Goal: Task Accomplishment & Management: Manage account settings

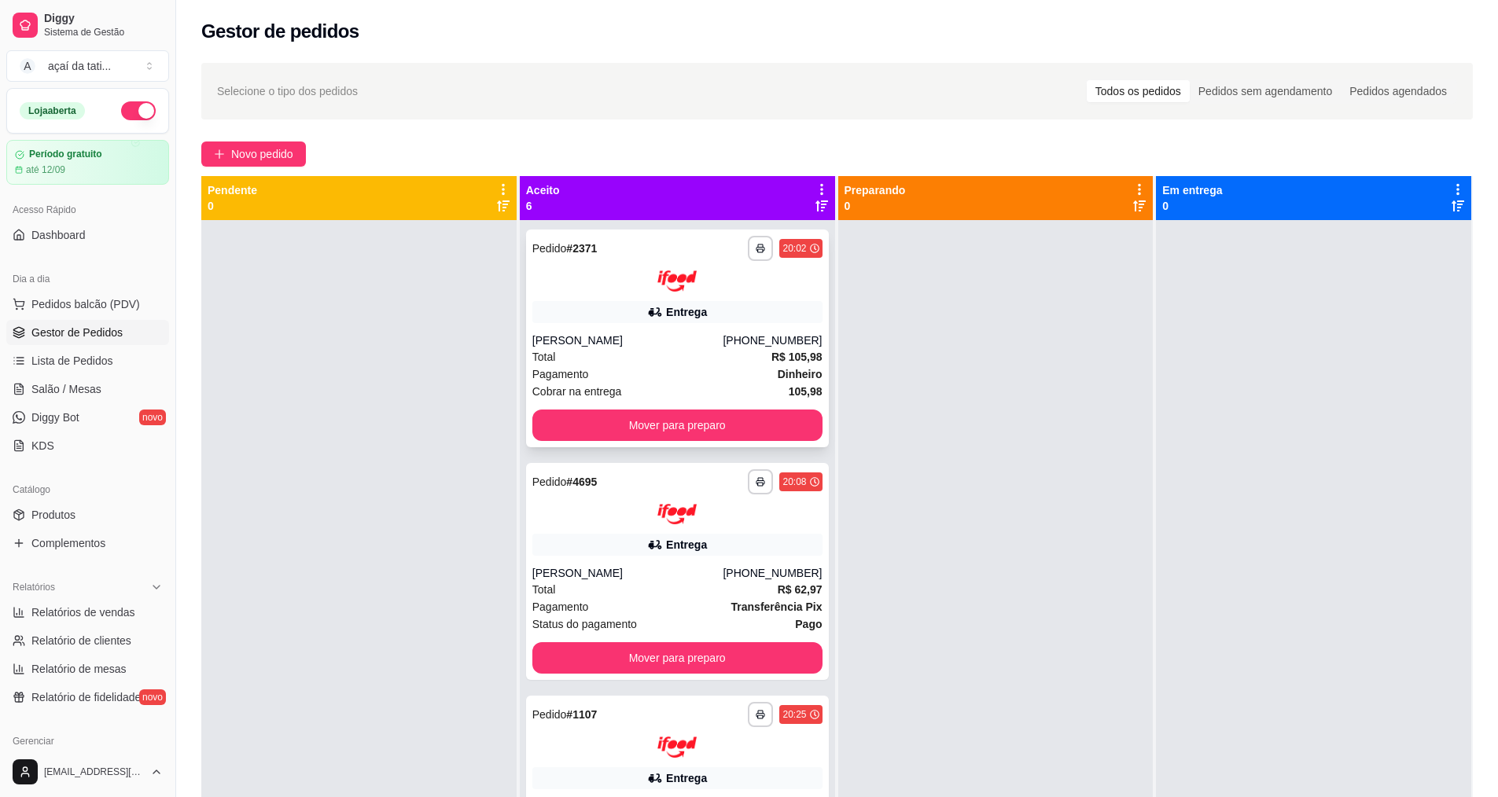
click at [658, 297] on div "**********" at bounding box center [677, 339] width 303 height 218
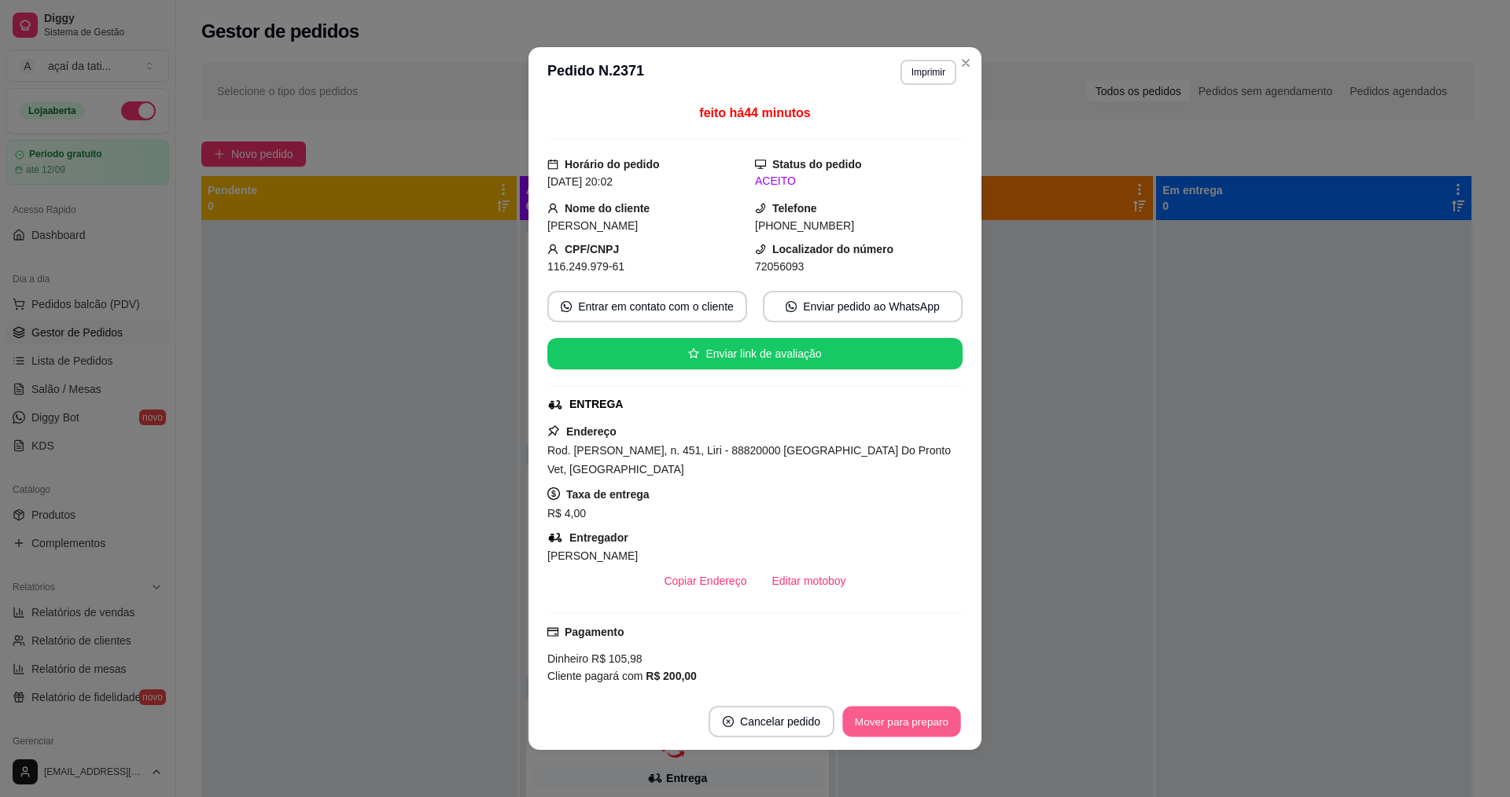
click at [917, 715] on button "Mover para preparo" at bounding box center [901, 722] width 118 height 31
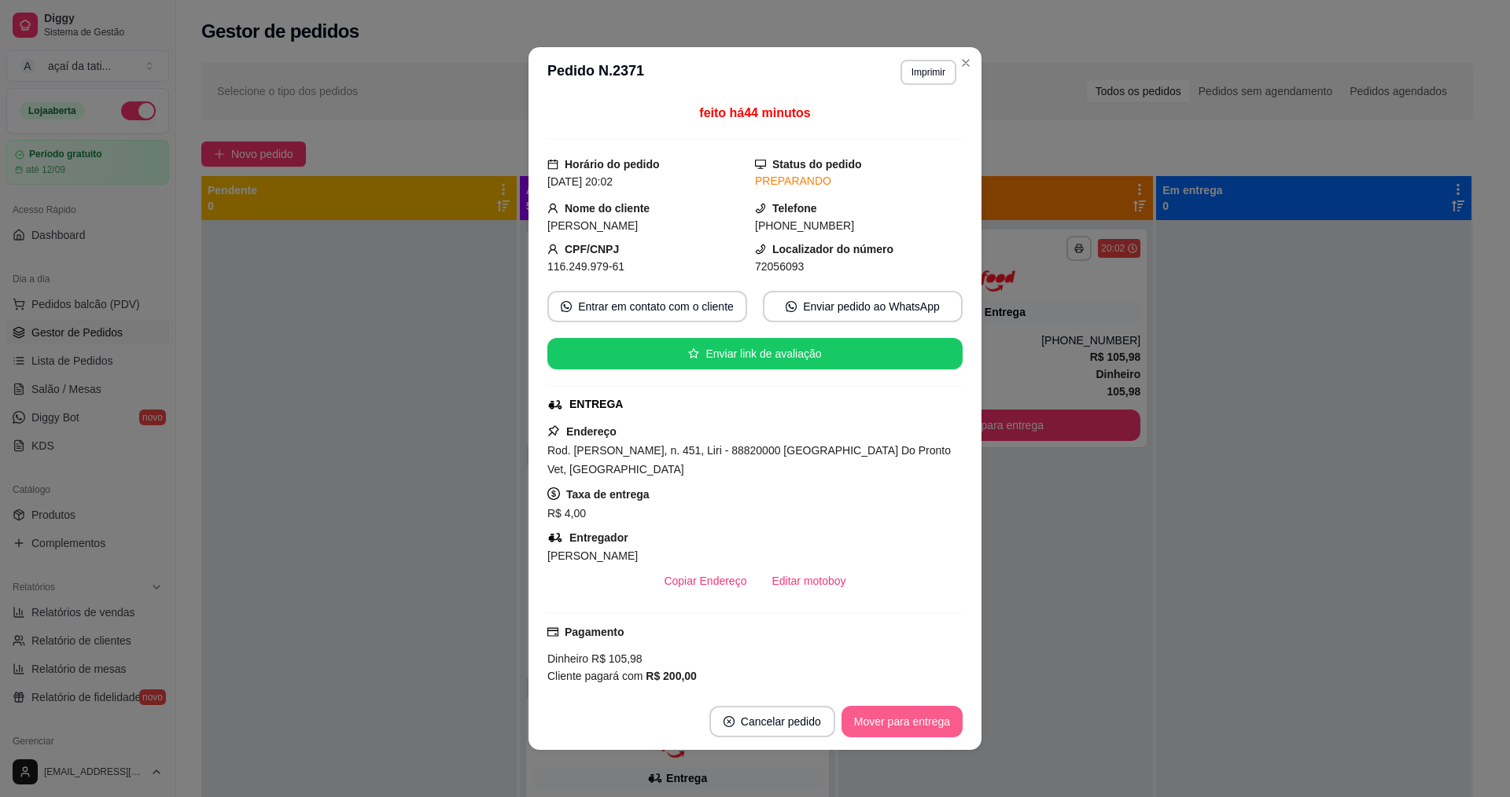
click at [917, 715] on button "Mover para entrega" at bounding box center [901, 721] width 121 height 31
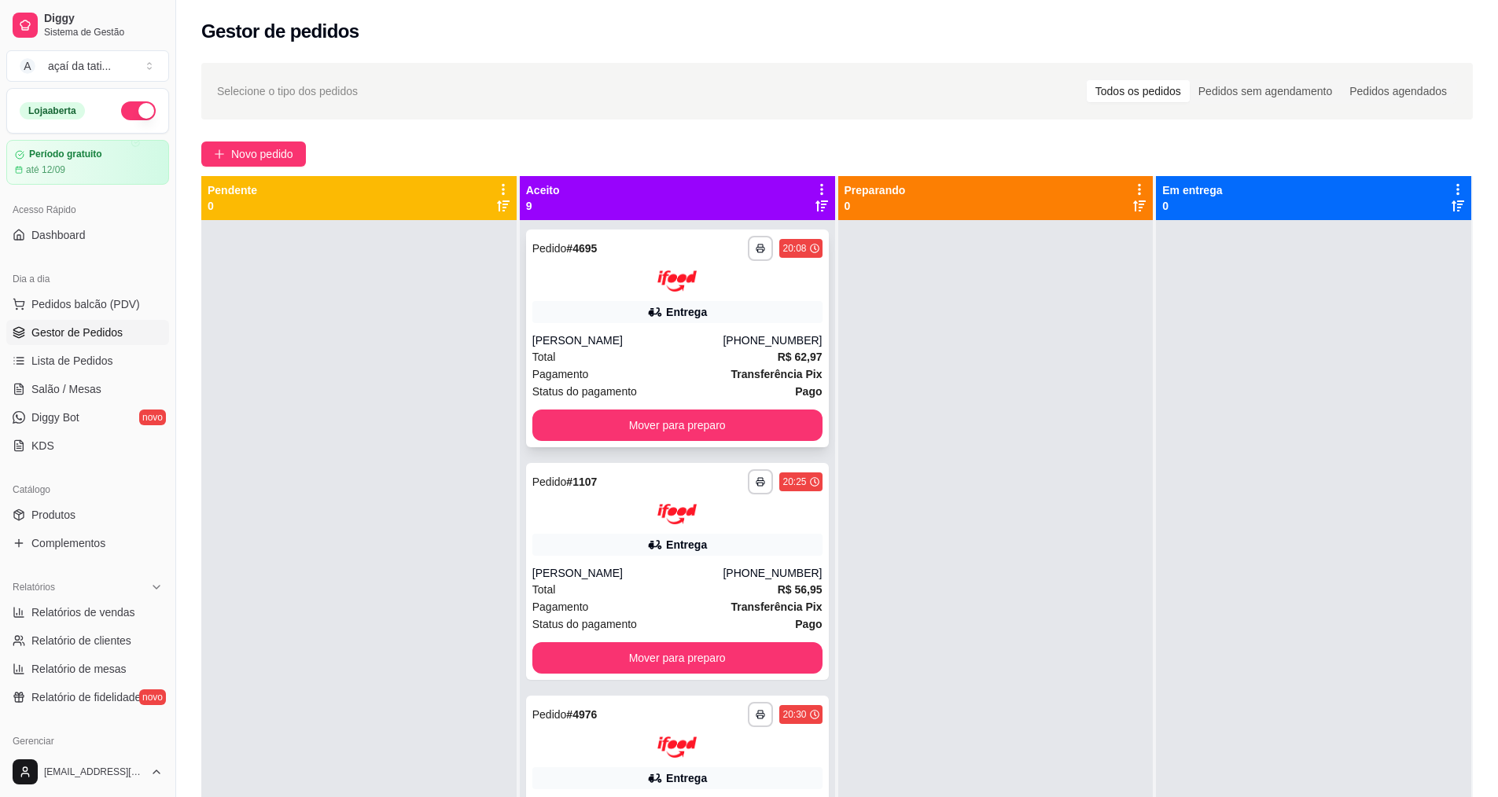
click at [583, 315] on div "Entrega" at bounding box center [677, 312] width 290 height 22
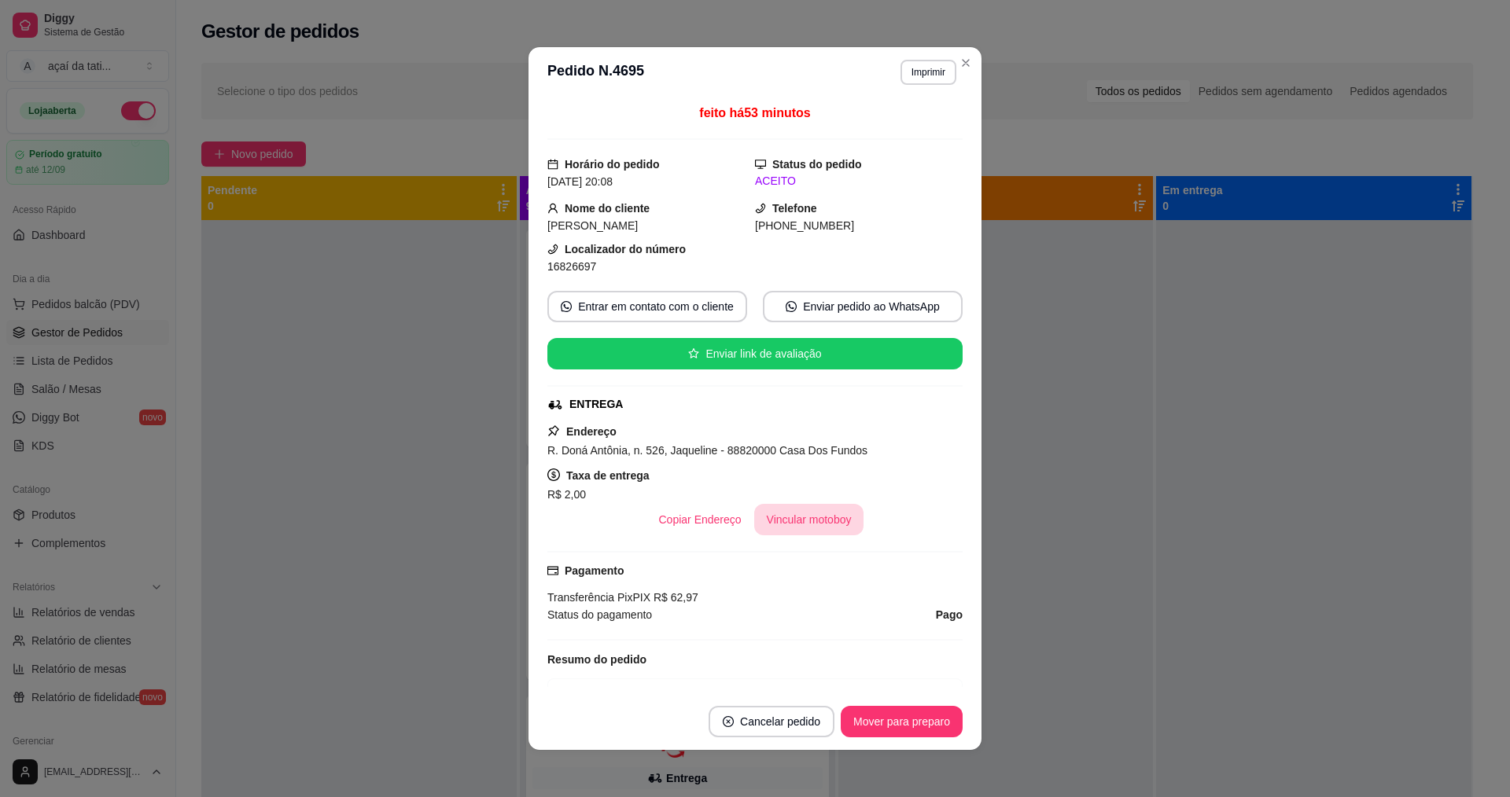
click at [833, 524] on button "Vincular motoboy" at bounding box center [809, 519] width 110 height 31
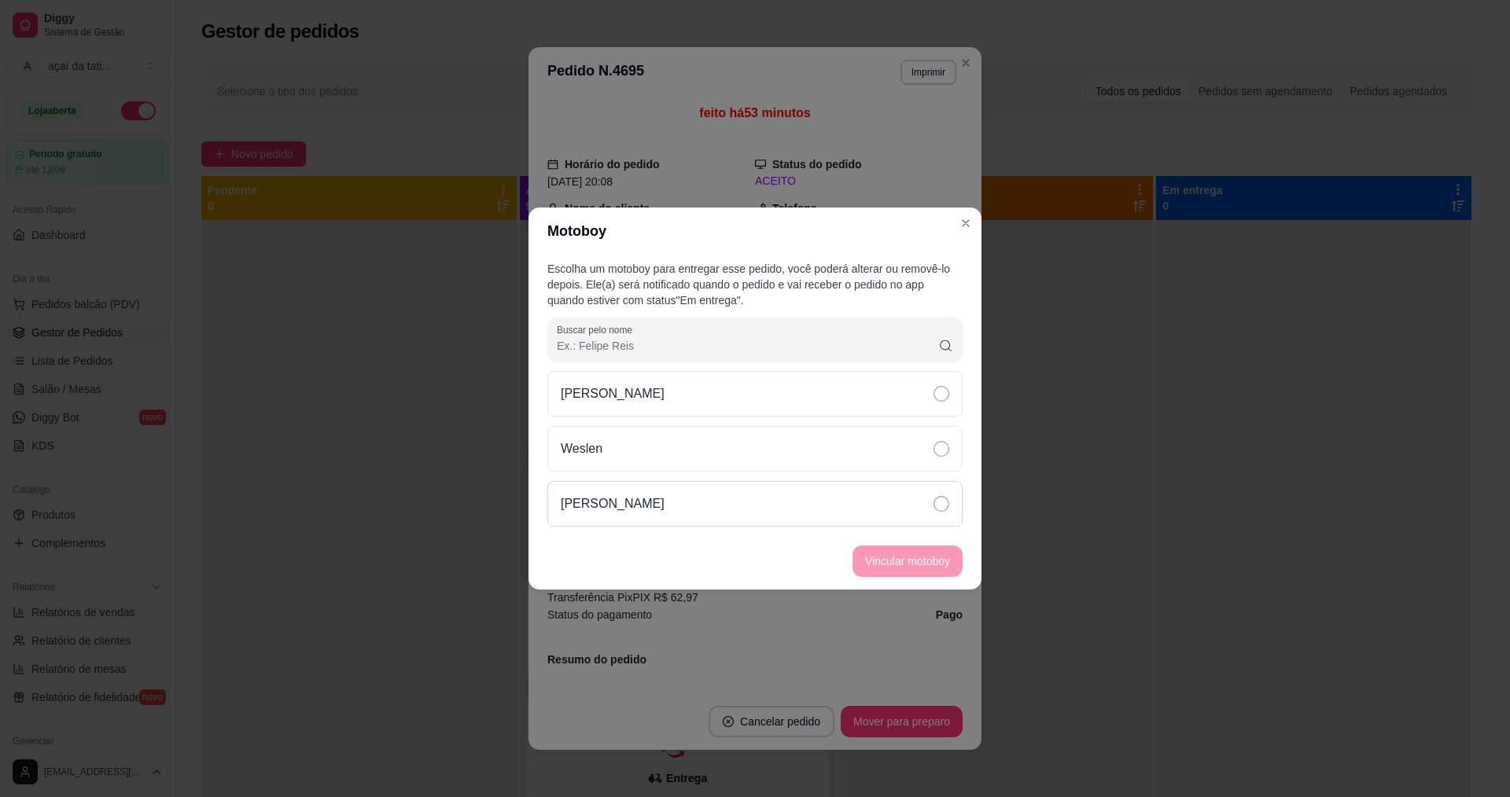
click at [832, 517] on div "[PERSON_NAME]" at bounding box center [754, 504] width 415 height 46
click at [869, 553] on button "Vincular motoboy" at bounding box center [907, 561] width 107 height 31
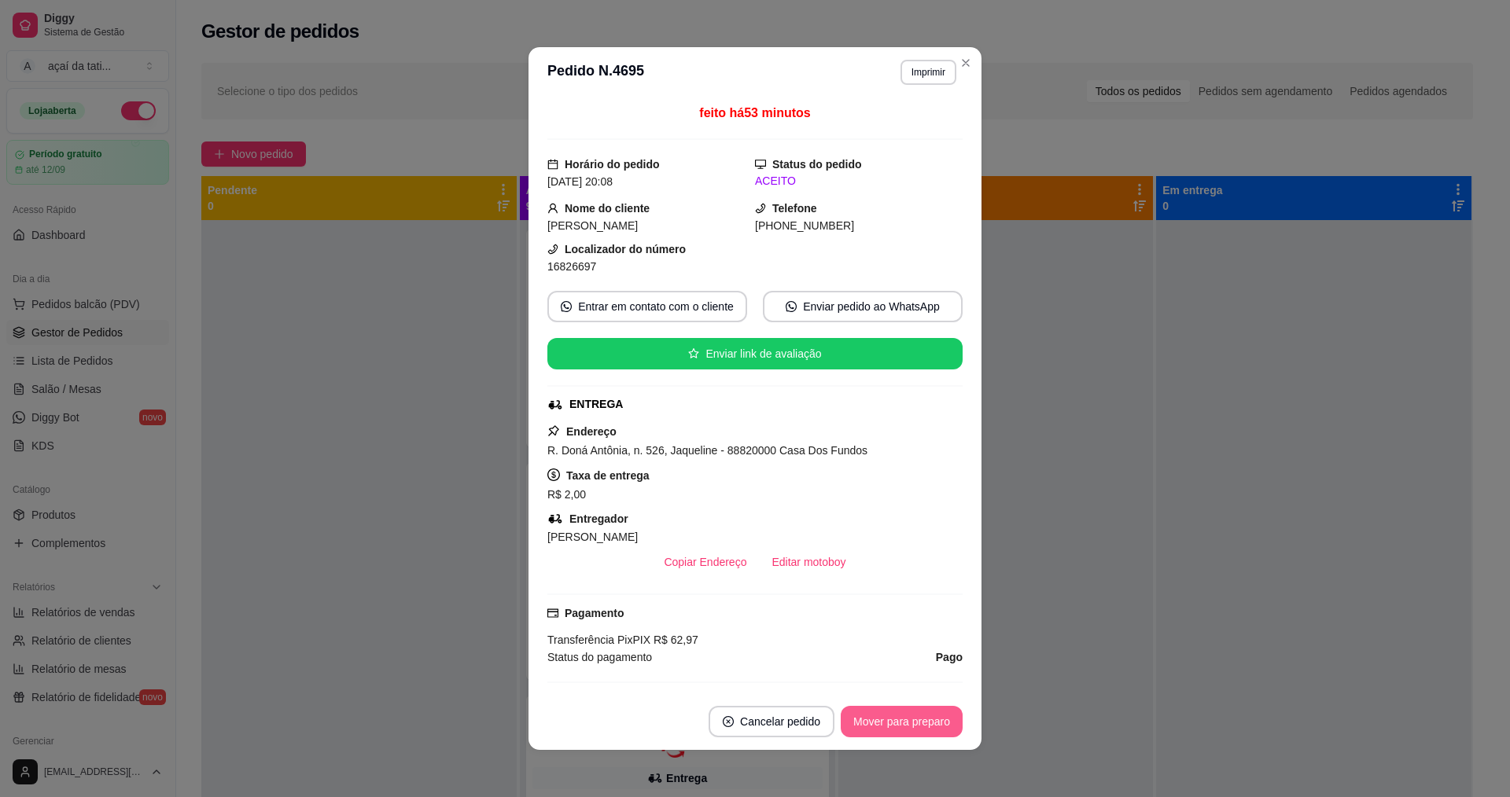
click at [920, 722] on button "Mover para preparo" at bounding box center [901, 721] width 122 height 31
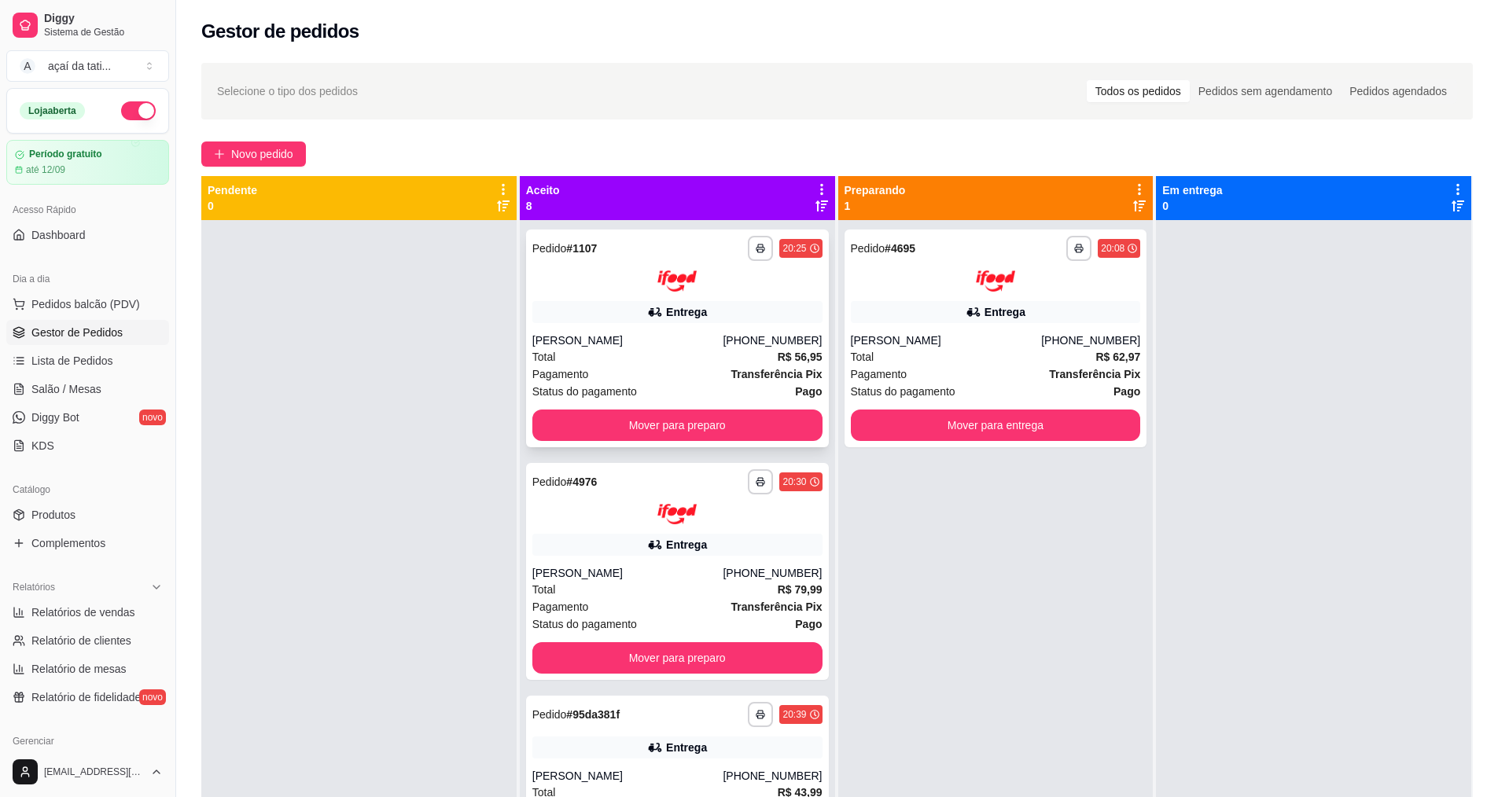
click at [679, 356] on div "Total R$ 56,95" at bounding box center [677, 356] width 290 height 17
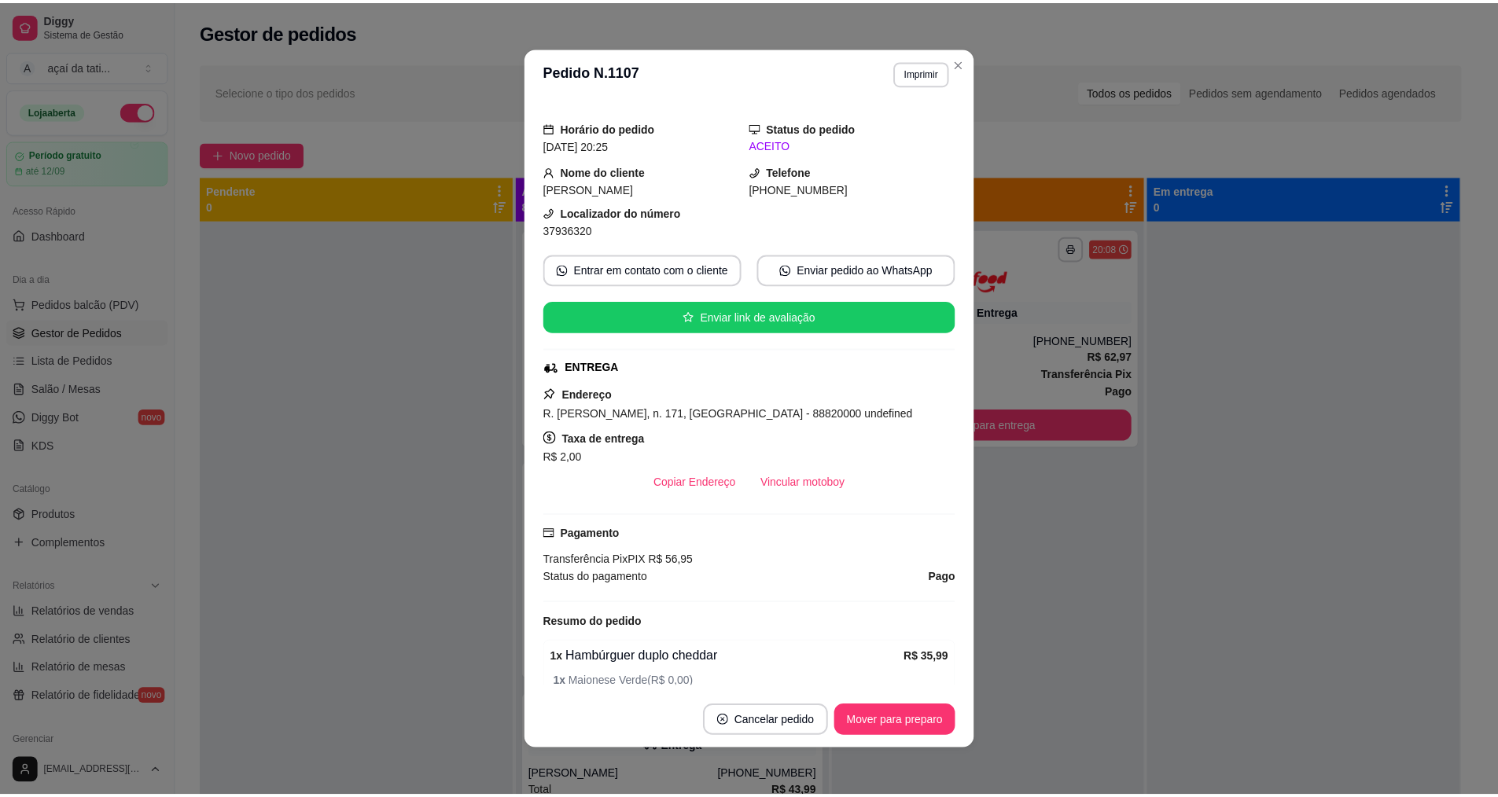
scroll to position [32, 0]
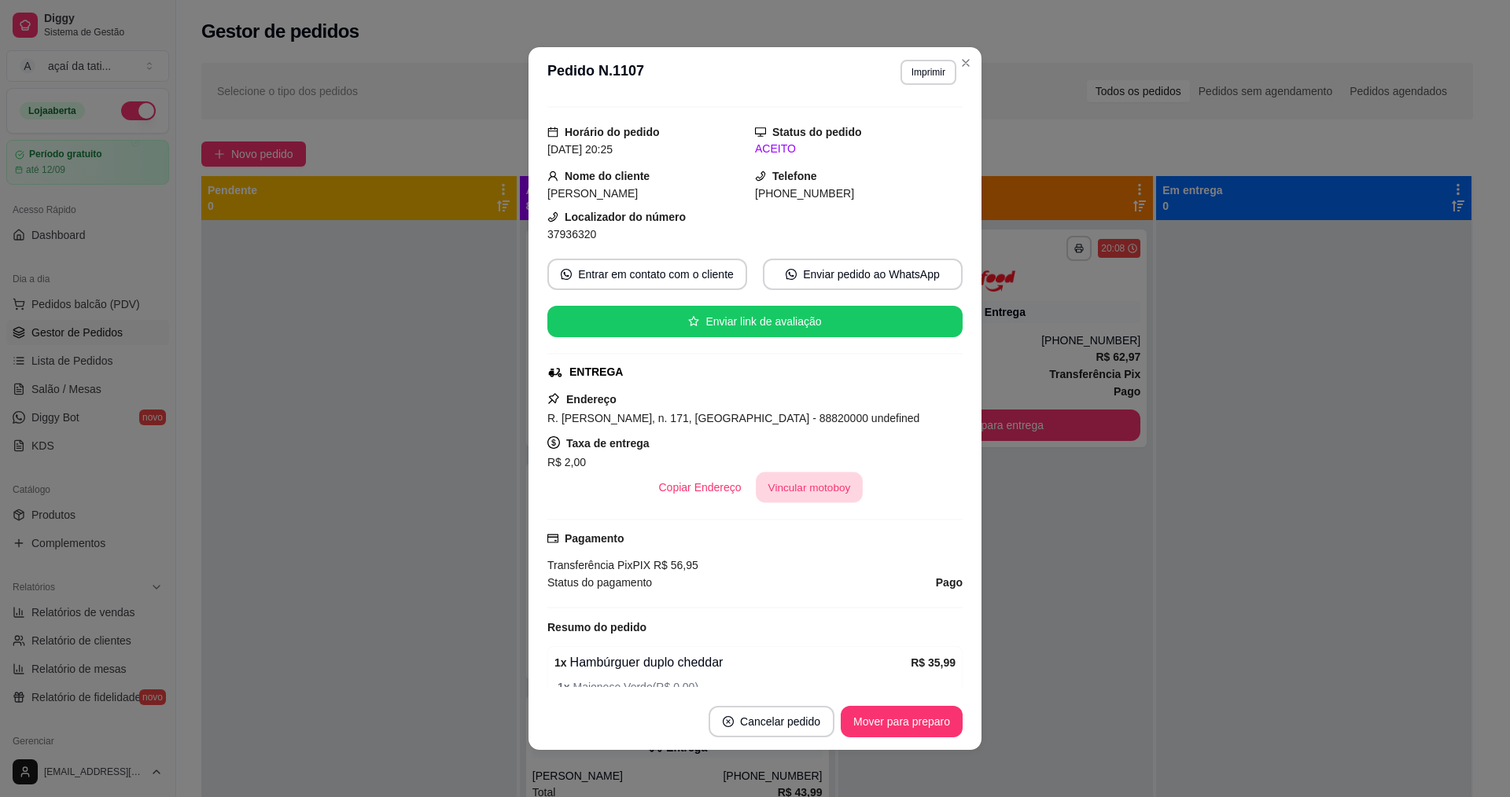
click at [813, 493] on button "Vincular motoboy" at bounding box center [809, 488] width 107 height 31
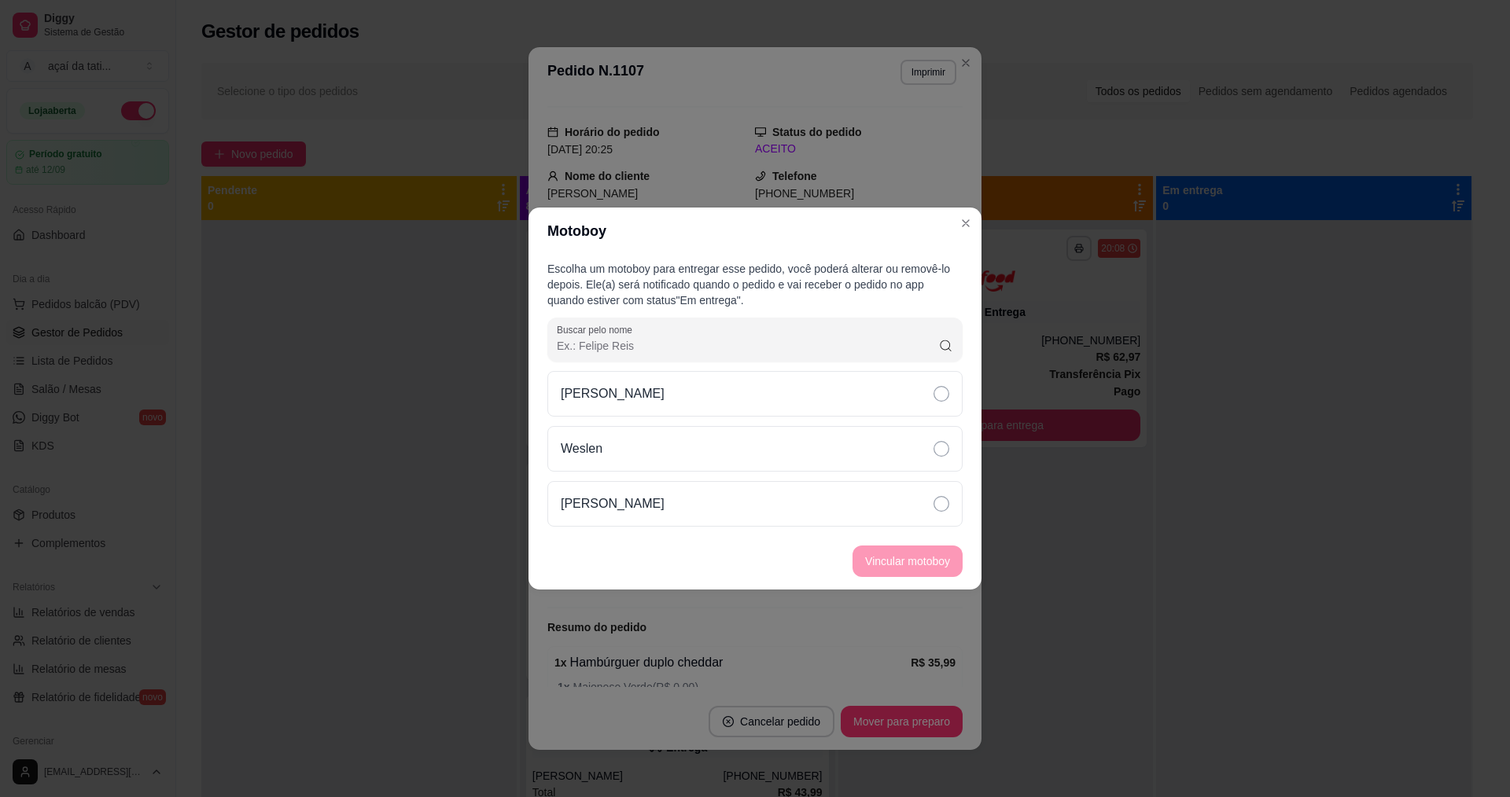
click at [813, 493] on div "[PERSON_NAME]" at bounding box center [754, 504] width 415 height 46
click at [892, 559] on button "Vincular motoboy" at bounding box center [907, 561] width 107 height 31
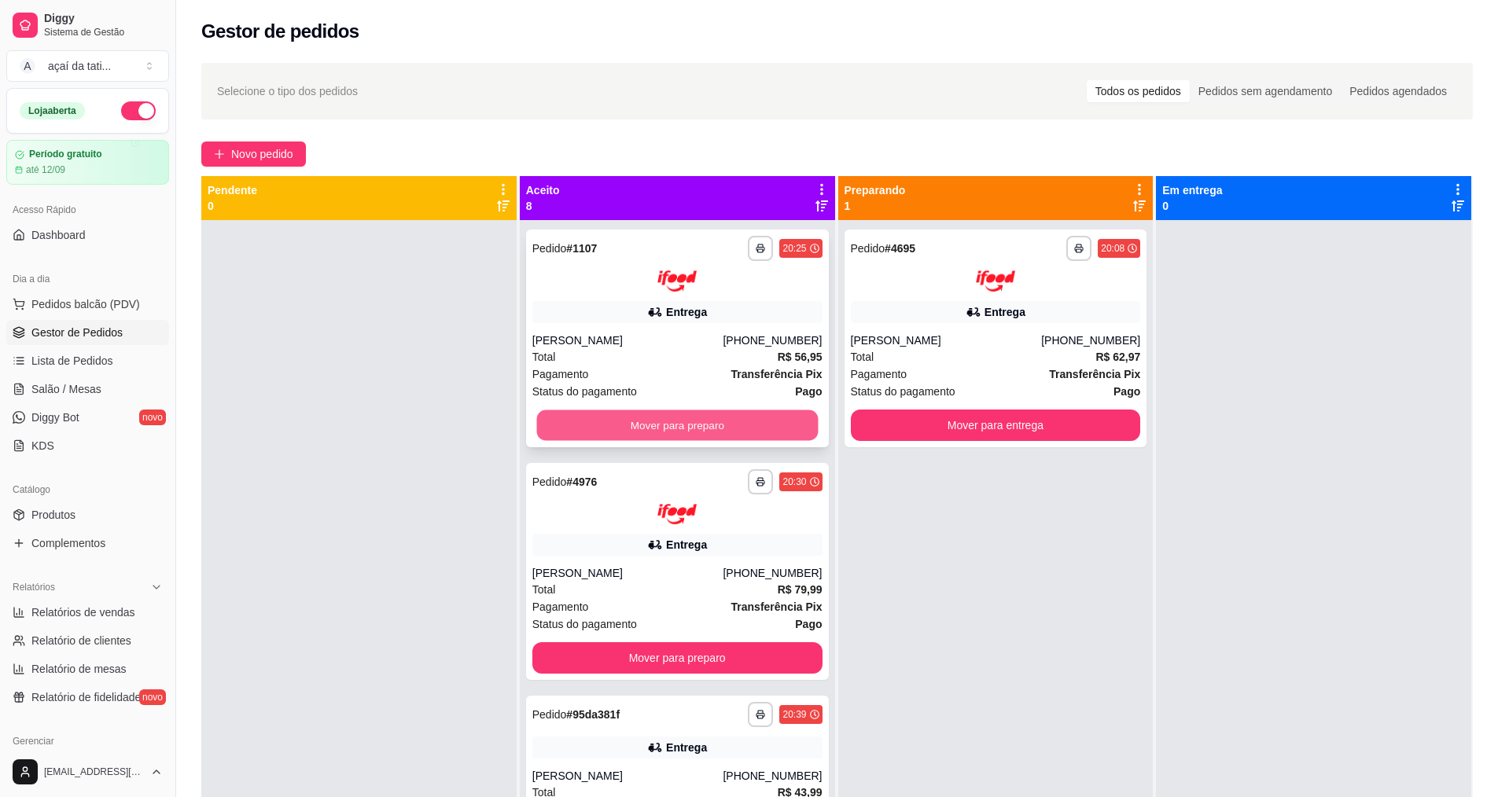
click at [753, 432] on button "Mover para preparo" at bounding box center [676, 425] width 281 height 31
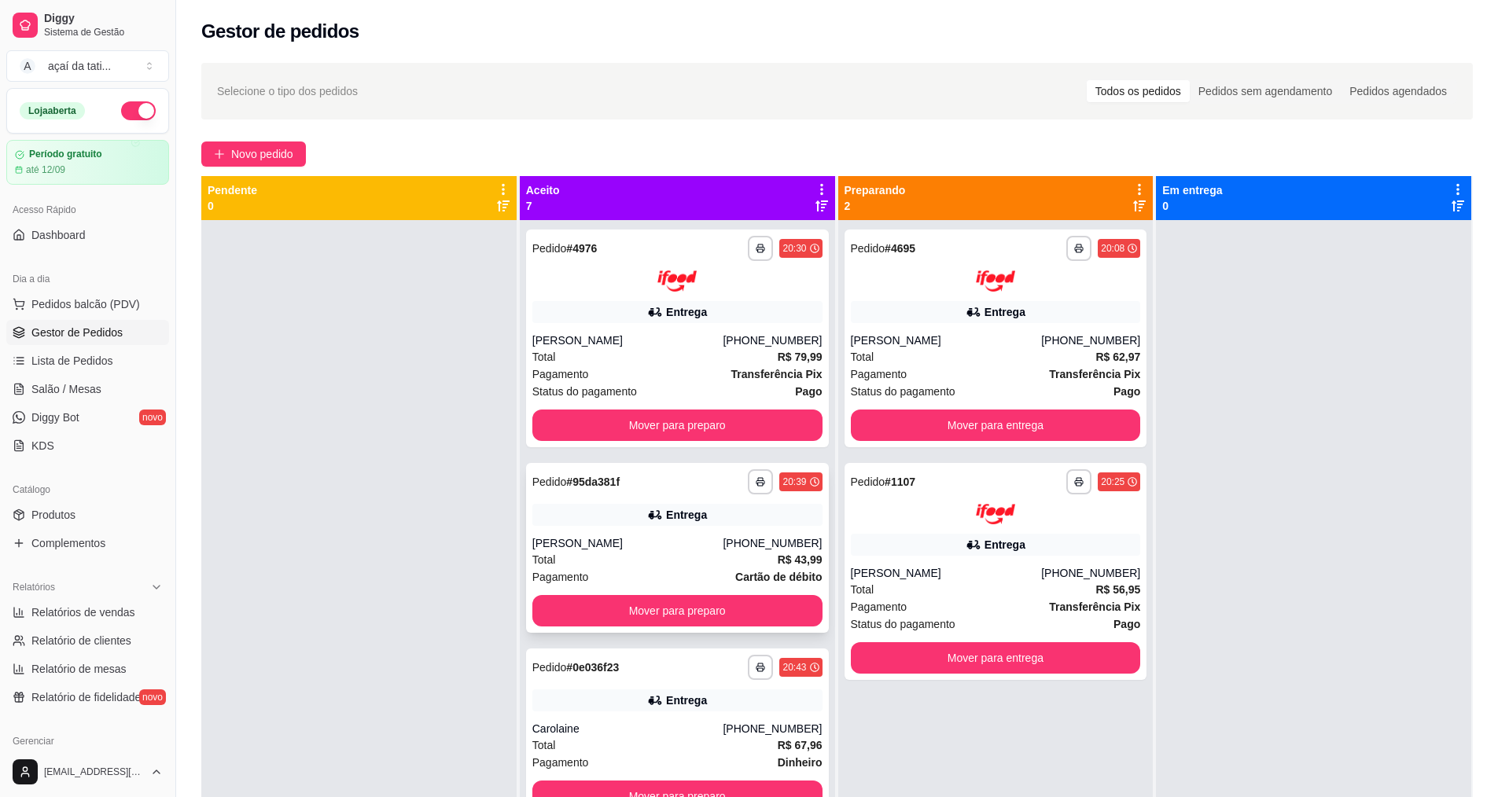
click at [775, 530] on div "**********" at bounding box center [677, 548] width 303 height 170
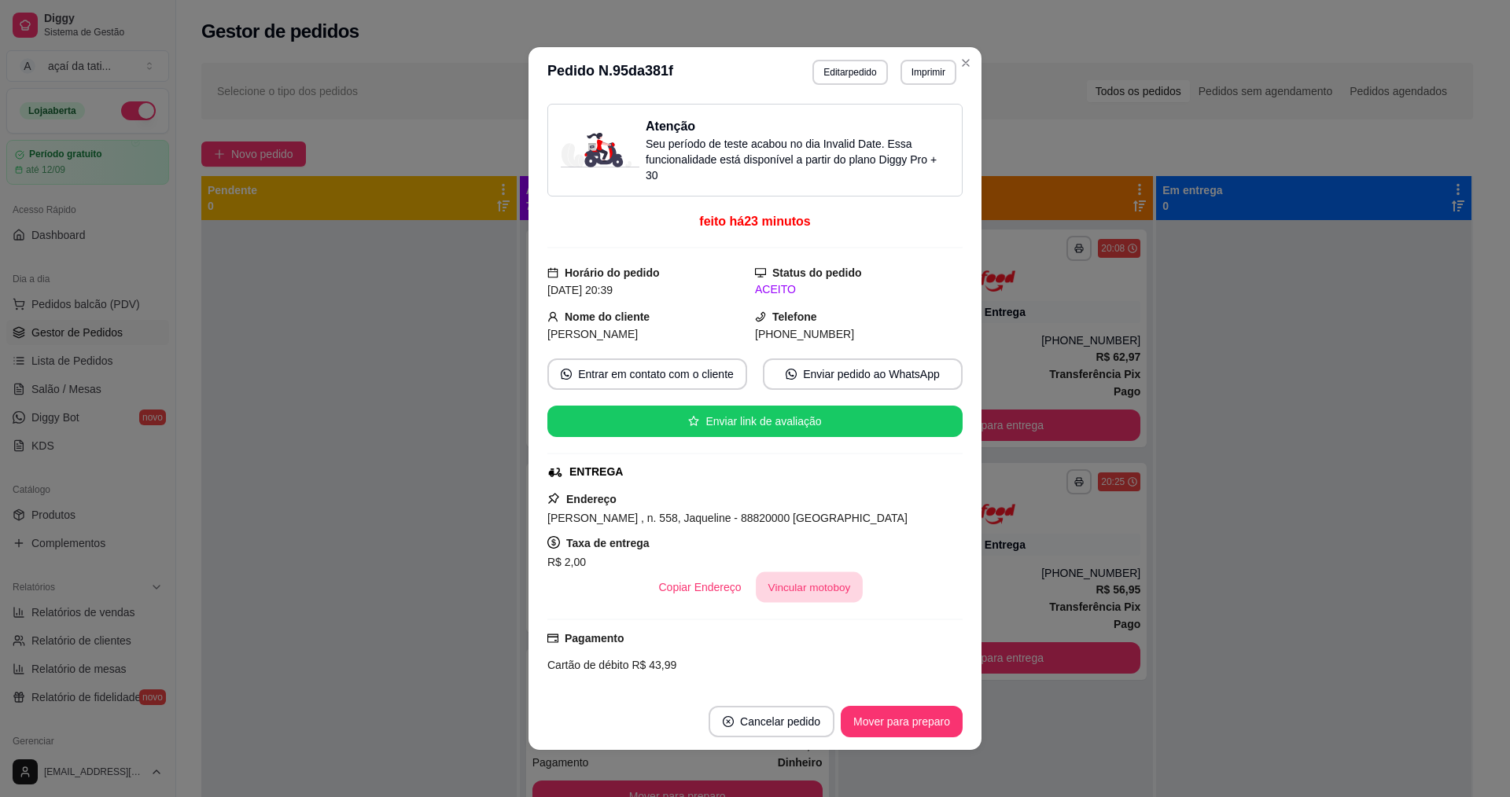
click at [811, 595] on button "Vincular motoboy" at bounding box center [809, 587] width 107 height 31
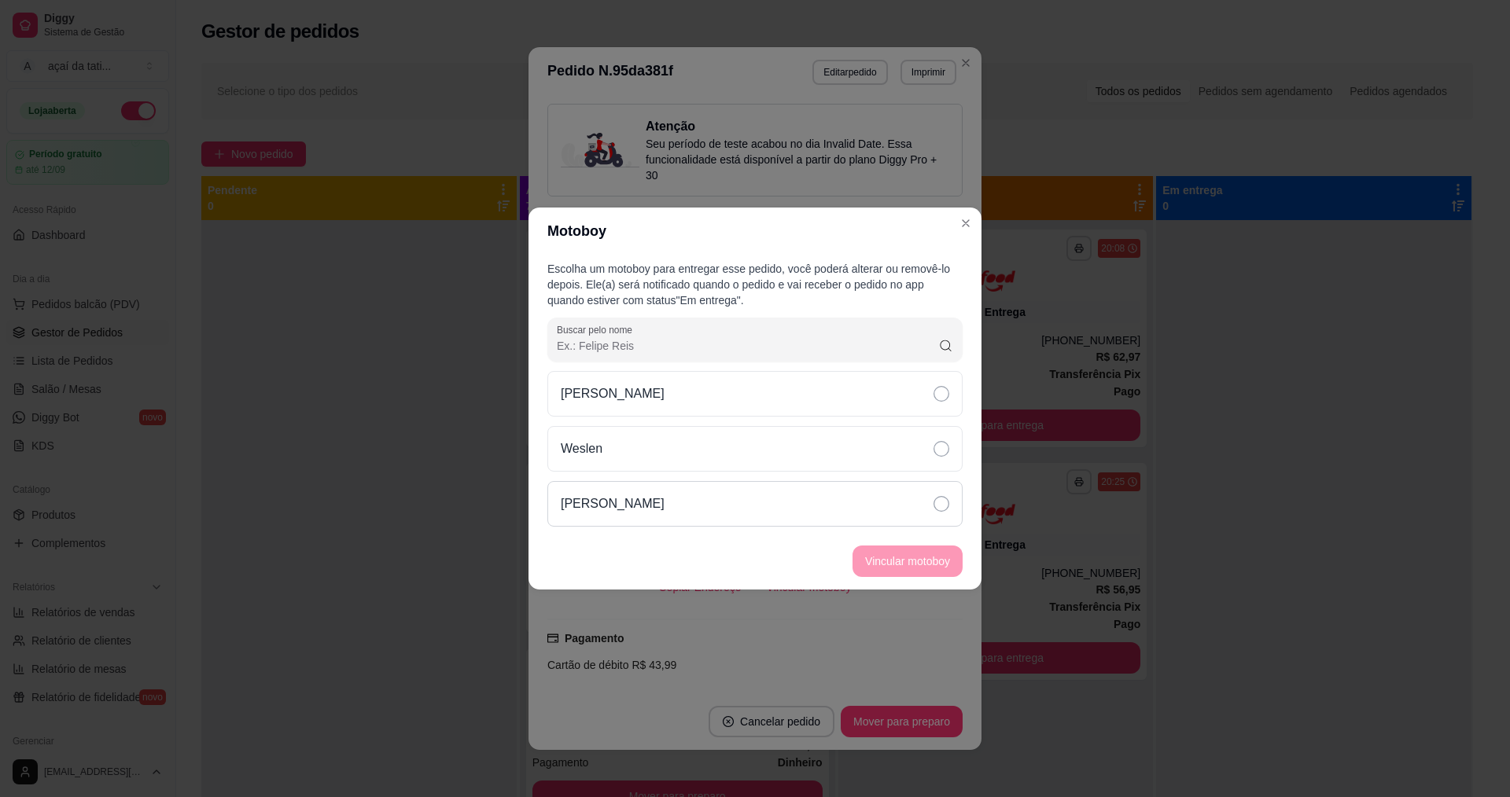
click at [802, 499] on div "[PERSON_NAME]" at bounding box center [754, 504] width 415 height 46
click at [888, 550] on button "Vincular motoboy" at bounding box center [907, 561] width 107 height 31
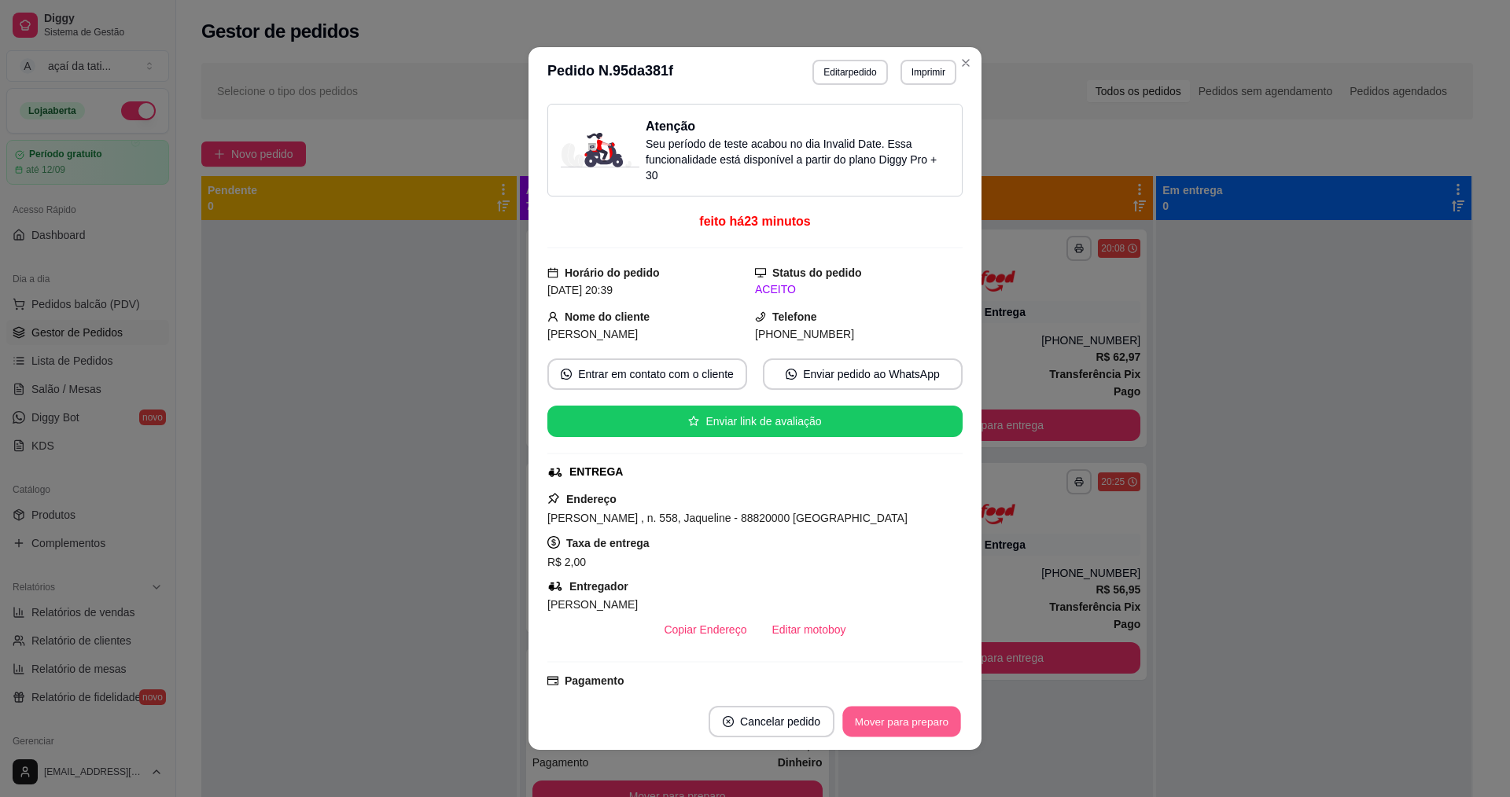
click at [950, 716] on button "Mover para preparo" at bounding box center [901, 722] width 118 height 31
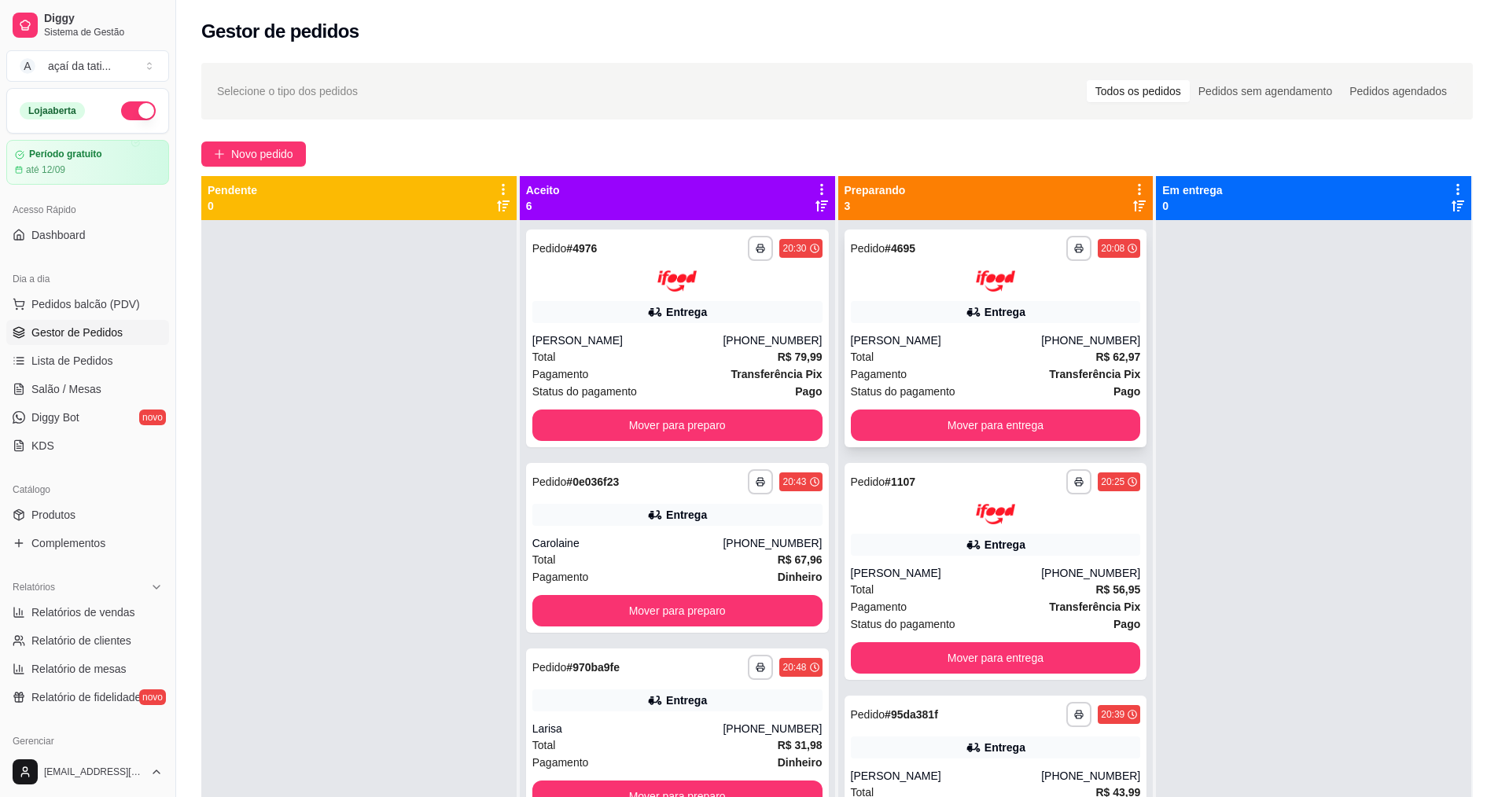
click at [953, 333] on div "[PERSON_NAME]" at bounding box center [946, 341] width 191 height 16
click at [987, 558] on div "**********" at bounding box center [995, 572] width 303 height 218
click at [1043, 766] on div "**********" at bounding box center [995, 781] width 303 height 170
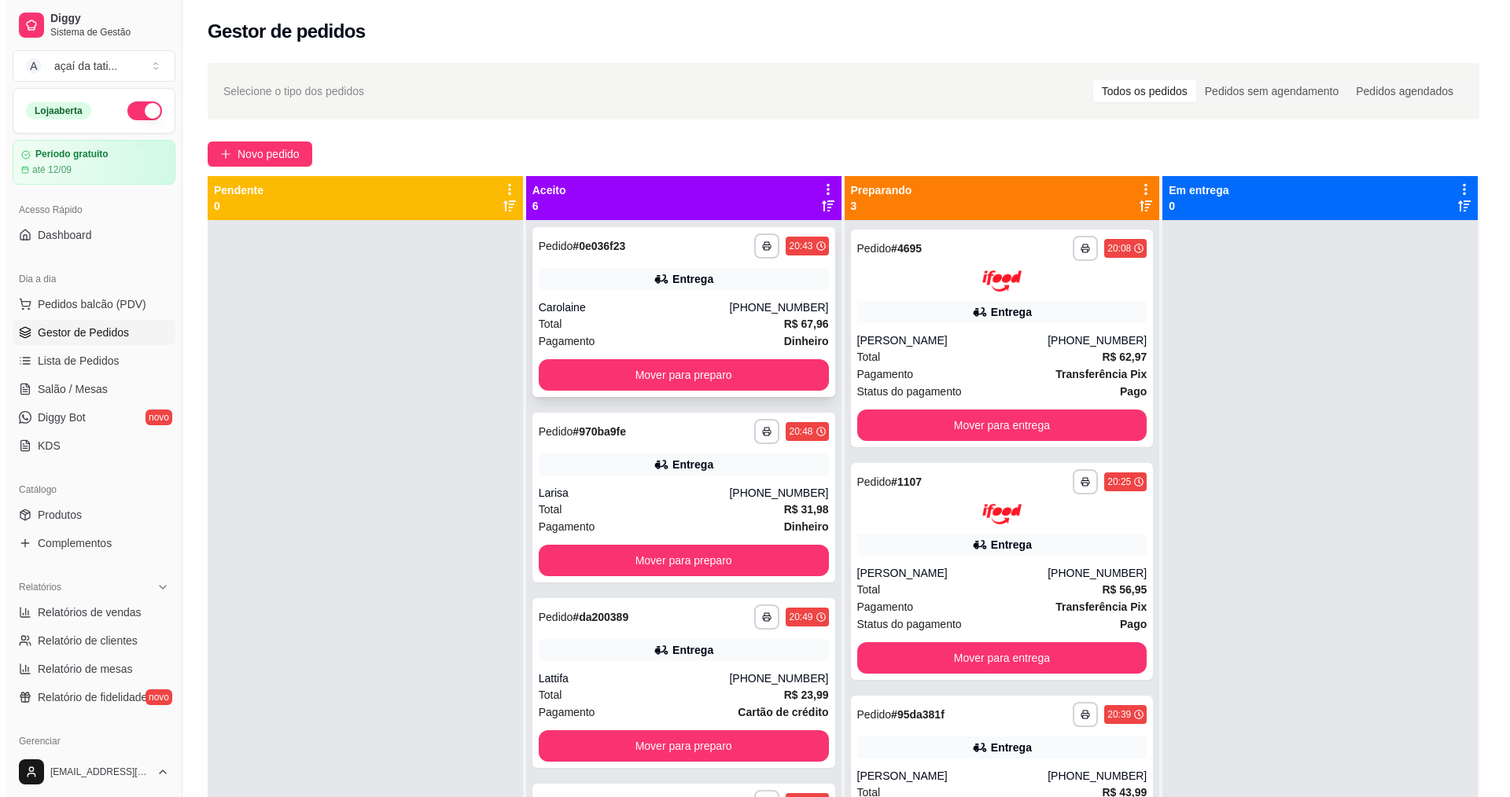
scroll to position [314, 0]
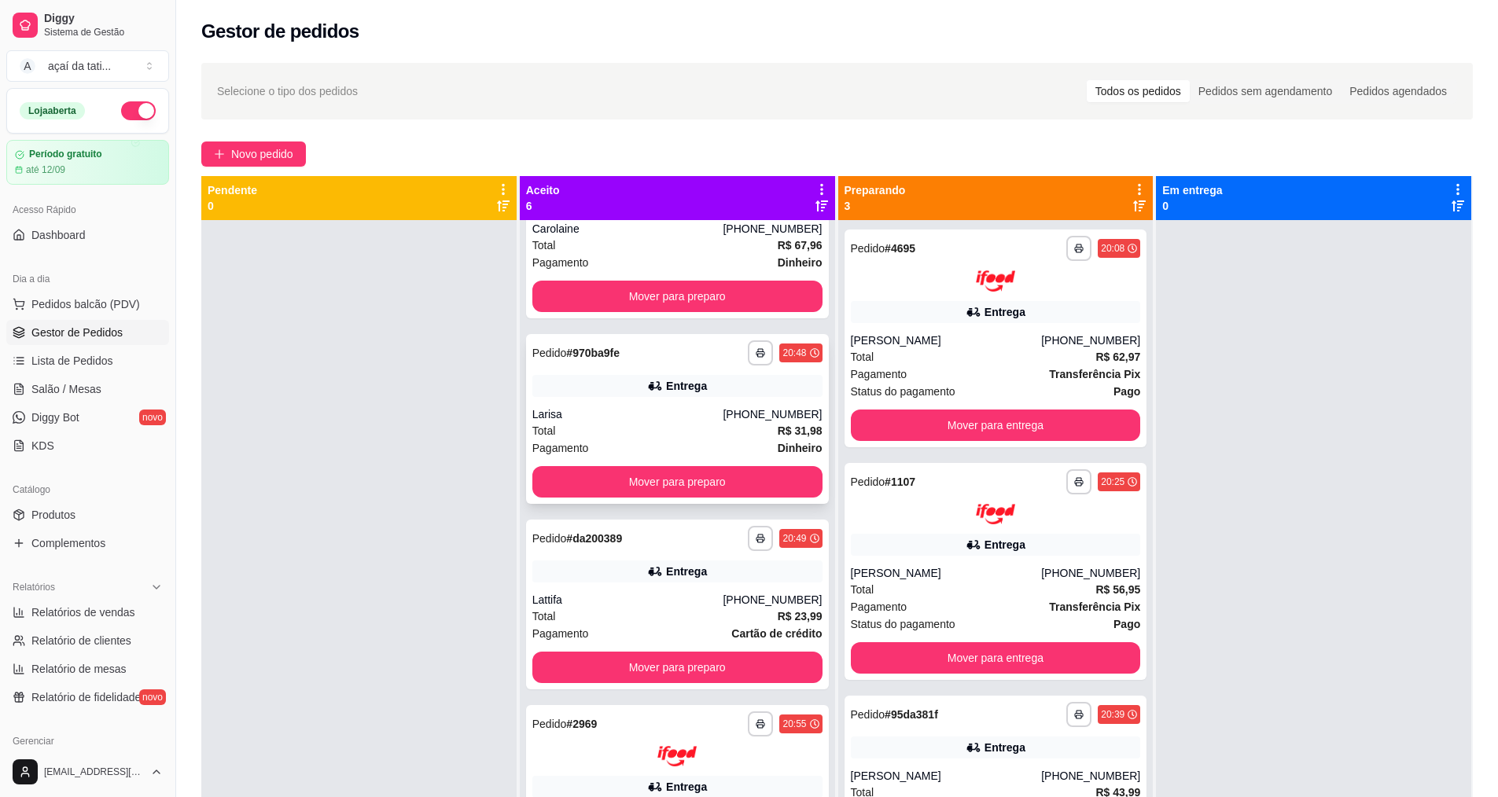
click at [655, 412] on div "Larisa" at bounding box center [627, 414] width 191 height 16
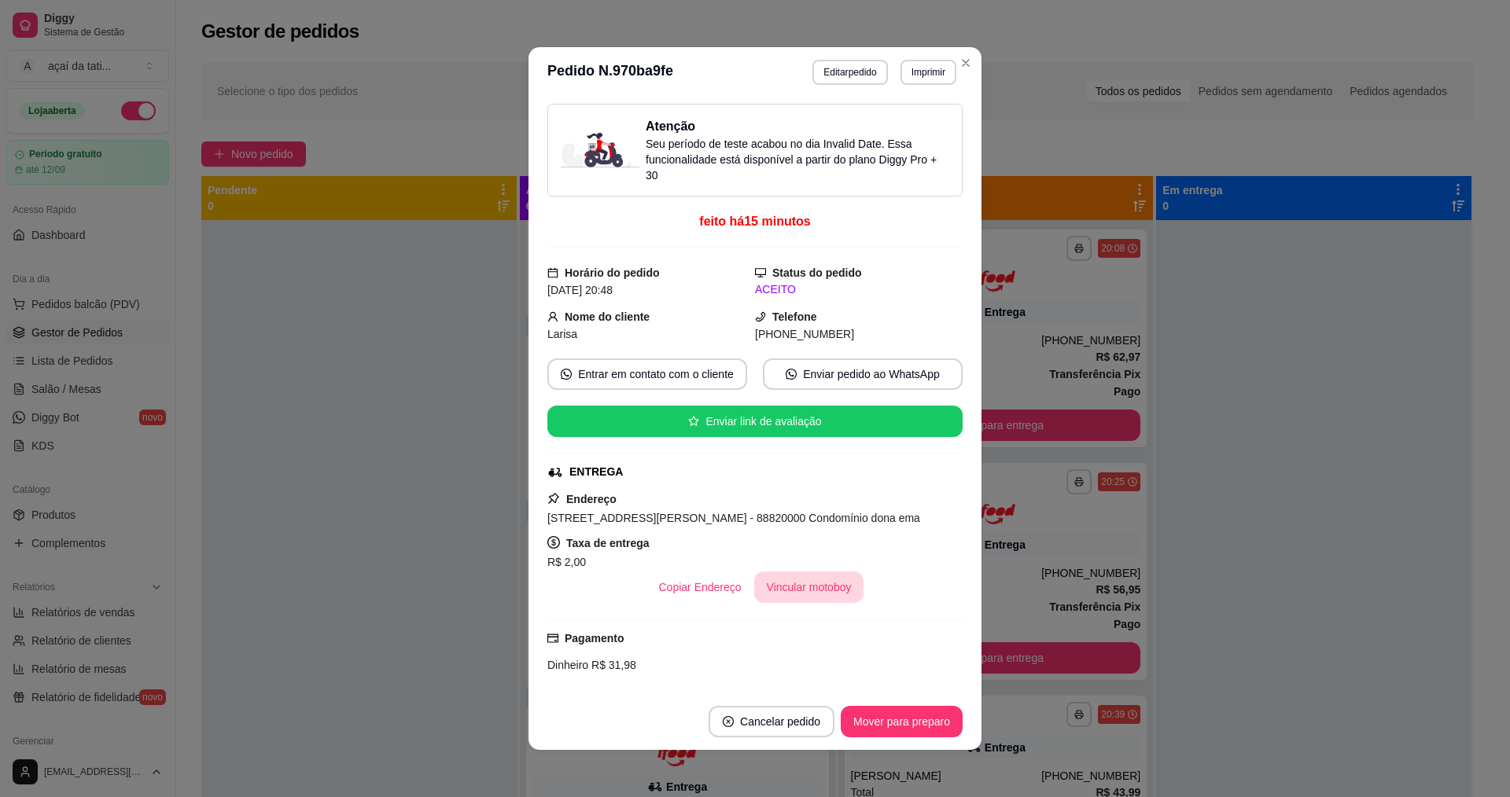
click at [777, 590] on button "Vincular motoboy" at bounding box center [809, 587] width 110 height 31
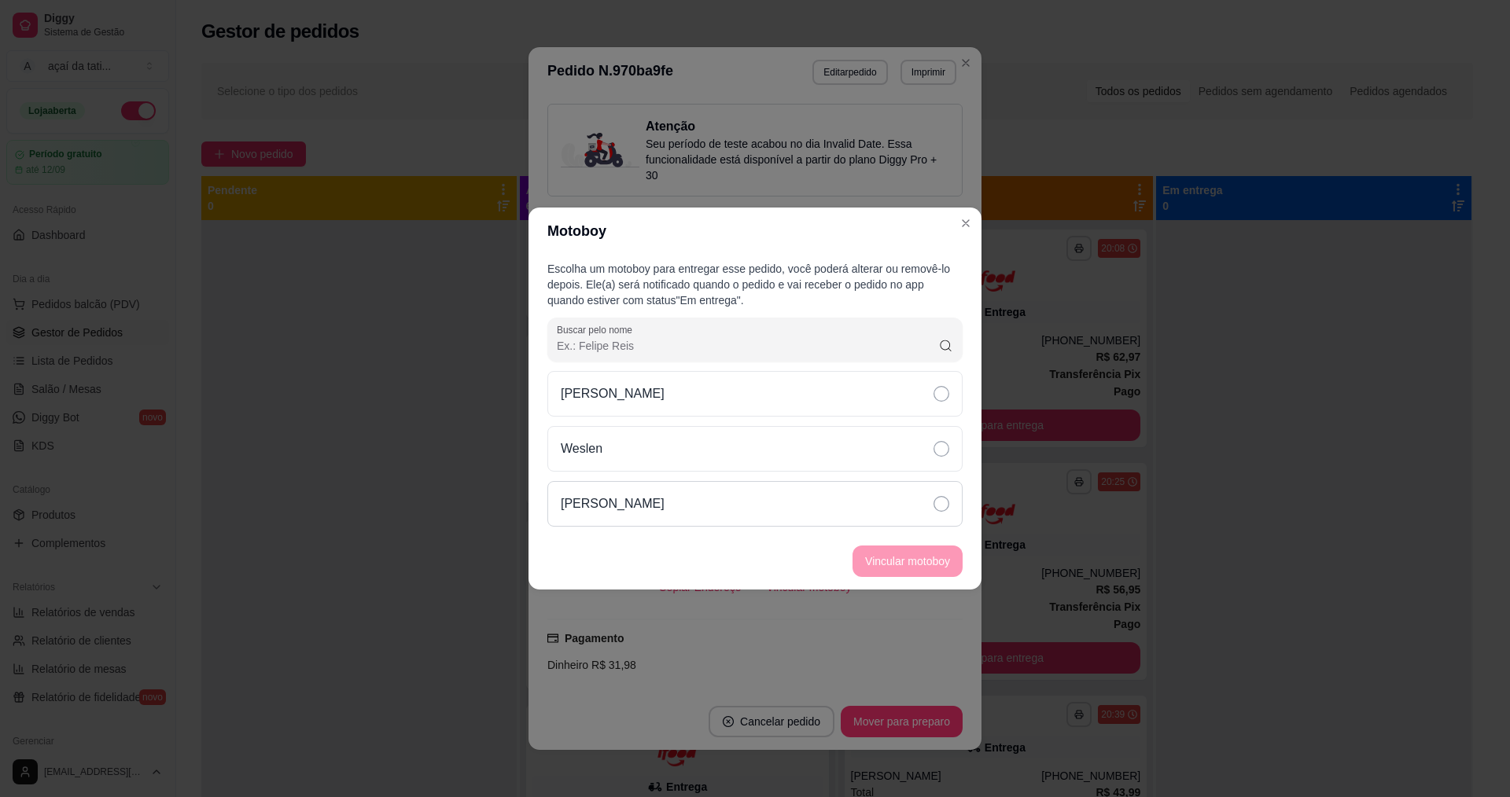
click at [834, 485] on div "[PERSON_NAME]" at bounding box center [754, 504] width 415 height 46
click at [863, 558] on button "Vincular motoboy" at bounding box center [907, 561] width 107 height 31
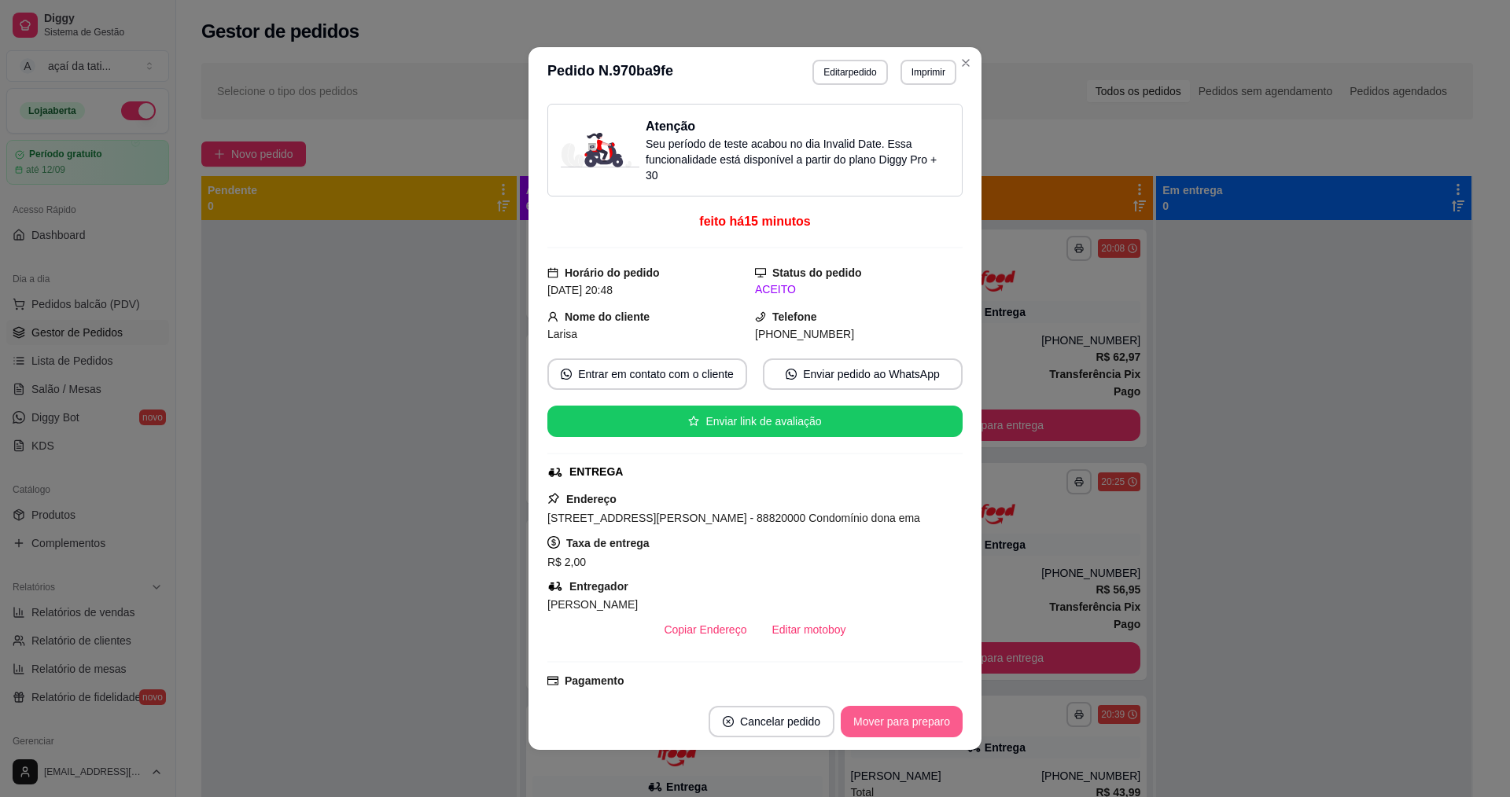
click at [892, 717] on button "Mover para preparo" at bounding box center [901, 721] width 122 height 31
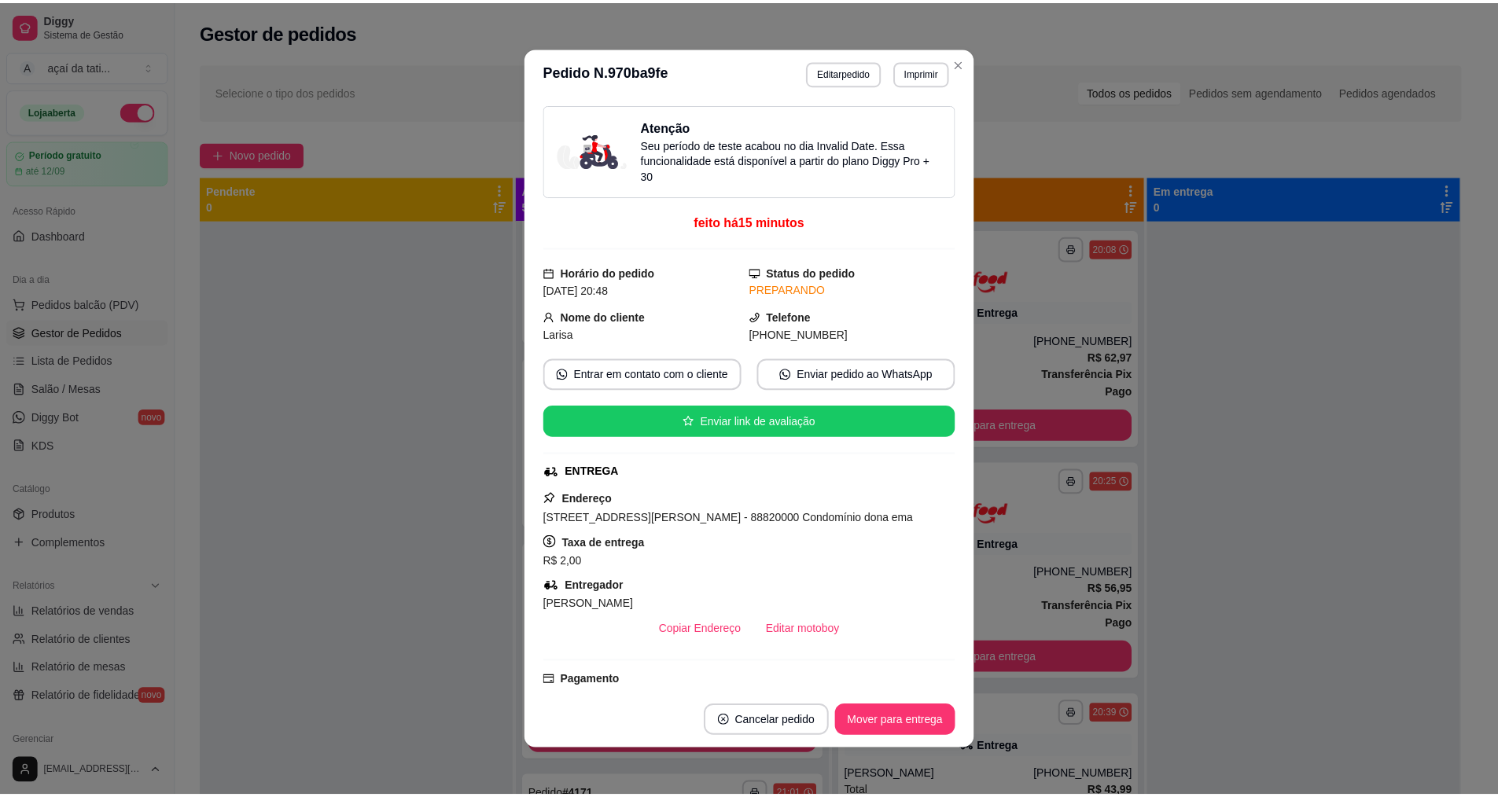
scroll to position [289, 0]
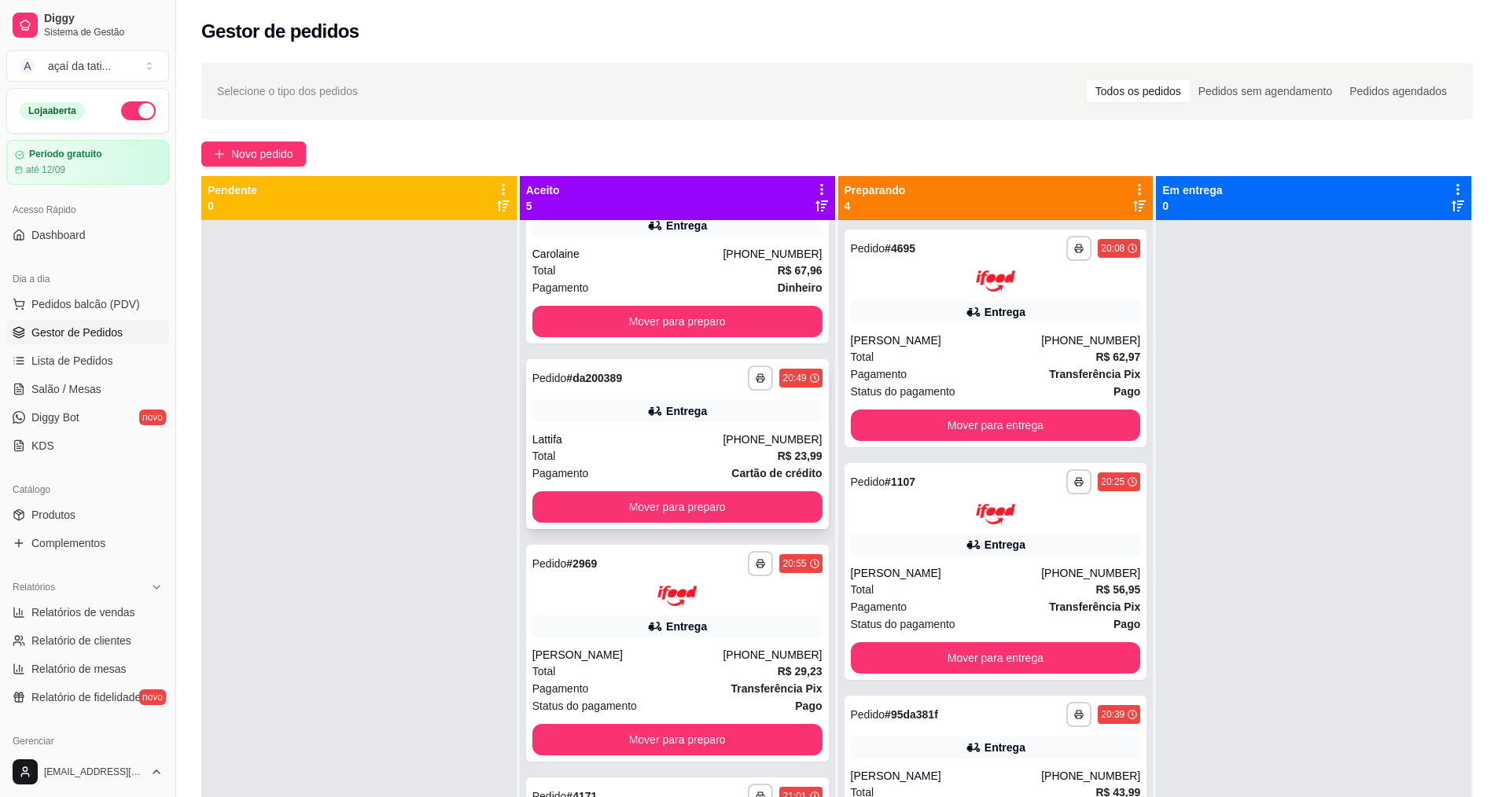
click at [690, 447] on div "Lattifa" at bounding box center [627, 440] width 191 height 16
click at [1068, 420] on button "Mover para entrega" at bounding box center [995, 425] width 281 height 31
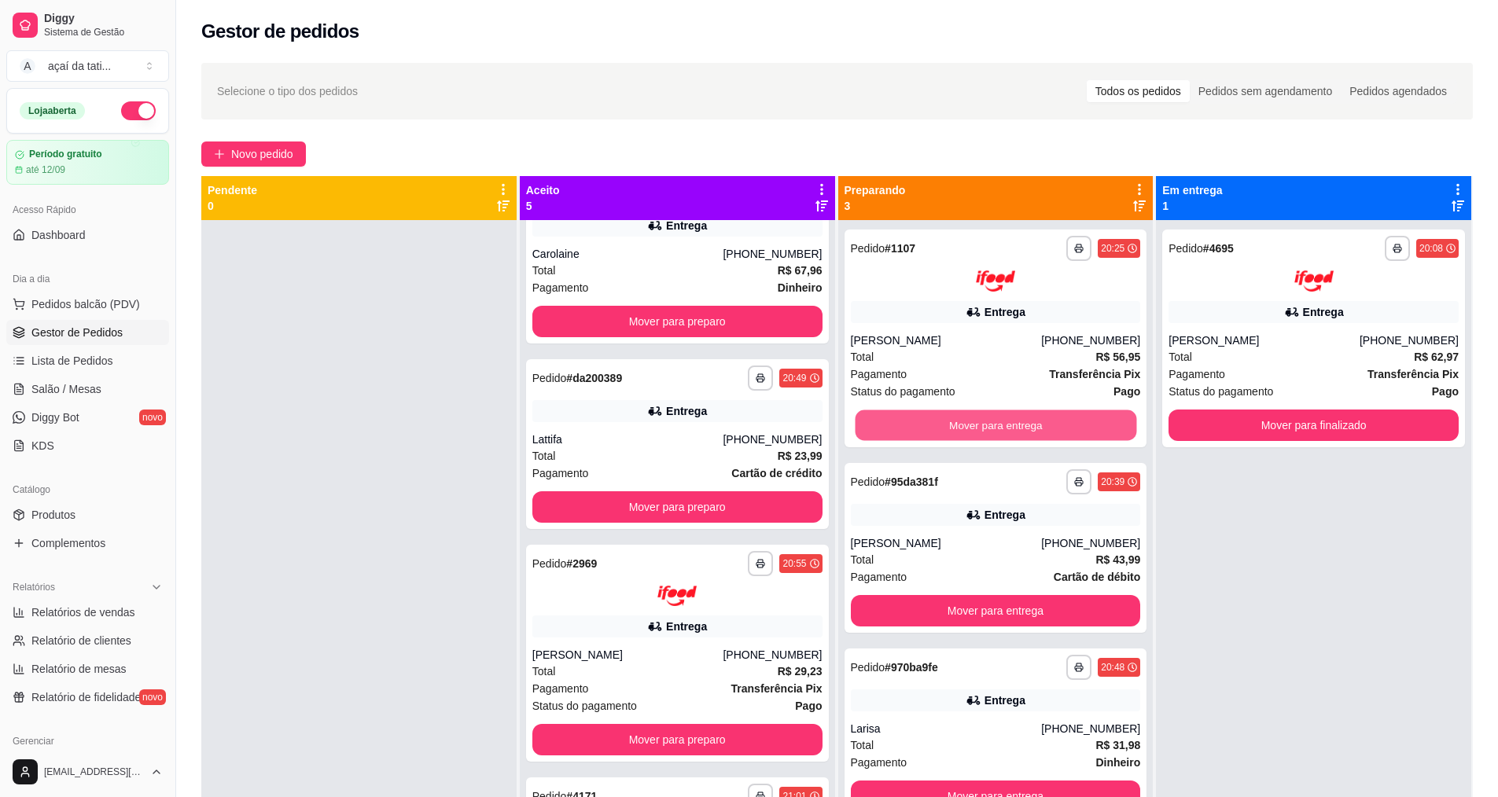
click at [1086, 420] on button "Mover para entrega" at bounding box center [995, 425] width 281 height 31
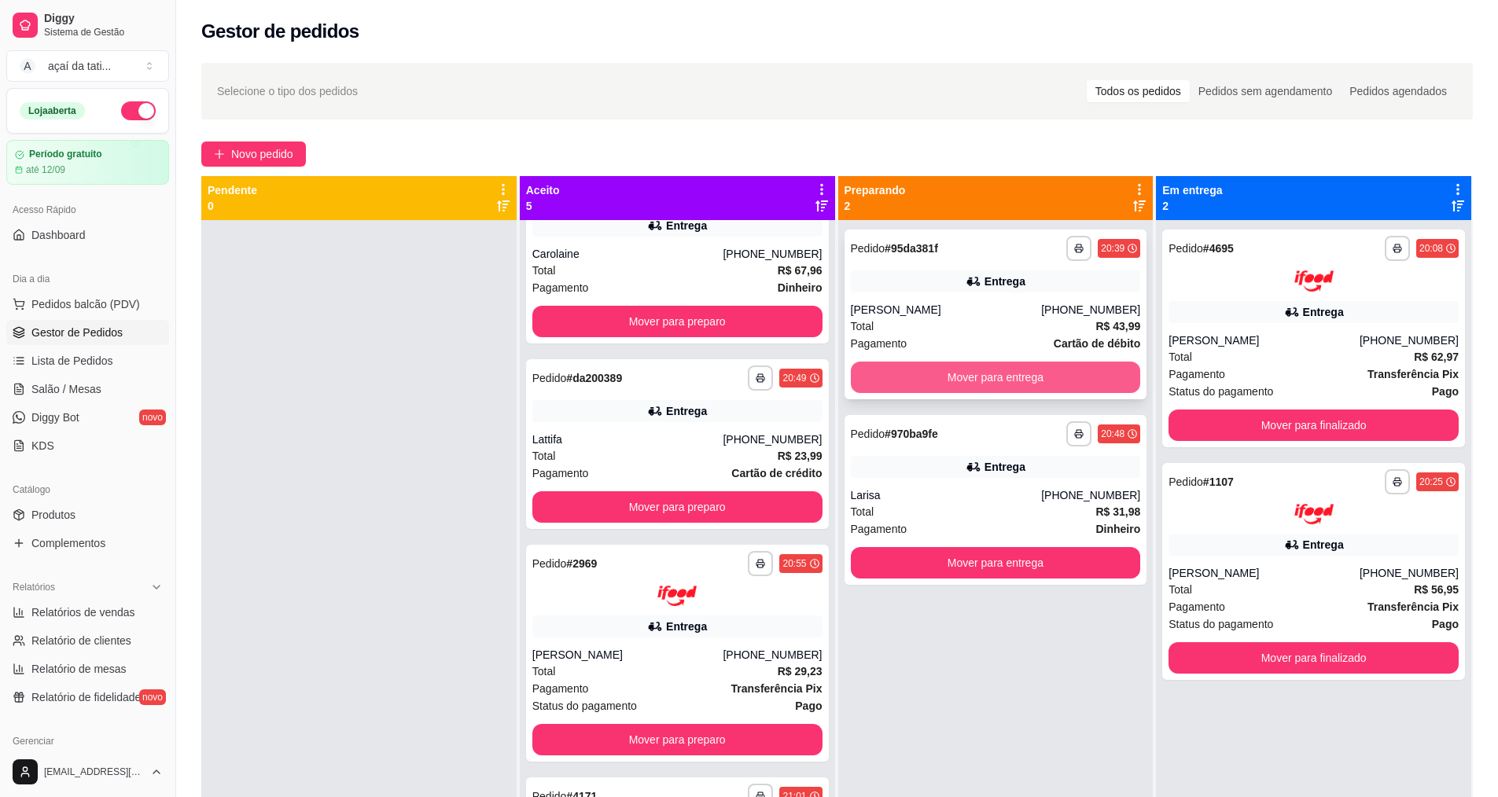
click at [1061, 365] on button "Mover para entrega" at bounding box center [996, 377] width 290 height 31
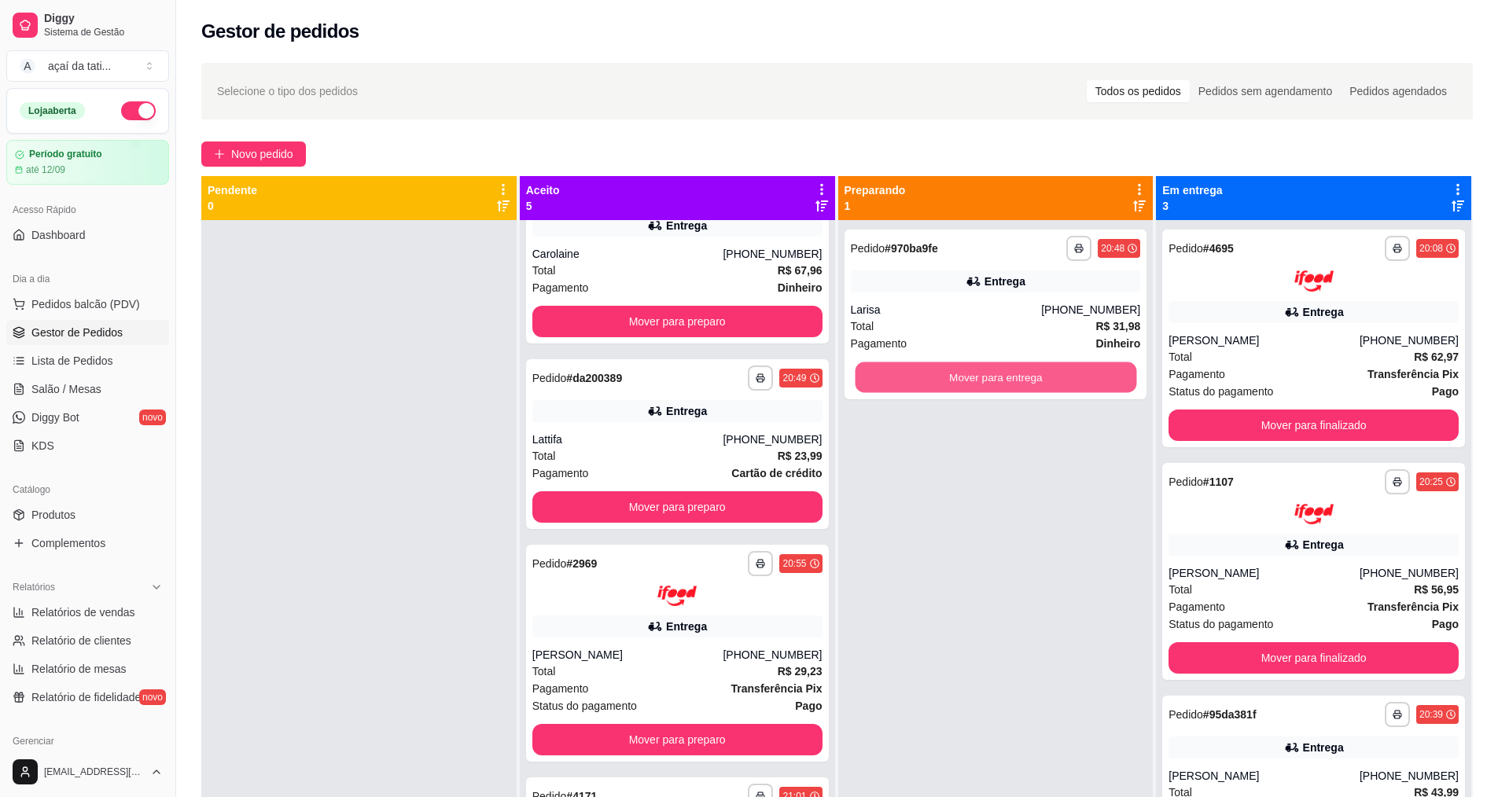
click at [1059, 367] on button "Mover para entrega" at bounding box center [995, 377] width 281 height 31
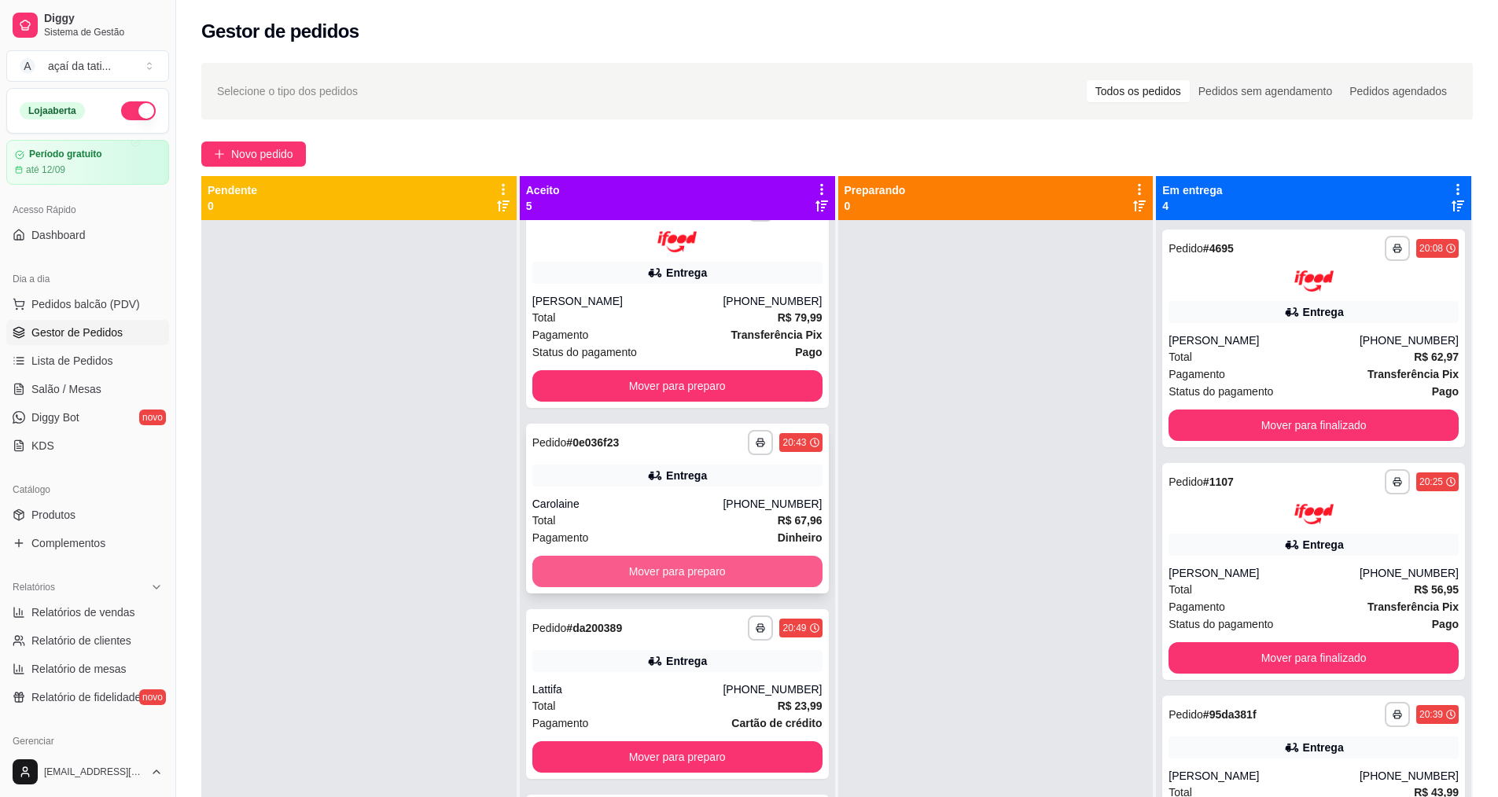
scroll to position [0, 0]
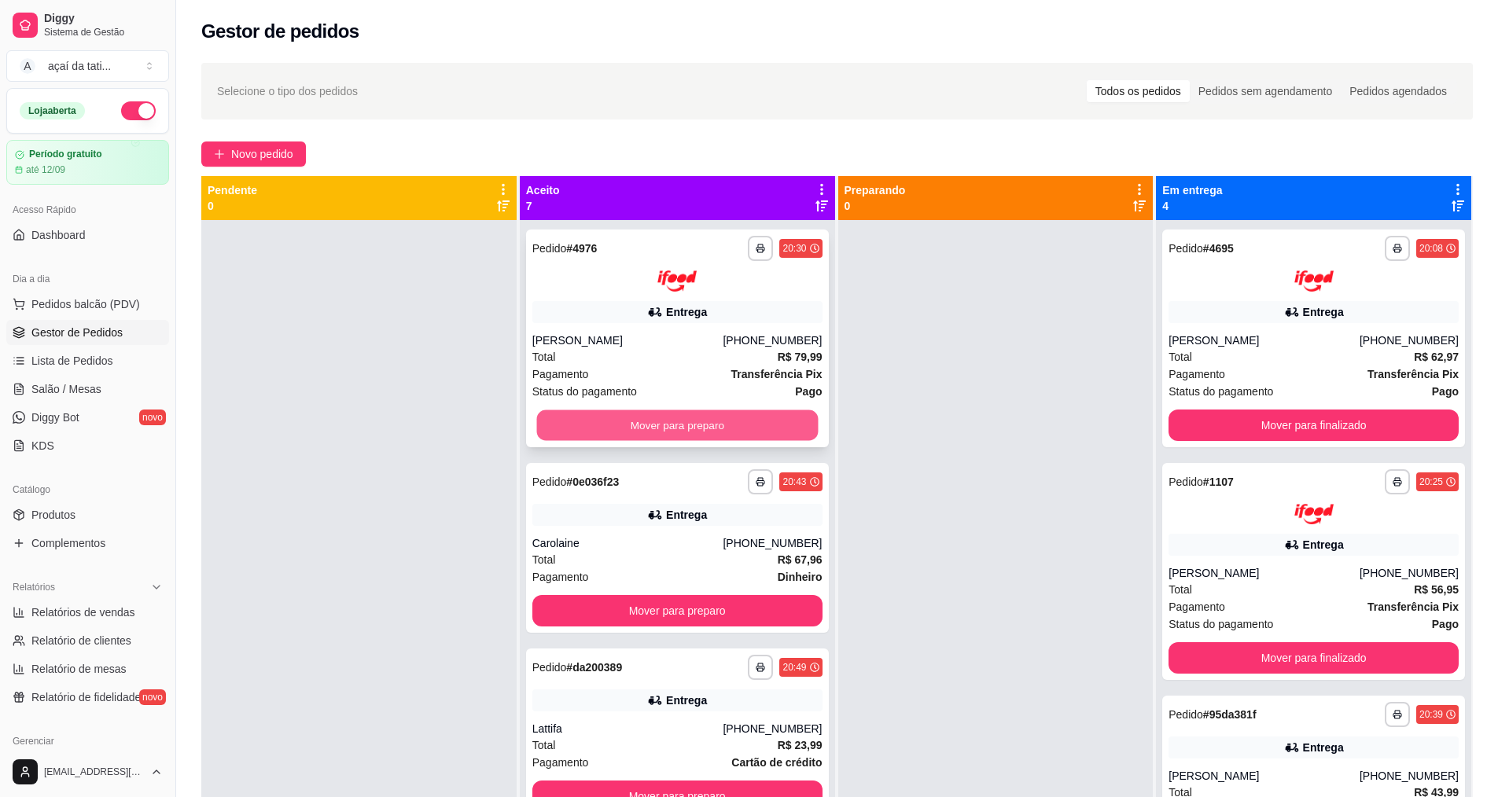
click at [696, 415] on button "Mover para preparo" at bounding box center [676, 425] width 281 height 31
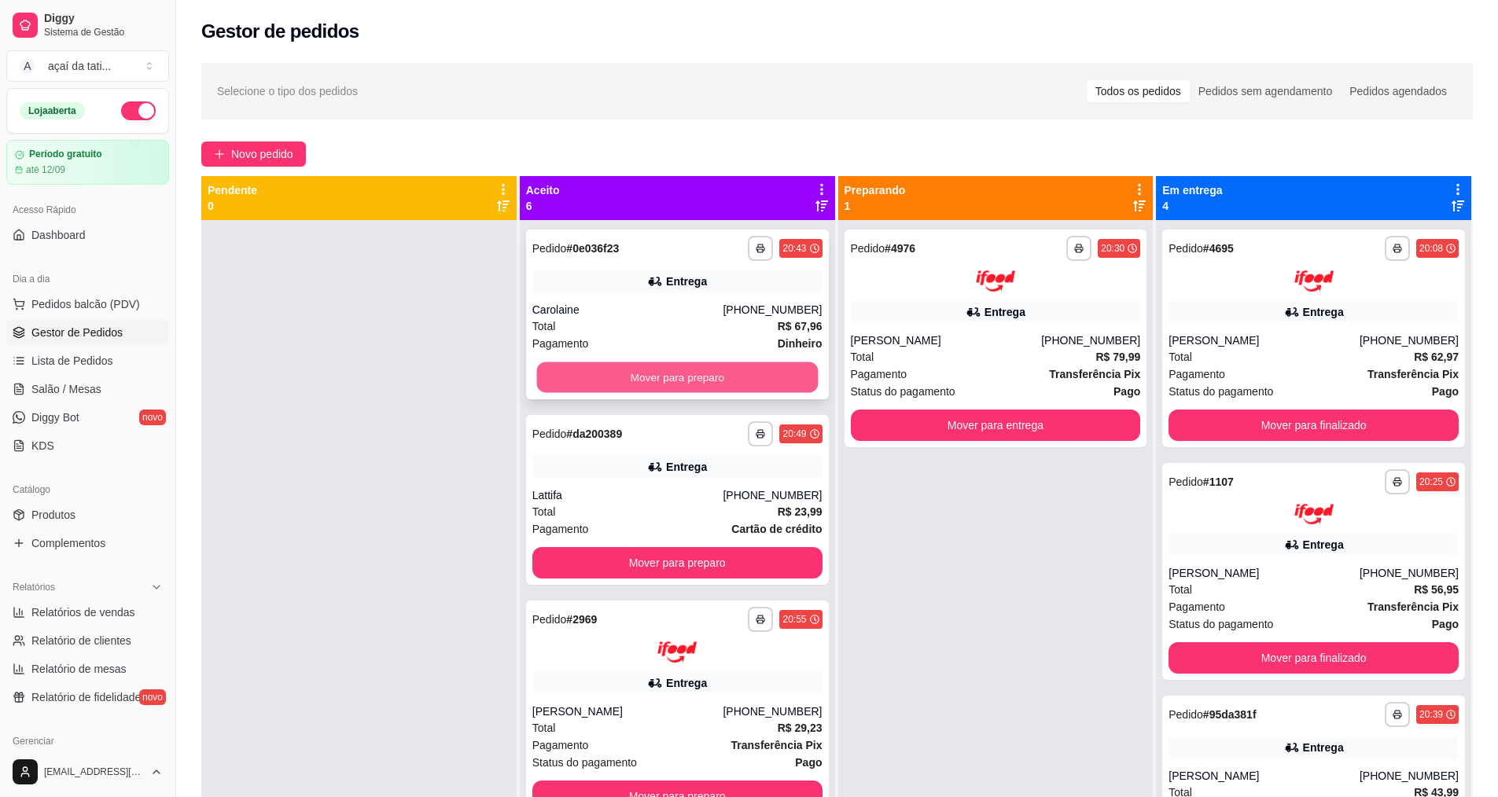
click at [701, 392] on button "Mover para preparo" at bounding box center [676, 377] width 281 height 31
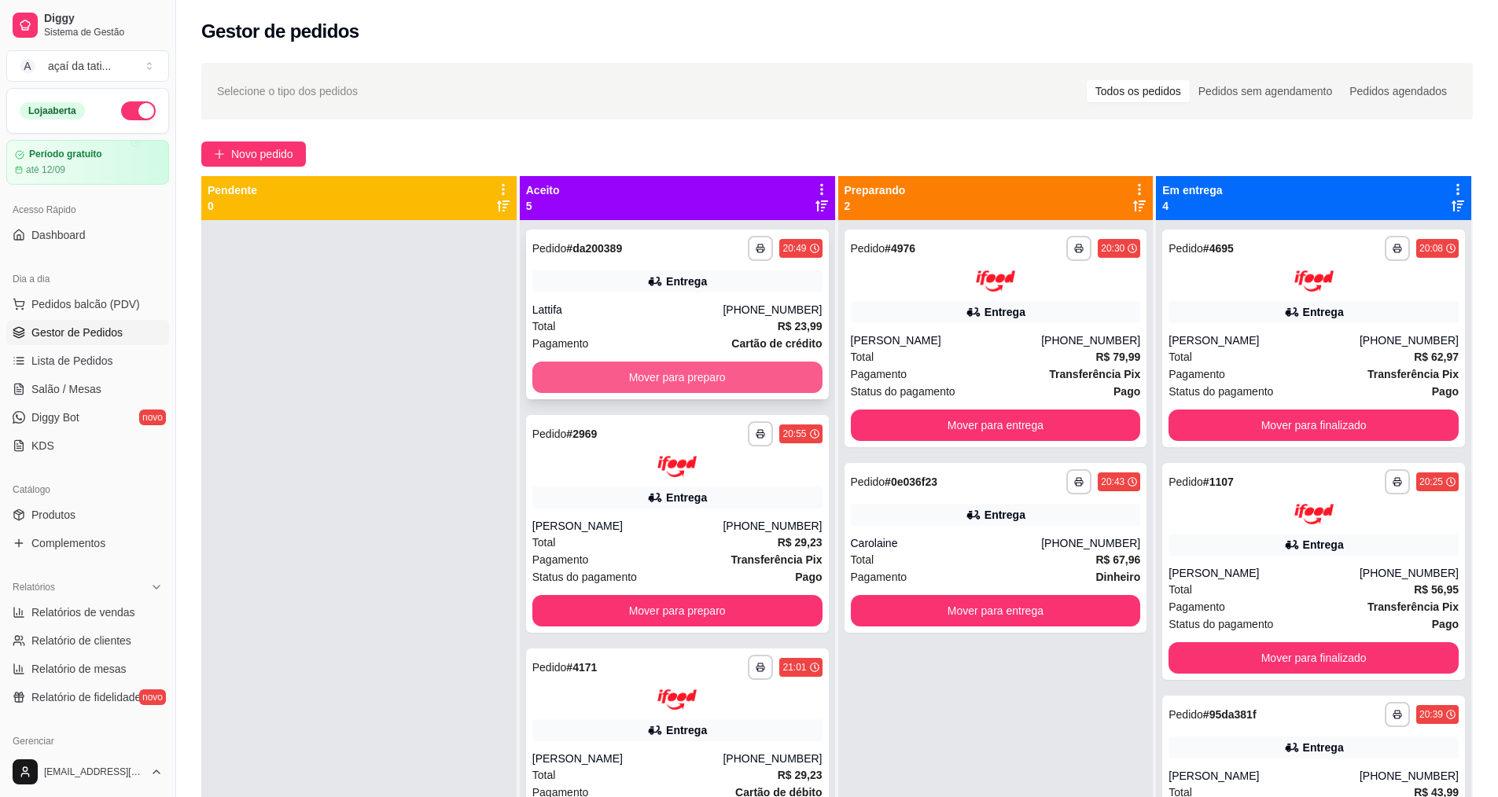
click at [706, 382] on button "Mover para preparo" at bounding box center [677, 377] width 290 height 31
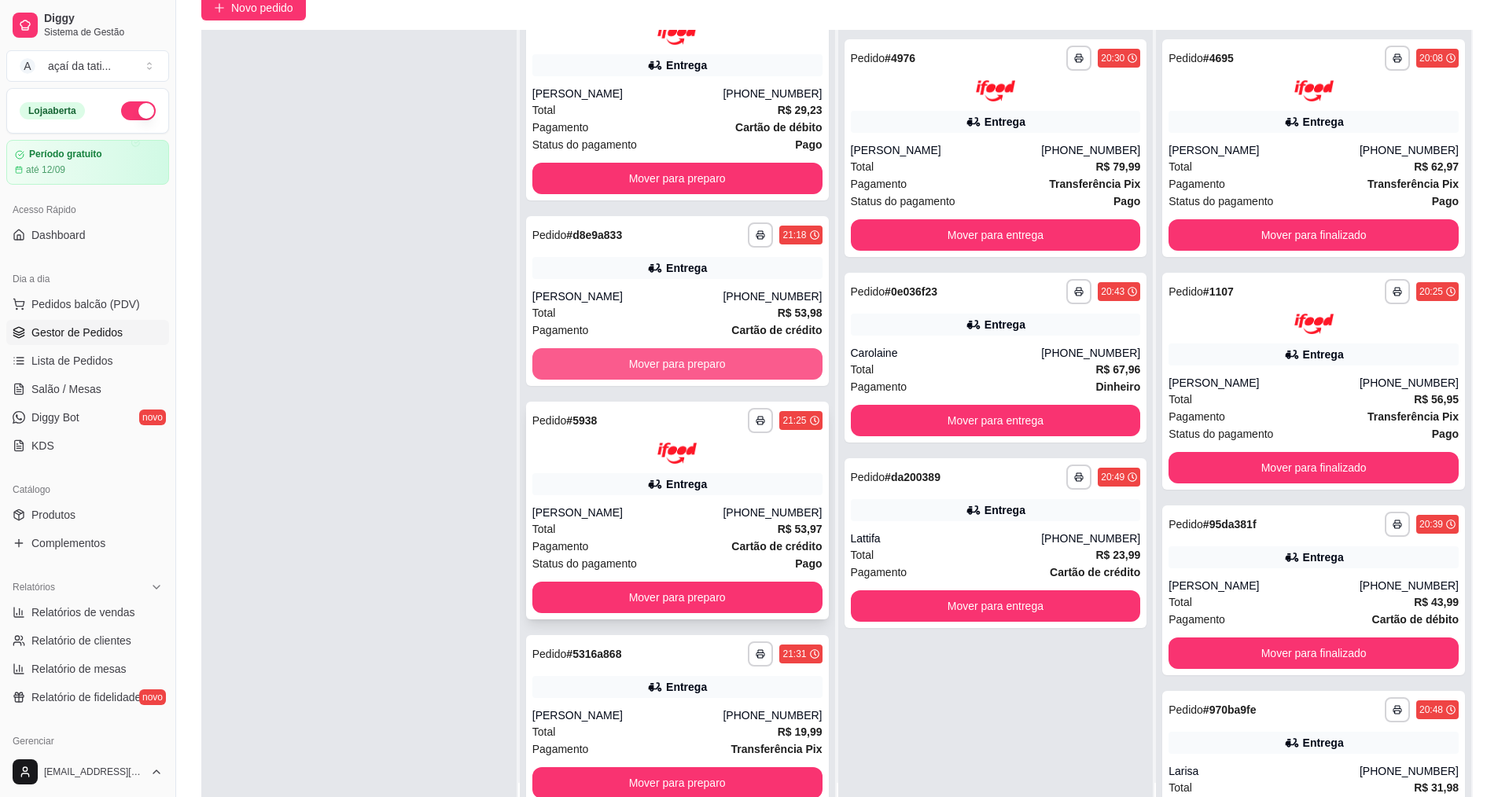
scroll to position [240, 0]
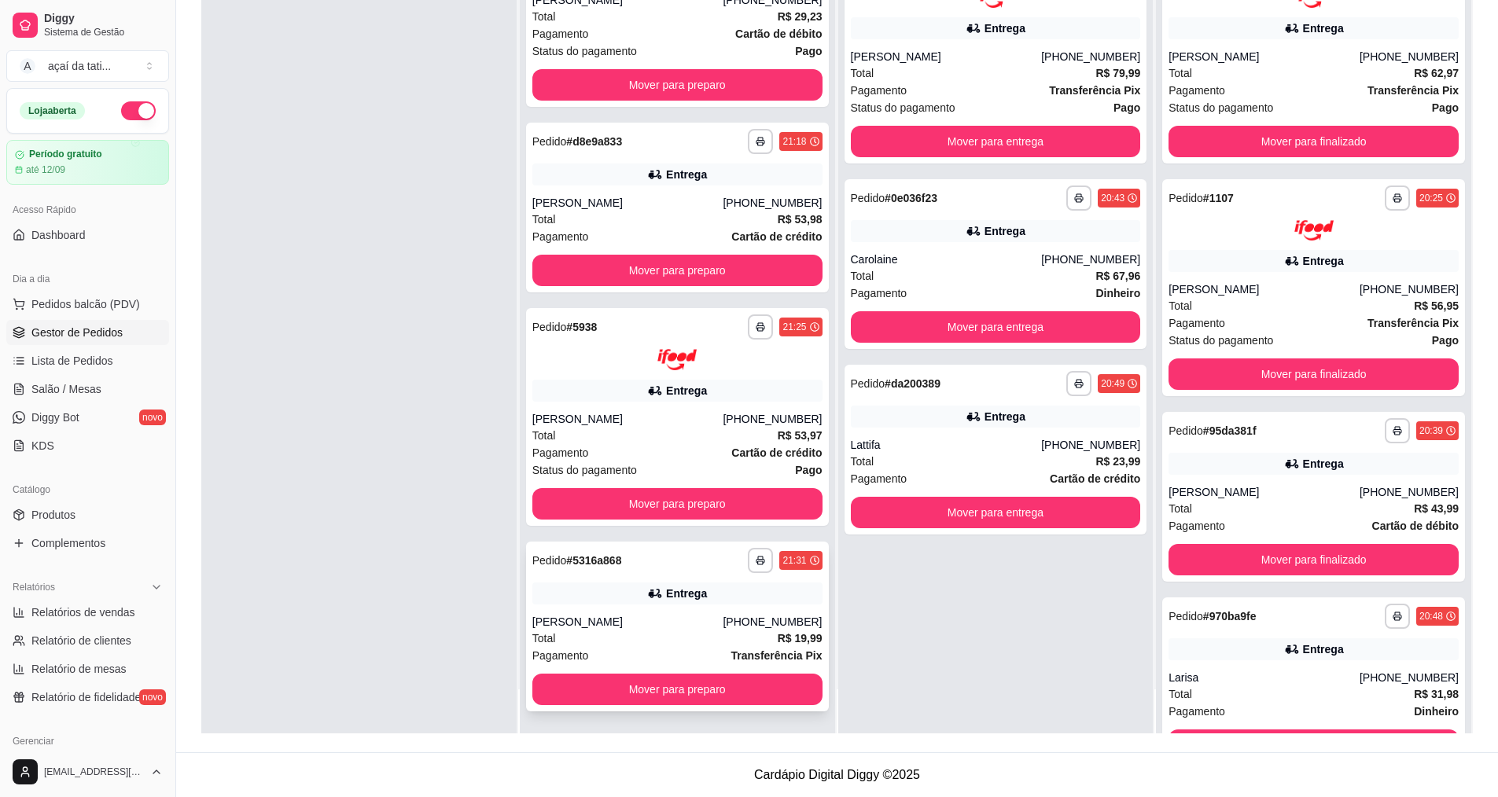
click at [612, 594] on div "Entrega" at bounding box center [677, 594] width 290 height 22
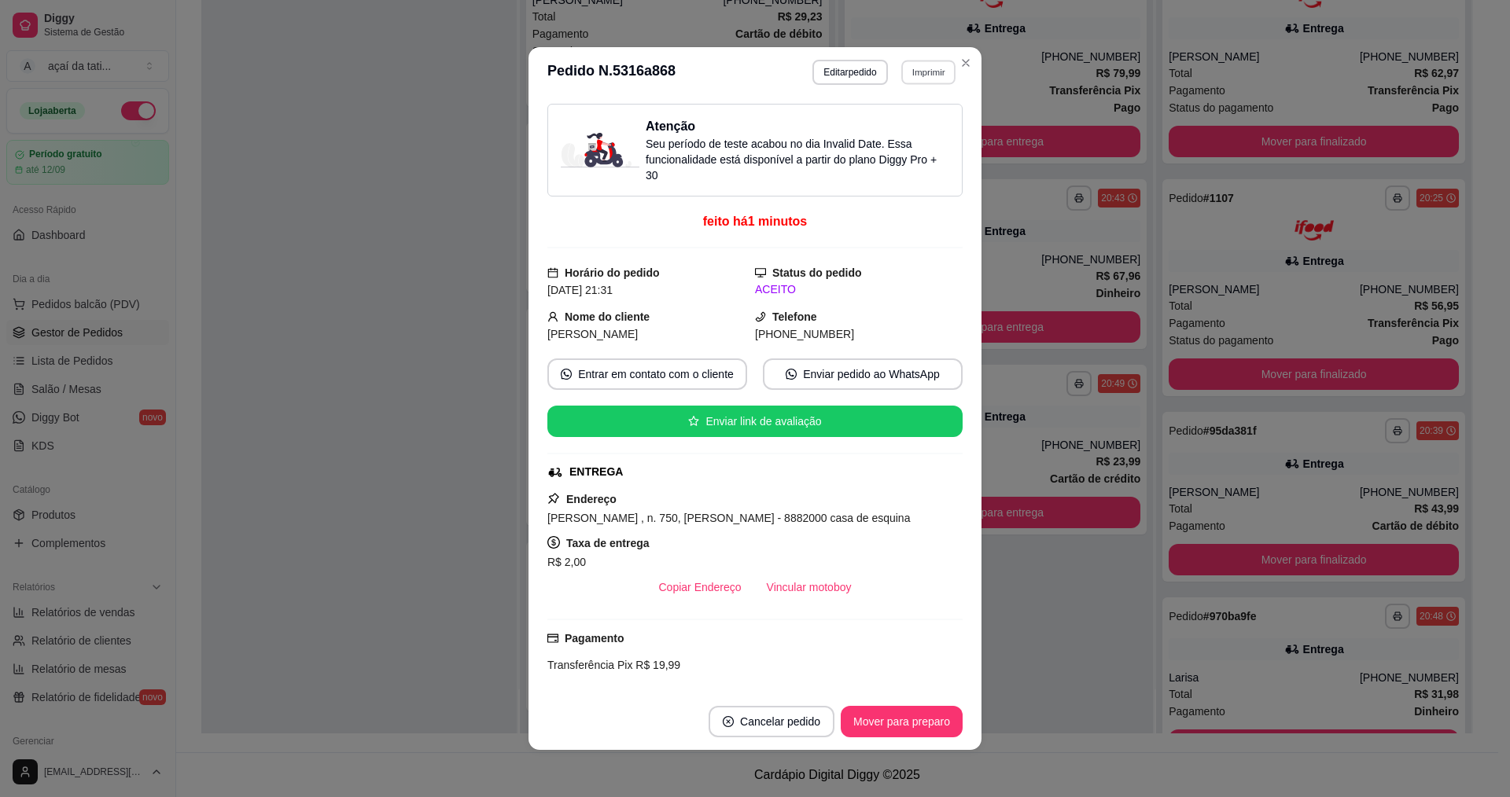
click at [908, 79] on button "Imprimir" at bounding box center [928, 72] width 54 height 24
click at [920, 126] on button "IMPRESSORA" at bounding box center [894, 127] width 114 height 25
click at [941, 57] on header "**********" at bounding box center [754, 72] width 453 height 50
click at [916, 73] on button "Imprimir" at bounding box center [928, 72] width 54 height 24
click at [890, 134] on button "IMPRESSORA" at bounding box center [894, 127] width 110 height 24
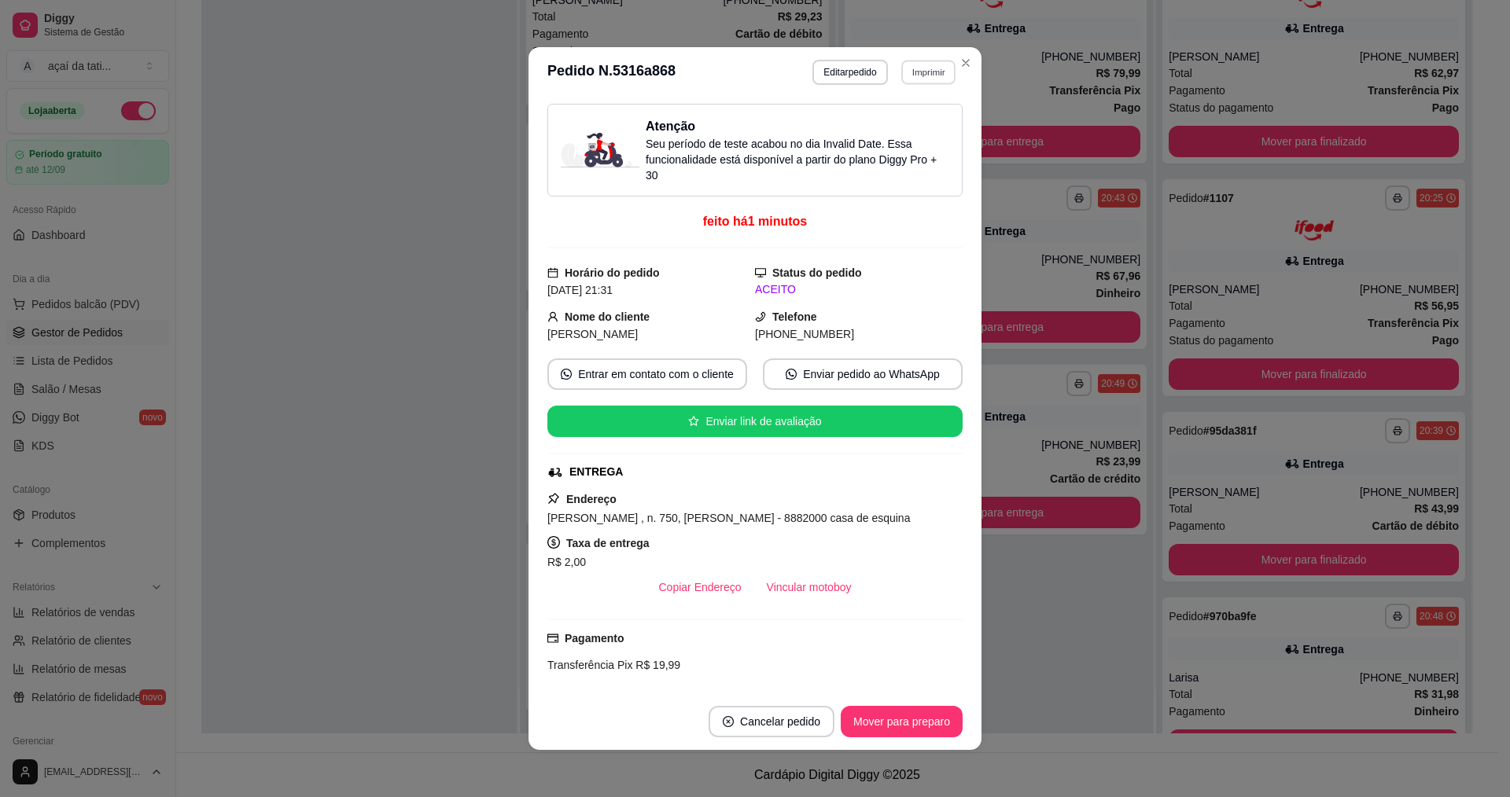
click at [929, 71] on button "Imprimir" at bounding box center [928, 72] width 54 height 24
click at [902, 124] on button "IMPRESSORA" at bounding box center [895, 127] width 110 height 24
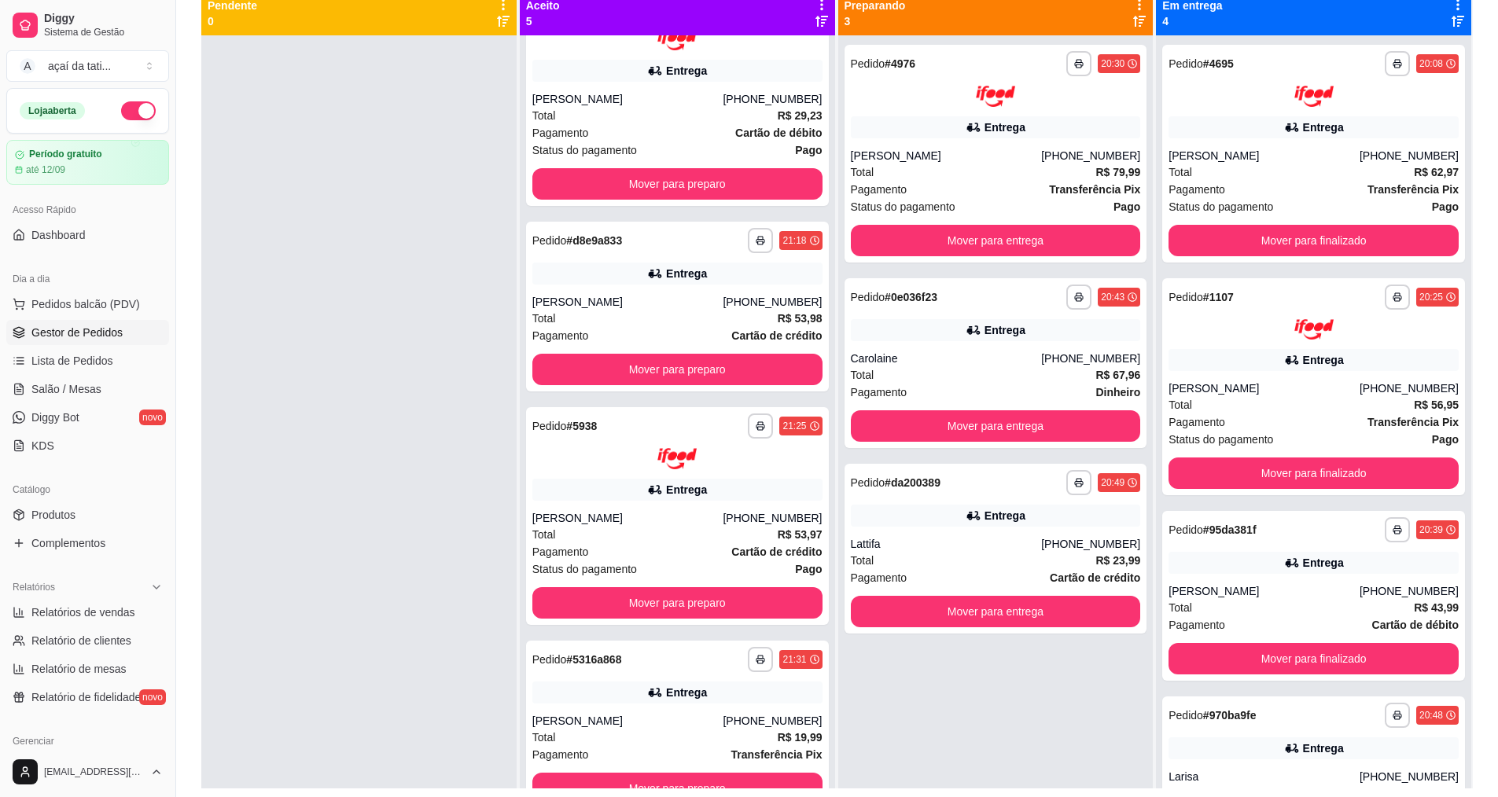
scroll to position [4, 0]
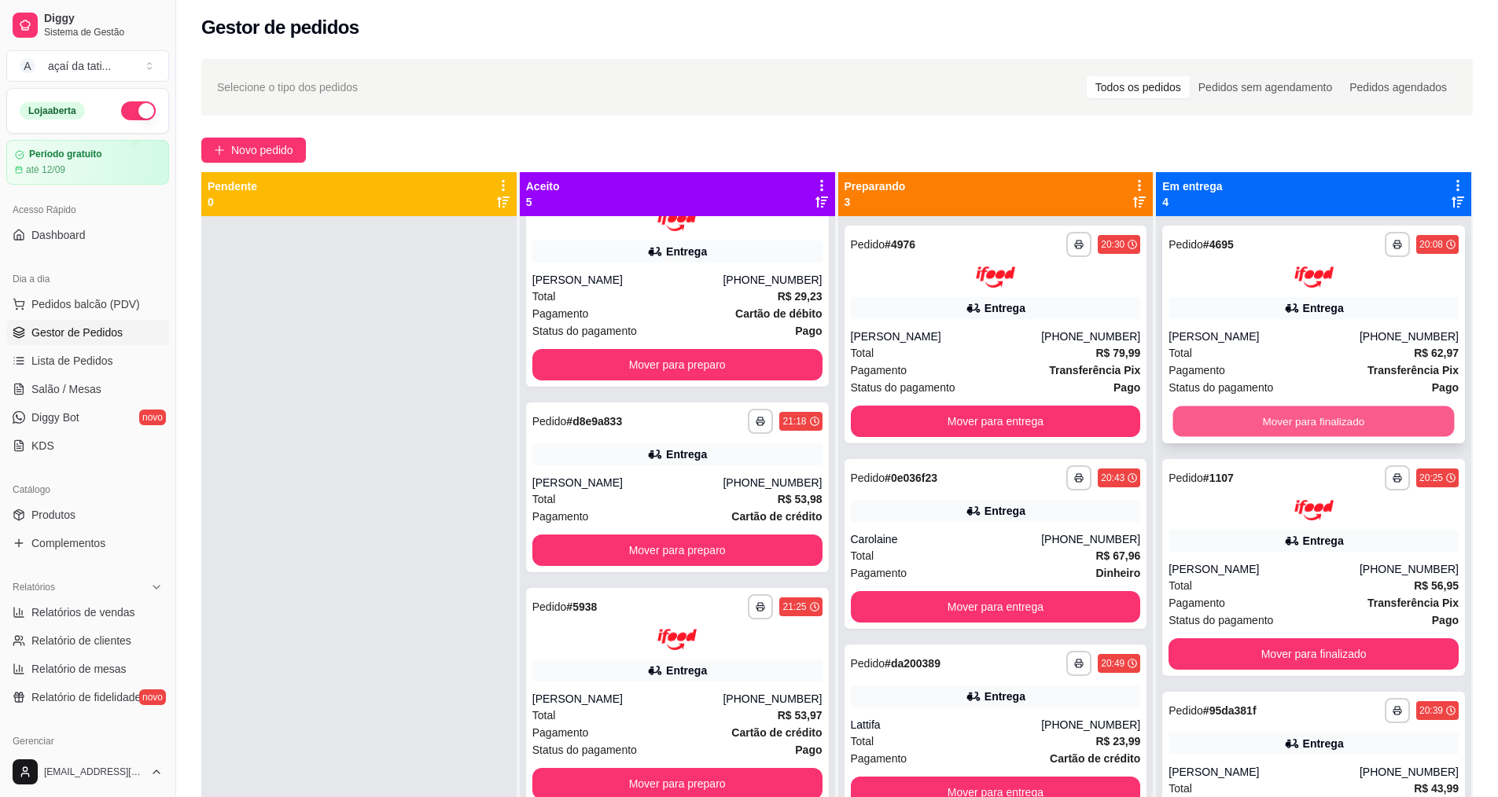
click at [1360, 410] on button "Mover para finalizado" at bounding box center [1313, 421] width 281 height 31
click at [1359, 414] on button "Mover para finalizado" at bounding box center [1313, 421] width 290 height 31
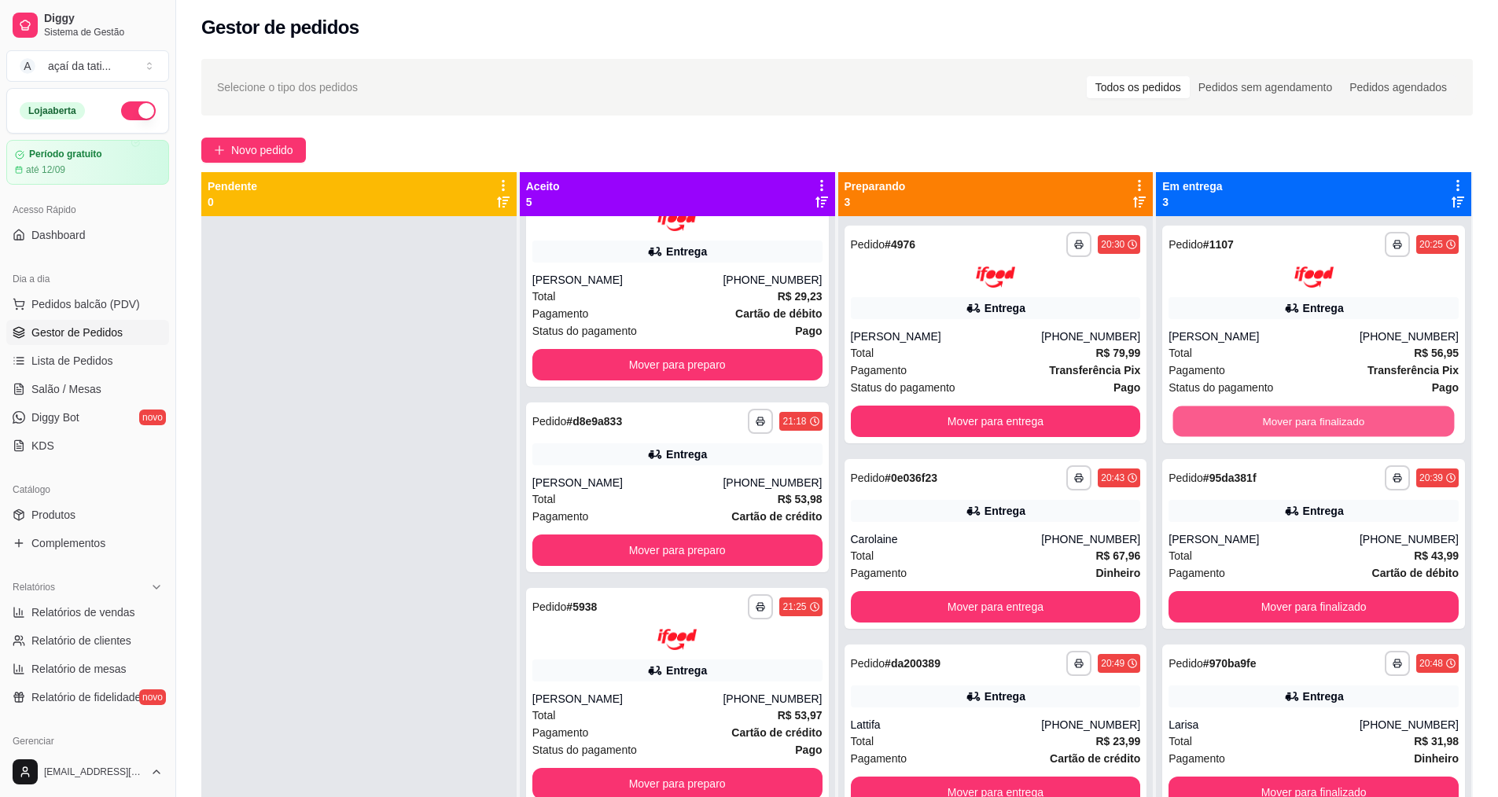
click at [1359, 414] on button "Mover para finalizado" at bounding box center [1313, 421] width 281 height 31
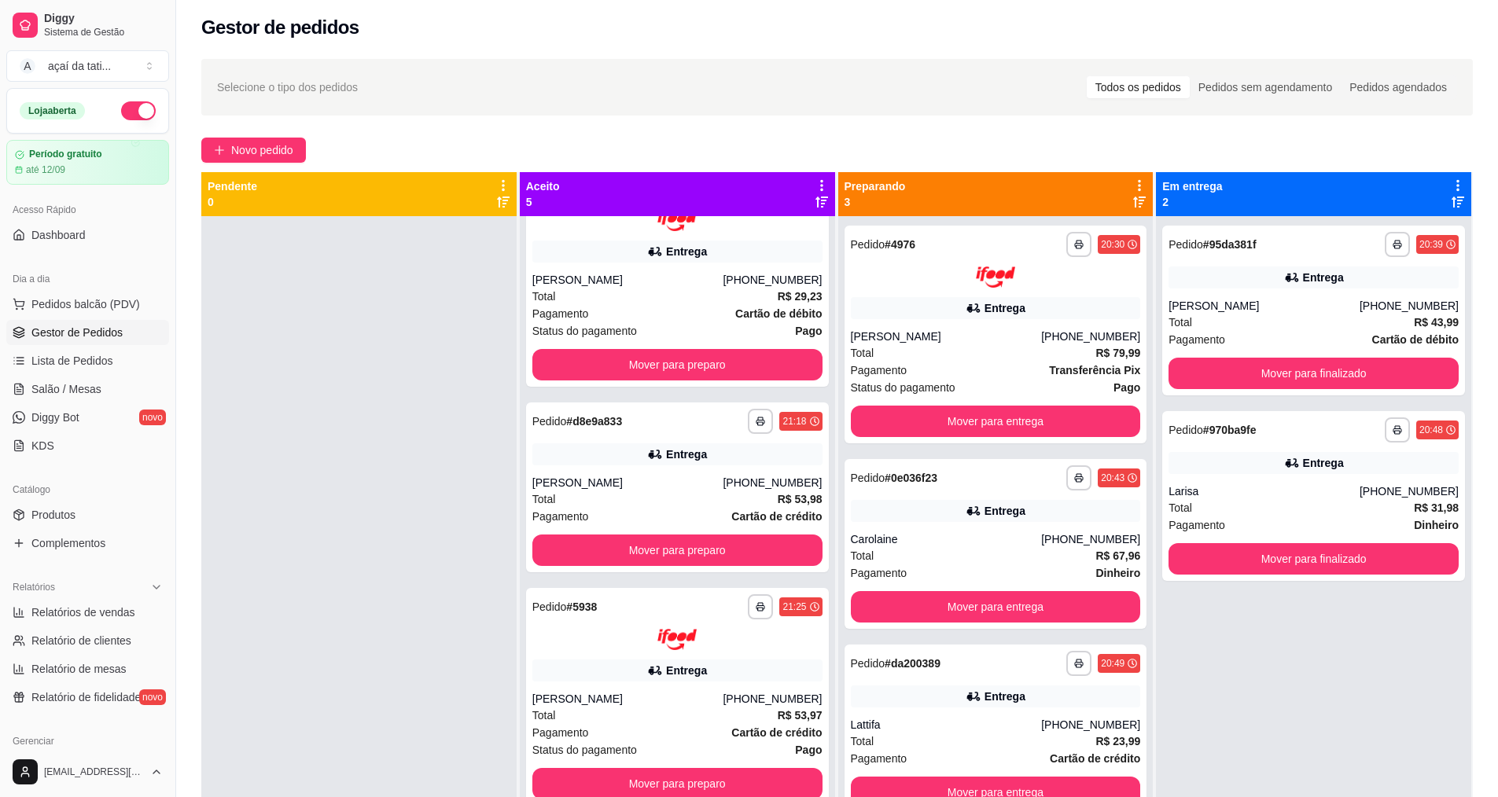
click at [1359, 414] on div "**********" at bounding box center [1313, 496] width 303 height 170
click at [1255, 364] on button "Mover para finalizado" at bounding box center [1313, 374] width 281 height 31
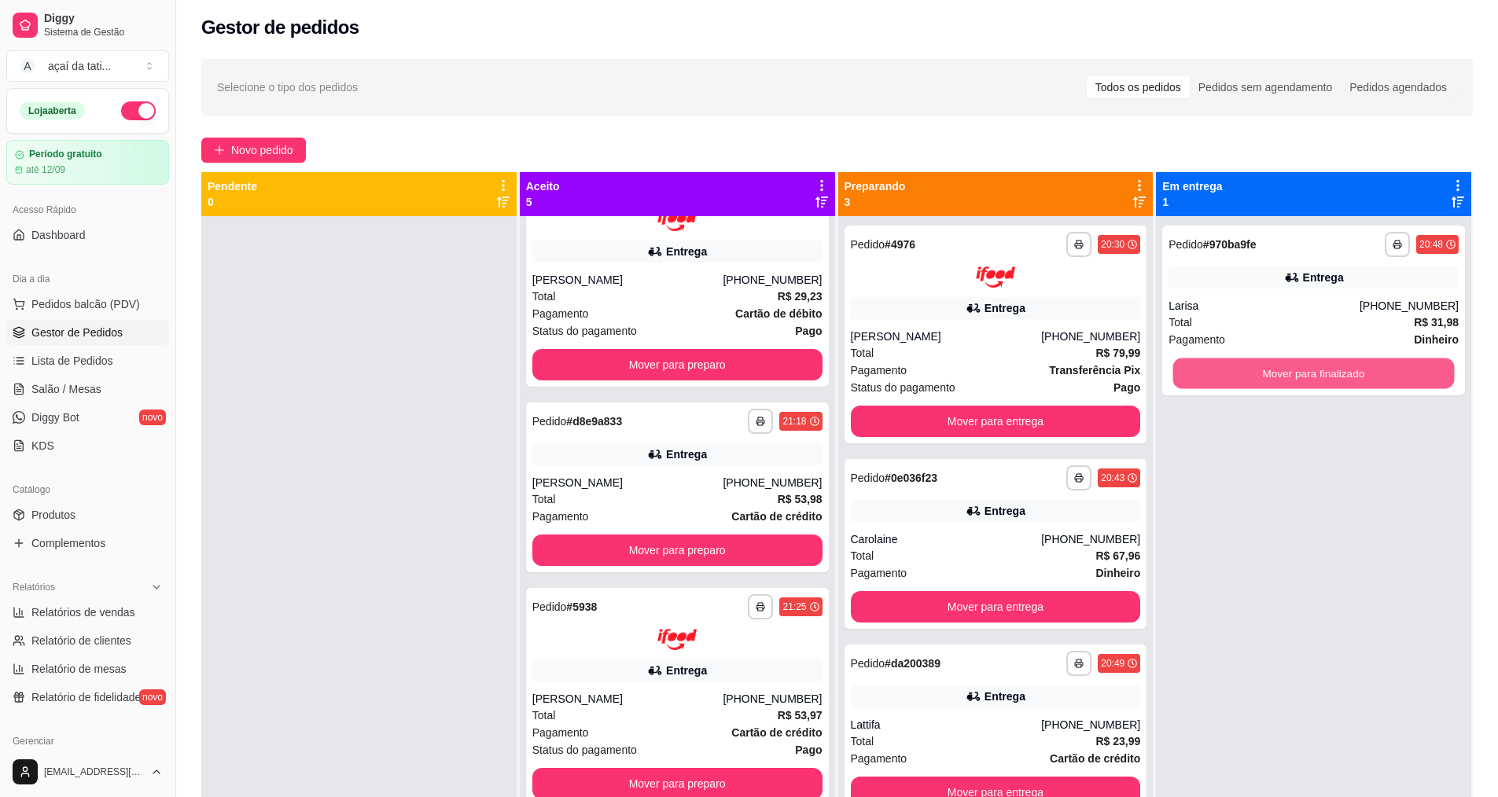
click at [1255, 364] on button "Mover para finalizado" at bounding box center [1313, 374] width 281 height 31
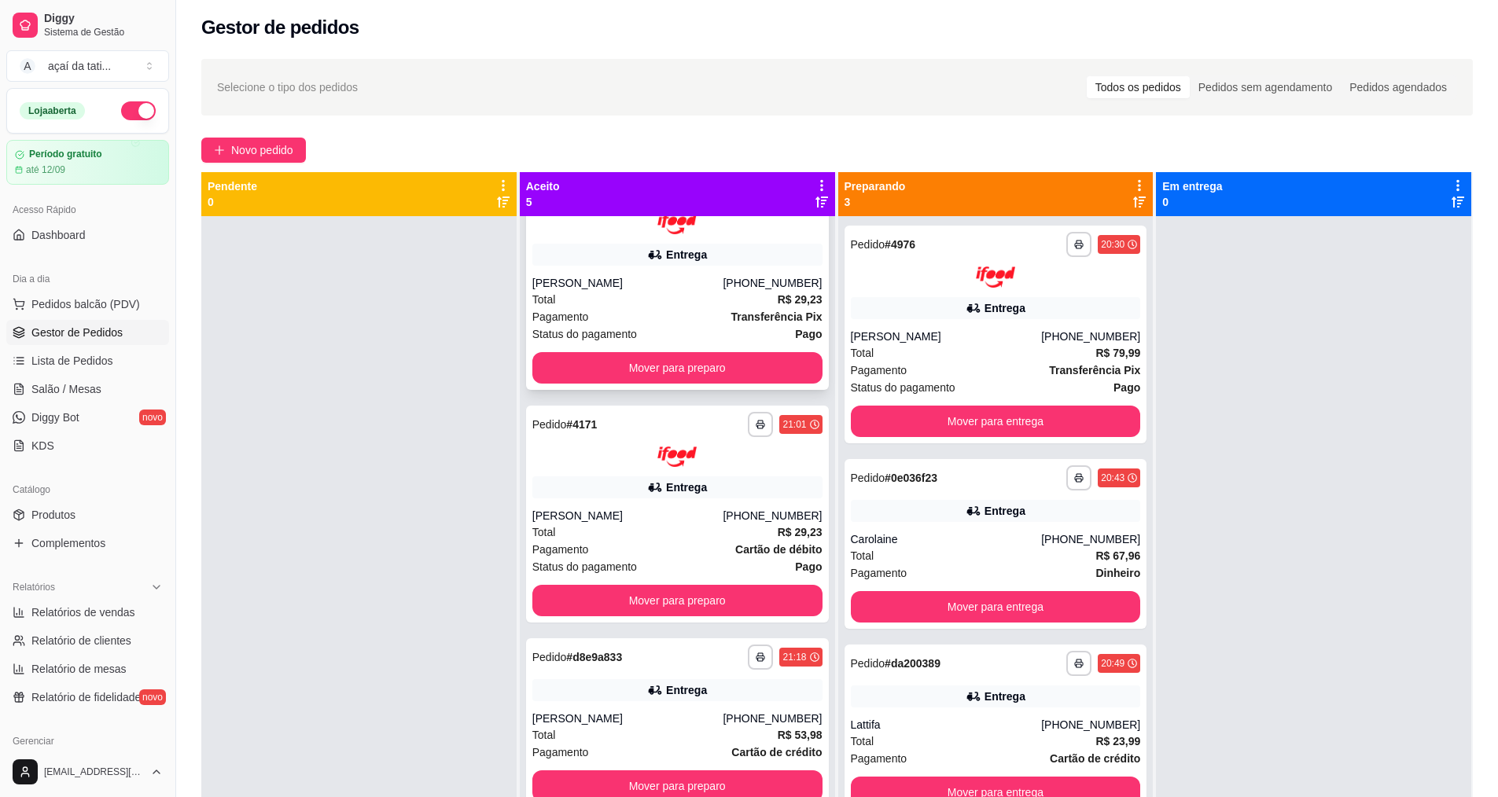
scroll to position [0, 0]
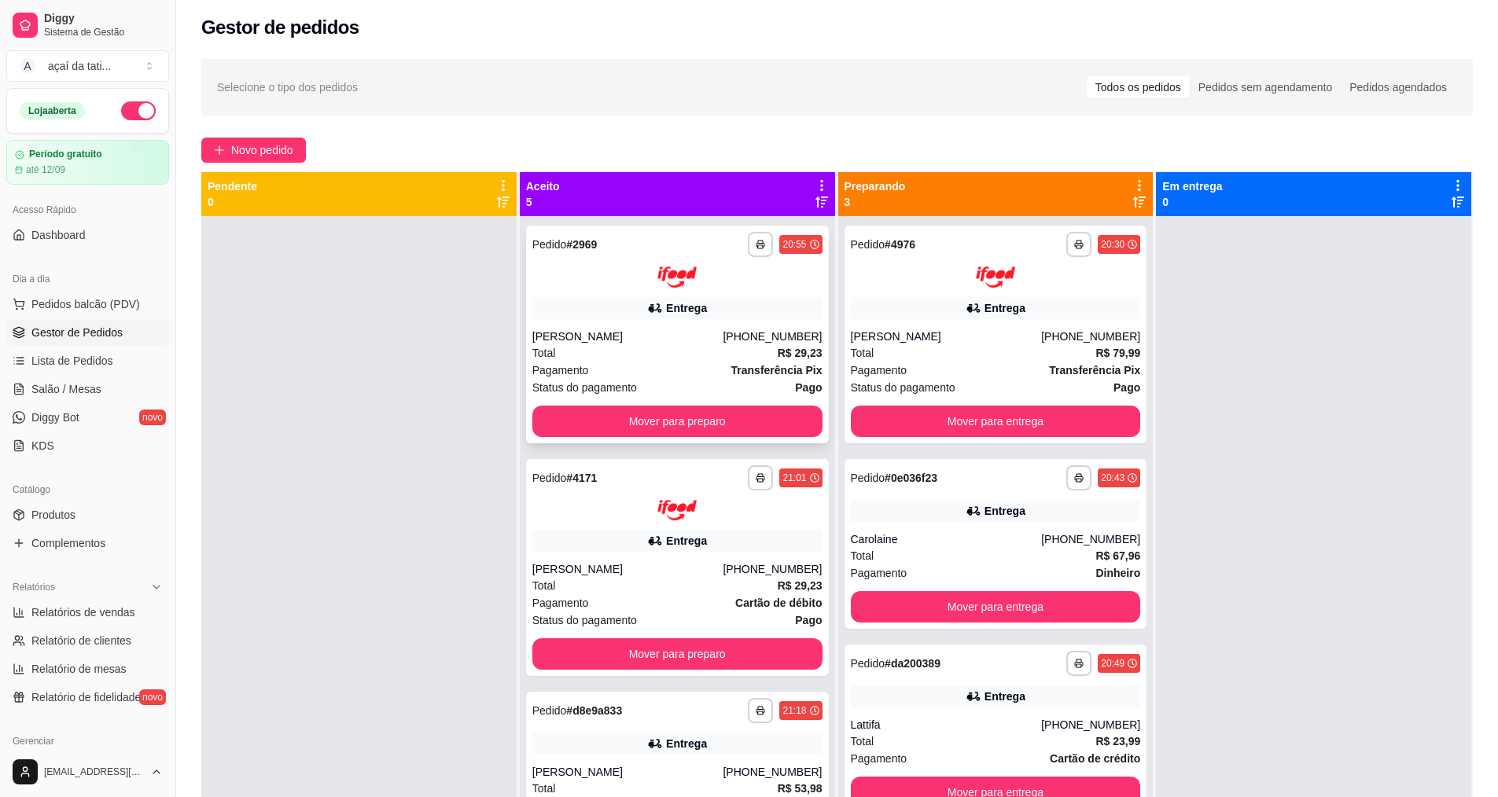
click at [755, 289] on div "**********" at bounding box center [677, 335] width 303 height 218
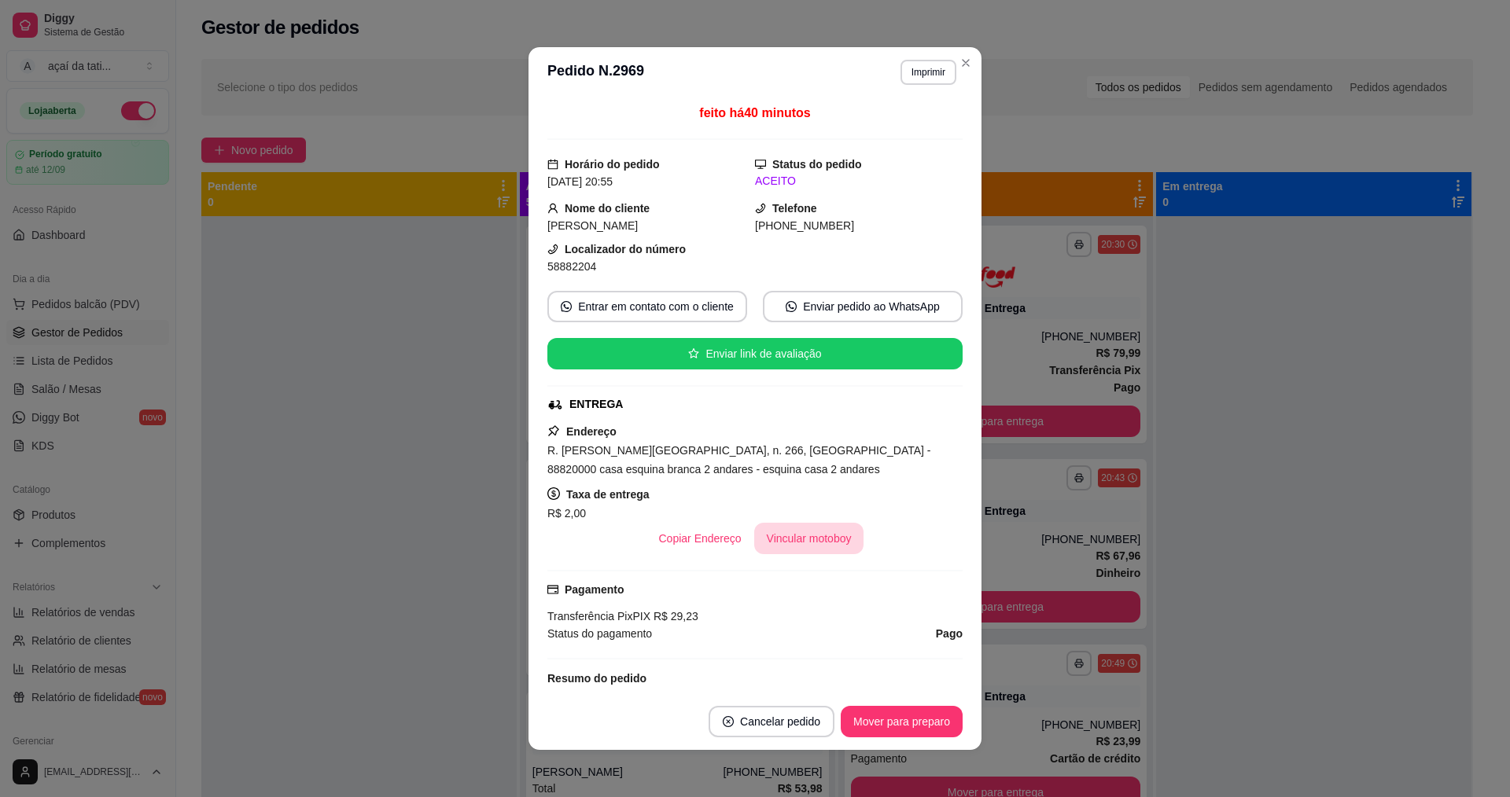
click at [793, 549] on button "Vincular motoboy" at bounding box center [809, 538] width 110 height 31
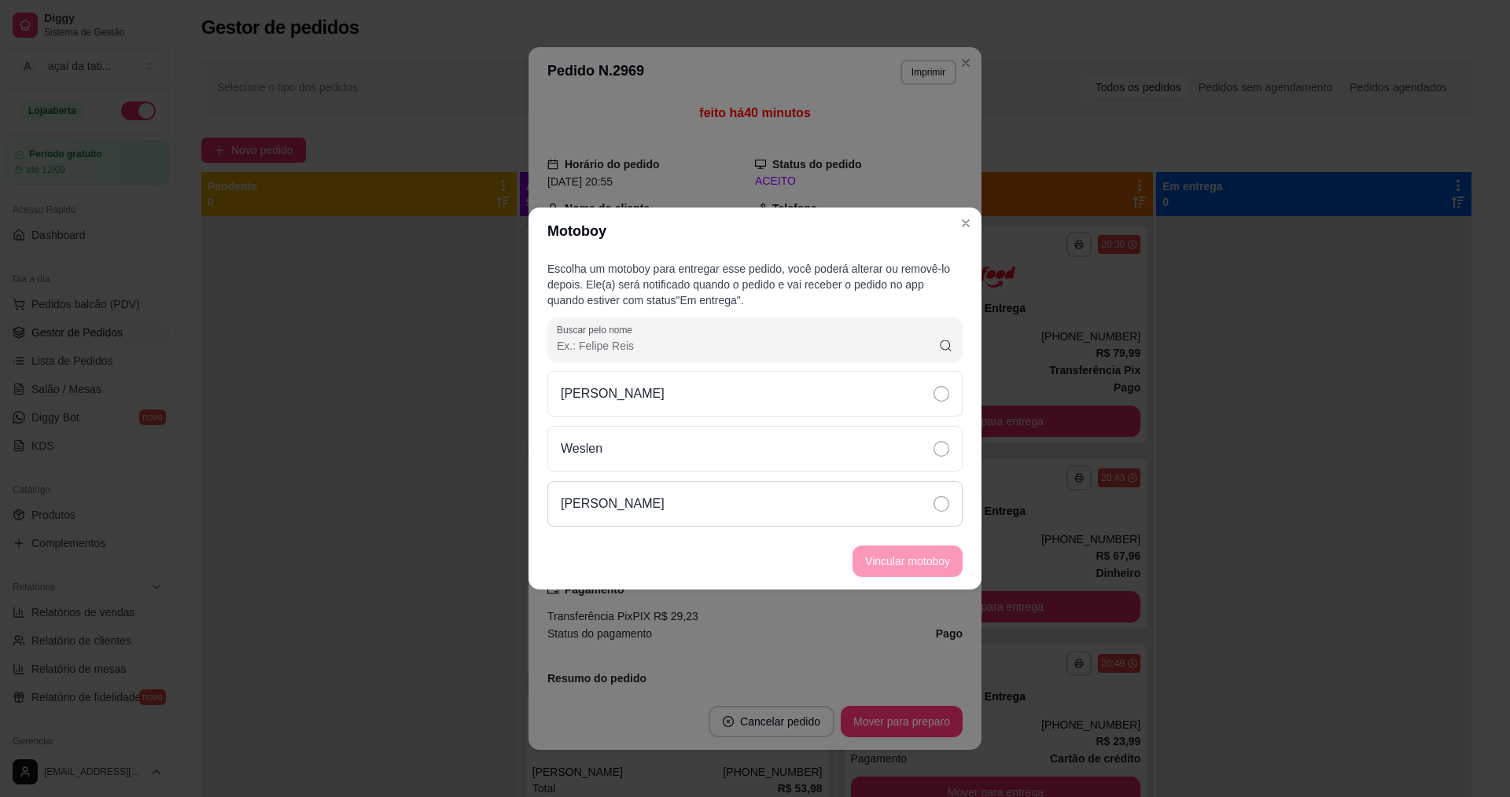
click at [774, 495] on div "[PERSON_NAME]" at bounding box center [754, 504] width 415 height 46
click at [861, 563] on button "Vincular motoboy" at bounding box center [907, 561] width 107 height 31
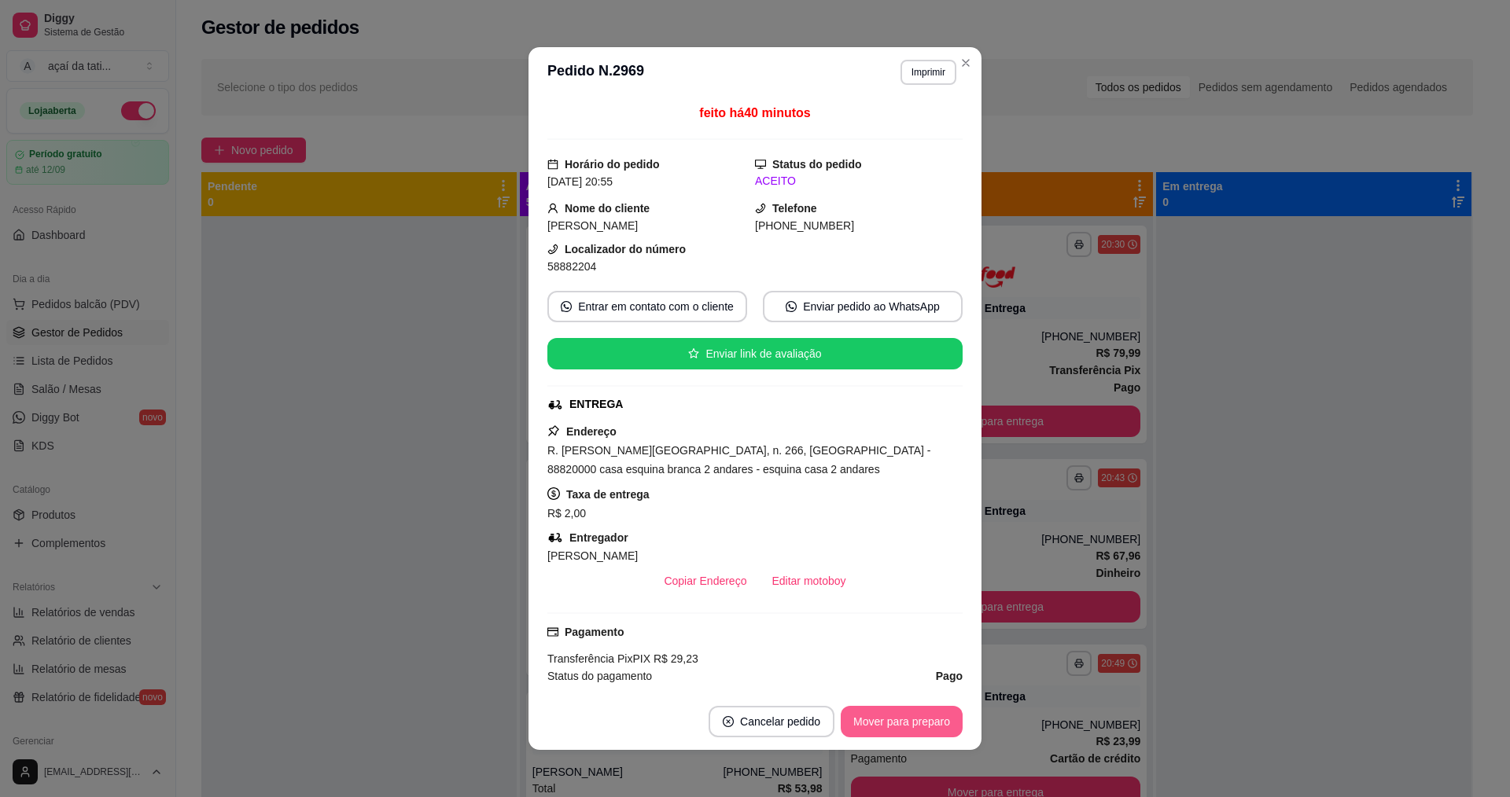
click at [903, 709] on button "Mover para preparo" at bounding box center [901, 721] width 122 height 31
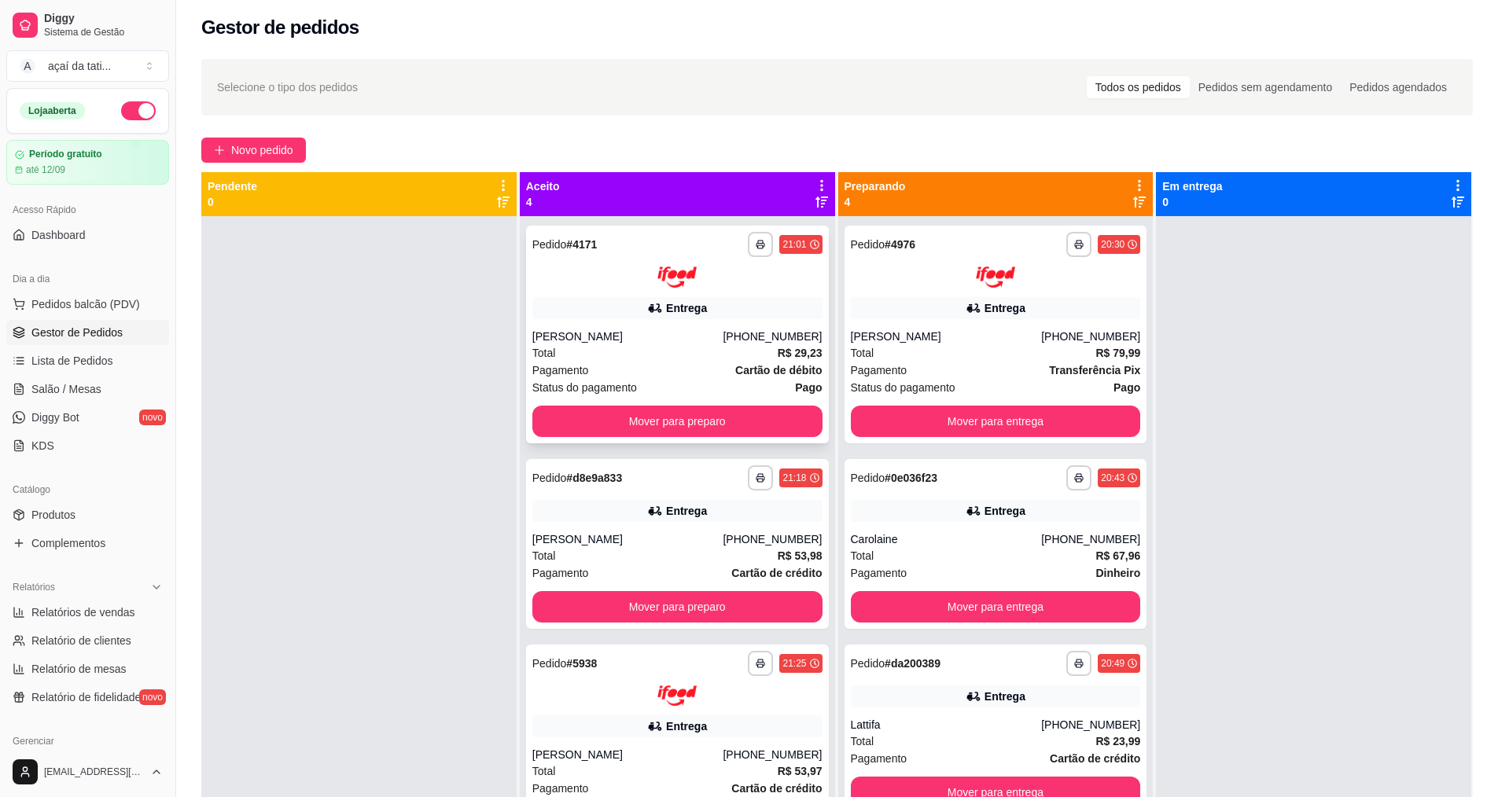
click at [683, 348] on div "Total R$ 29,23" at bounding box center [677, 352] width 290 height 17
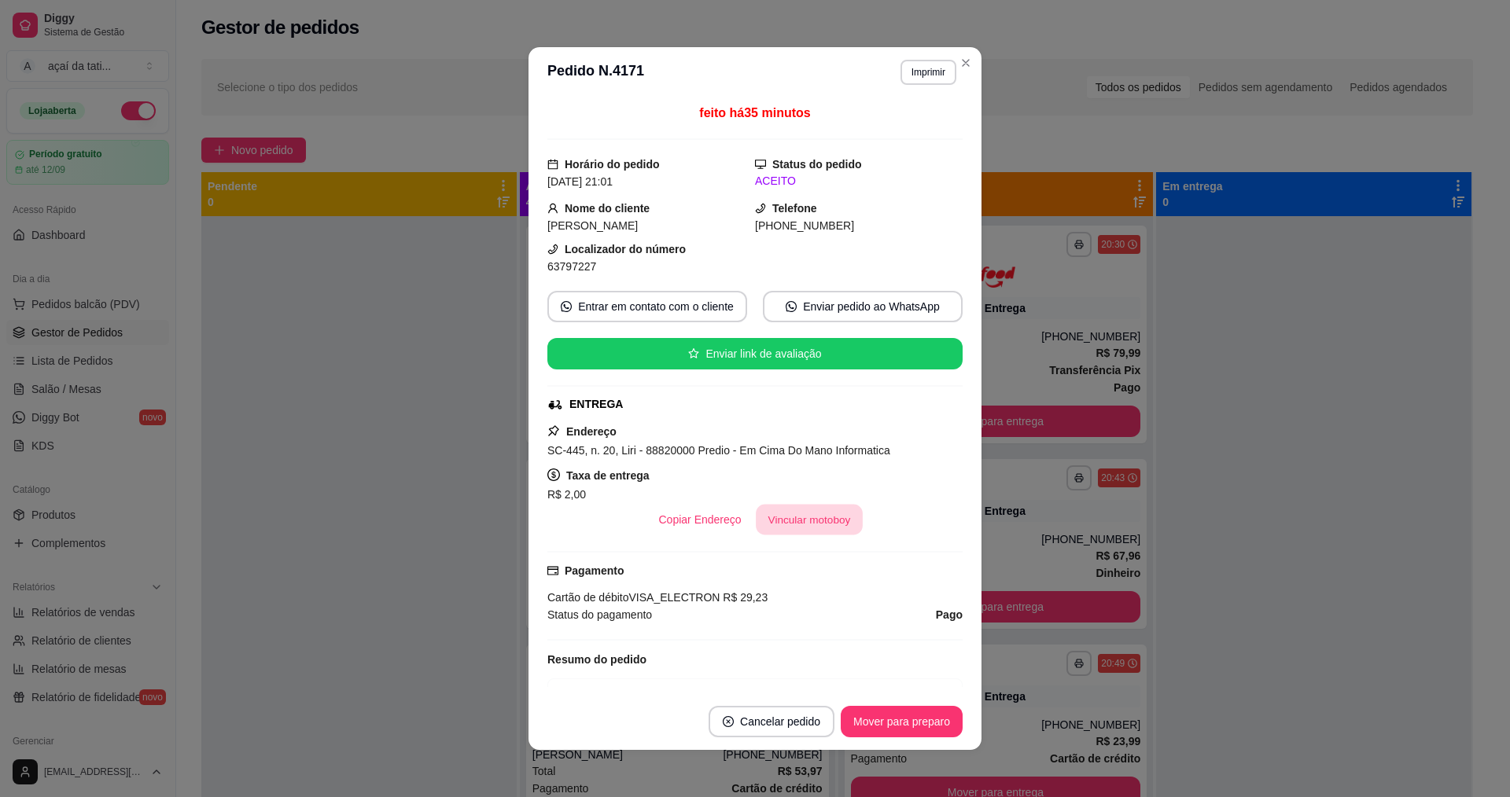
click at [812, 521] on button "Vincular motoboy" at bounding box center [809, 520] width 107 height 31
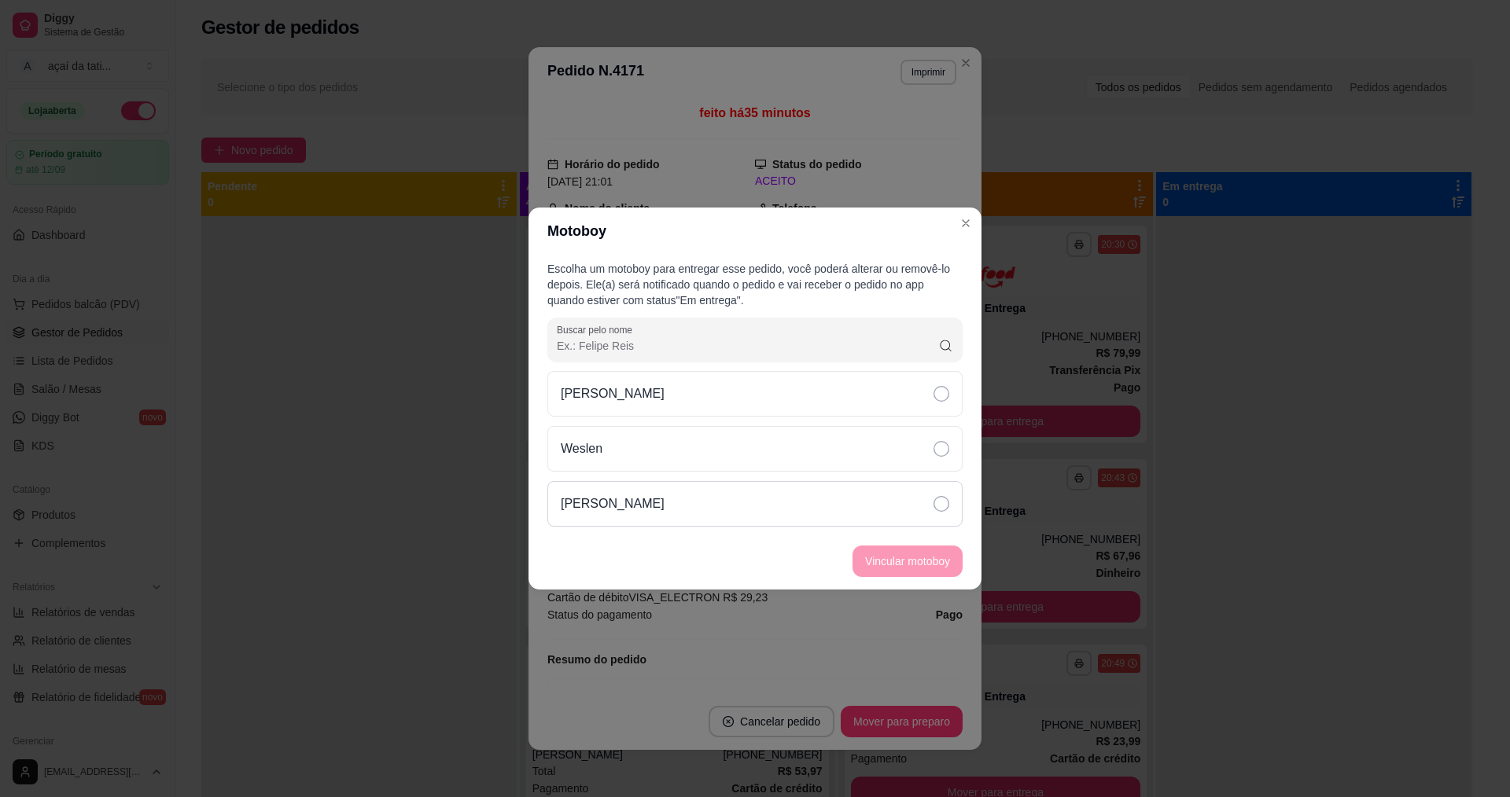
click at [905, 509] on div "[PERSON_NAME]" at bounding box center [754, 504] width 415 height 46
click at [906, 561] on button "Vincular motoboy" at bounding box center [907, 561] width 107 height 31
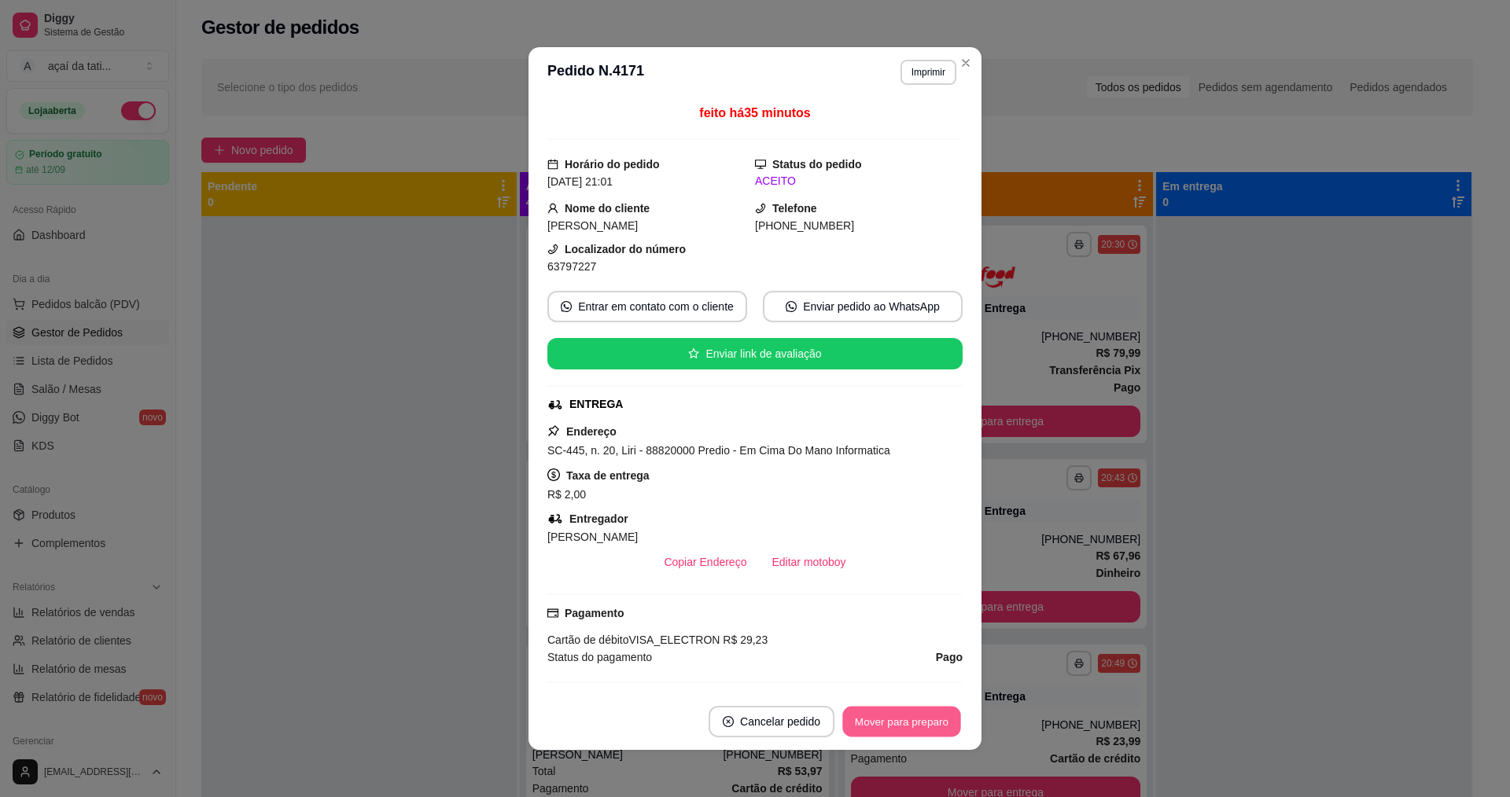
click at [932, 716] on button "Mover para preparo" at bounding box center [901, 722] width 118 height 31
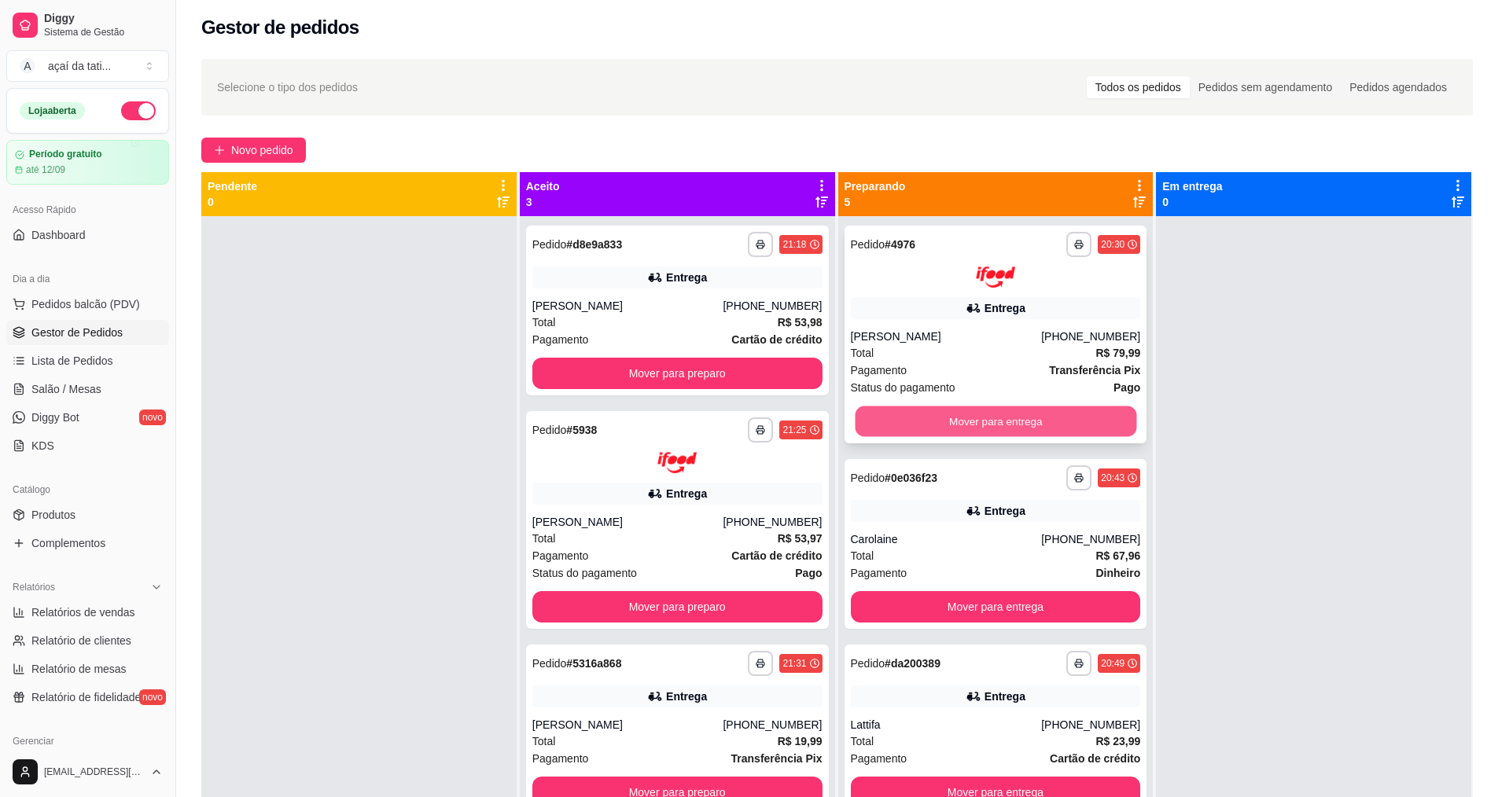
click at [1032, 433] on button "Mover para entrega" at bounding box center [995, 421] width 281 height 31
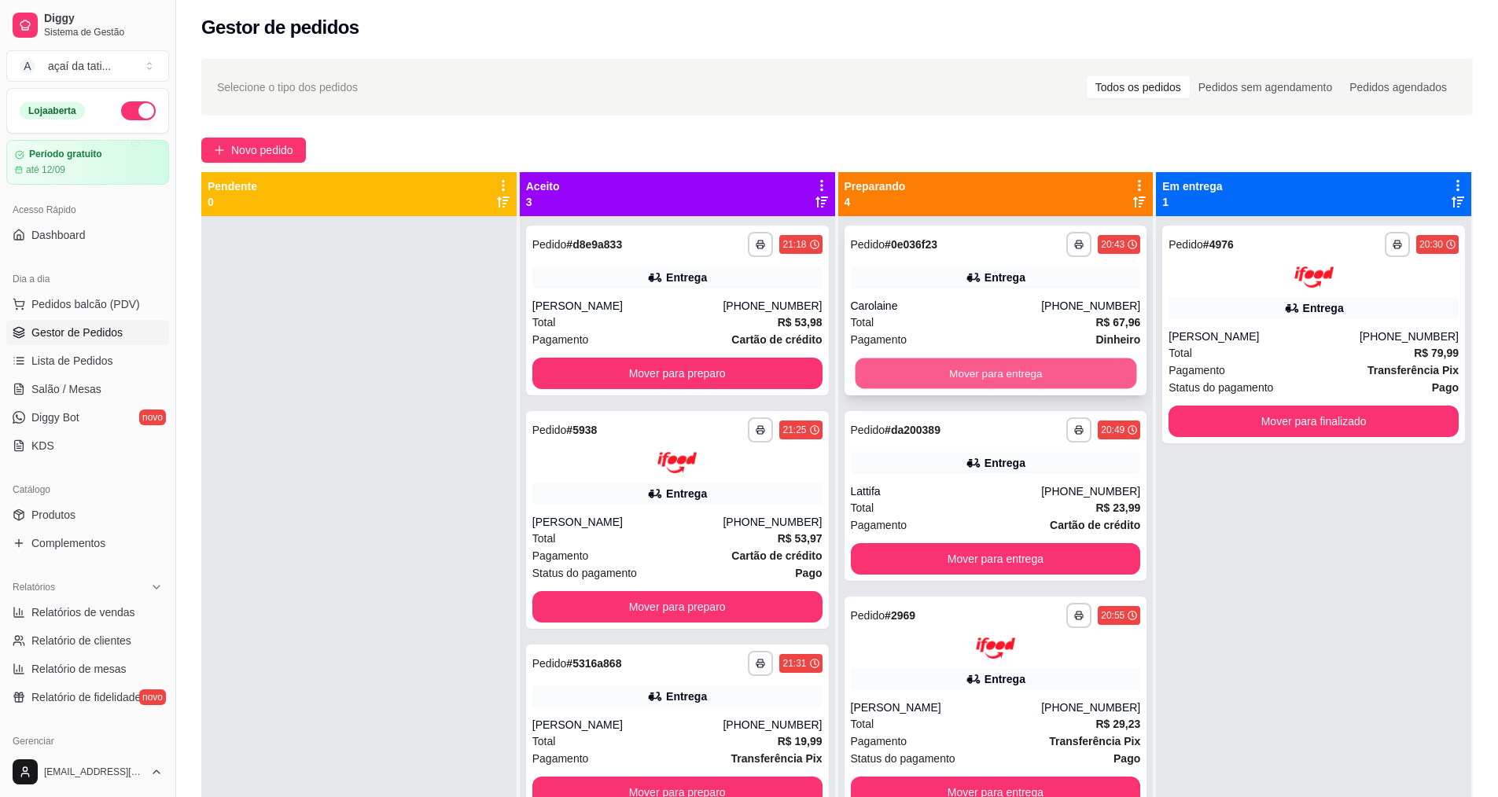
click at [1031, 387] on button "Mover para entrega" at bounding box center [995, 374] width 281 height 31
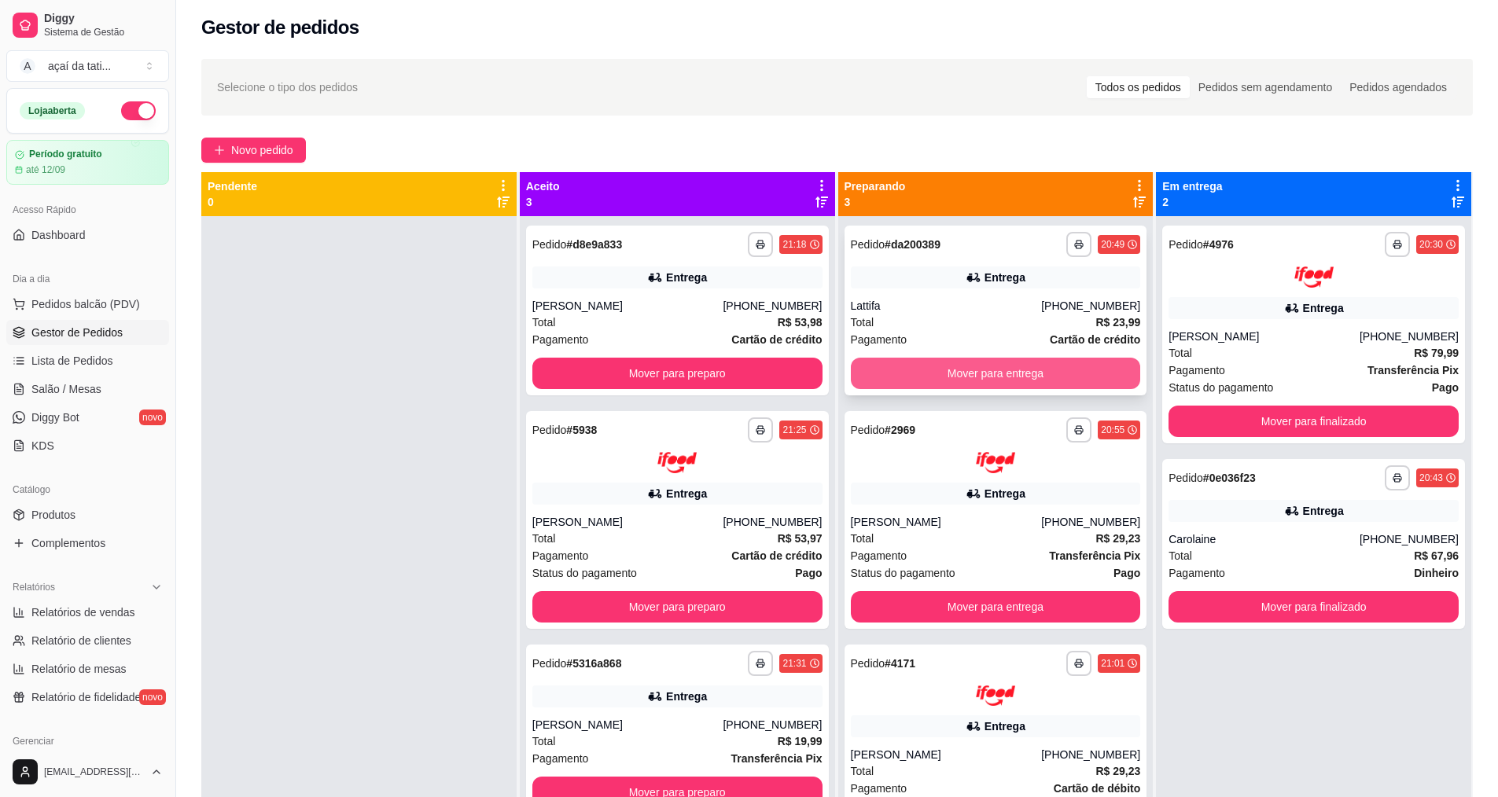
click at [1031, 381] on button "Mover para entrega" at bounding box center [996, 373] width 290 height 31
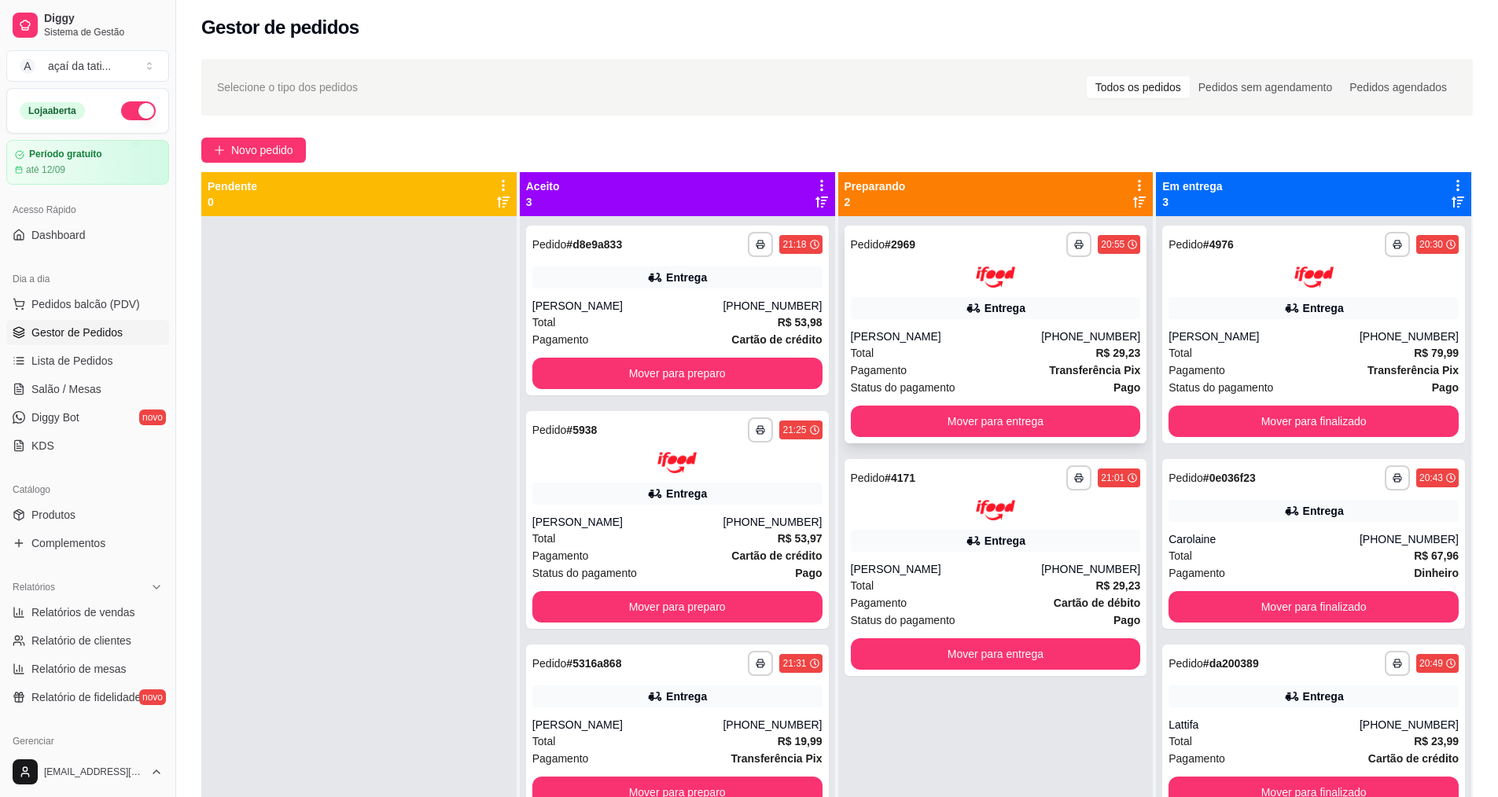
click at [1032, 388] on div "Status do pagamento Pago" at bounding box center [996, 387] width 290 height 17
click at [1024, 429] on button "Mover para entrega" at bounding box center [995, 421] width 281 height 31
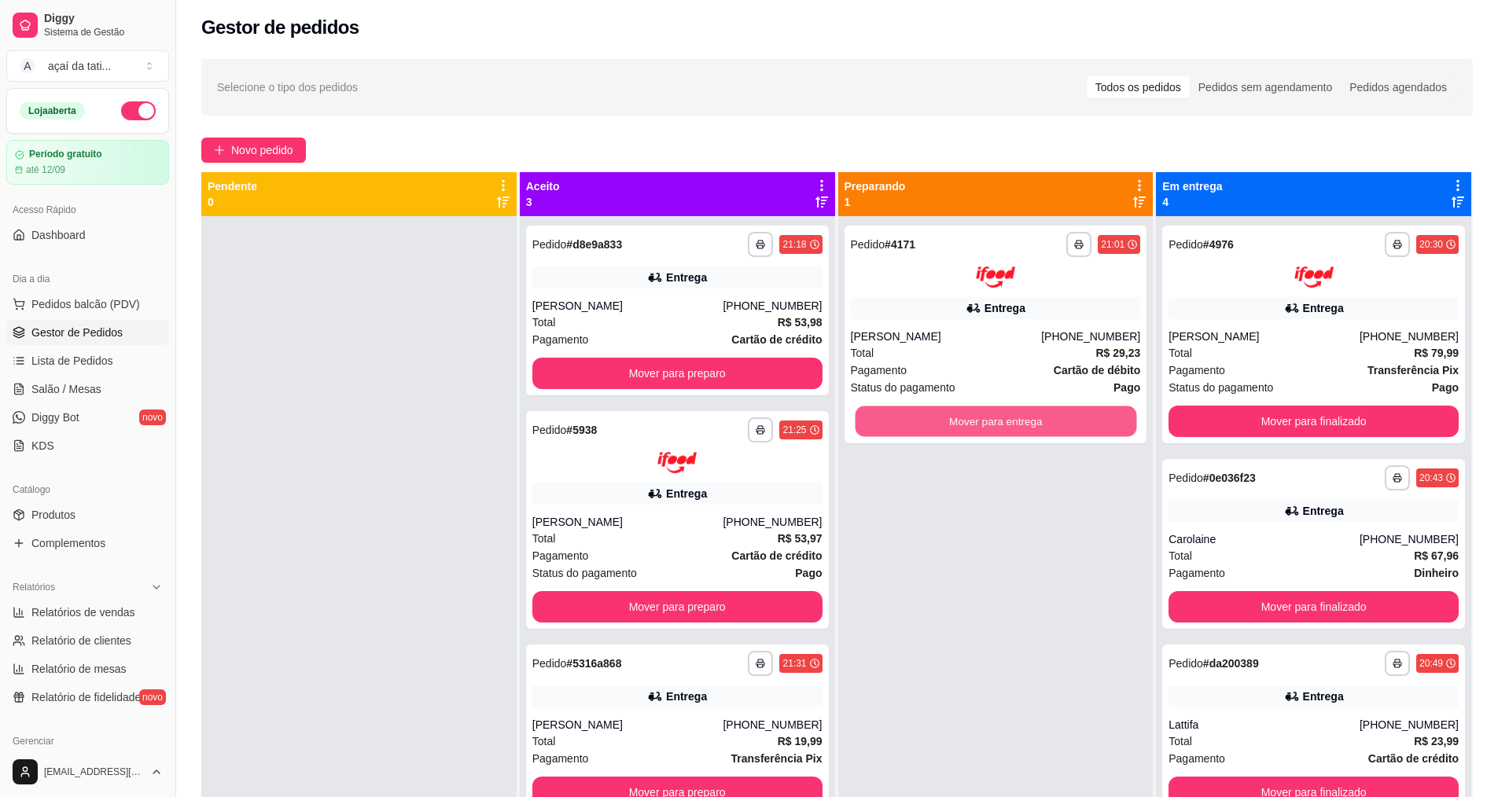
click at [1024, 429] on button "Mover para entrega" at bounding box center [995, 421] width 281 height 31
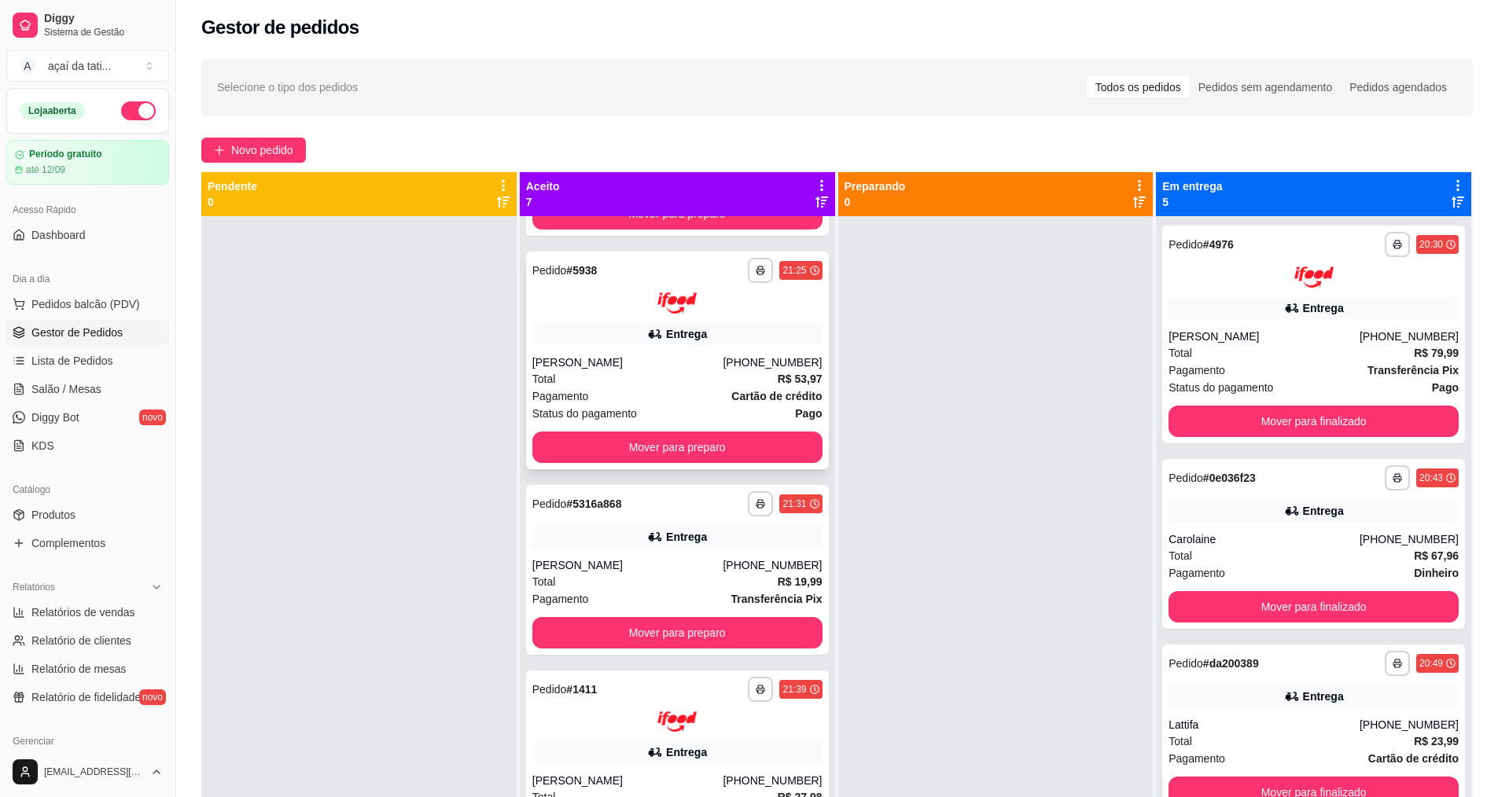
scroll to position [236, 0]
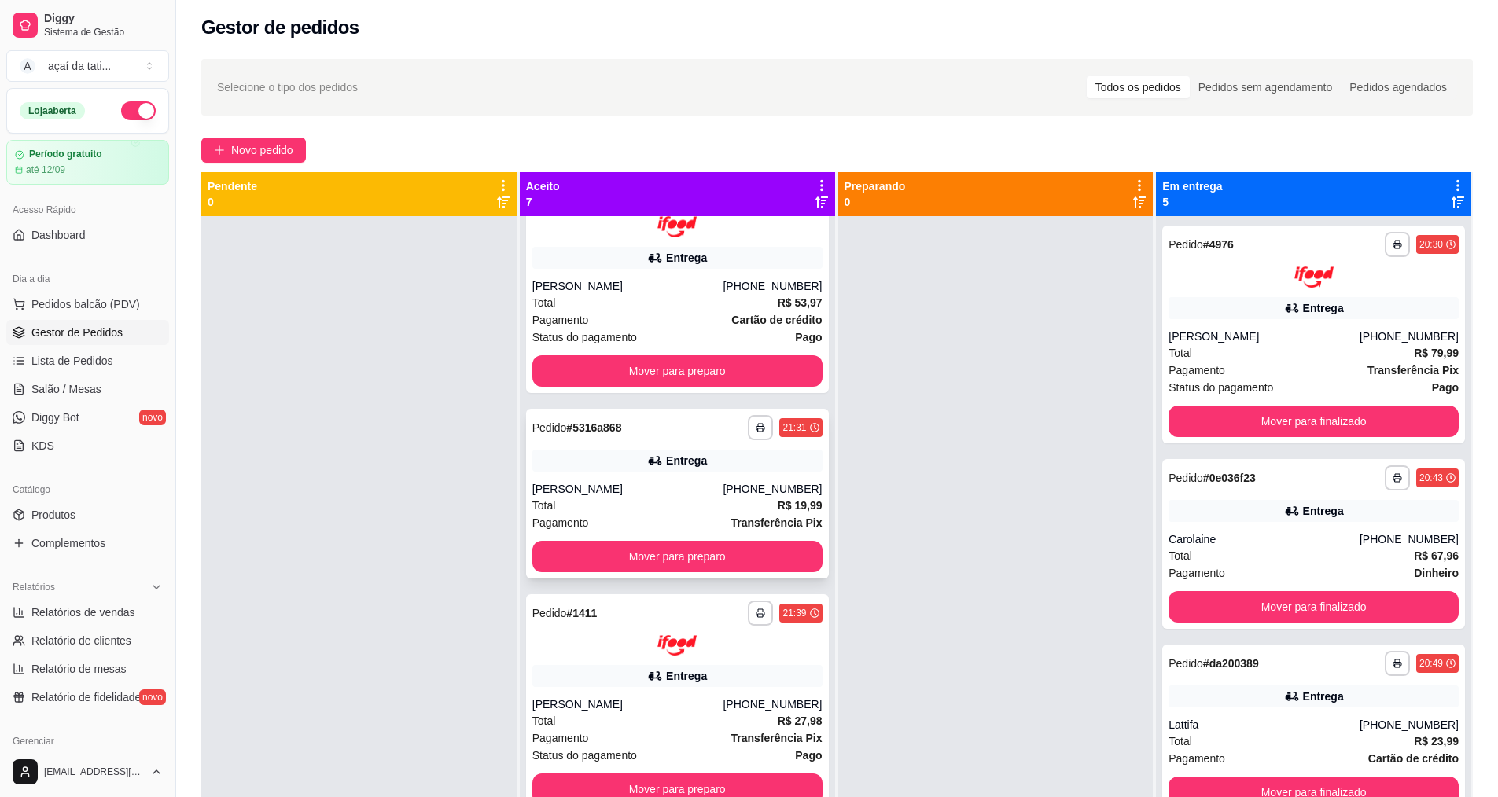
click at [666, 453] on div "Entrega" at bounding box center [686, 461] width 41 height 16
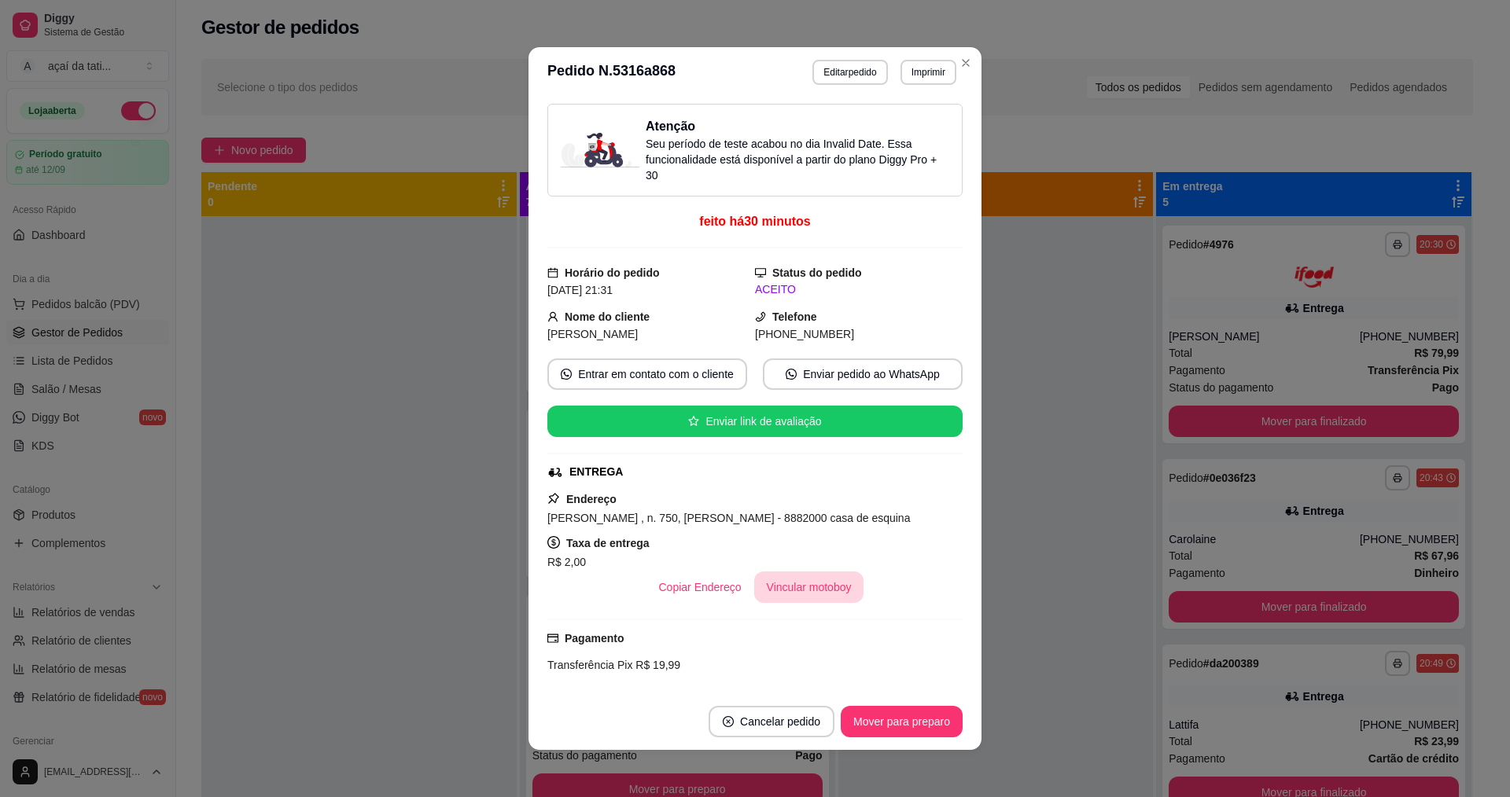
click at [781, 584] on button "Vincular motoboy" at bounding box center [809, 587] width 110 height 31
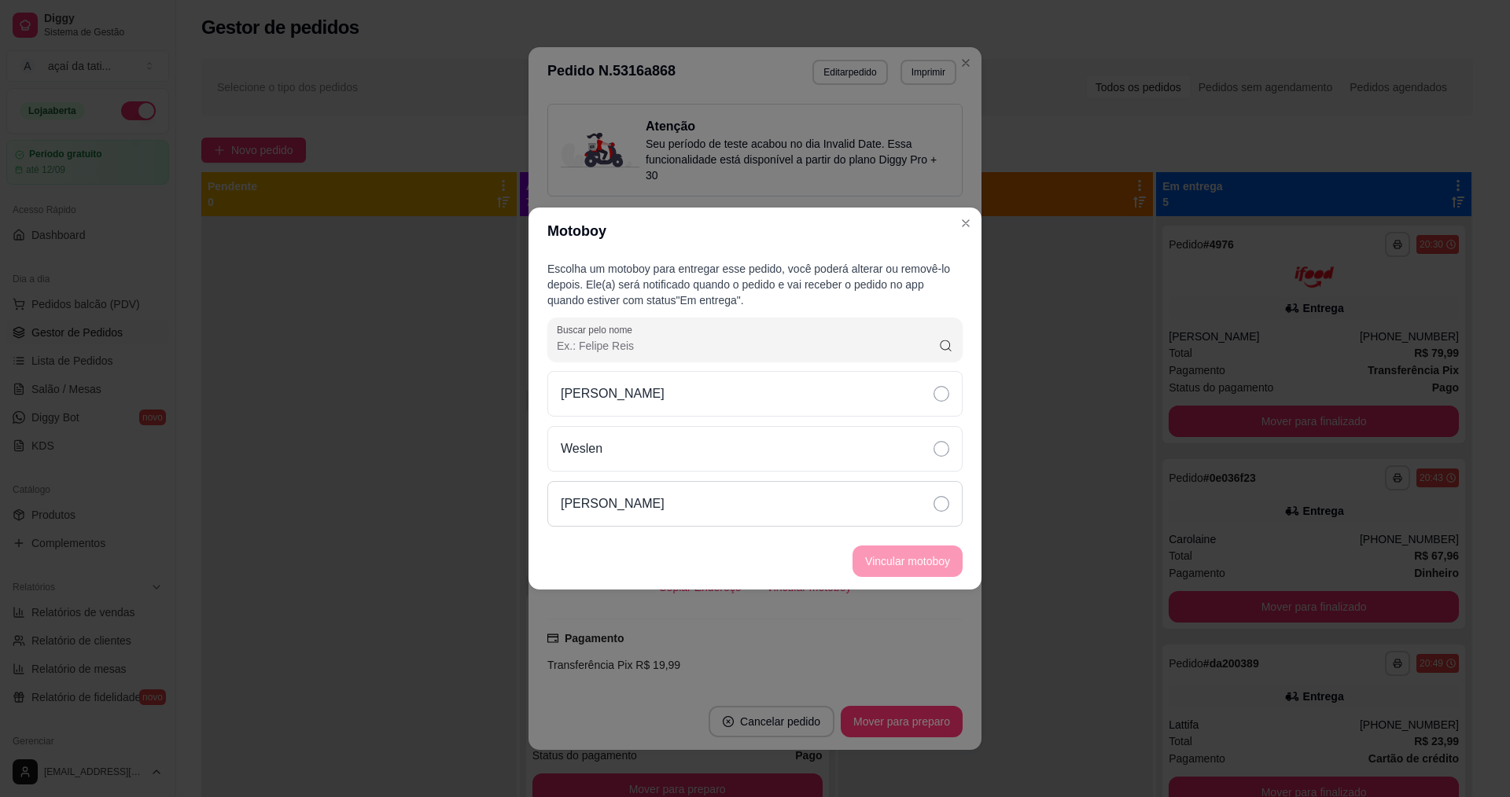
click at [829, 517] on div "[PERSON_NAME]" at bounding box center [754, 504] width 415 height 46
click at [892, 566] on button "Vincular motoboy" at bounding box center [907, 561] width 107 height 31
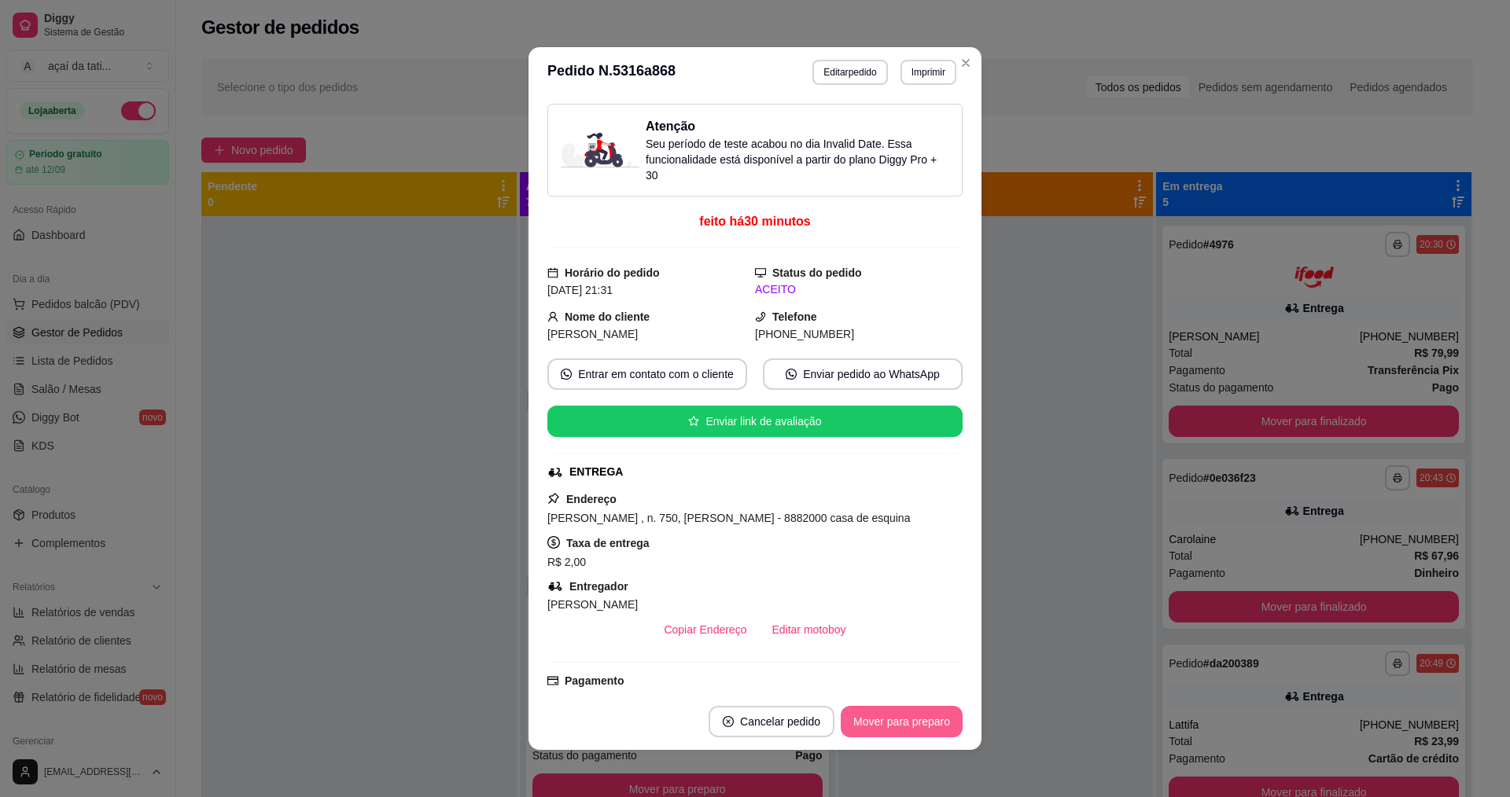
click at [910, 715] on button "Mover para preparo" at bounding box center [901, 721] width 122 height 31
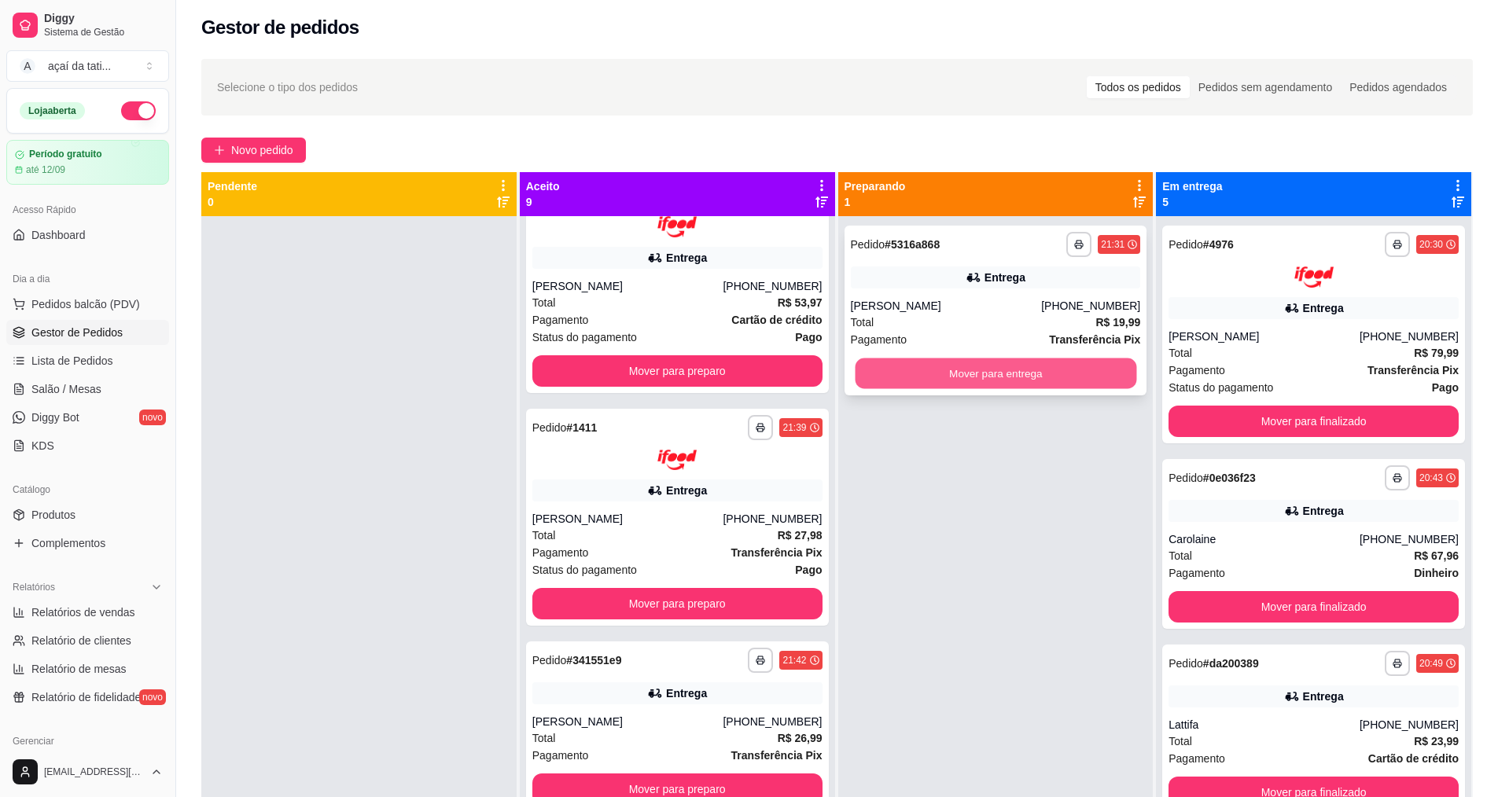
click at [916, 360] on button "Mover para entrega" at bounding box center [995, 374] width 281 height 31
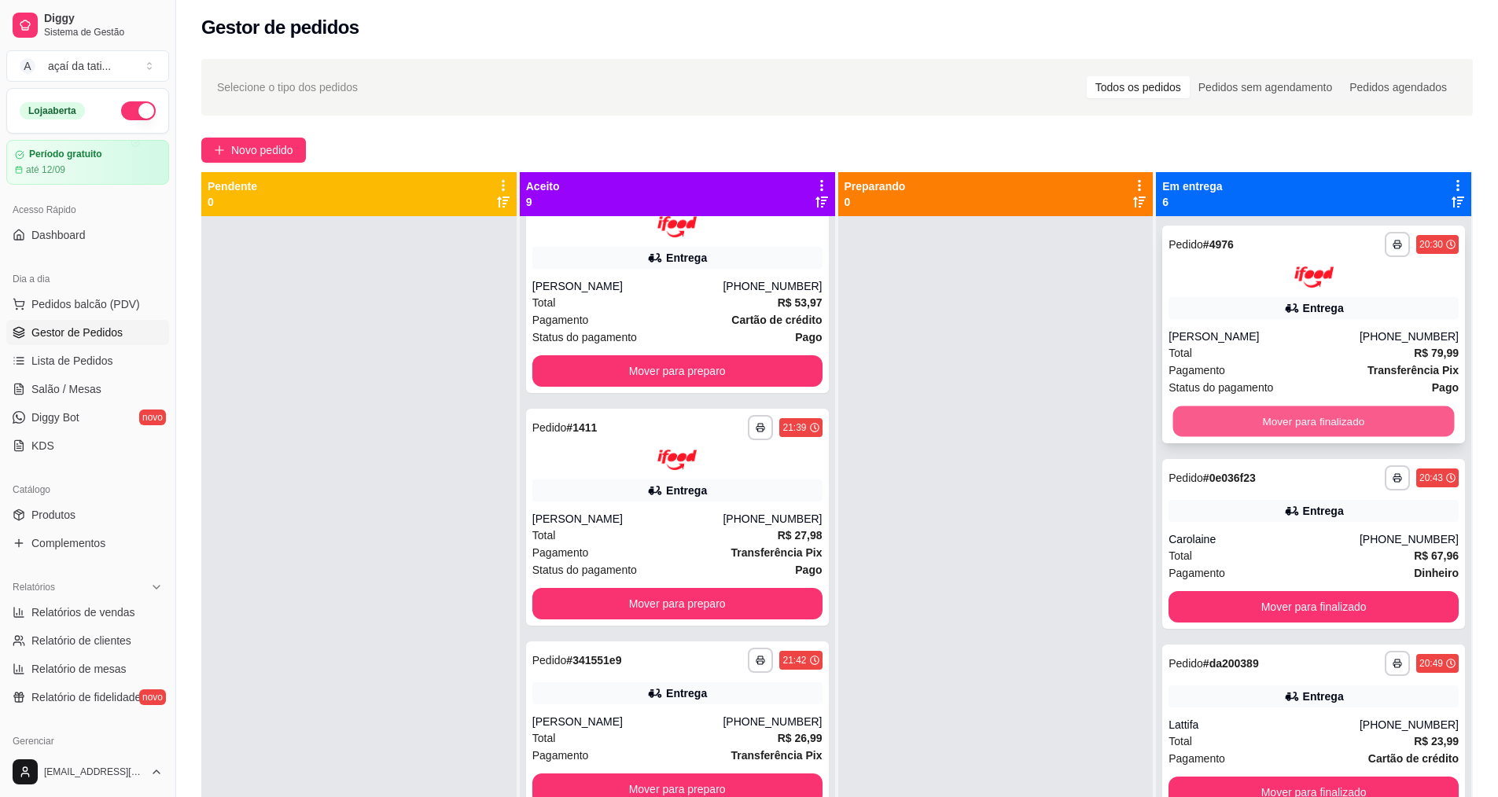
click at [1229, 414] on button "Mover para finalizado" at bounding box center [1313, 421] width 281 height 31
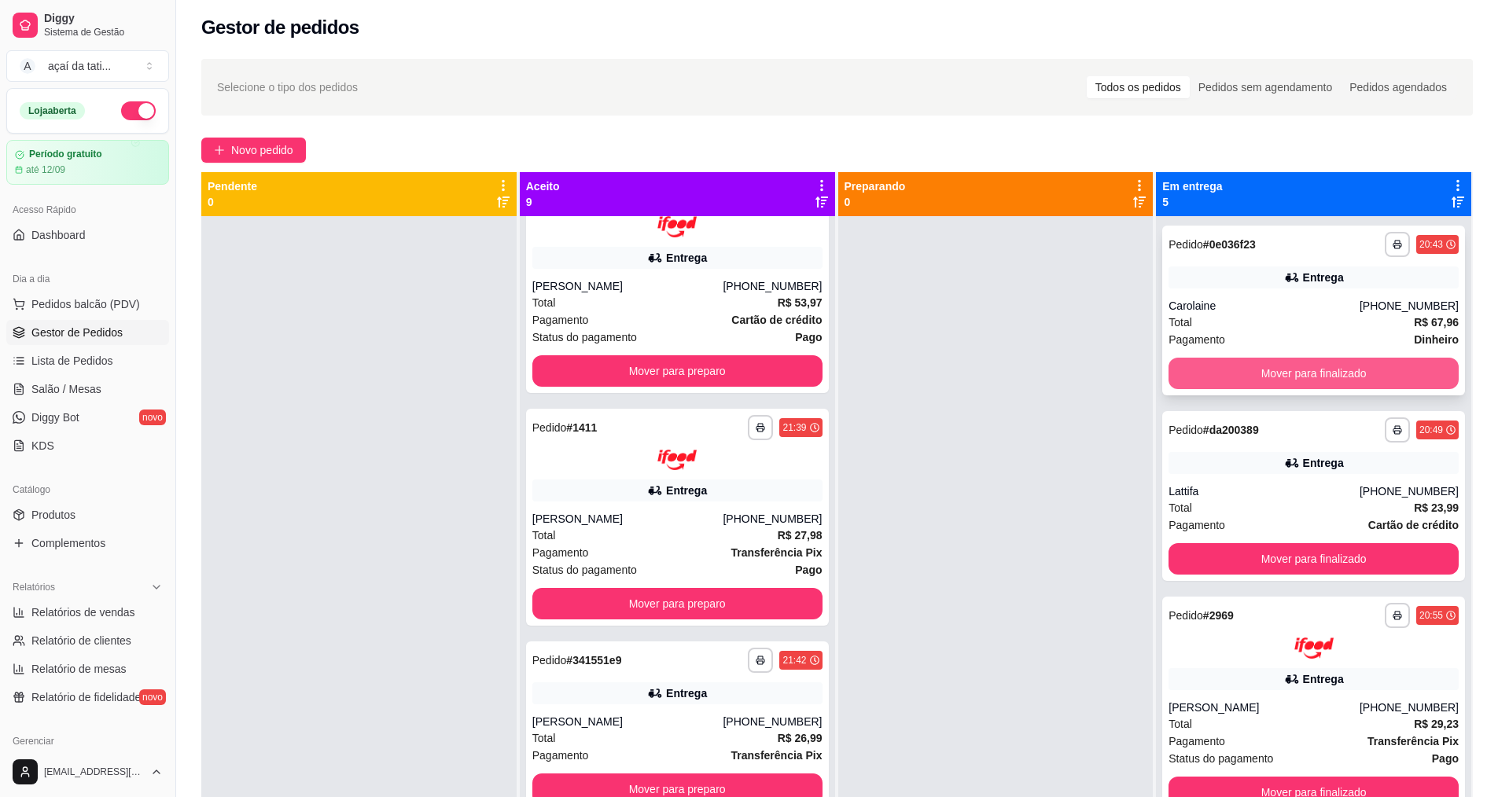
click at [1234, 369] on button "Mover para finalizado" at bounding box center [1313, 373] width 290 height 31
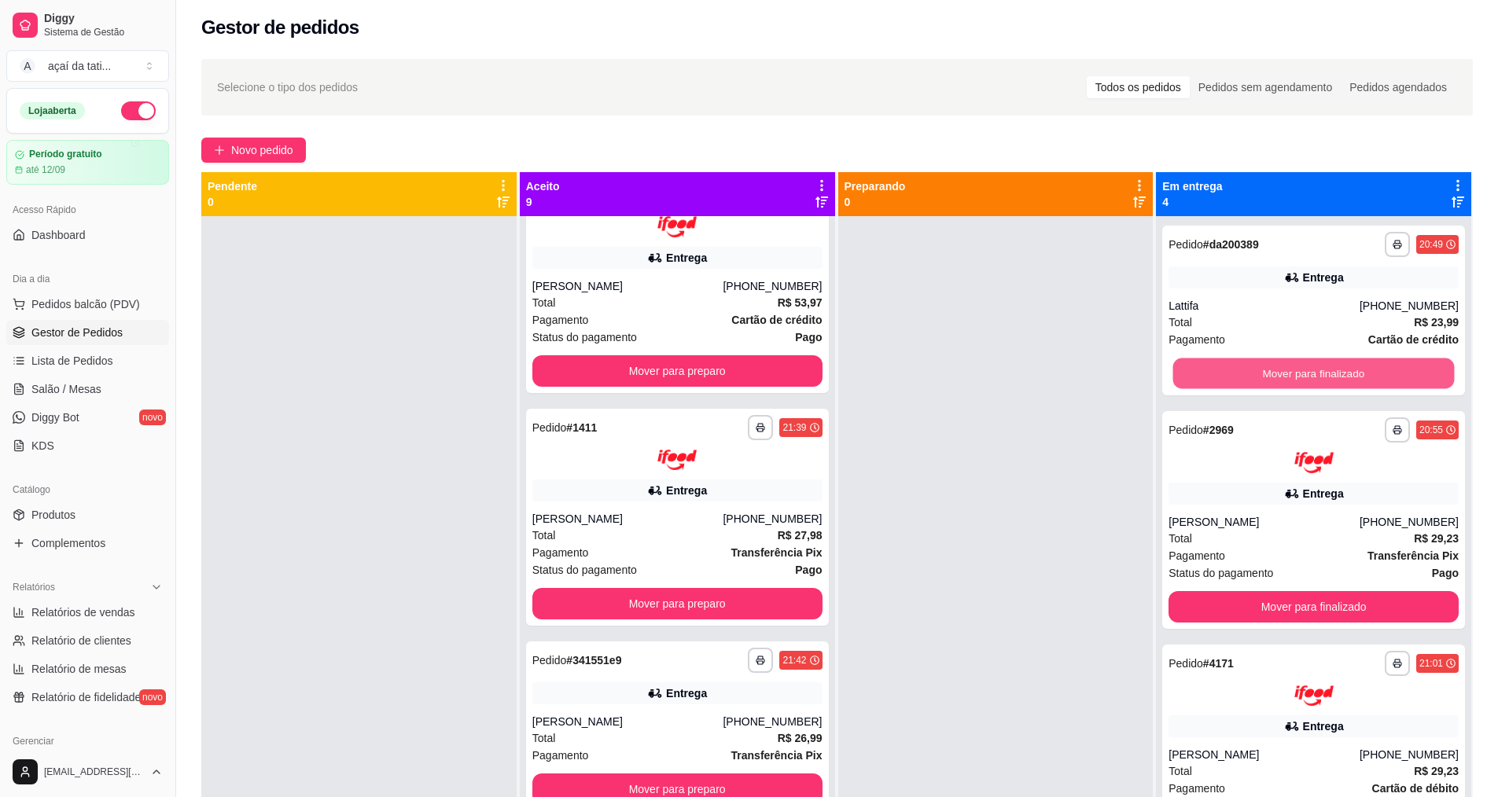
click at [1234, 369] on button "Mover para finalizado" at bounding box center [1313, 374] width 281 height 31
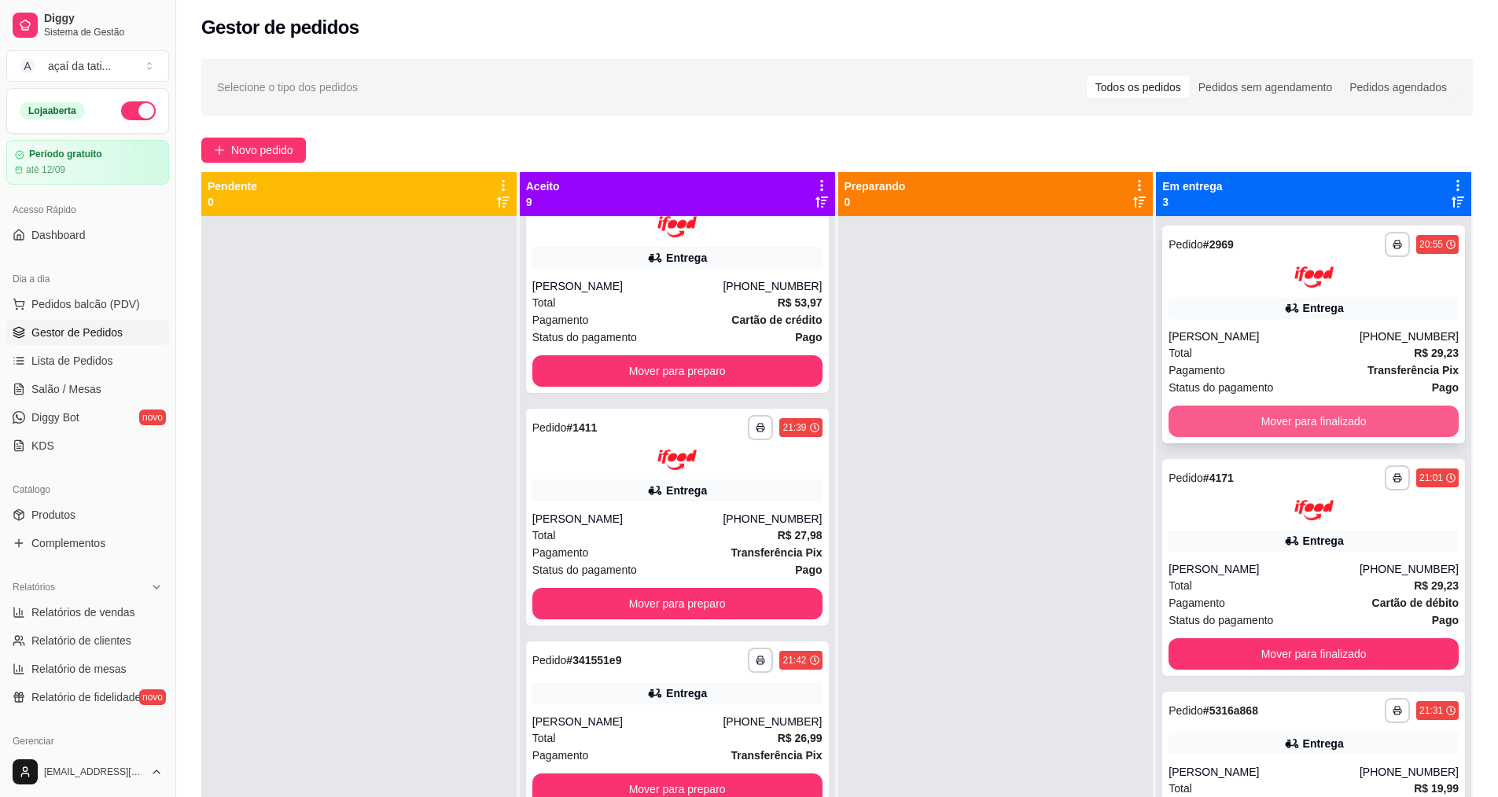
click at [1234, 415] on button "Mover para finalizado" at bounding box center [1313, 421] width 290 height 31
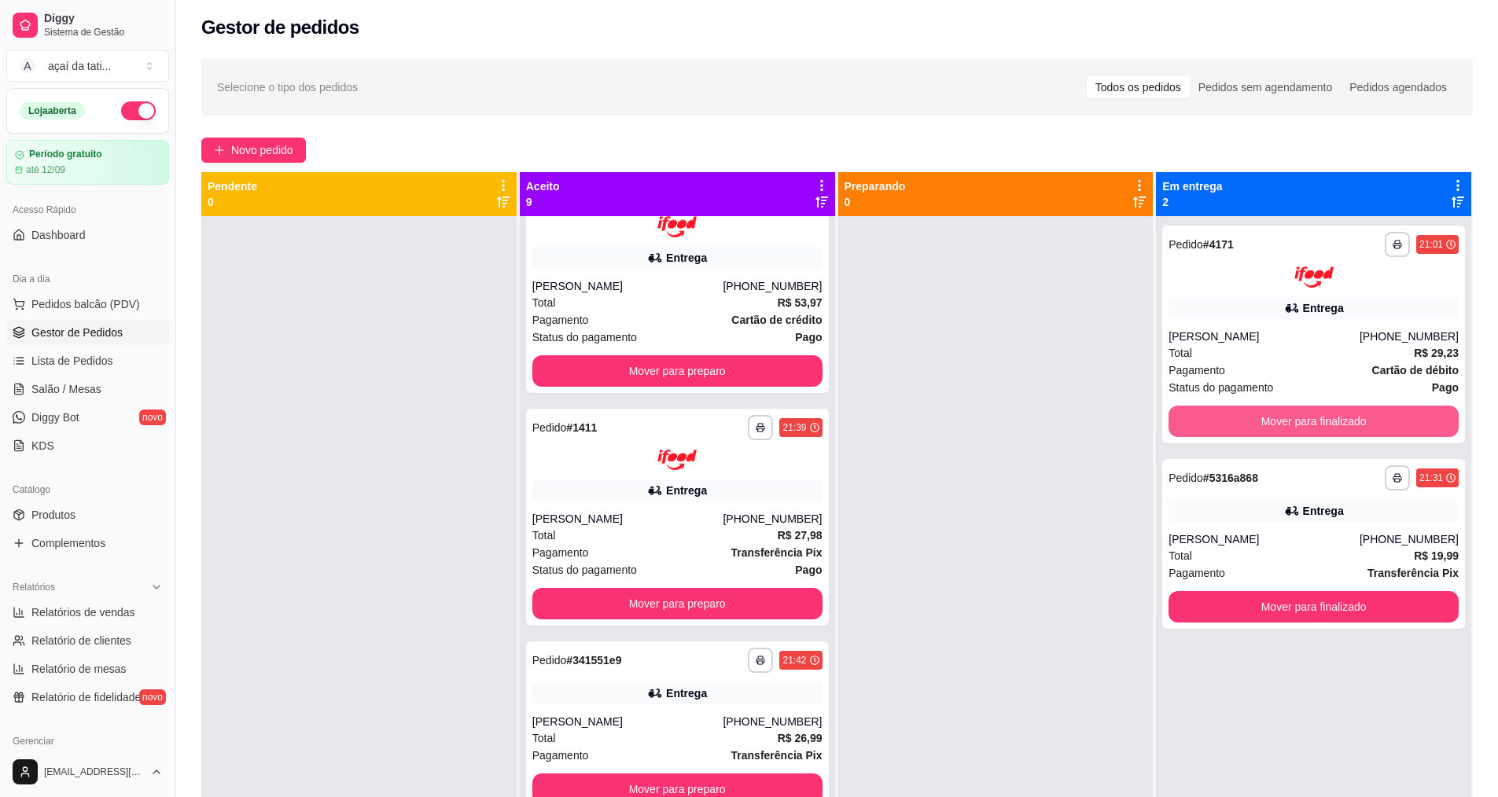
click at [1234, 415] on button "Mover para finalizado" at bounding box center [1313, 421] width 290 height 31
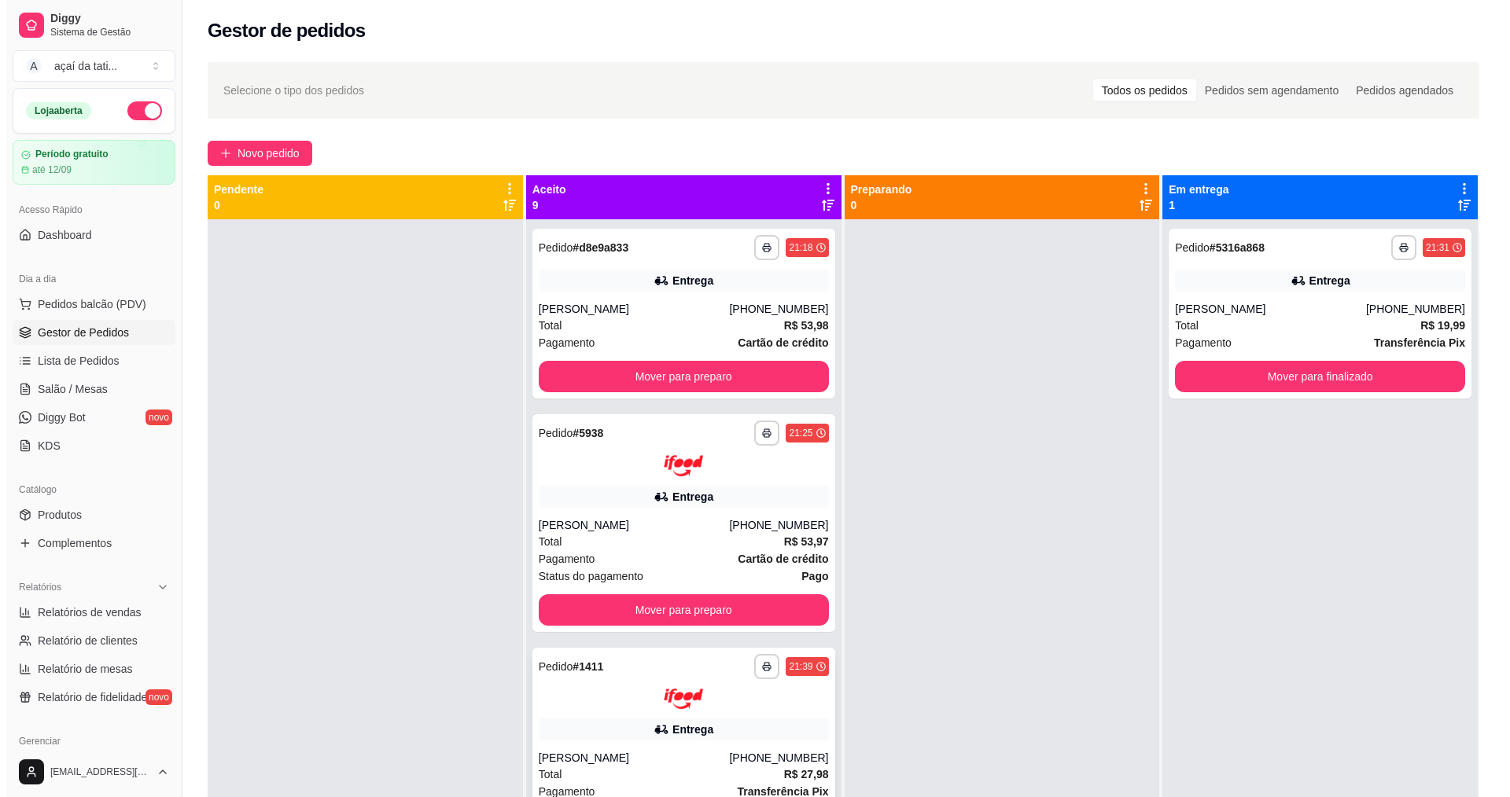
scroll to position [0, 0]
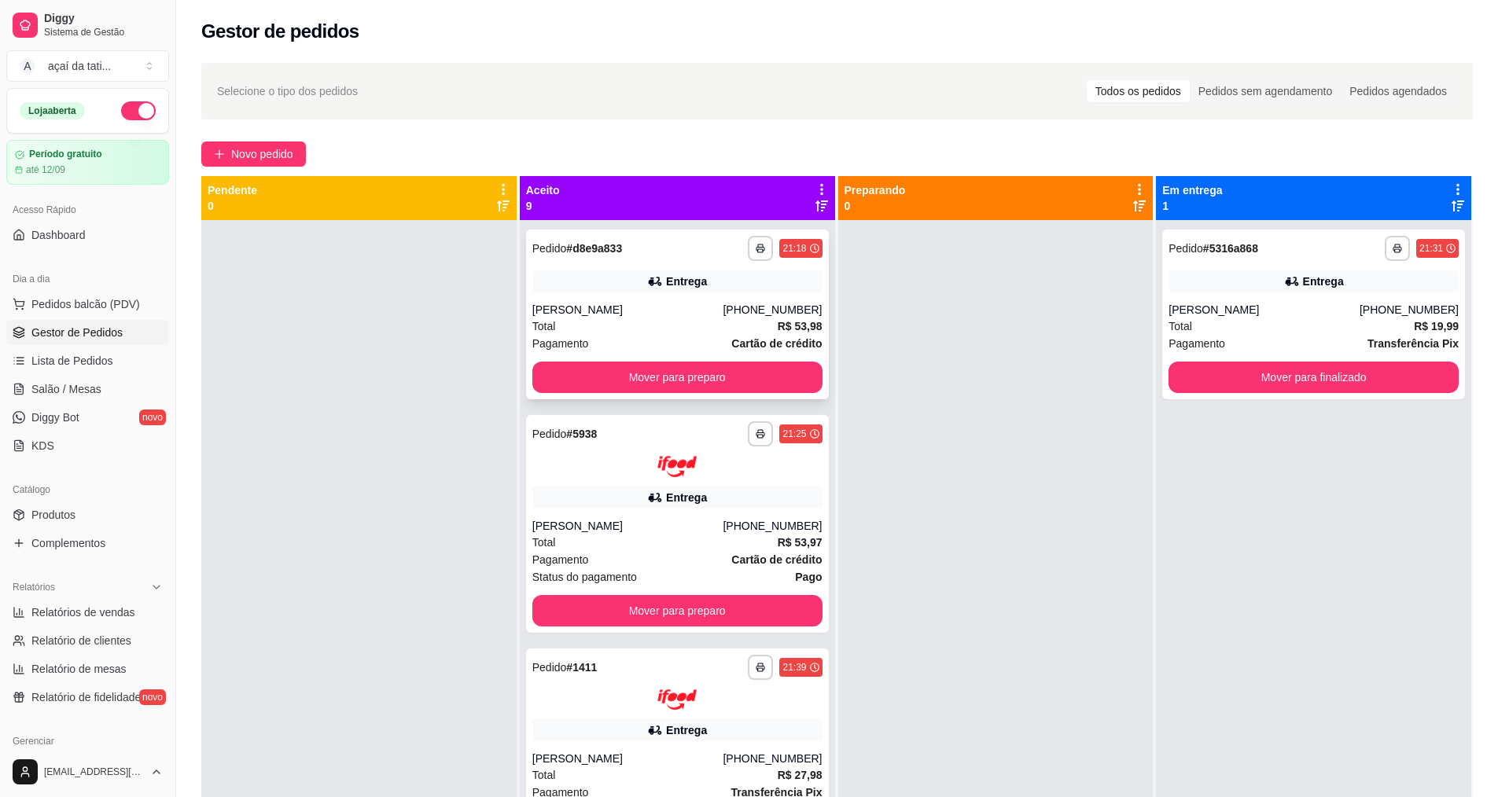
click at [609, 306] on div "[PERSON_NAME]" at bounding box center [627, 310] width 191 height 16
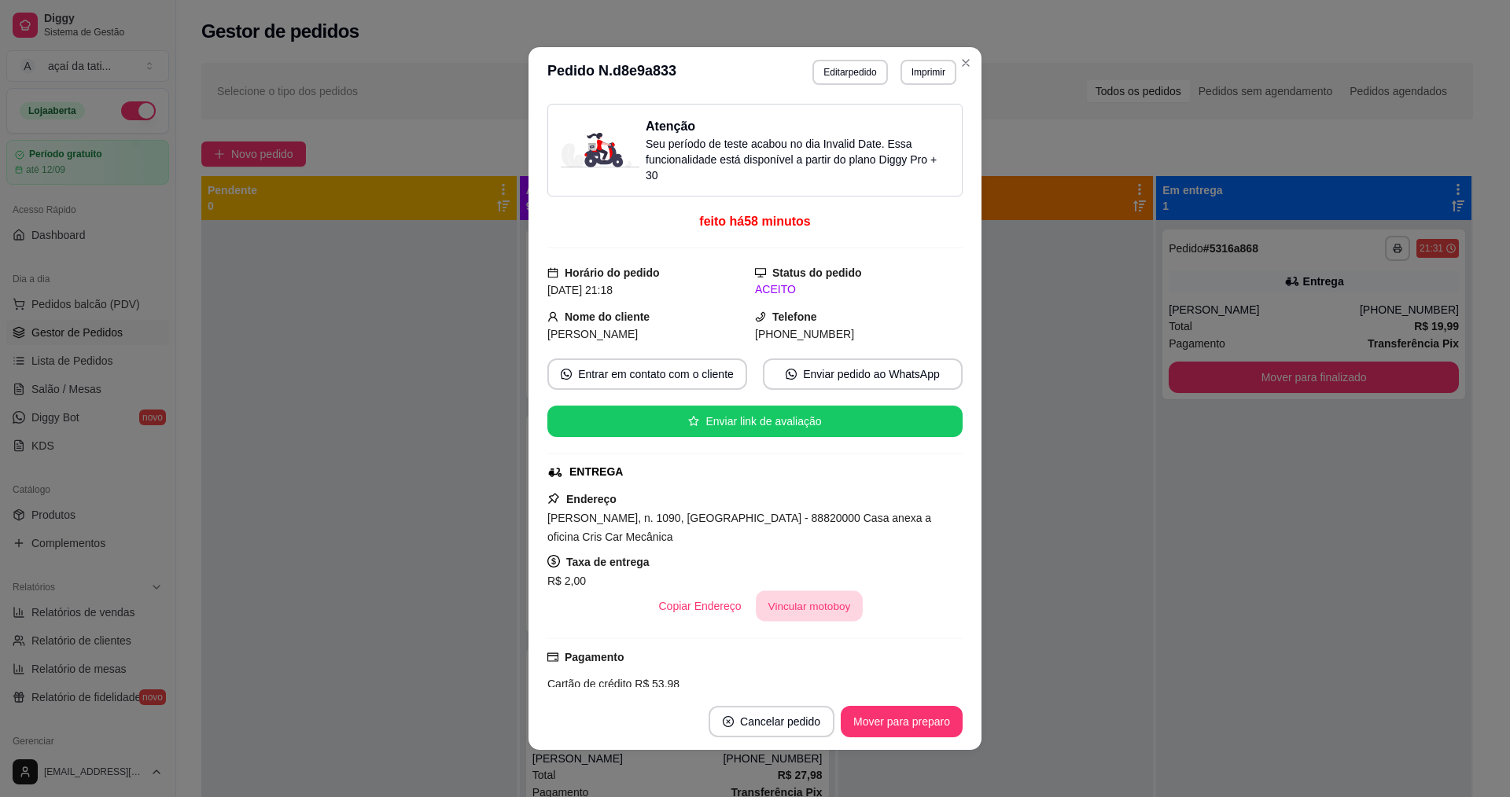
click at [760, 608] on button "Vincular motoboy" at bounding box center [809, 606] width 107 height 31
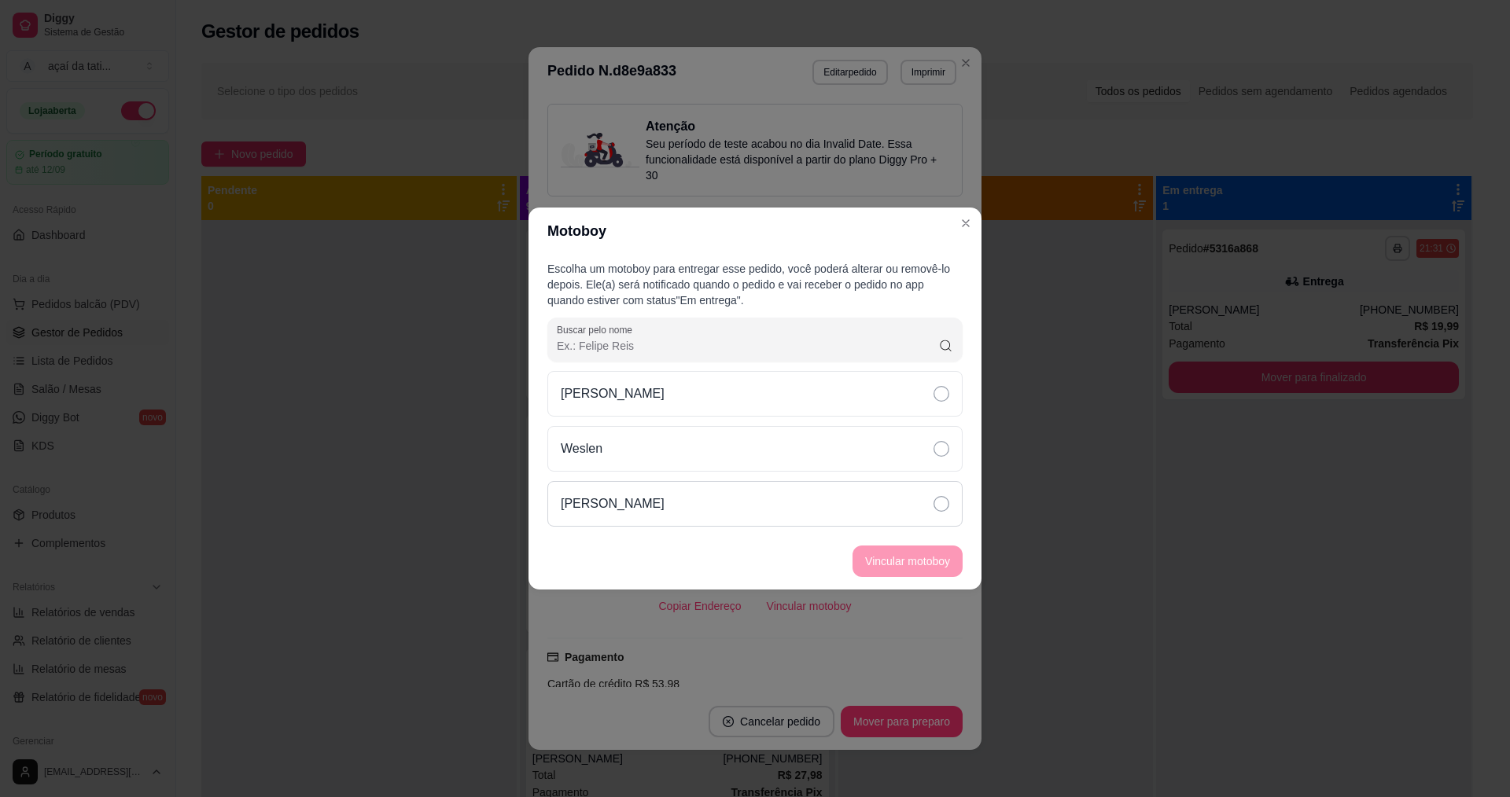
click at [789, 515] on div "[PERSON_NAME]" at bounding box center [754, 504] width 415 height 46
click at [887, 567] on button "Vincular motoboy" at bounding box center [907, 561] width 107 height 31
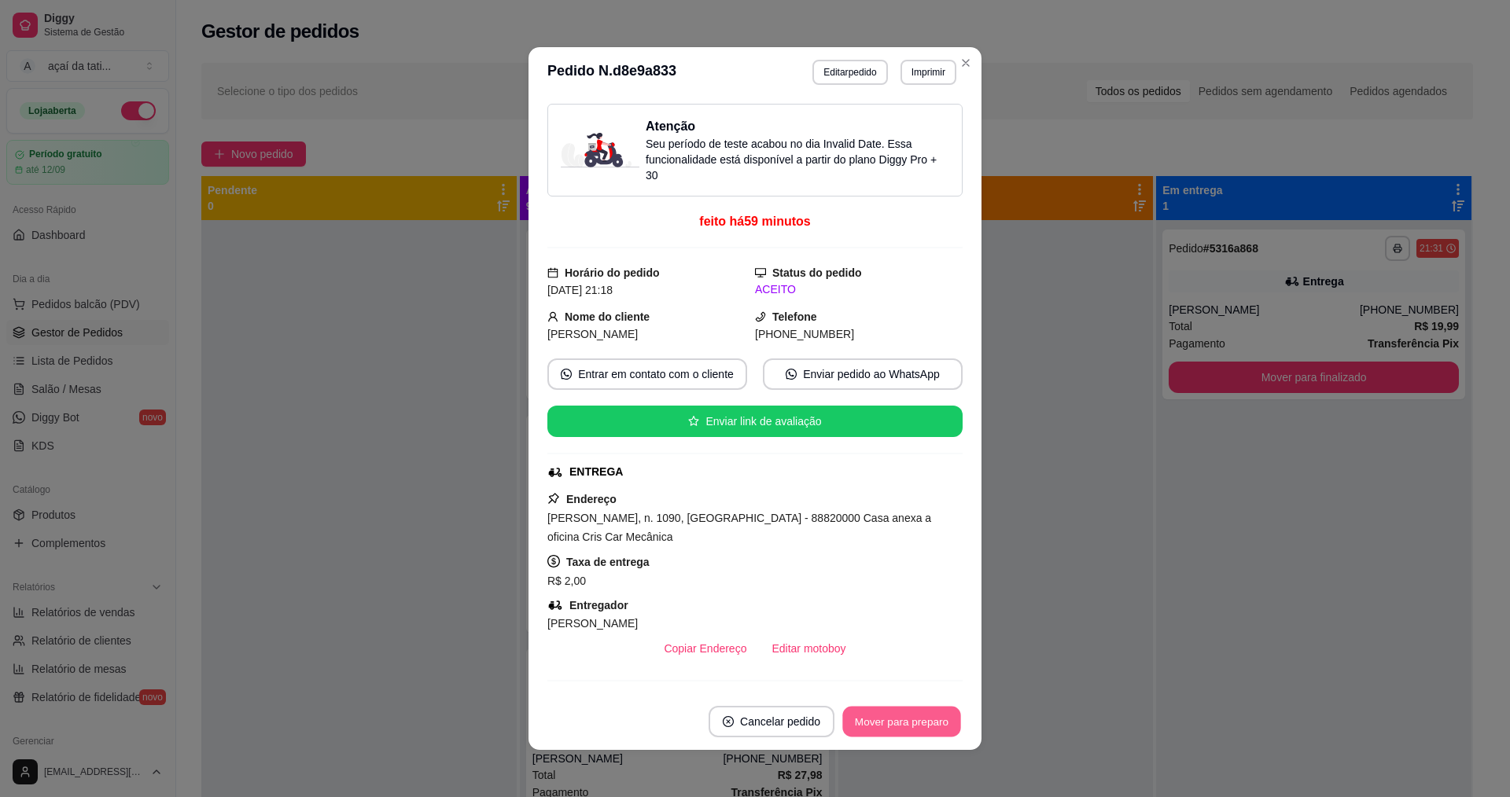
click at [916, 719] on button "Mover para preparo" at bounding box center [901, 722] width 118 height 31
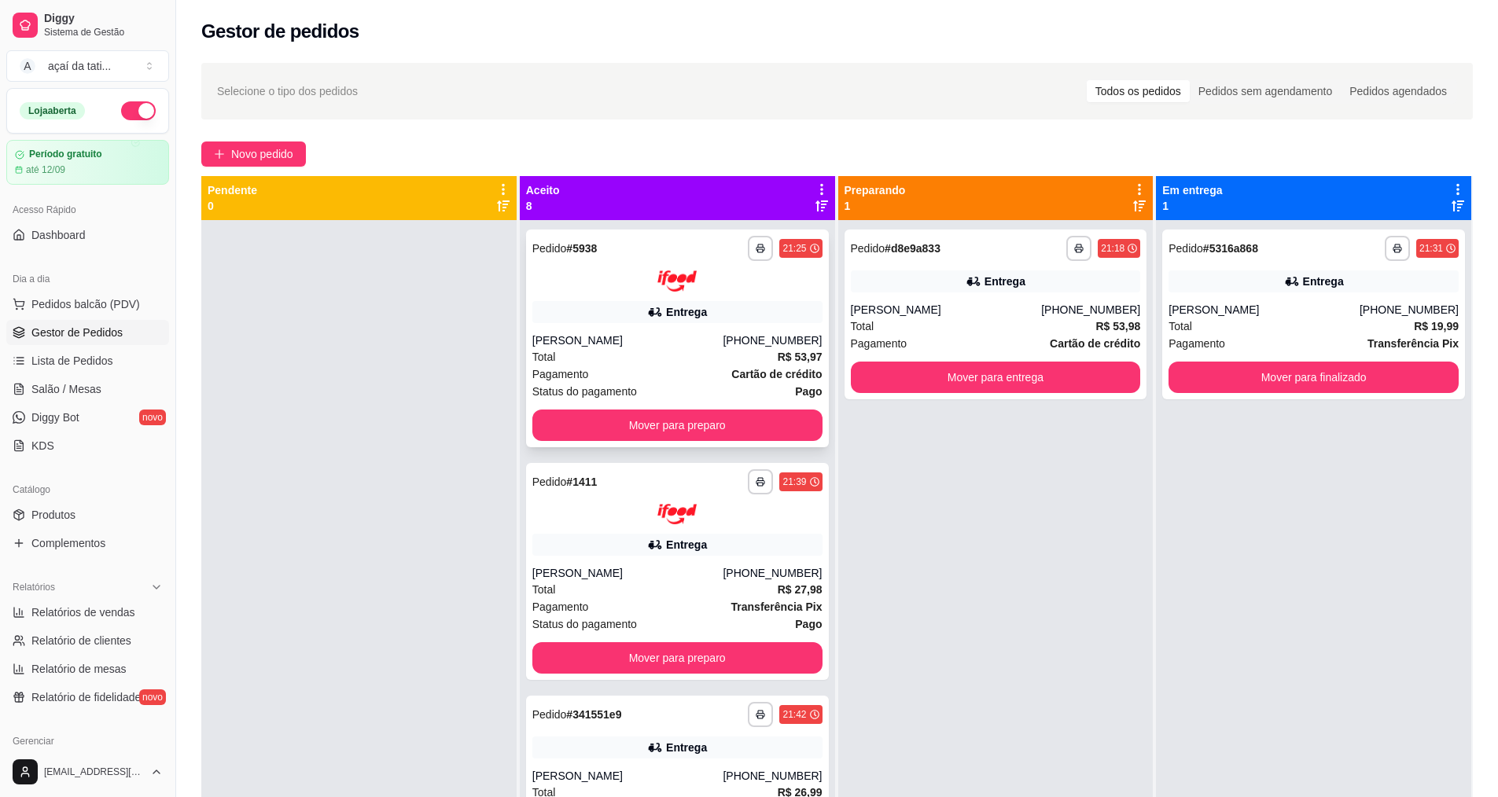
click at [663, 293] on div "**********" at bounding box center [677, 339] width 303 height 218
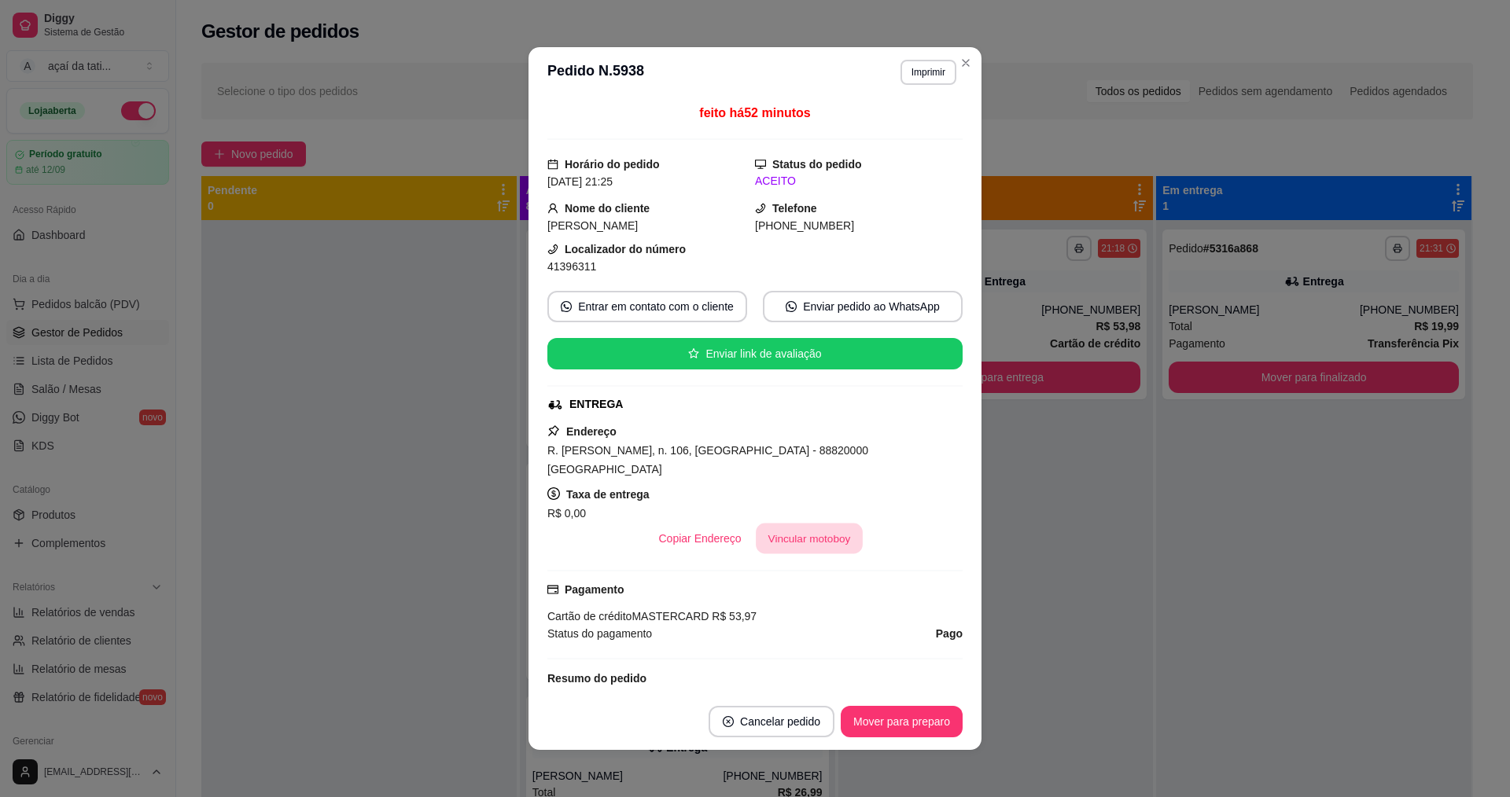
click at [801, 524] on button "Vincular motoboy" at bounding box center [809, 539] width 107 height 31
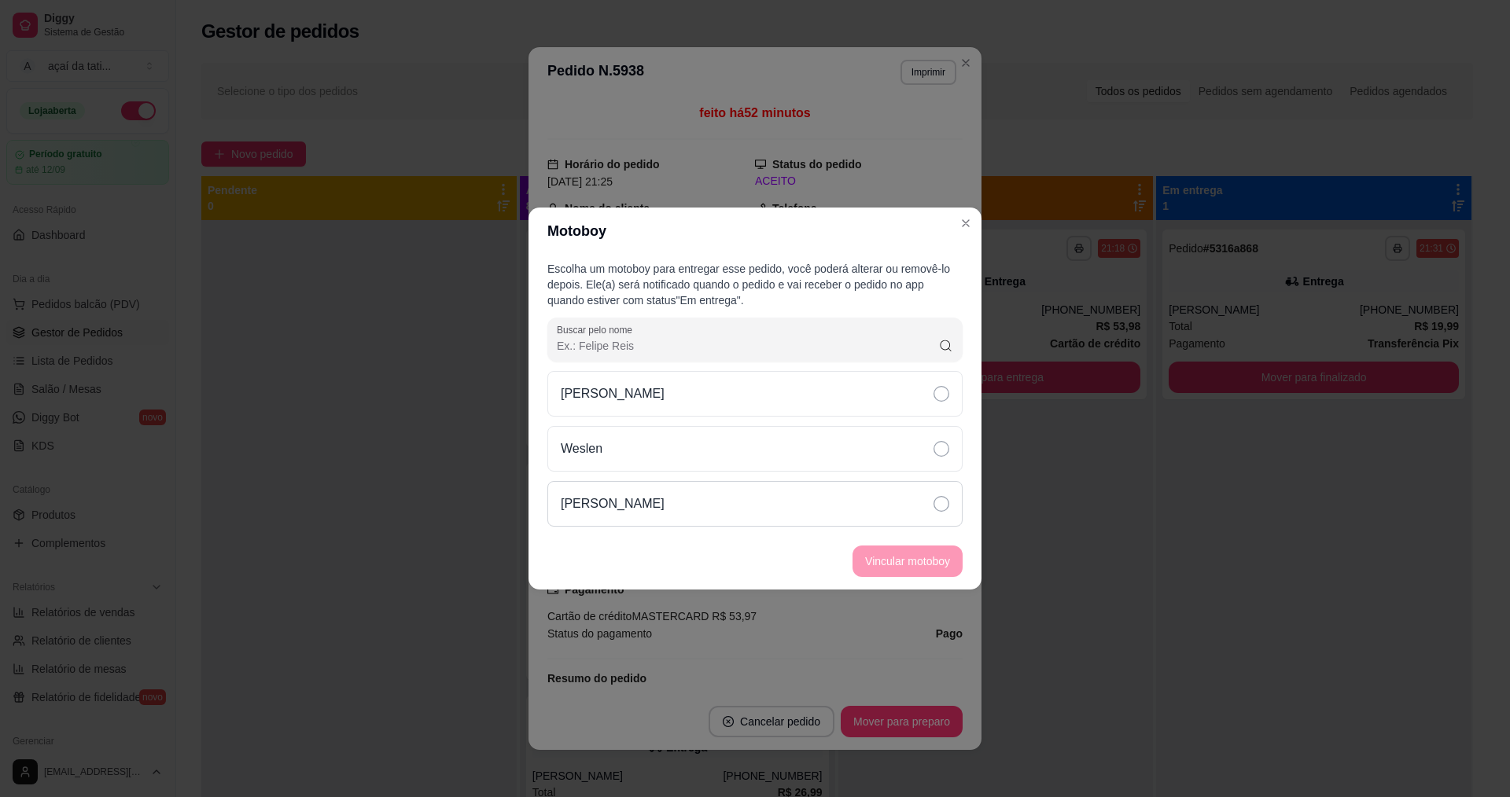
click at [800, 505] on div "[PERSON_NAME]" at bounding box center [754, 504] width 415 height 46
click at [932, 557] on button "Vincular motoboy" at bounding box center [907, 561] width 107 height 31
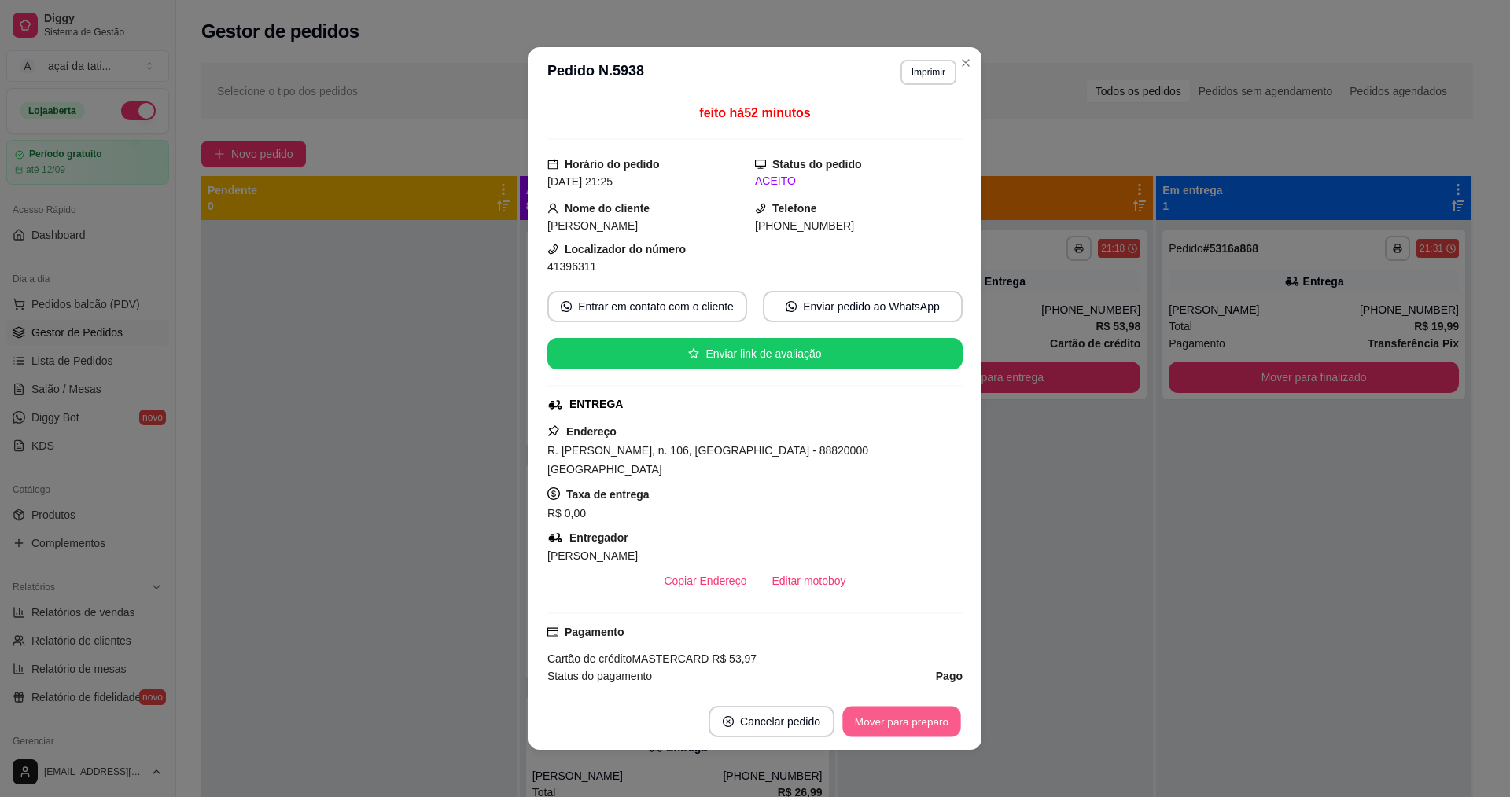
click at [900, 723] on button "Mover para preparo" at bounding box center [901, 722] width 118 height 31
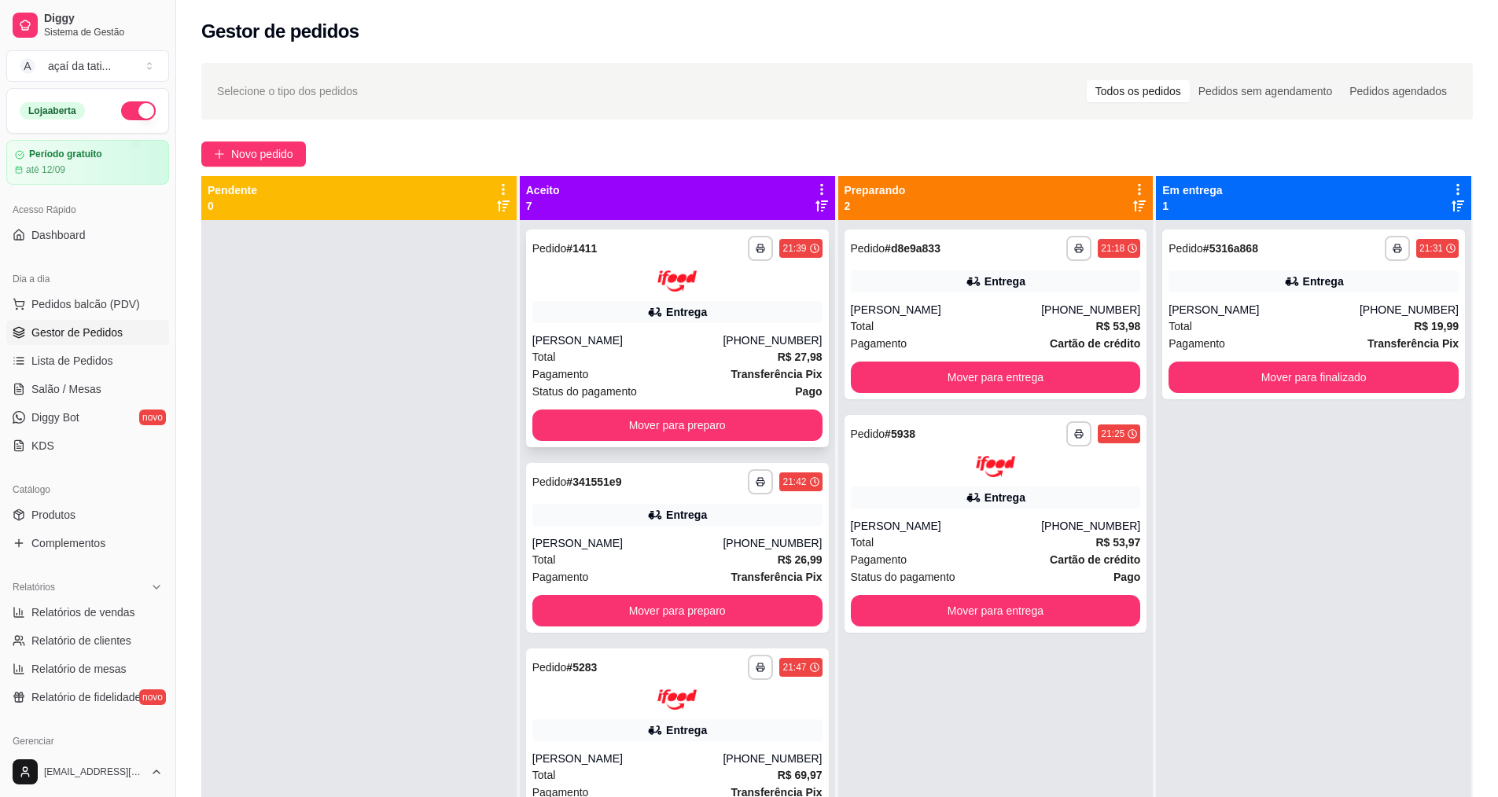
click at [682, 335] on div "[PERSON_NAME]" at bounding box center [627, 341] width 191 height 16
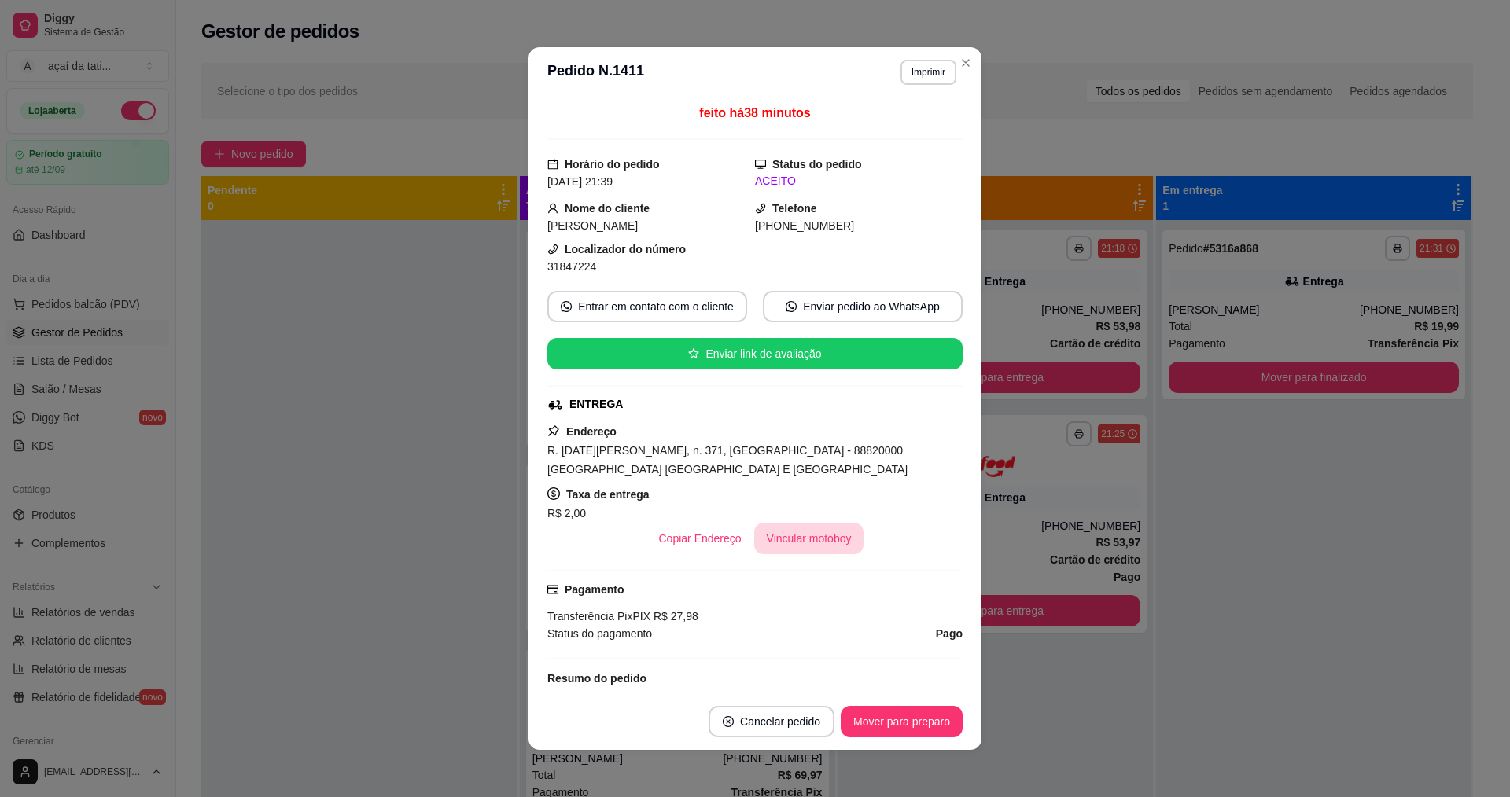
click at [830, 546] on button "Vincular motoboy" at bounding box center [809, 538] width 110 height 31
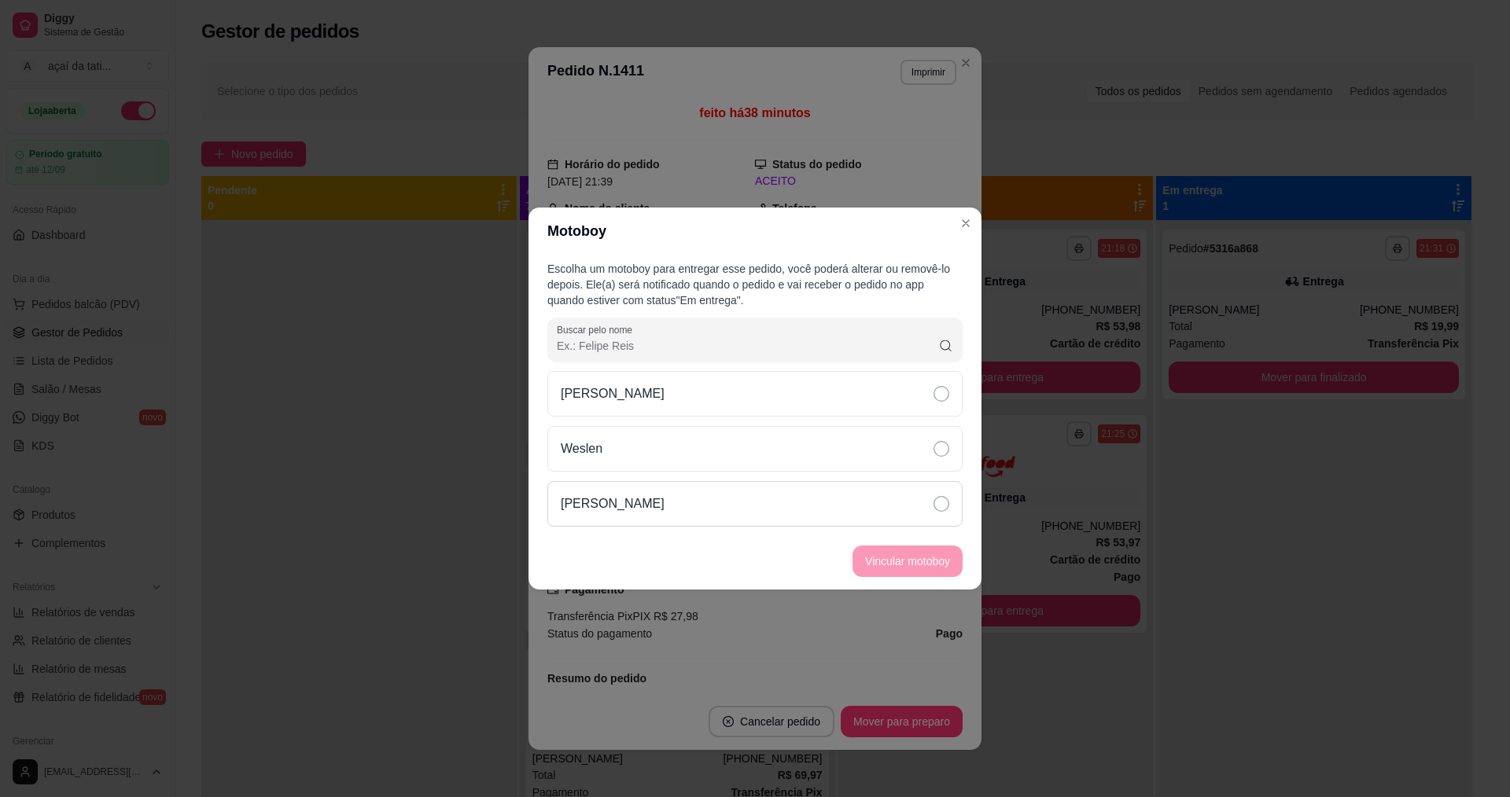
click at [777, 502] on div "[PERSON_NAME]" at bounding box center [754, 504] width 415 height 46
click at [894, 550] on button "Vincular motoboy" at bounding box center [907, 561] width 107 height 31
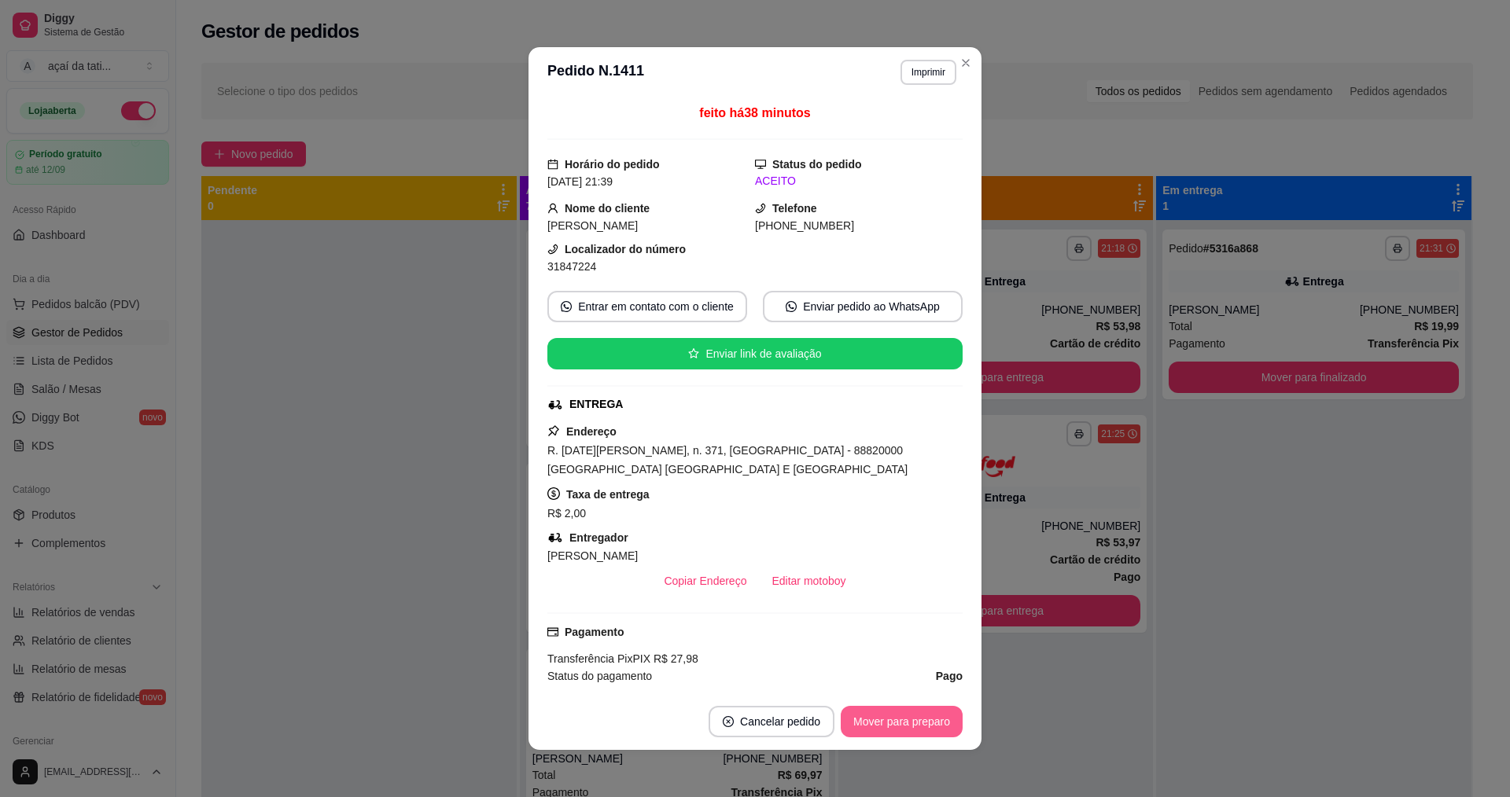
click at [910, 726] on button "Mover para preparo" at bounding box center [901, 721] width 122 height 31
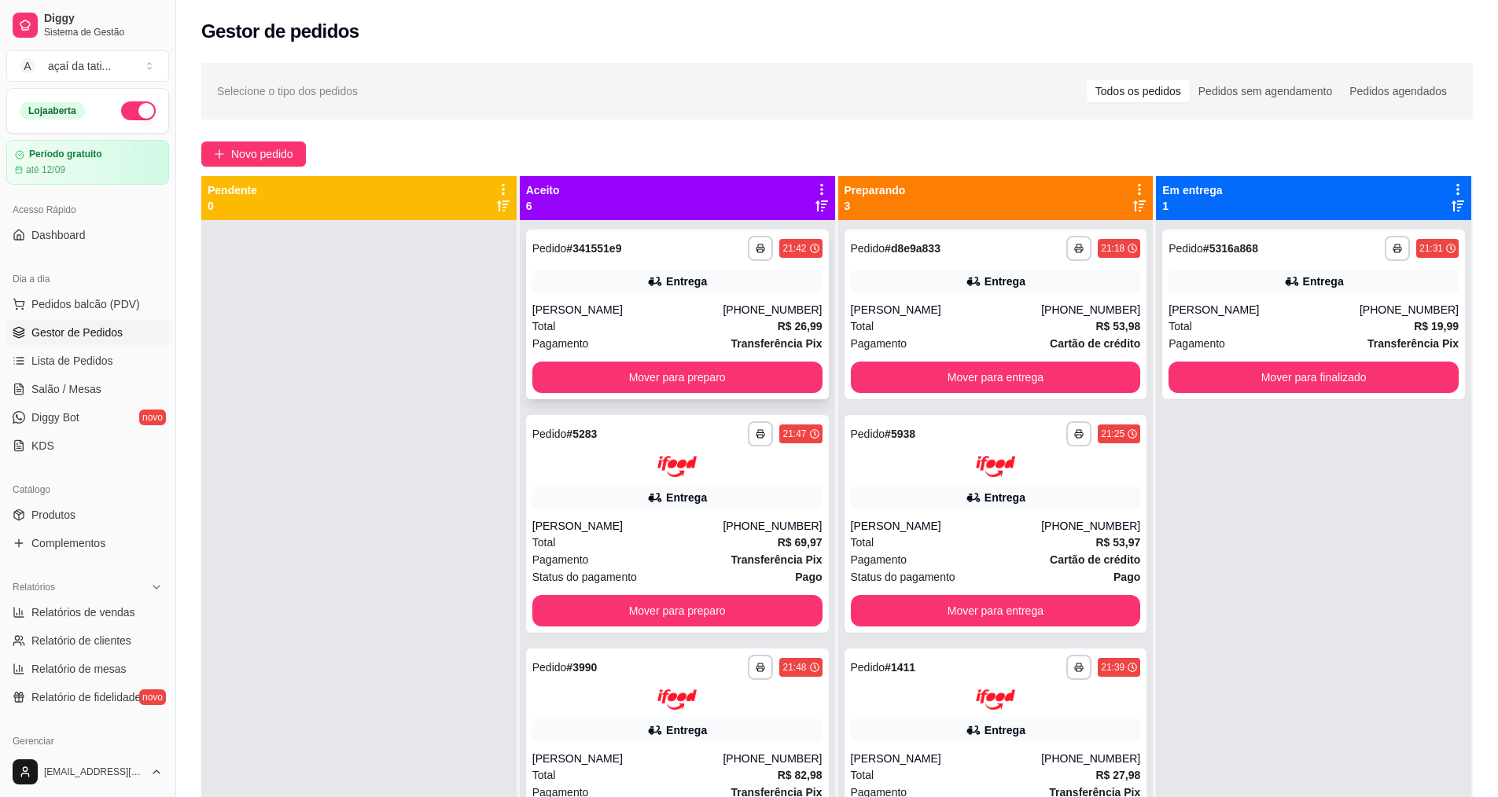
click at [634, 285] on div "Entrega" at bounding box center [677, 281] width 290 height 22
click at [1292, 371] on button "Mover para finalizado" at bounding box center [1313, 377] width 290 height 31
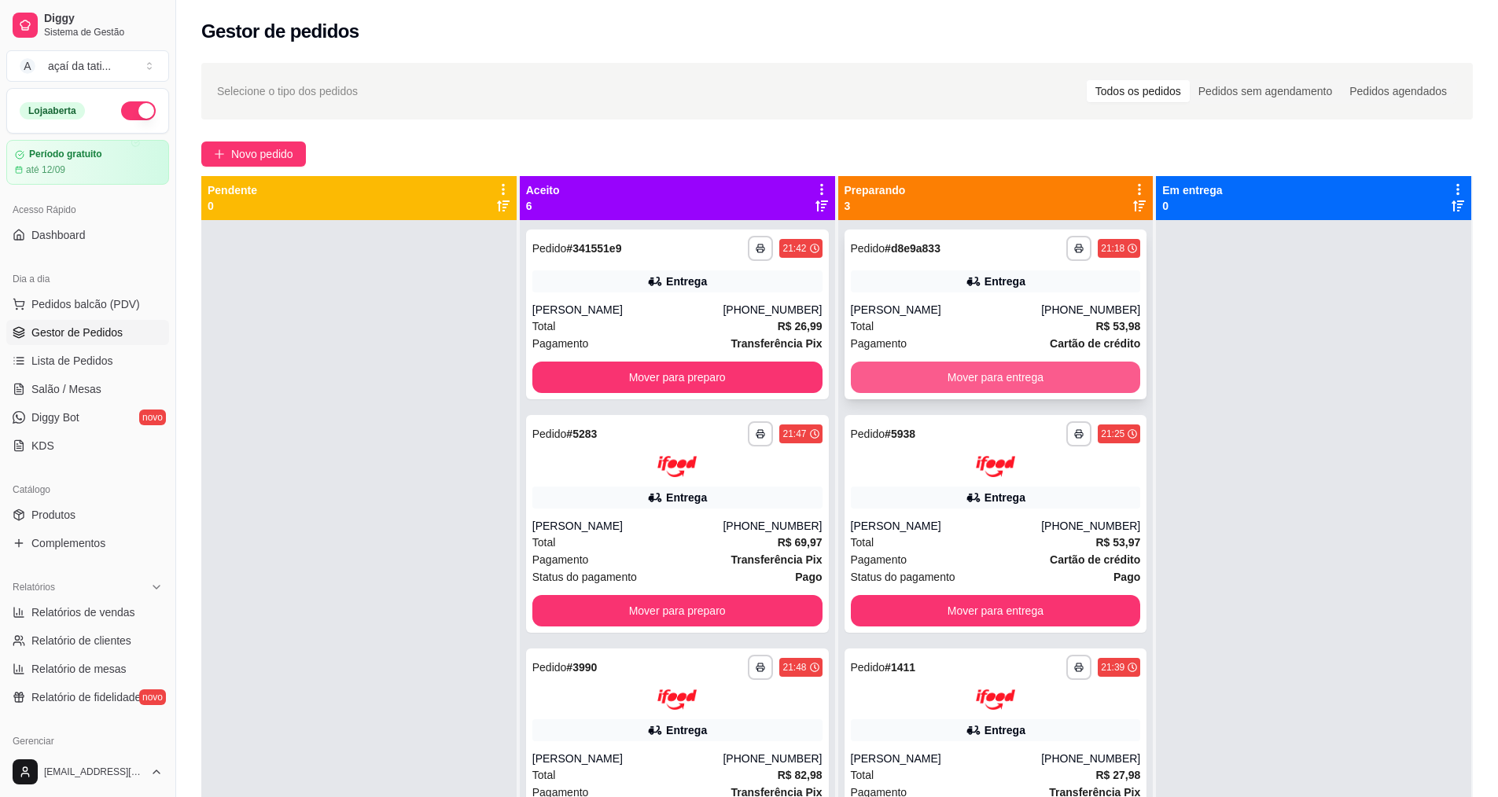
click at [1043, 366] on button "Mover para entrega" at bounding box center [996, 377] width 290 height 31
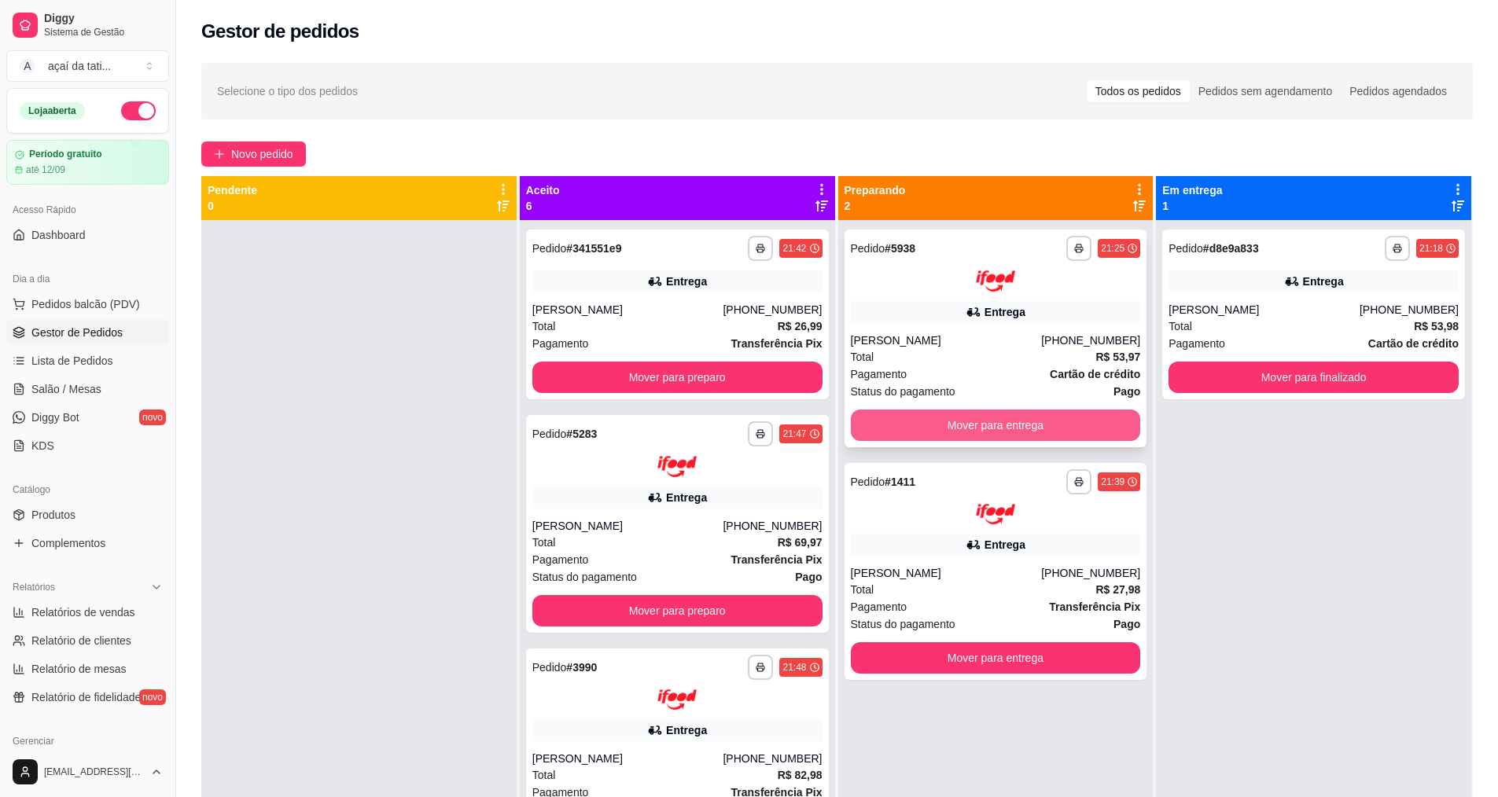
click at [1013, 426] on button "Mover para entrega" at bounding box center [996, 425] width 290 height 31
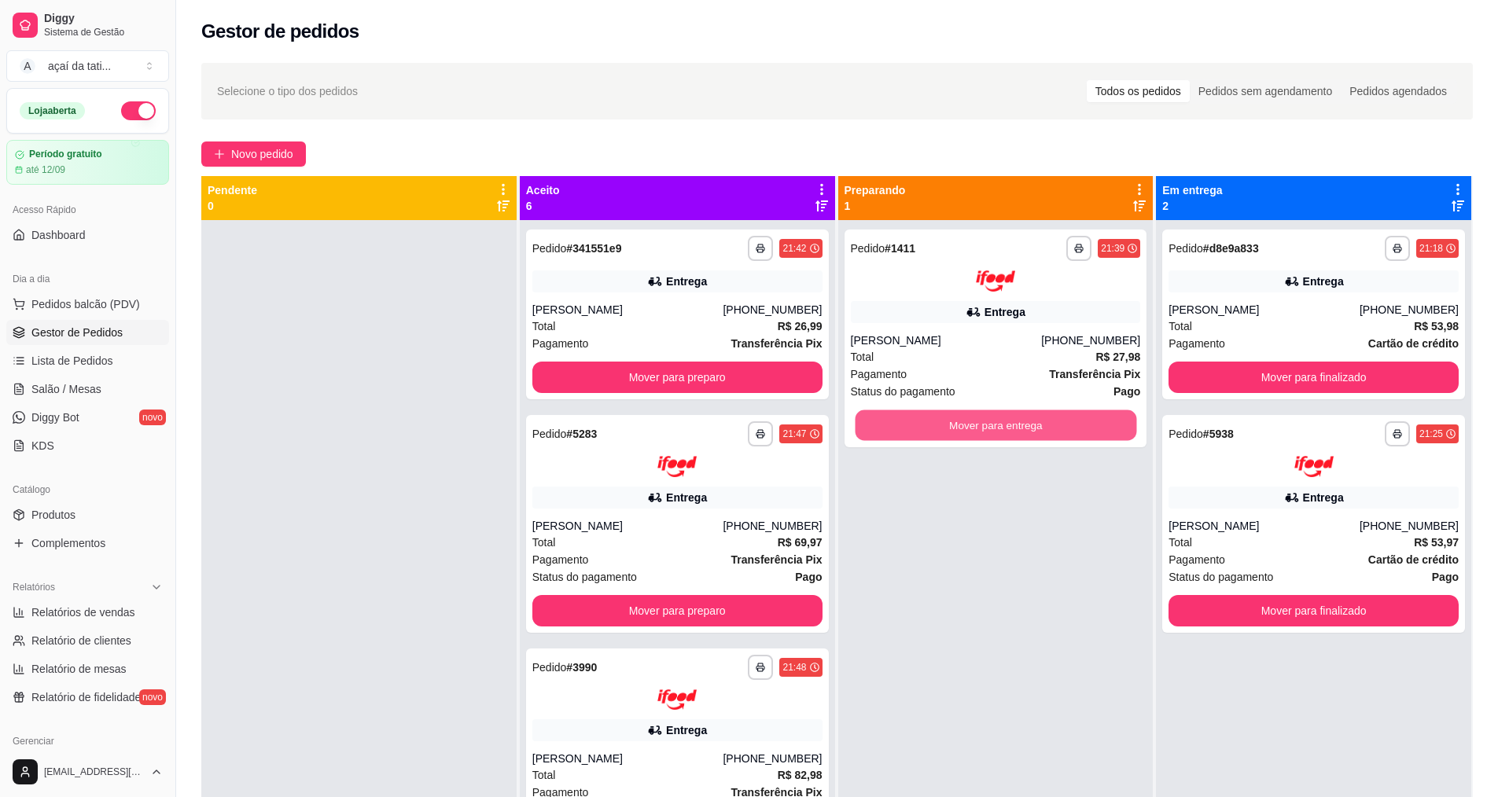
click at [1013, 426] on button "Mover para entrega" at bounding box center [995, 425] width 281 height 31
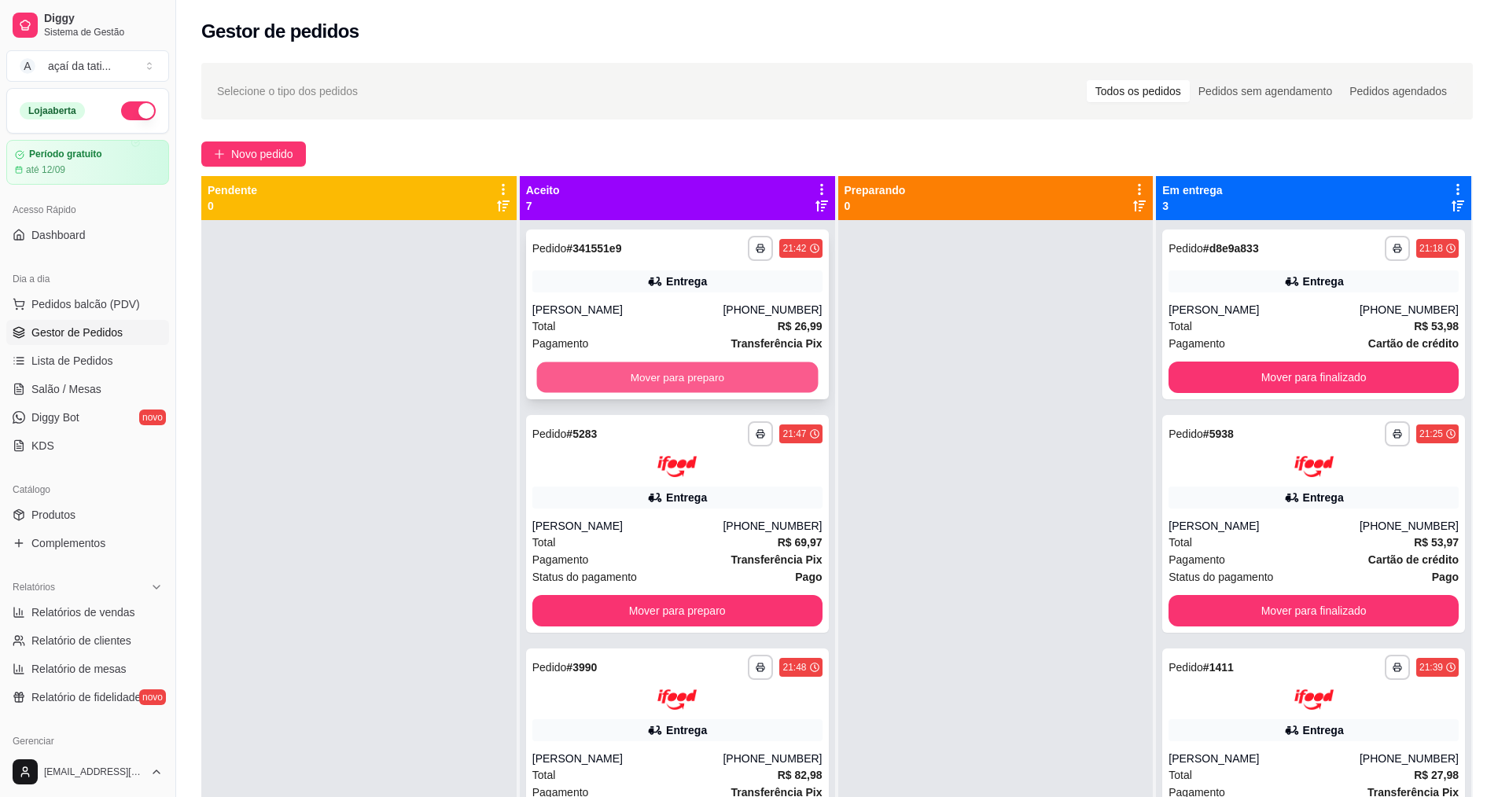
click at [735, 366] on button "Mover para preparo" at bounding box center [676, 377] width 281 height 31
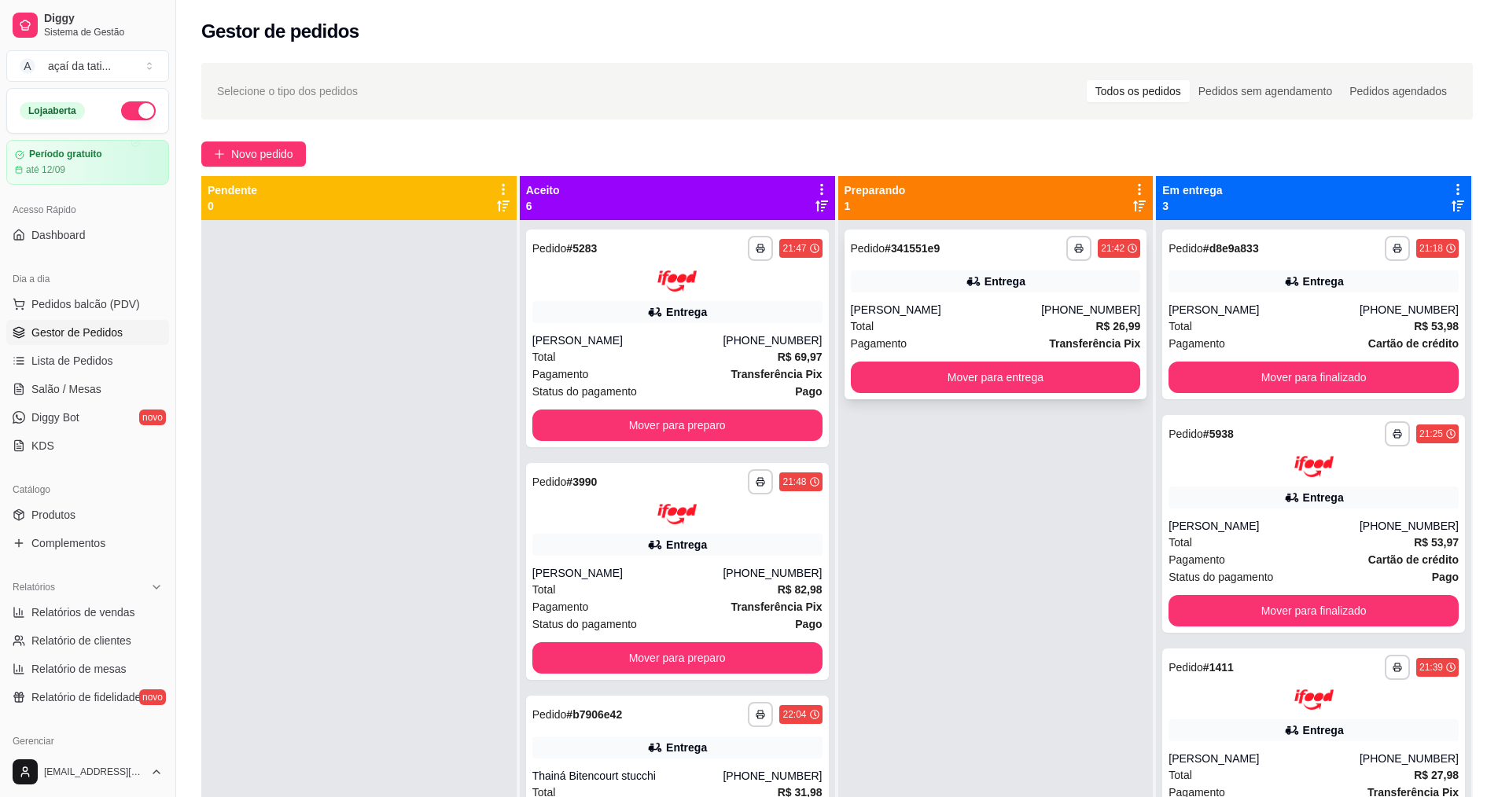
click at [991, 322] on div "Total R$ 26,99" at bounding box center [996, 326] width 290 height 17
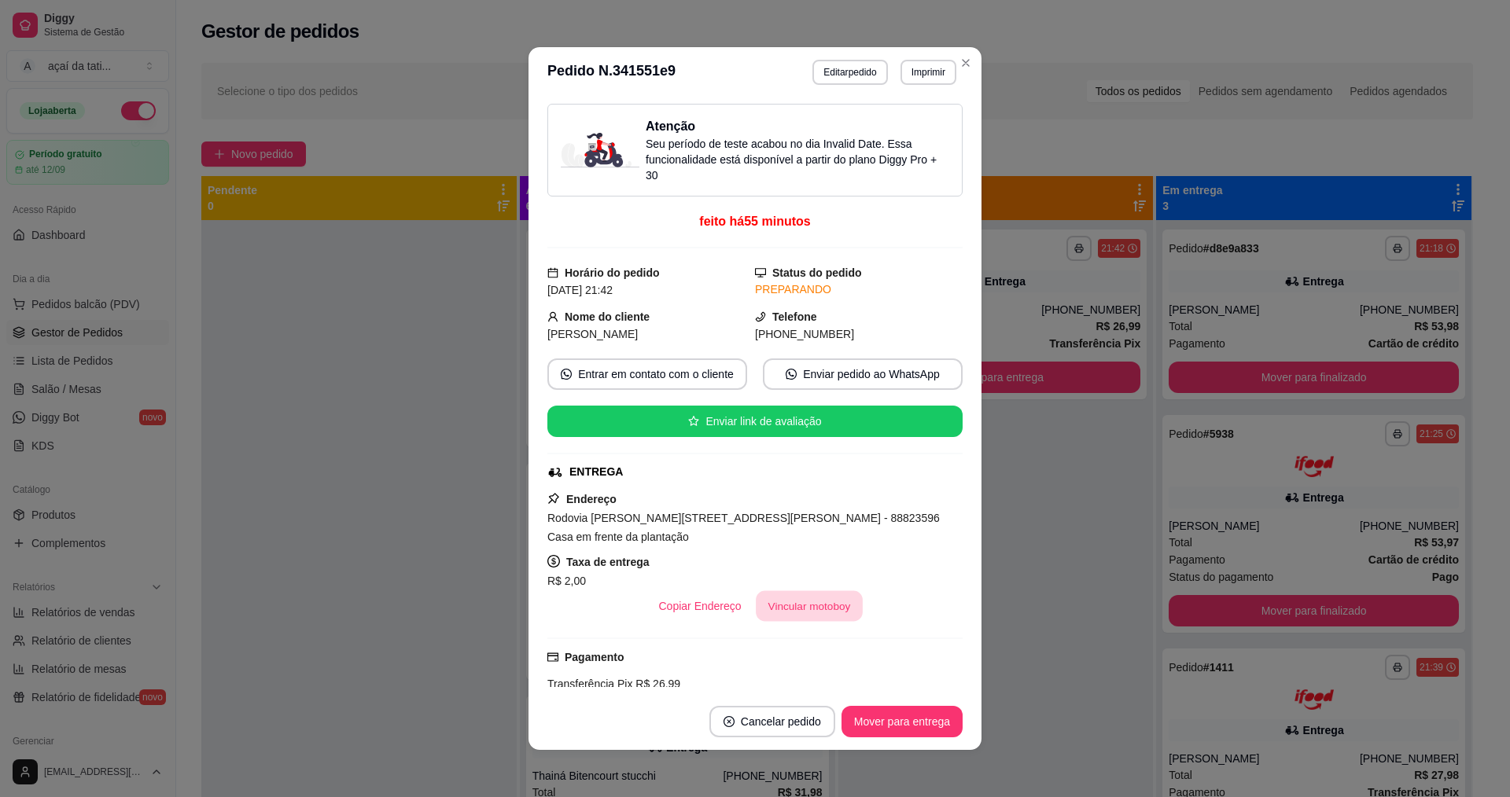
click at [808, 600] on button "Vincular motoboy" at bounding box center [809, 606] width 107 height 31
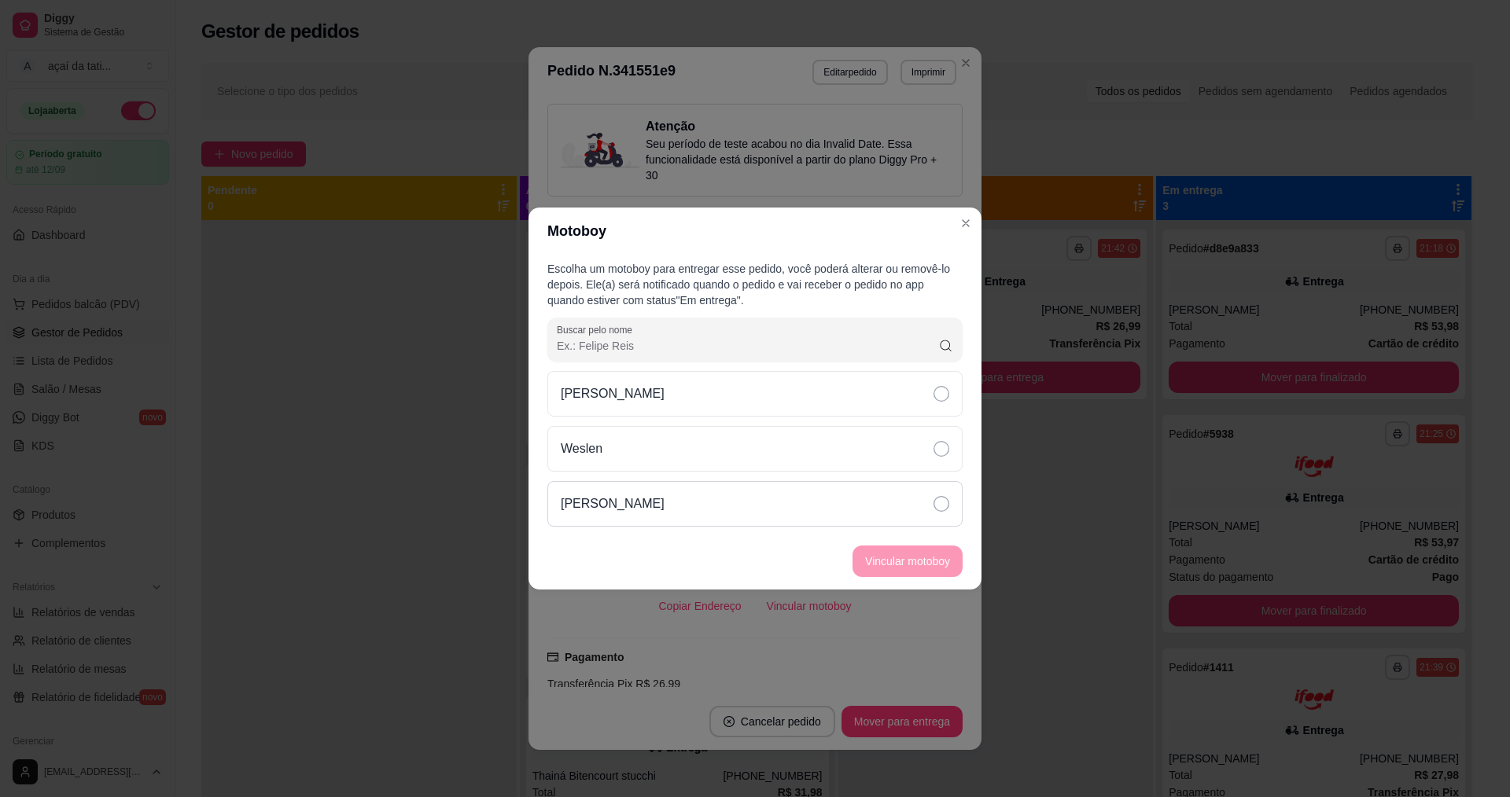
click at [929, 501] on div "[PERSON_NAME]" at bounding box center [754, 504] width 415 height 46
click at [953, 559] on button "Vincular motoboy" at bounding box center [907, 561] width 110 height 31
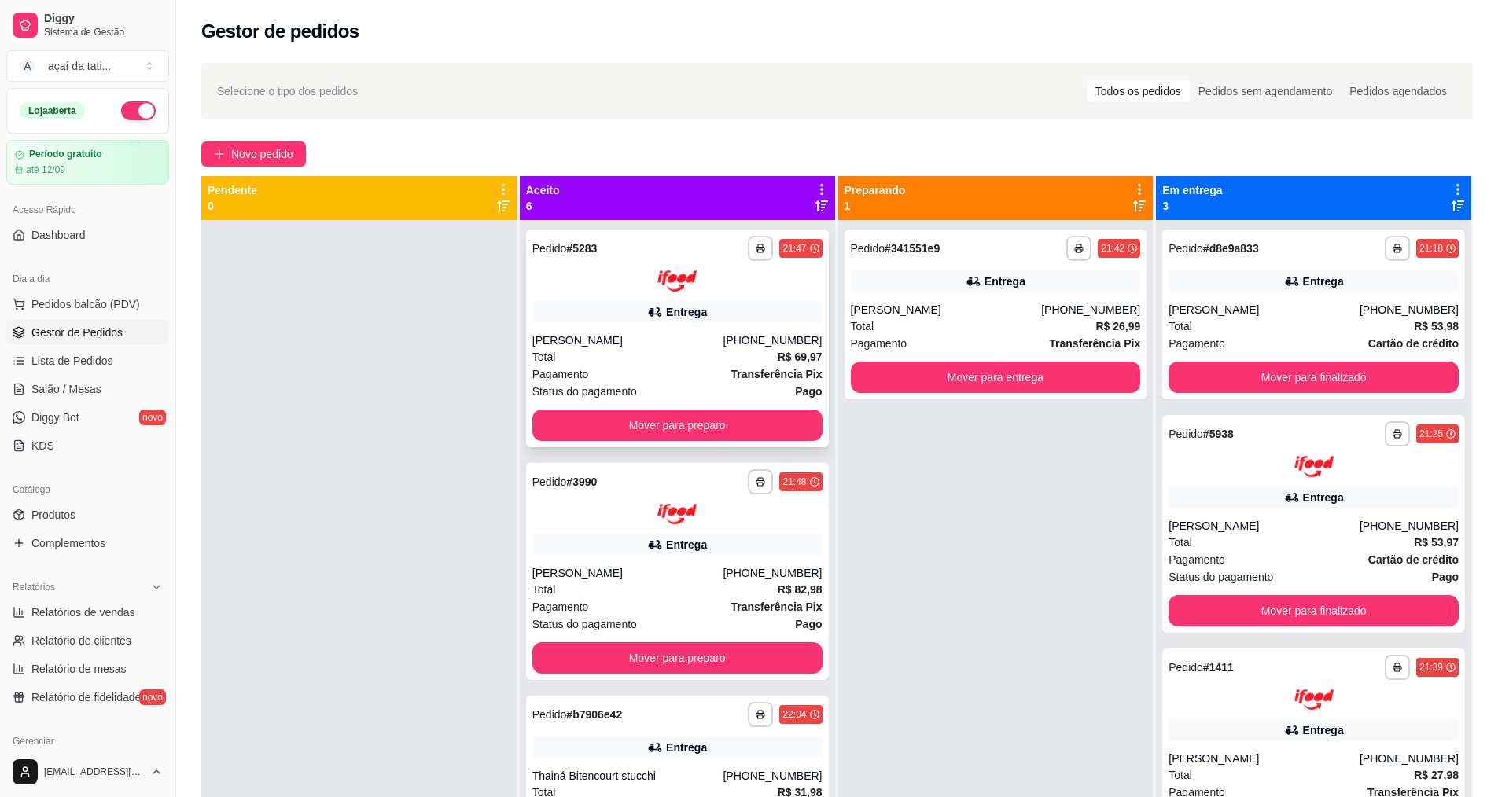
click at [710, 278] on div at bounding box center [677, 280] width 290 height 21
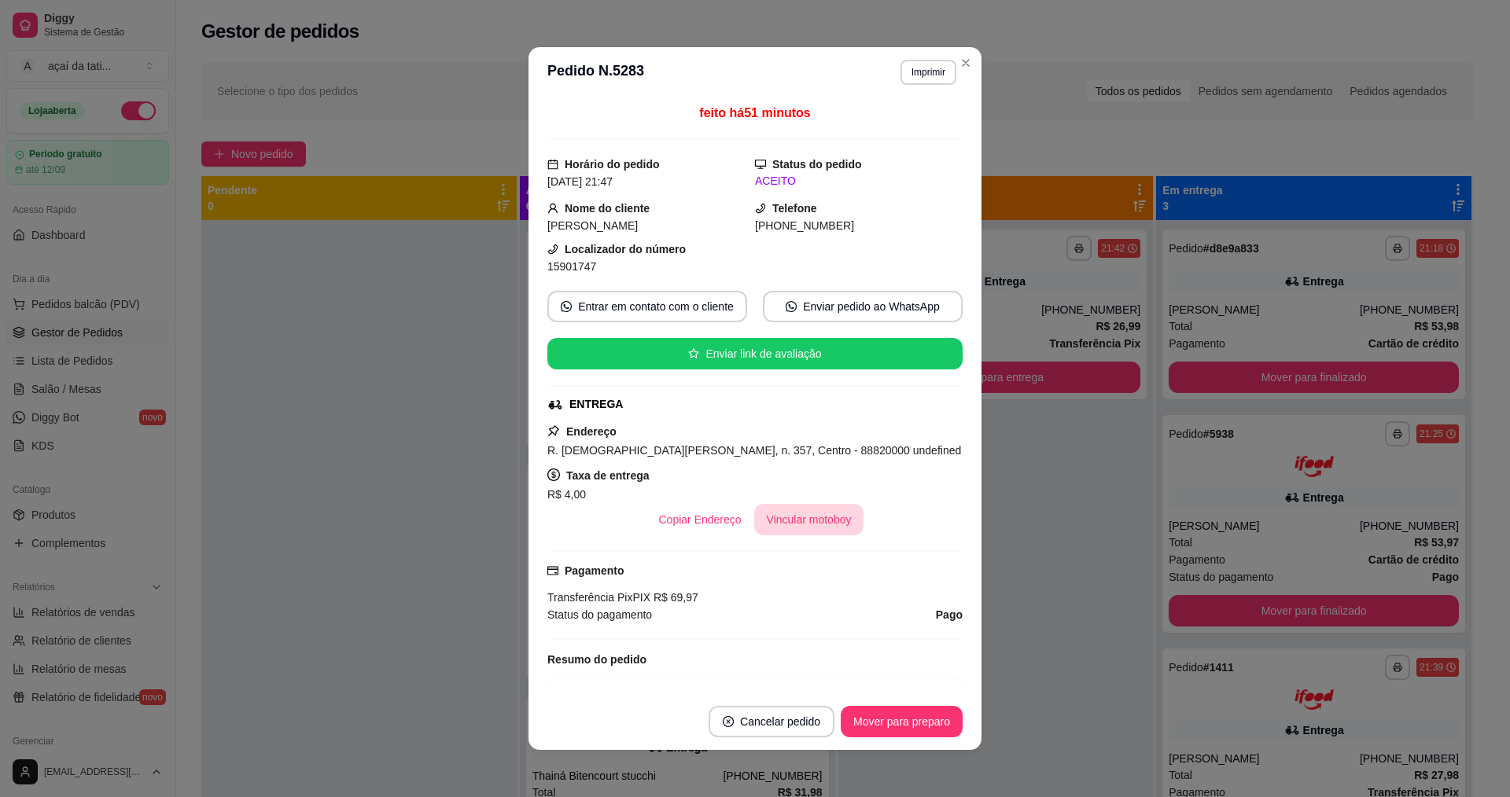
click at [831, 526] on button "Vincular motoboy" at bounding box center [809, 519] width 110 height 31
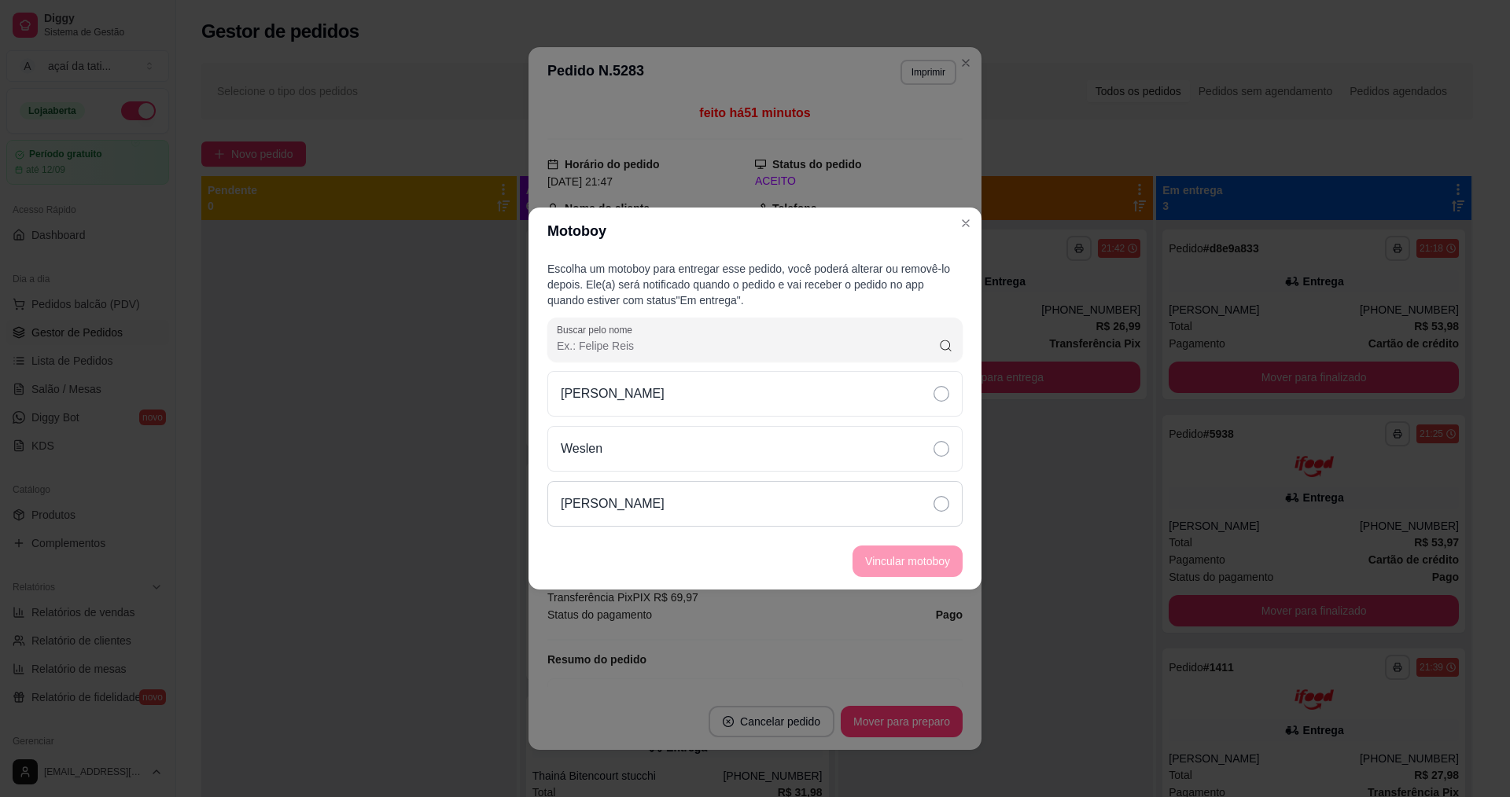
click at [804, 502] on div "[PERSON_NAME]" at bounding box center [754, 504] width 415 height 46
click at [926, 563] on button "Vincular motoboy" at bounding box center [907, 561] width 107 height 31
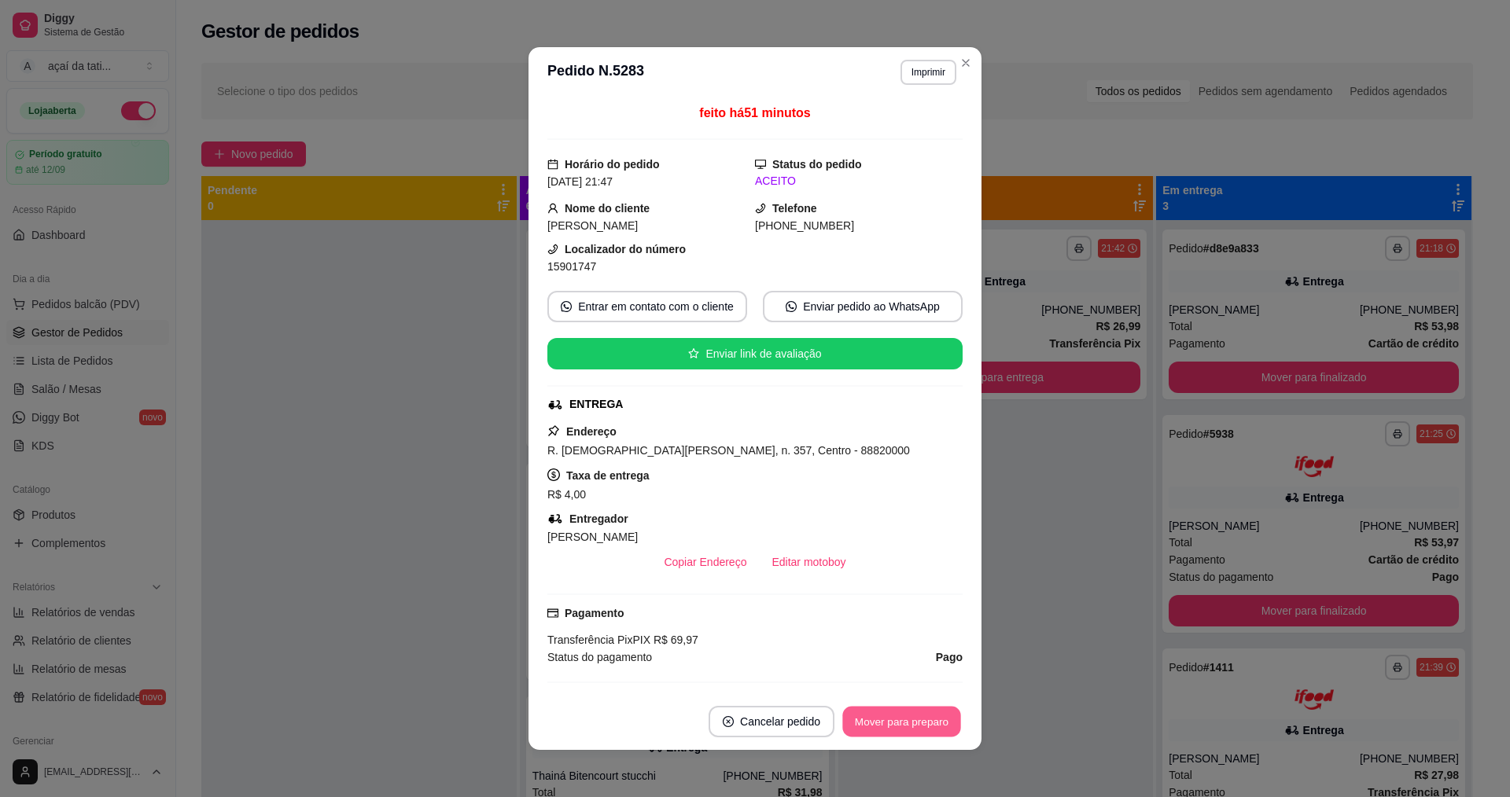
click at [892, 700] on footer "Cancelar pedido Mover para preparo" at bounding box center [754, 721] width 453 height 57
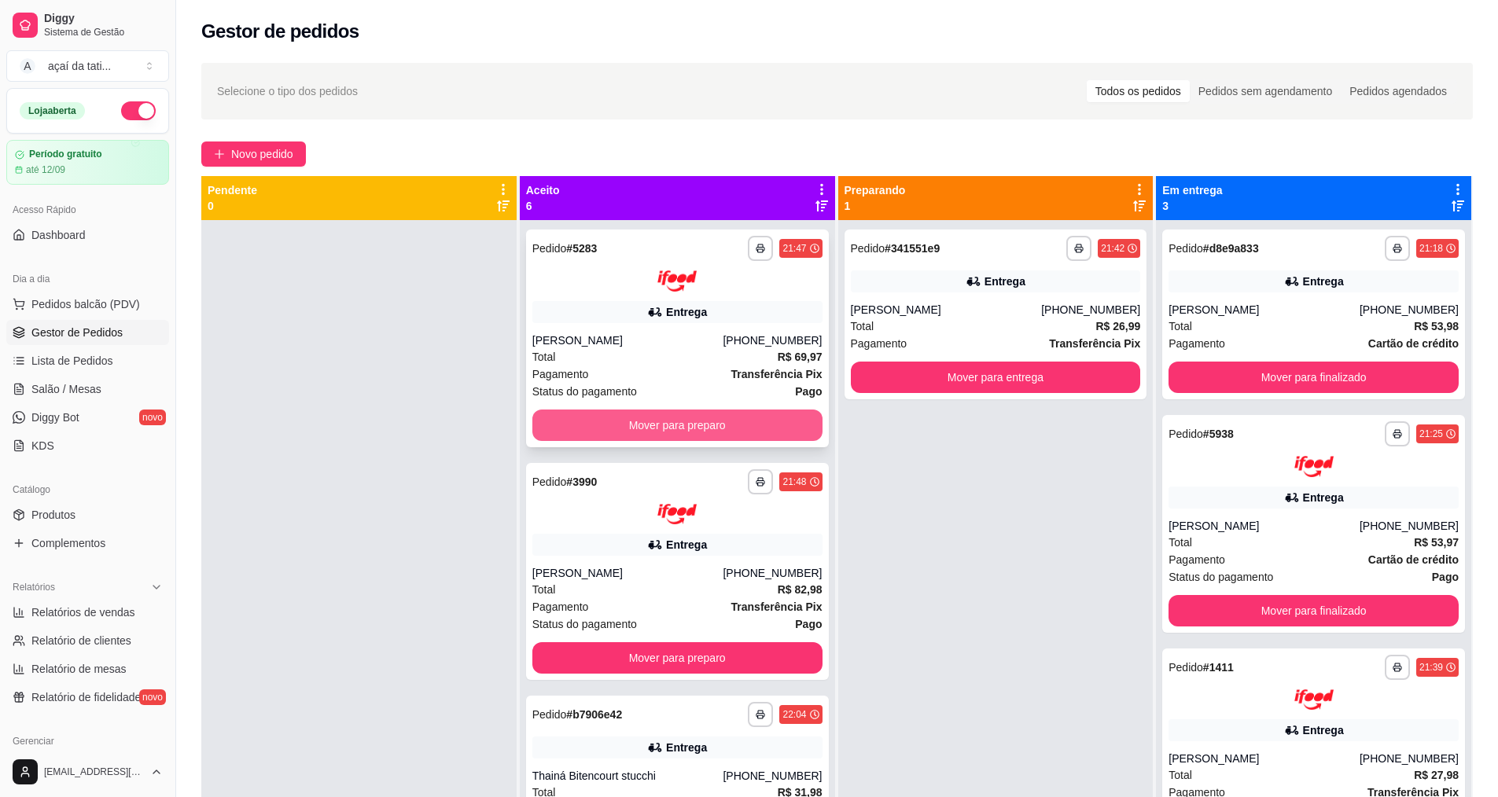
click at [737, 414] on button "Mover para preparo" at bounding box center [677, 425] width 290 height 31
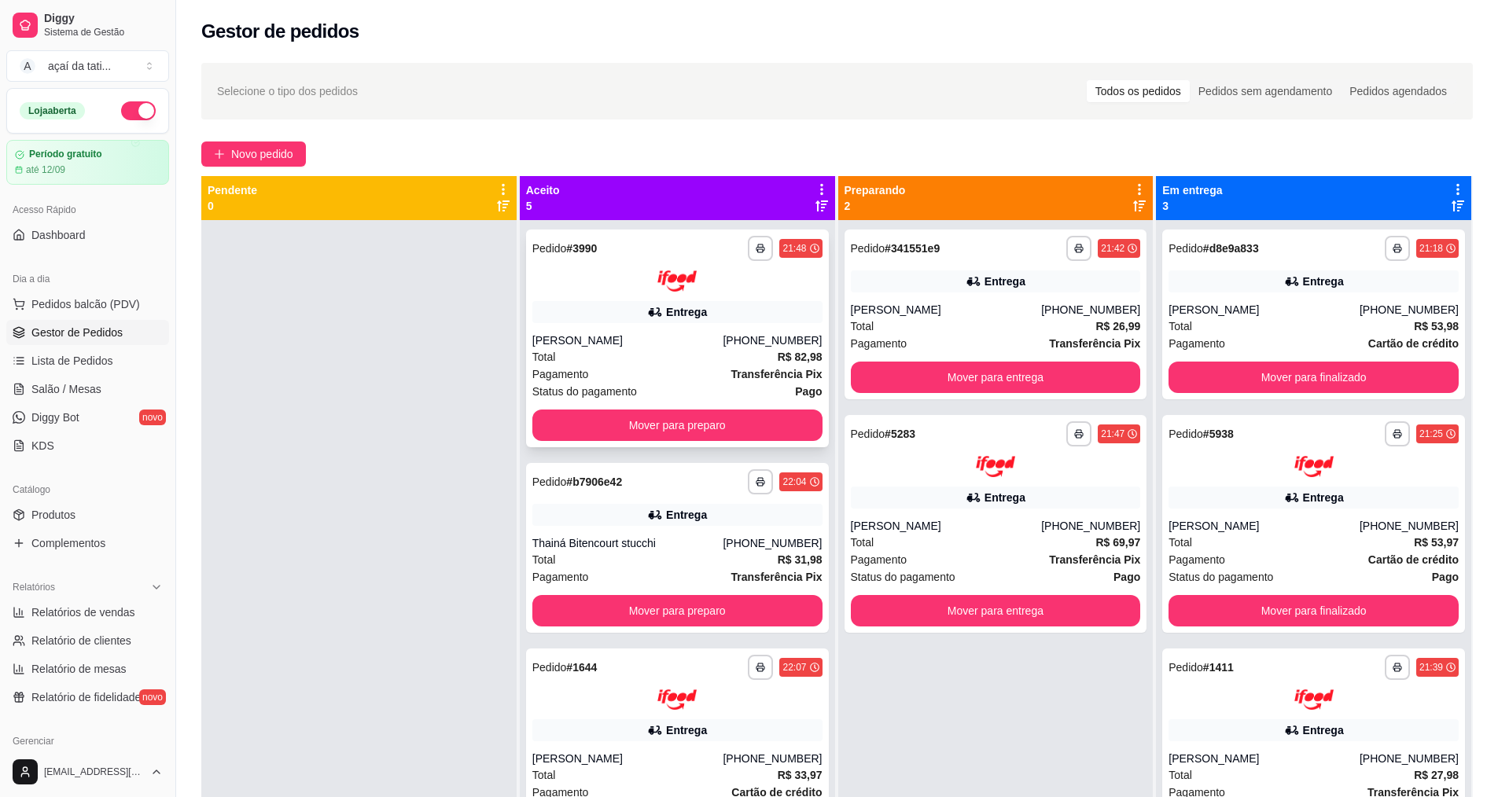
click at [718, 331] on div "**********" at bounding box center [677, 339] width 303 height 218
click at [693, 533] on div "**********" at bounding box center [677, 548] width 303 height 170
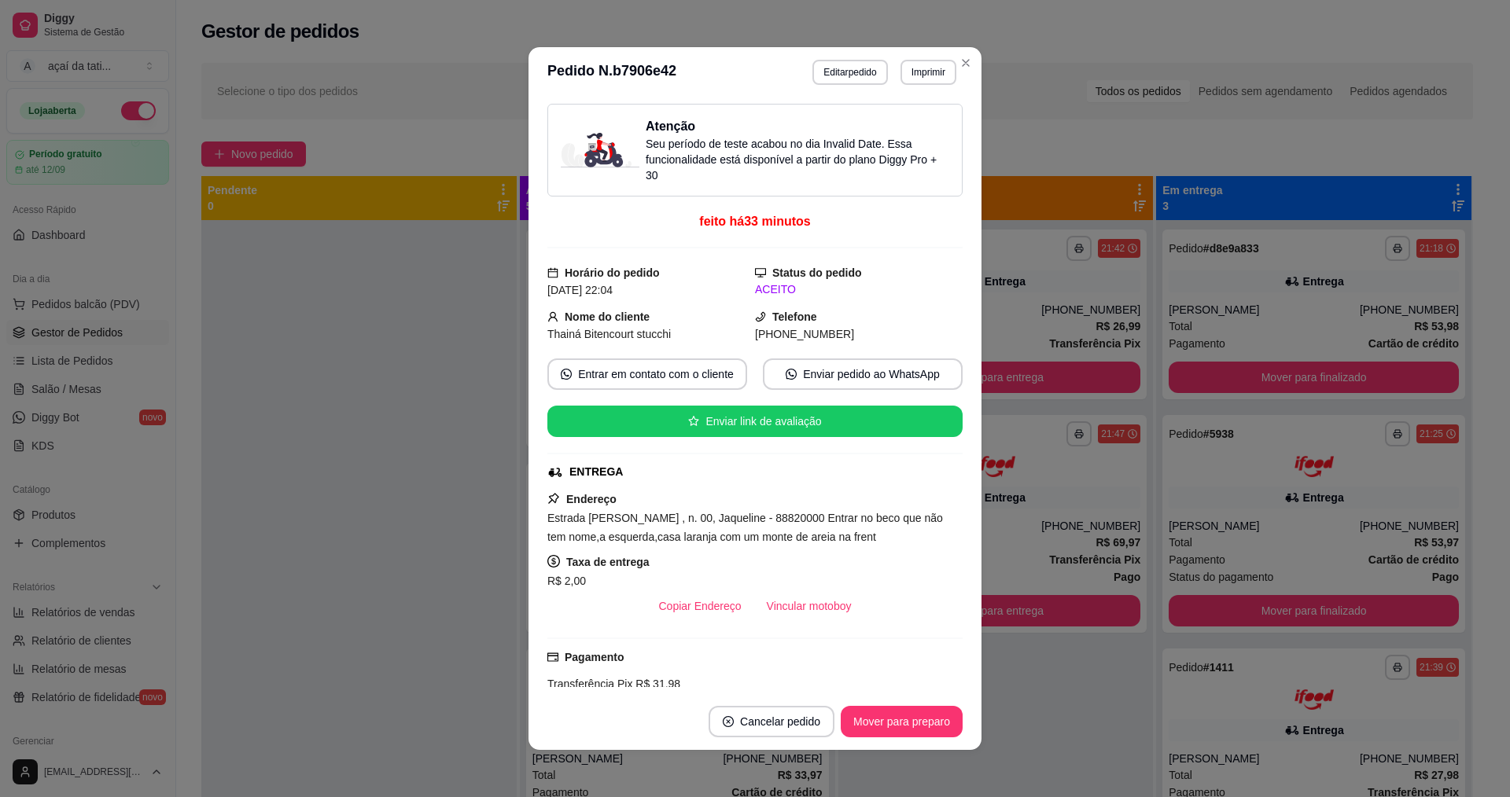
click at [971, 72] on header "**********" at bounding box center [754, 72] width 453 height 50
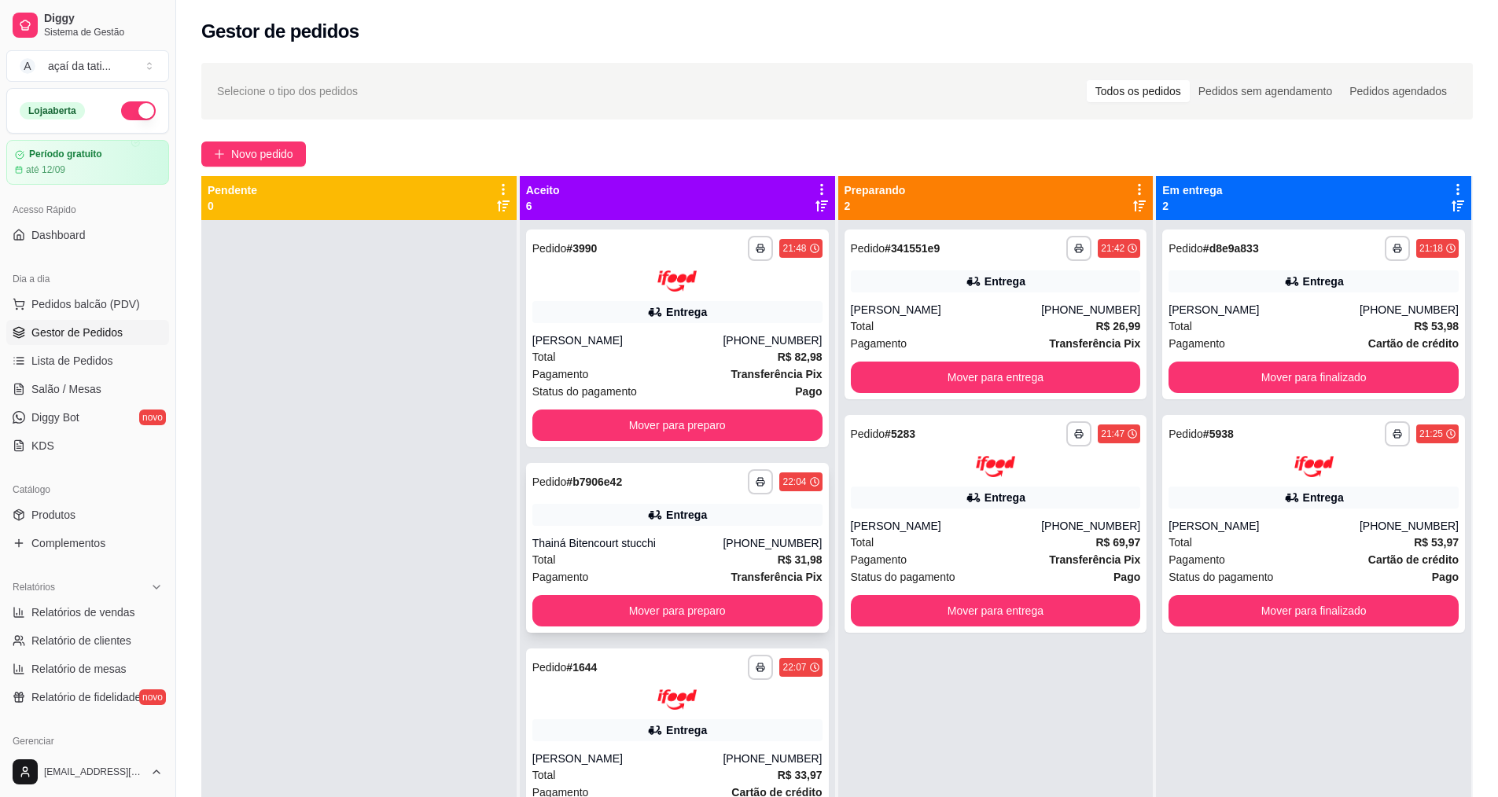
click at [771, 546] on div "[PHONE_NUMBER]" at bounding box center [772, 543] width 99 height 16
click at [1227, 372] on button "Mover para finalizado" at bounding box center [1313, 377] width 290 height 31
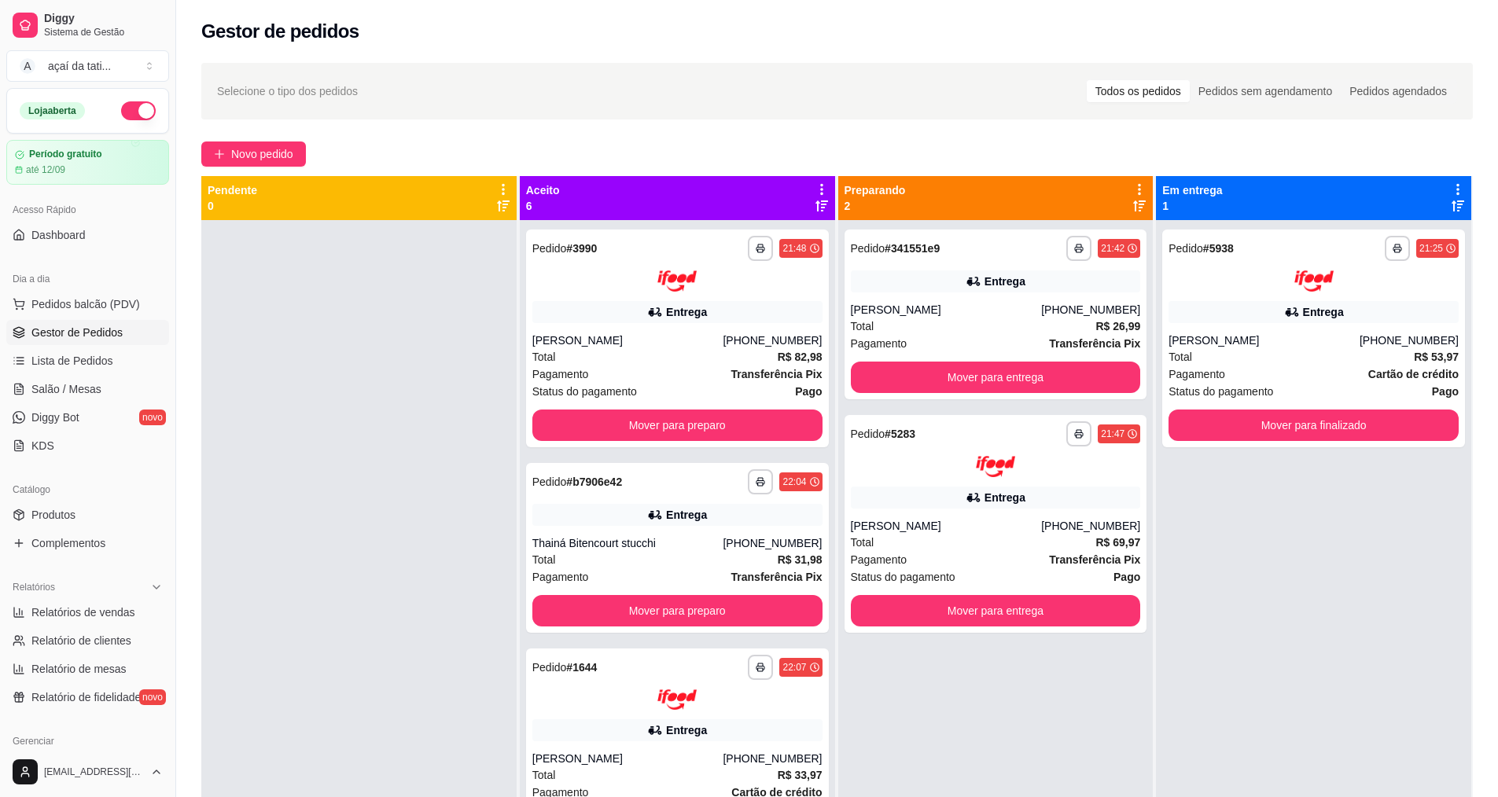
click at [1227, 372] on div "Pagamento Cartão de crédito" at bounding box center [1313, 374] width 290 height 17
click at [1267, 441] on div "**********" at bounding box center [1313, 339] width 303 height 218
click at [1414, 419] on button "Mover para finalizado" at bounding box center [1313, 425] width 290 height 31
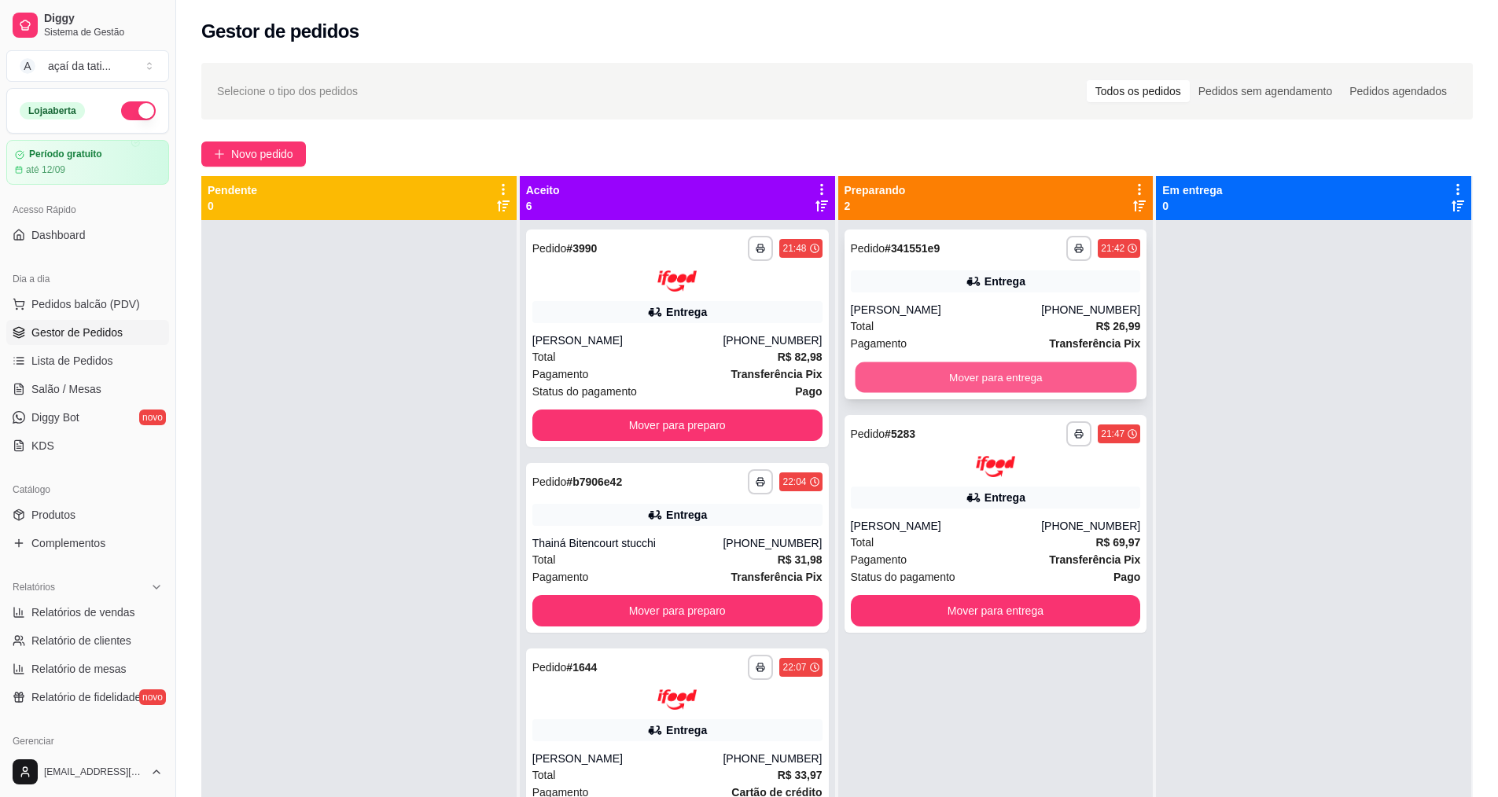
click at [1044, 372] on button "Mover para entrega" at bounding box center [995, 377] width 281 height 31
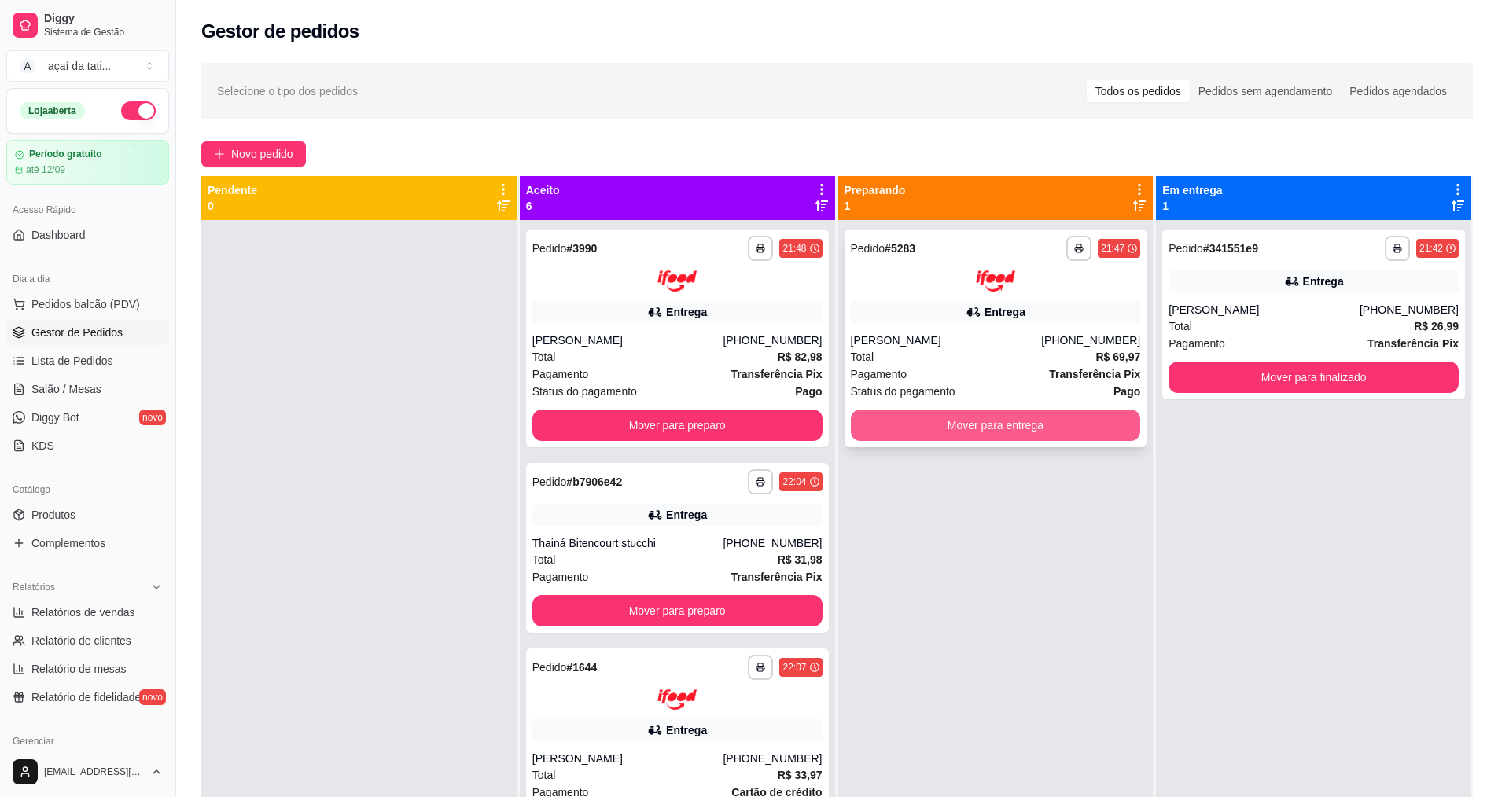
click at [1057, 426] on button "Mover para entrega" at bounding box center [996, 425] width 290 height 31
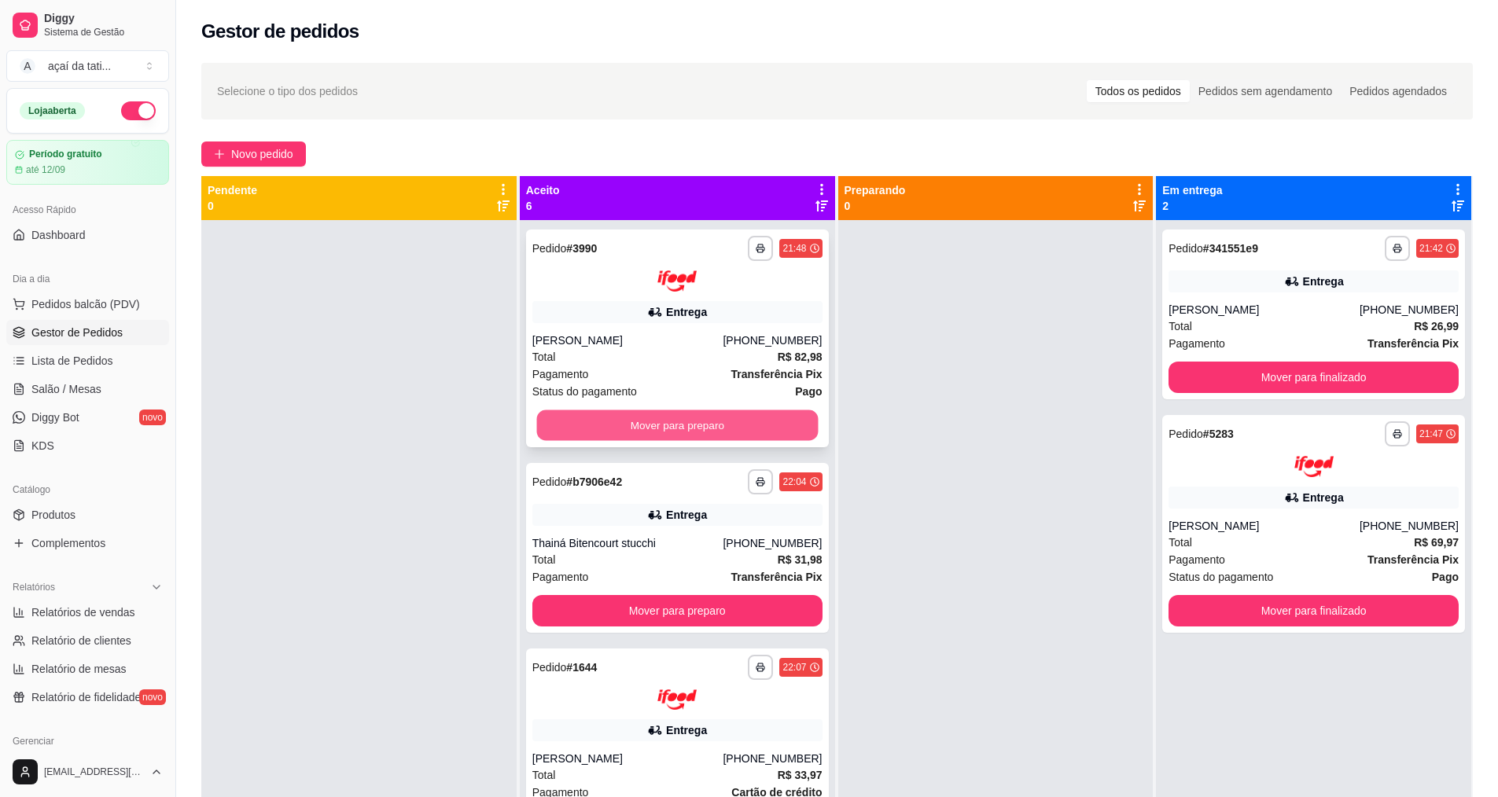
click at [737, 421] on button "Mover para preparo" at bounding box center [676, 425] width 281 height 31
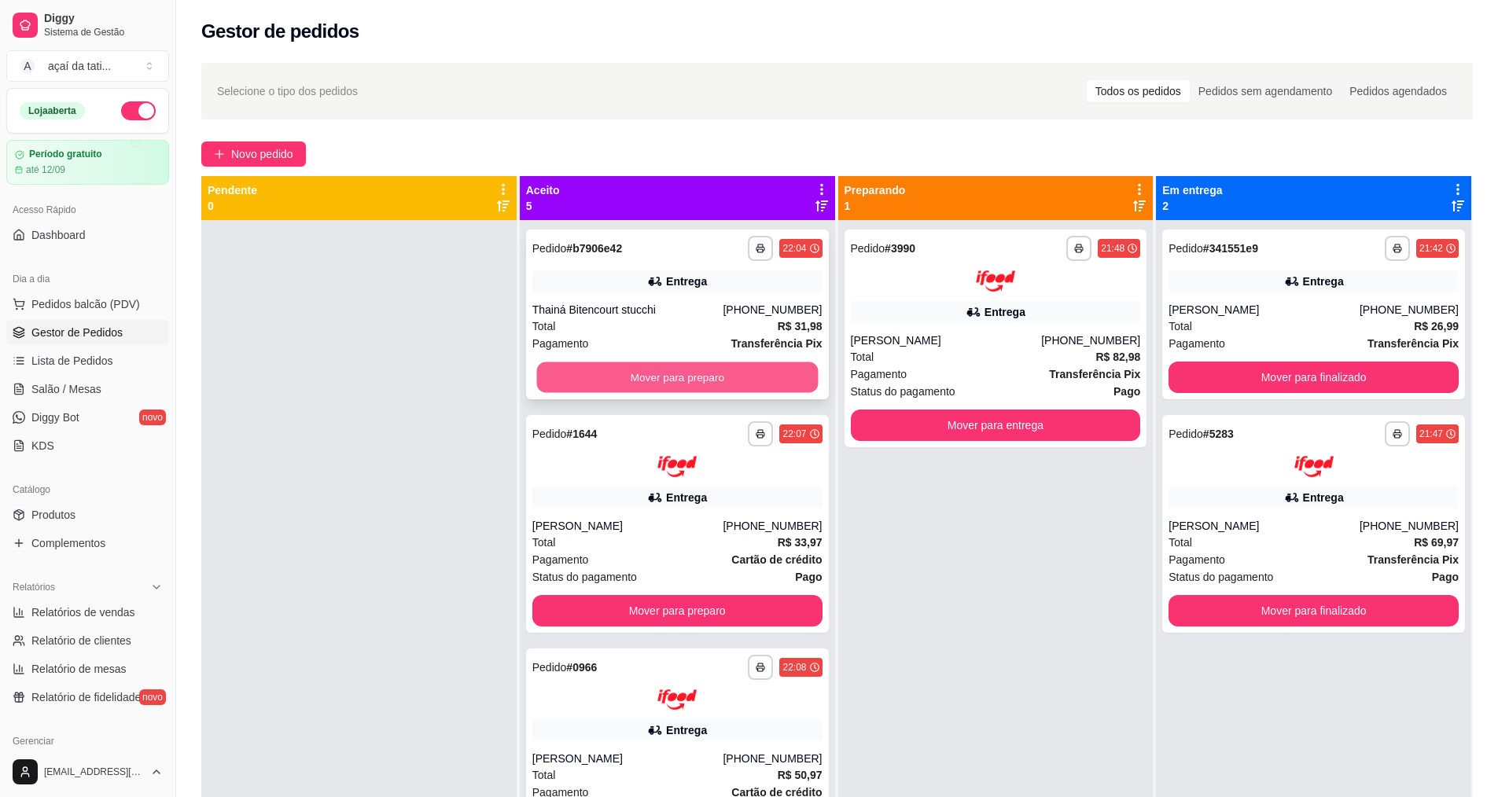
click at [751, 381] on button "Mover para preparo" at bounding box center [676, 377] width 281 height 31
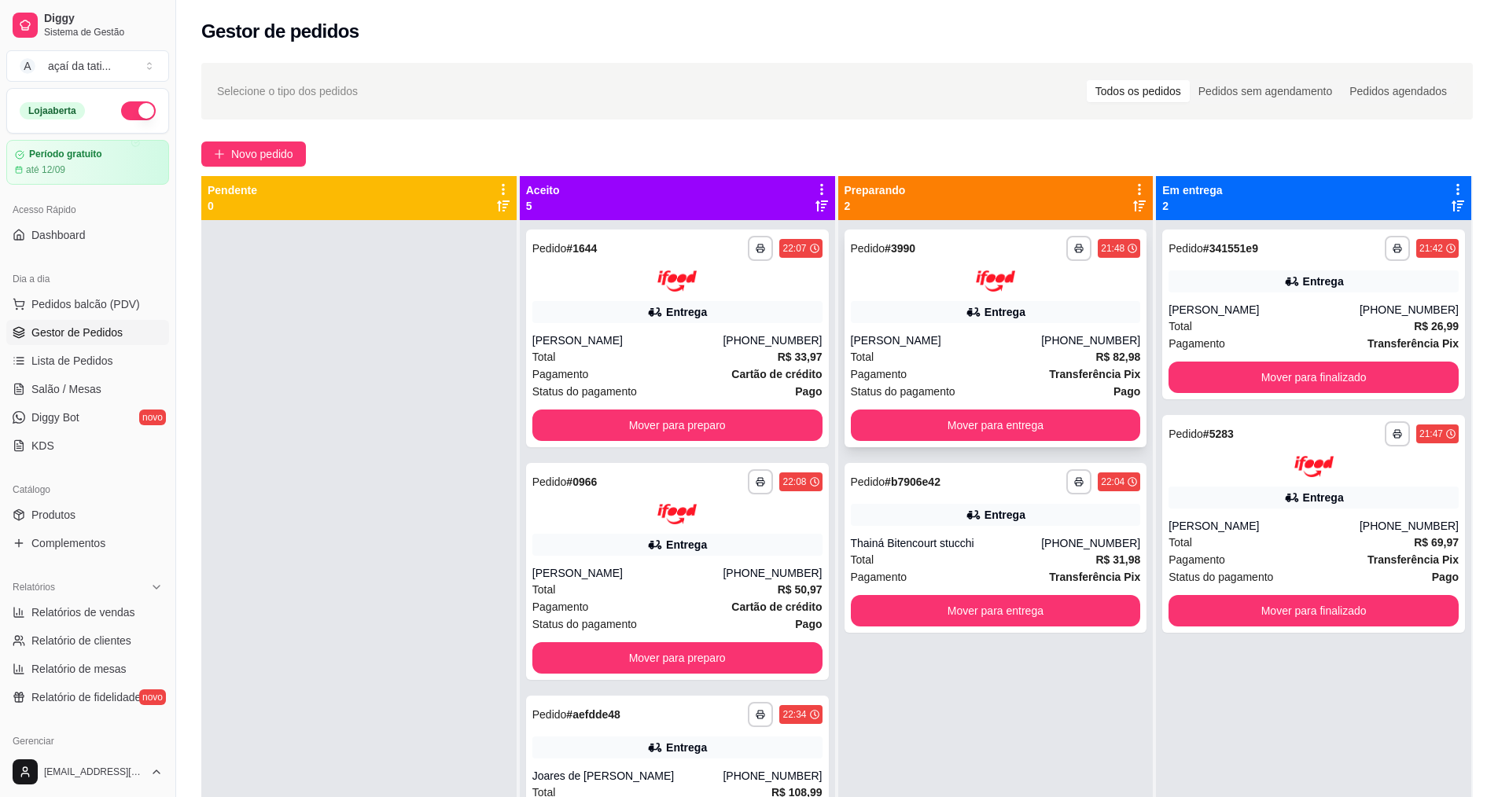
click at [1040, 343] on div "[PERSON_NAME]" at bounding box center [946, 341] width 191 height 16
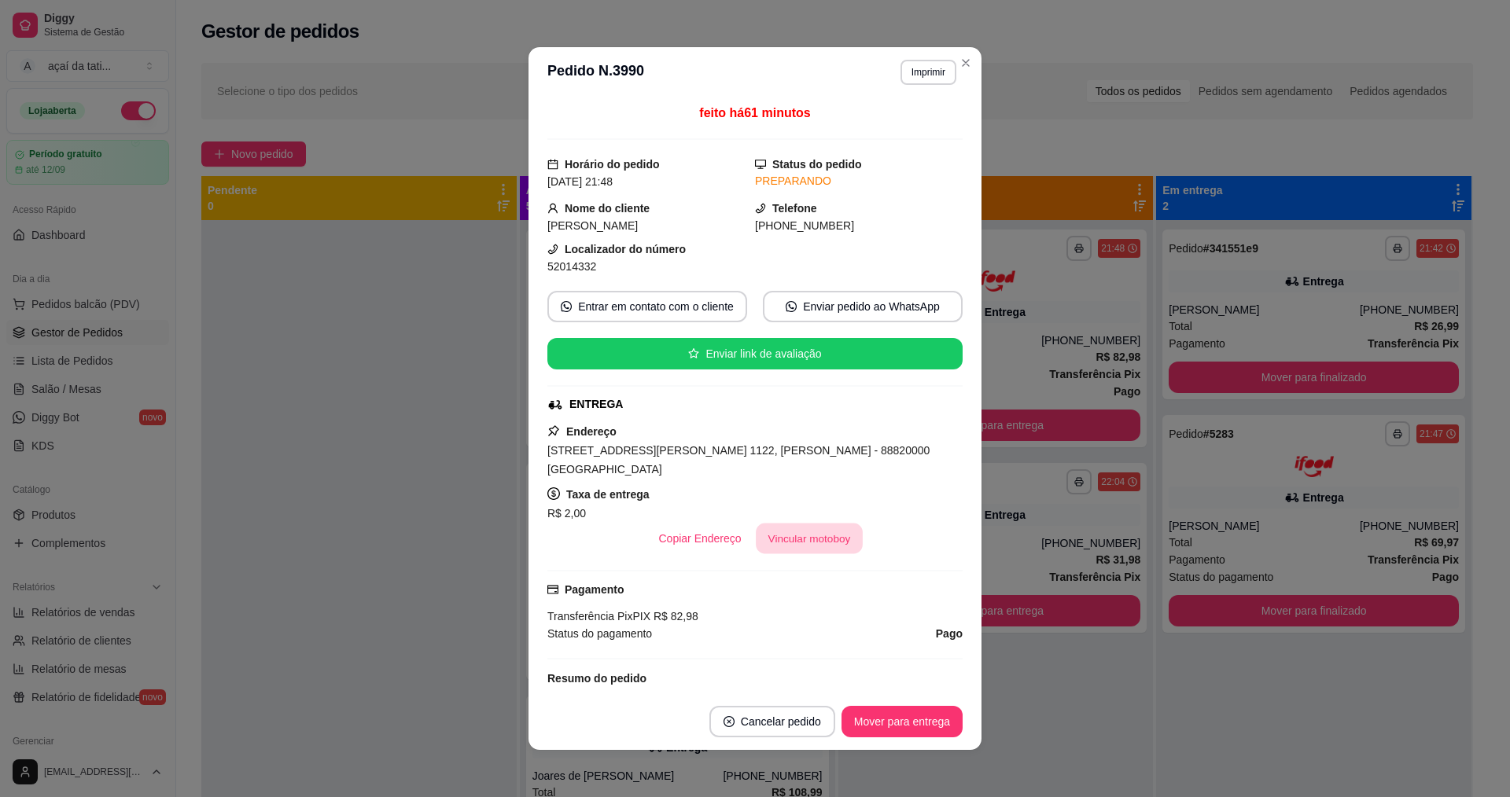
click at [774, 524] on button "Vincular motoboy" at bounding box center [809, 539] width 107 height 31
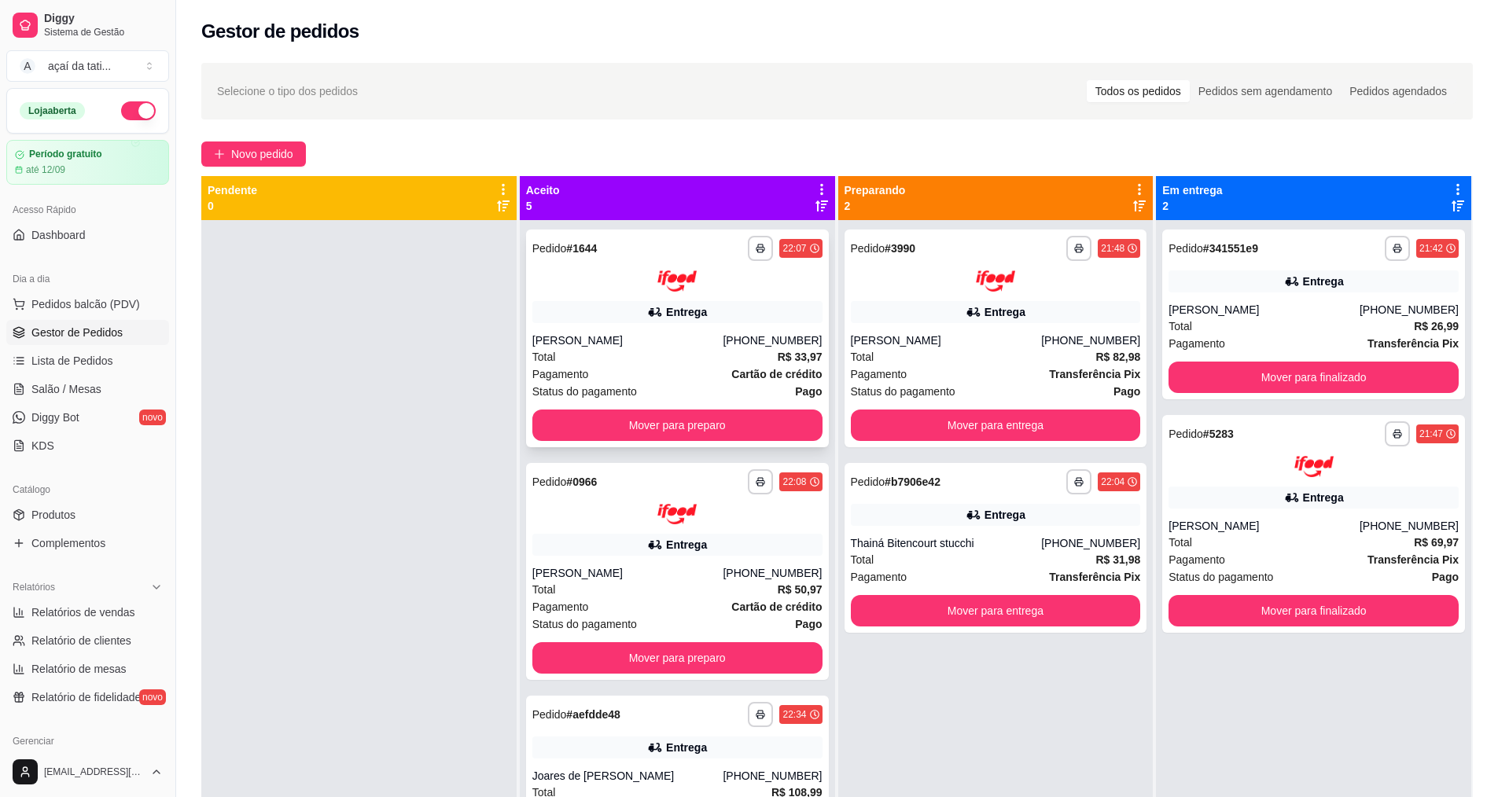
click at [678, 337] on div "[PERSON_NAME]" at bounding box center [627, 341] width 191 height 16
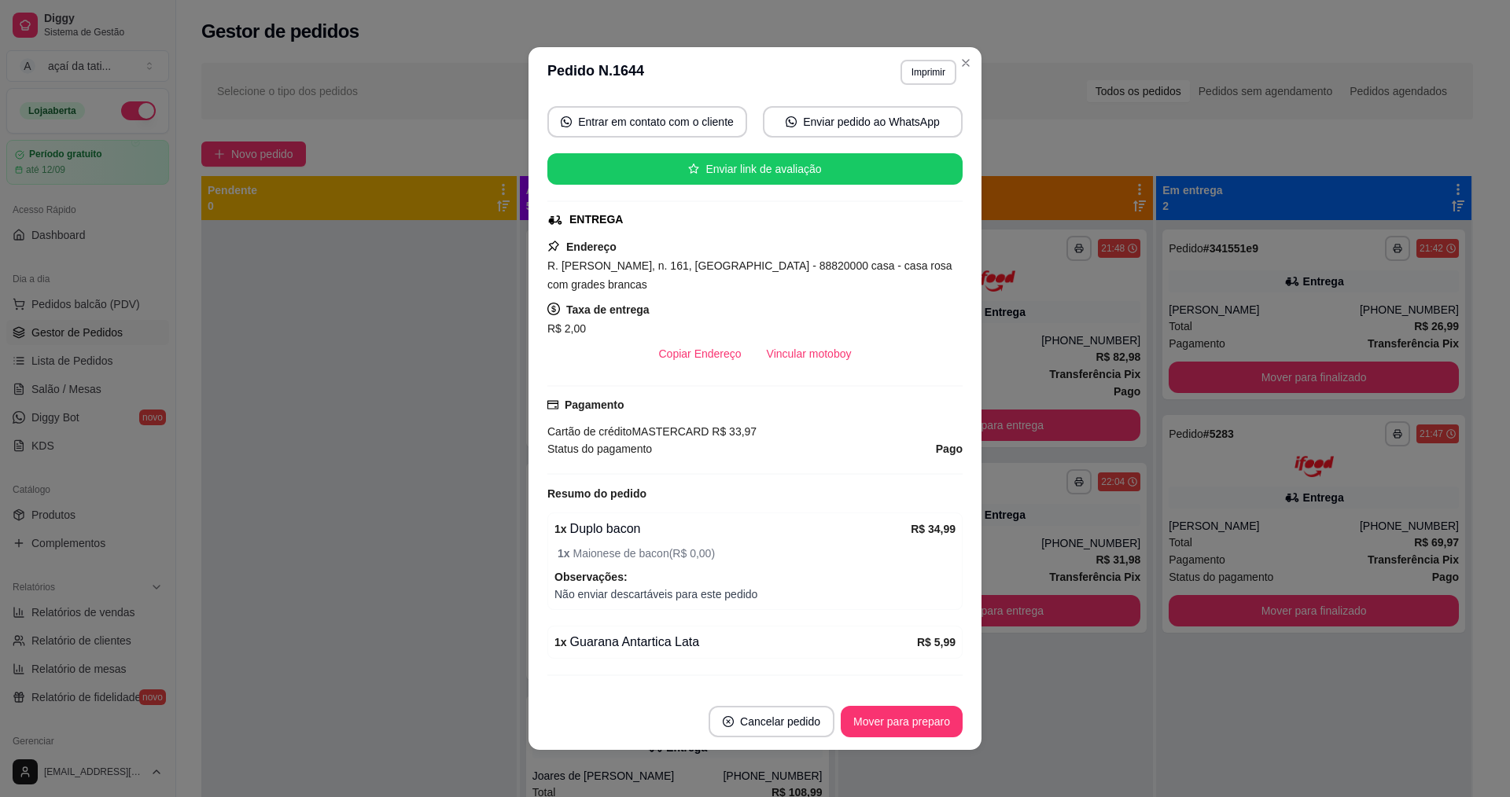
scroll to position [322, 0]
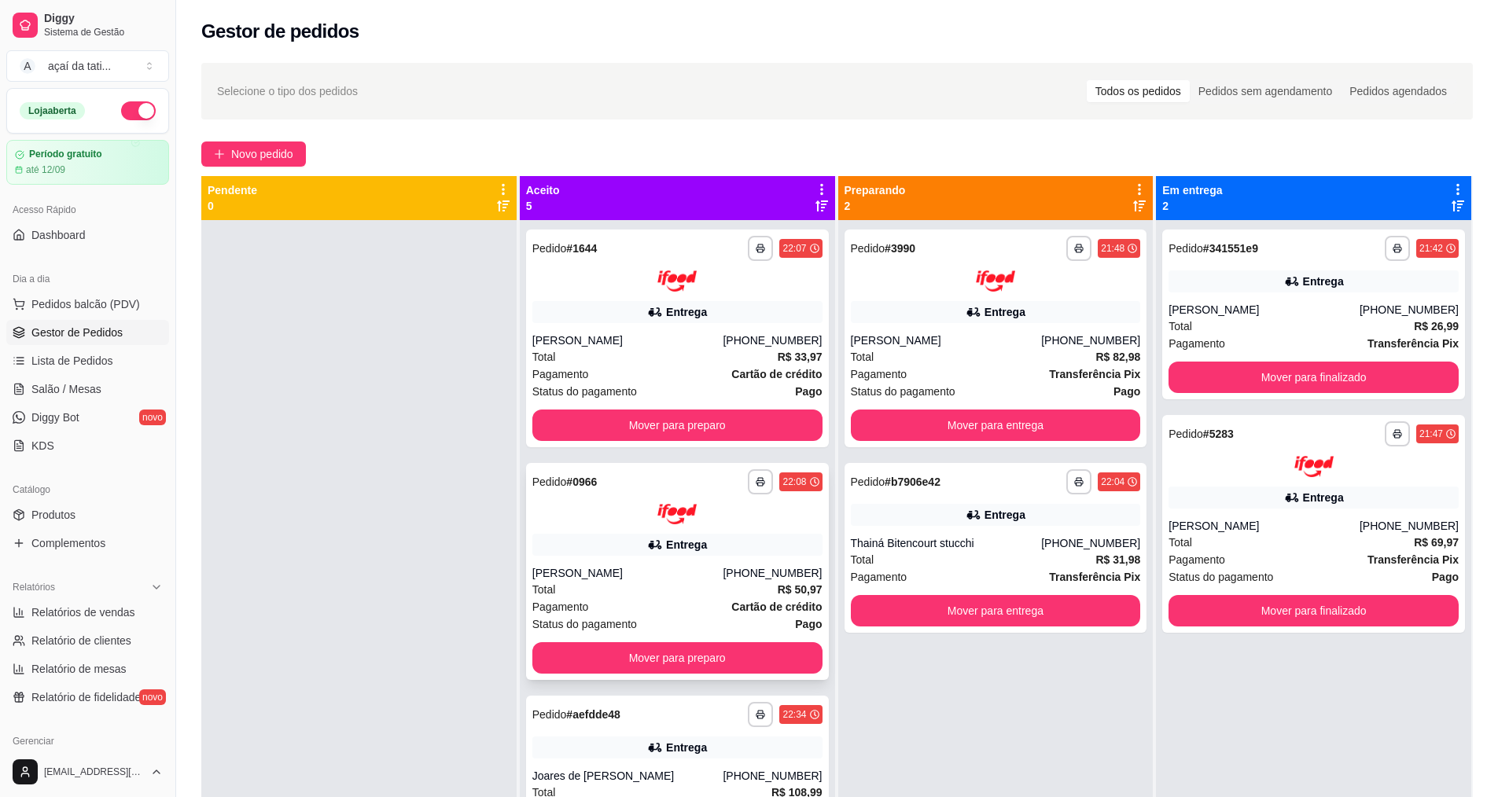
click at [610, 519] on div at bounding box center [677, 514] width 290 height 21
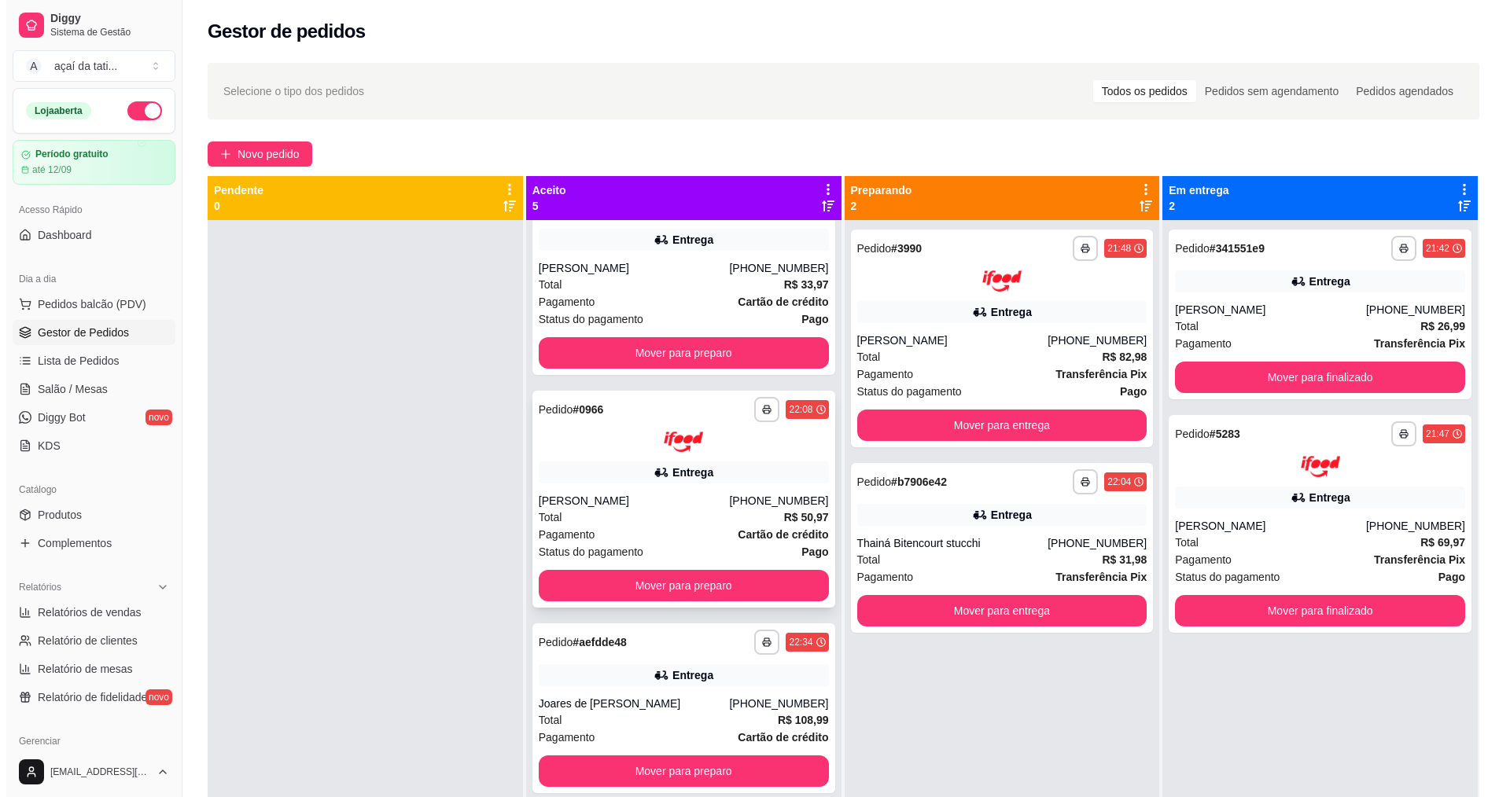
scroll to position [241, 0]
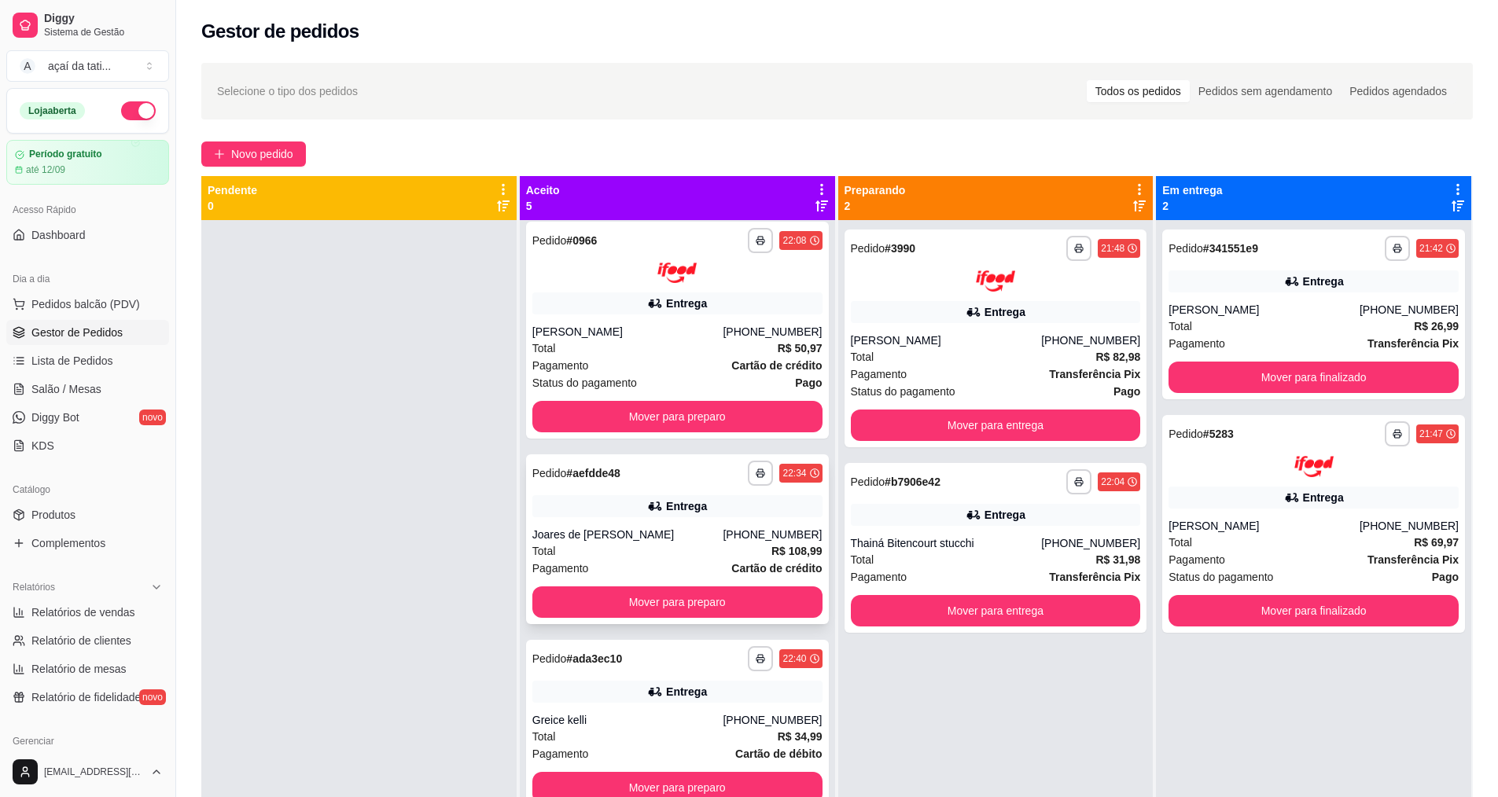
click at [666, 513] on div "Entrega" at bounding box center [686, 506] width 41 height 16
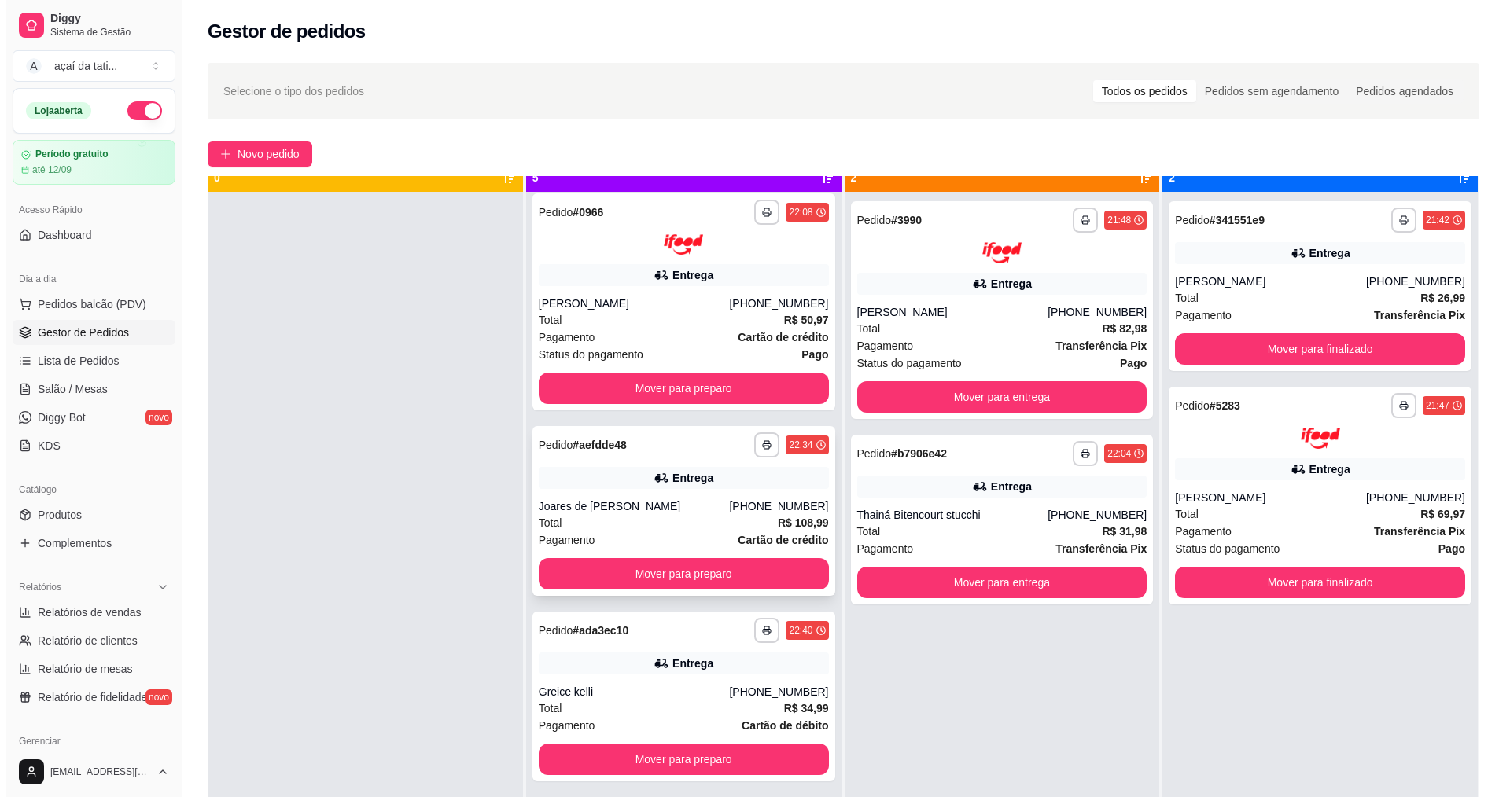
scroll to position [44, 0]
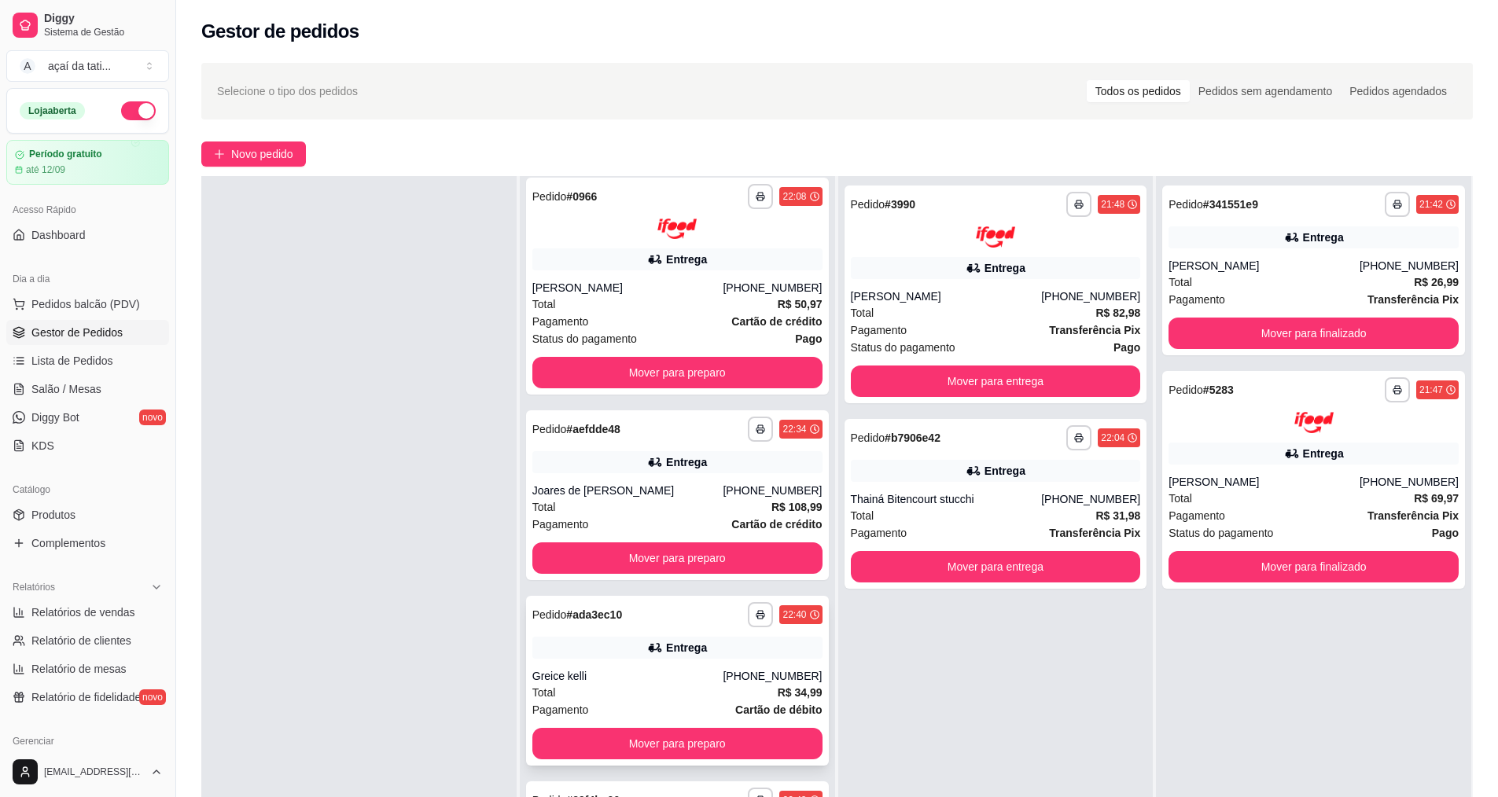
click at [650, 645] on icon at bounding box center [654, 647] width 11 height 9
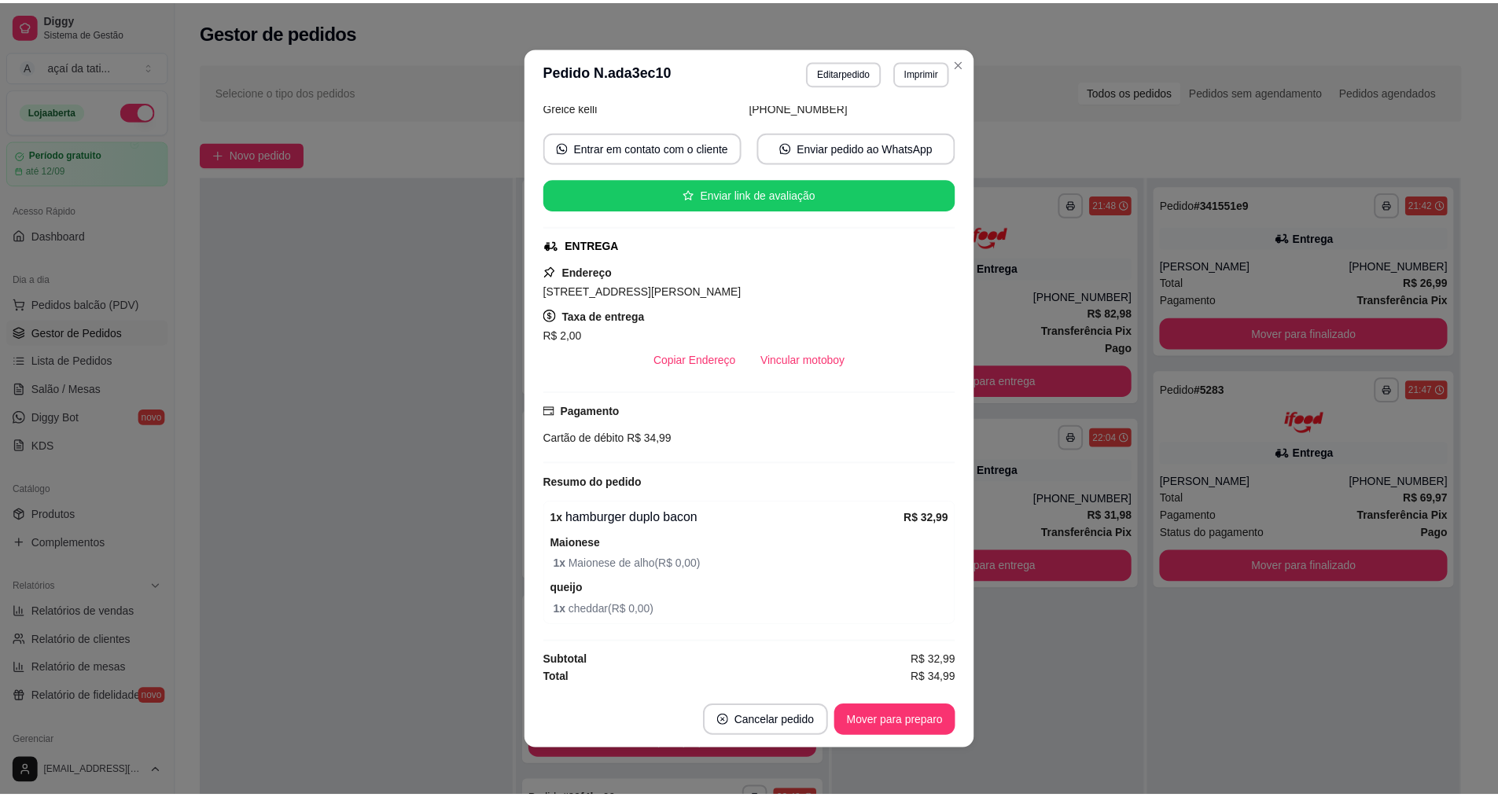
scroll to position [3, 0]
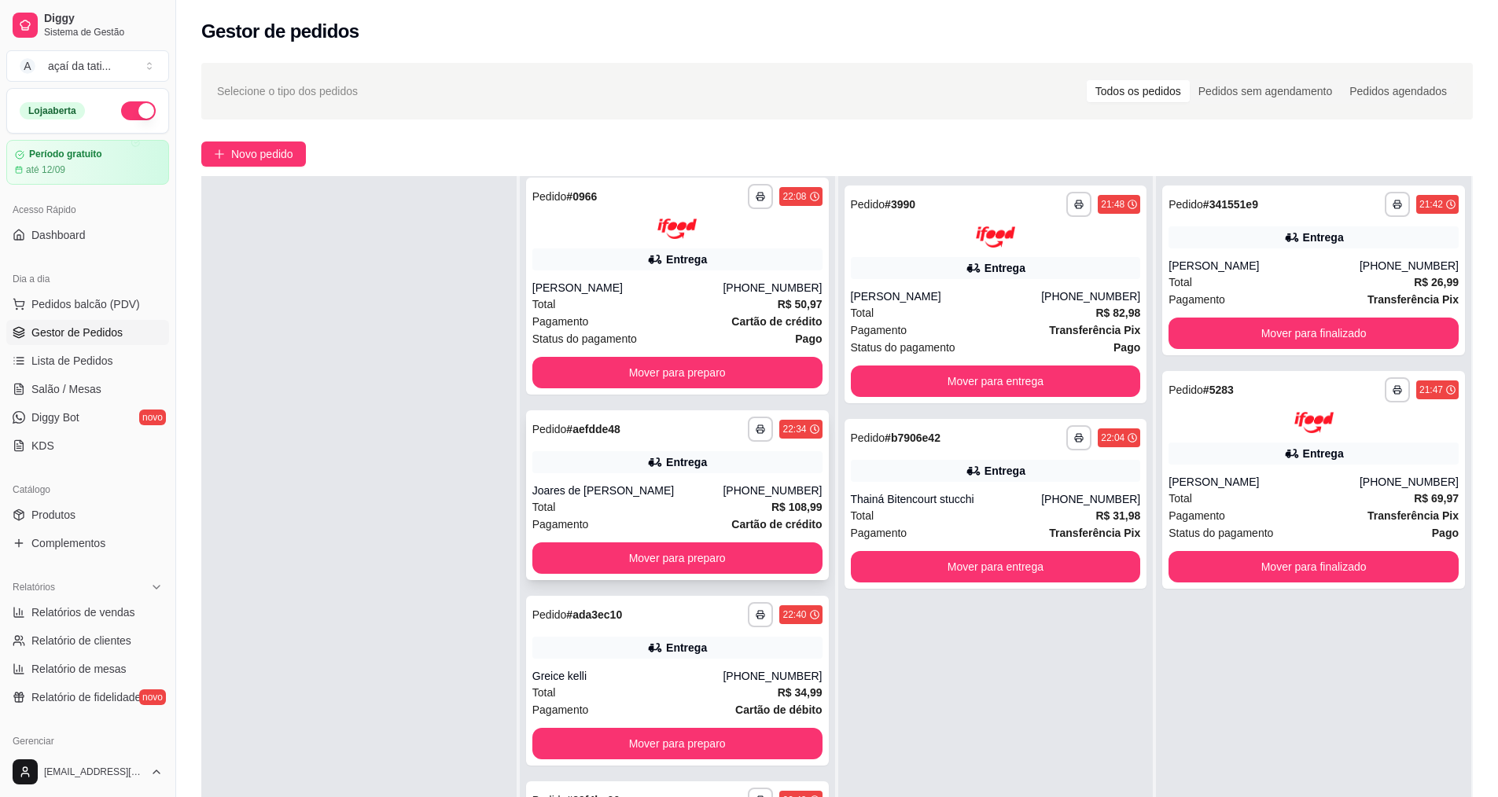
click at [587, 452] on div "Entrega" at bounding box center [677, 462] width 290 height 22
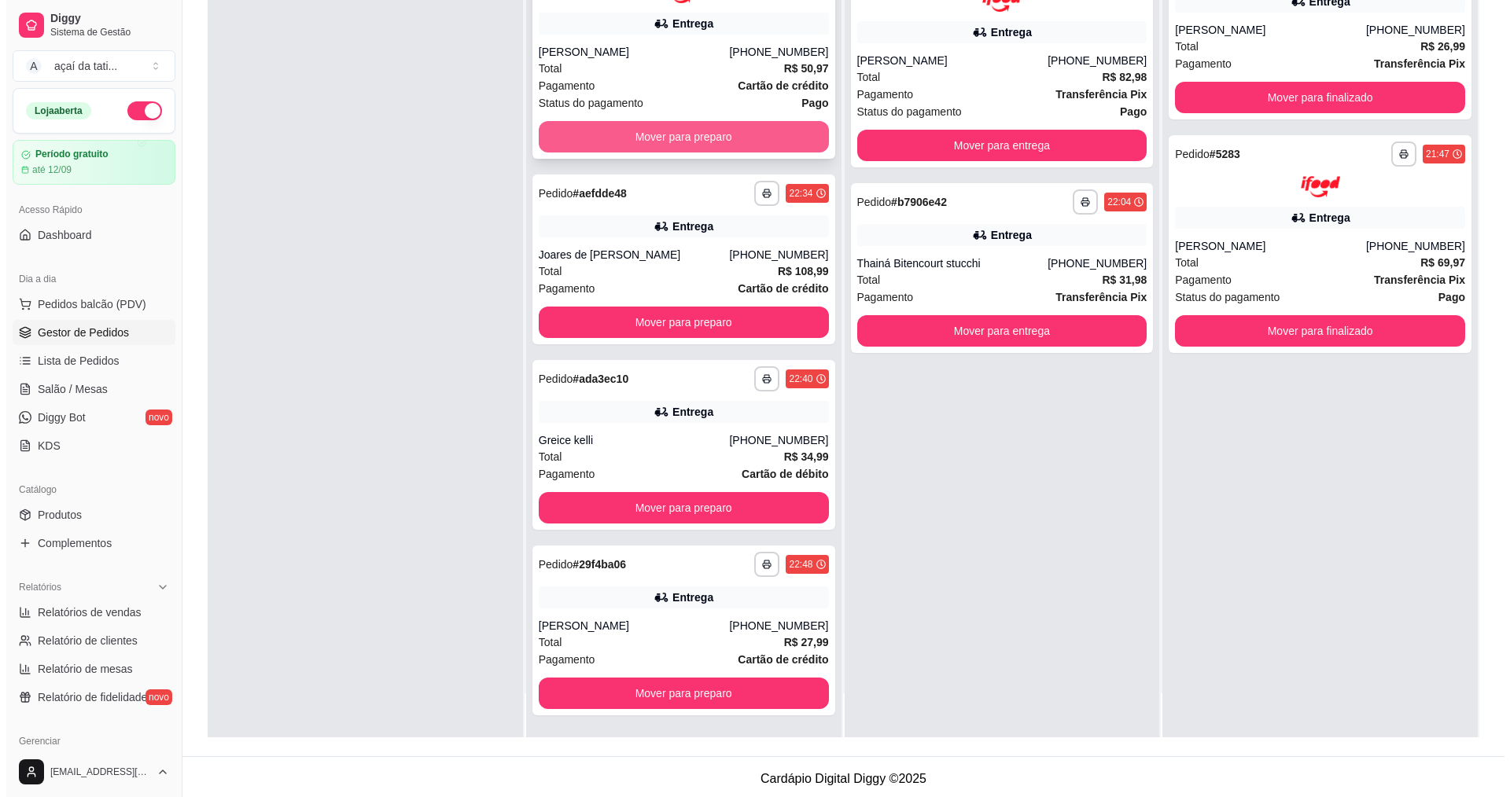
scroll to position [240, 0]
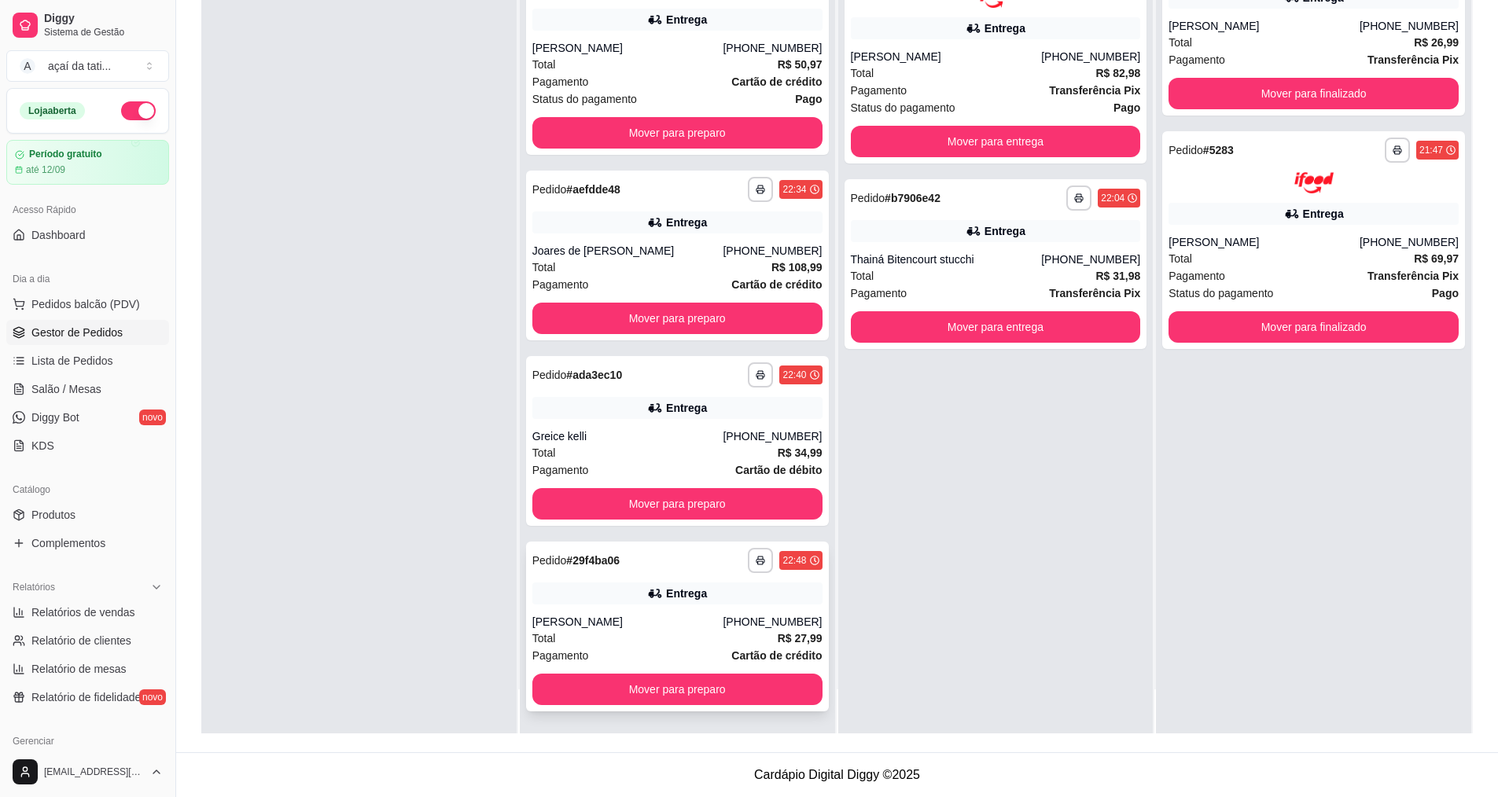
click at [634, 572] on div "**********" at bounding box center [677, 560] width 290 height 25
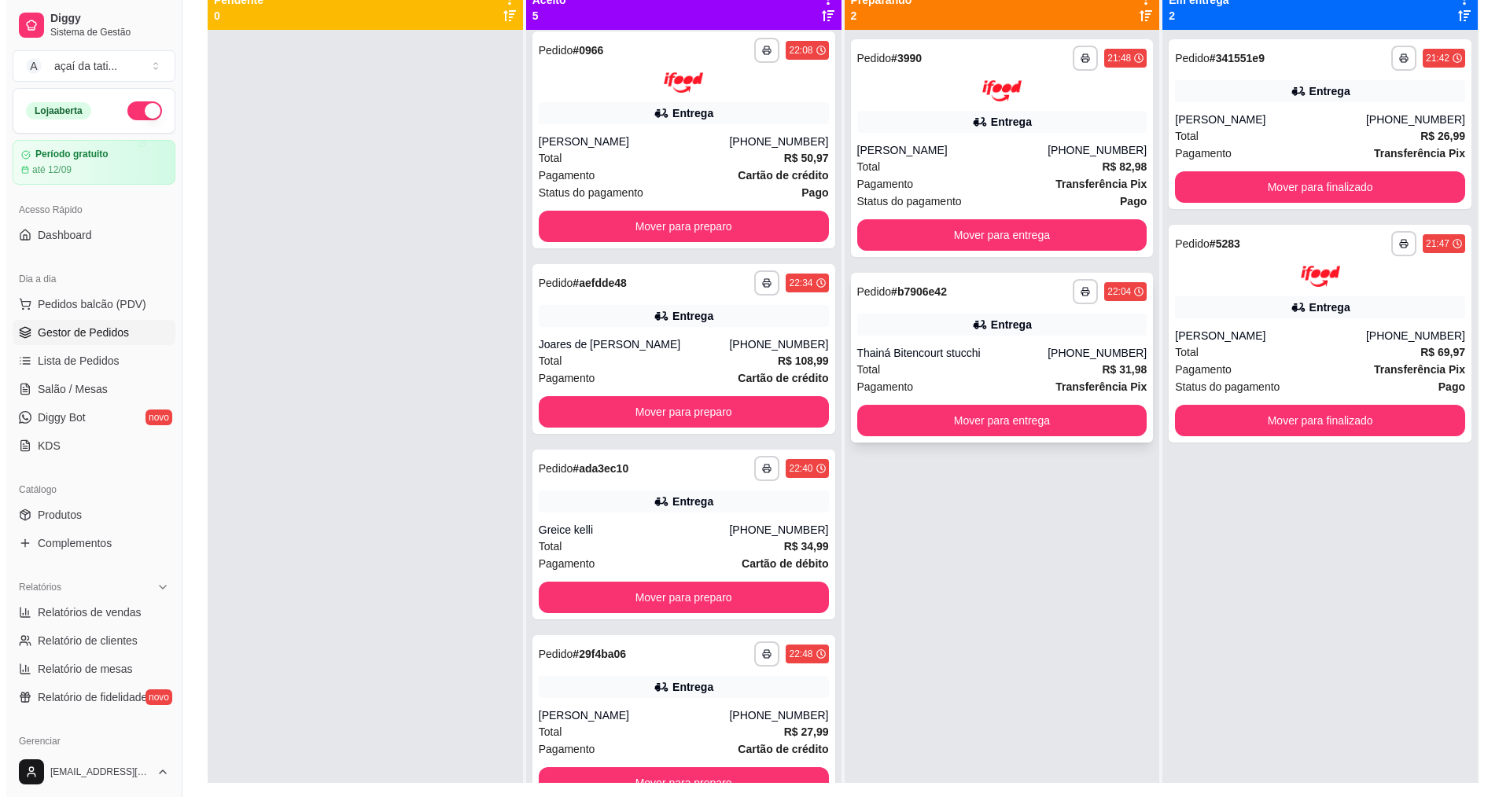
scroll to position [0, 0]
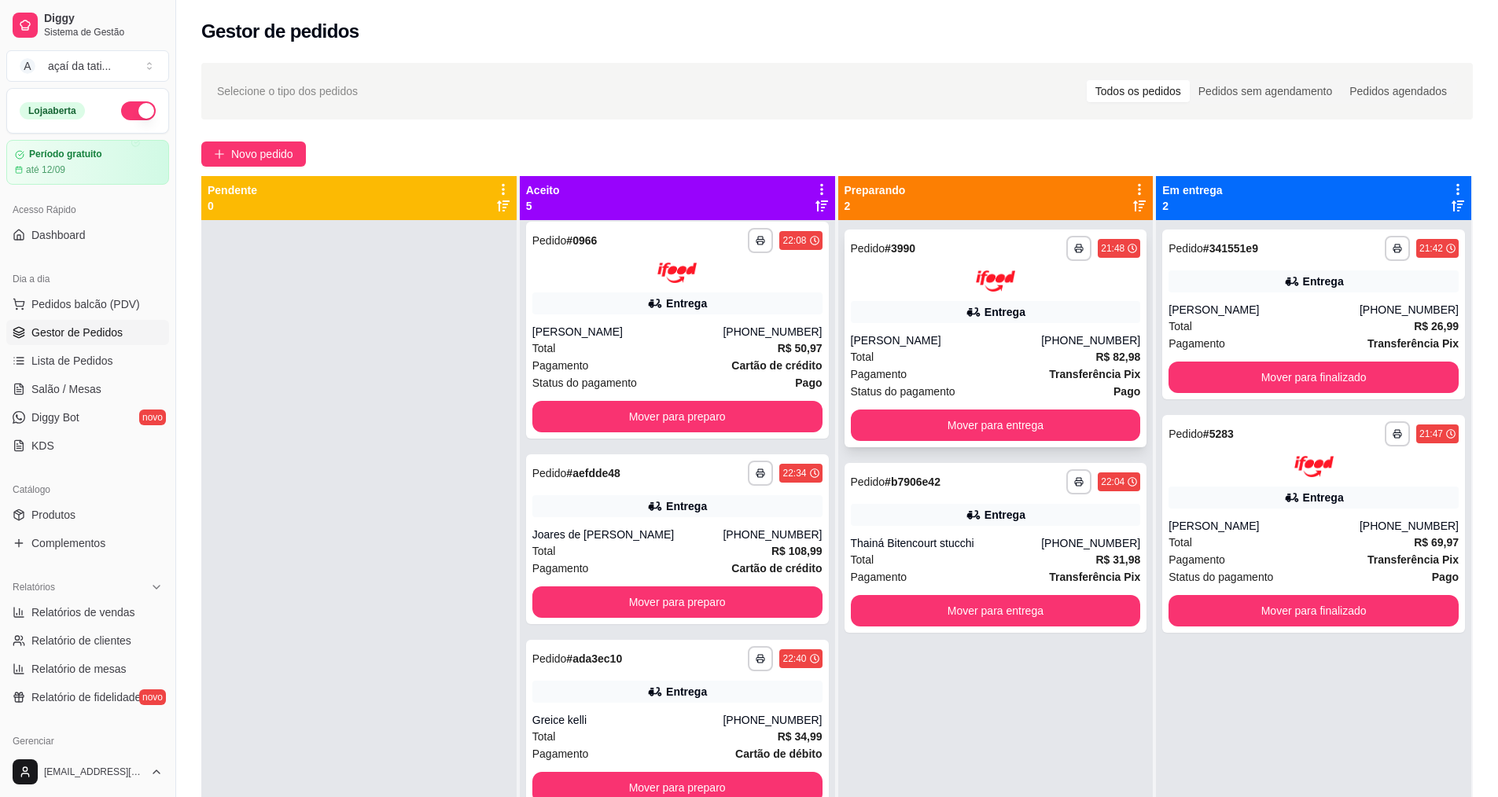
click at [925, 340] on div "[PERSON_NAME]" at bounding box center [946, 341] width 191 height 16
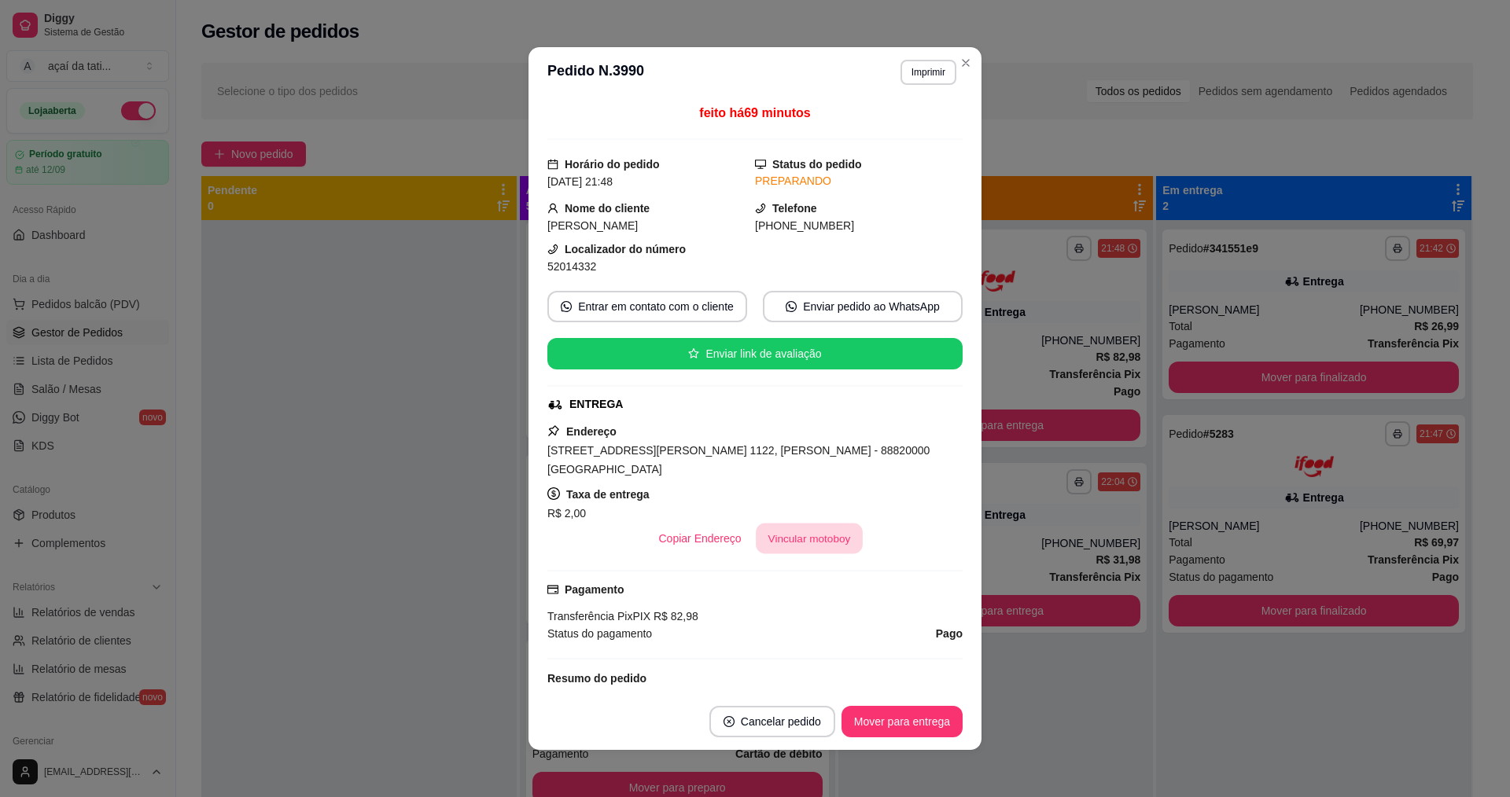
click at [797, 524] on button "Vincular motoboy" at bounding box center [809, 539] width 107 height 31
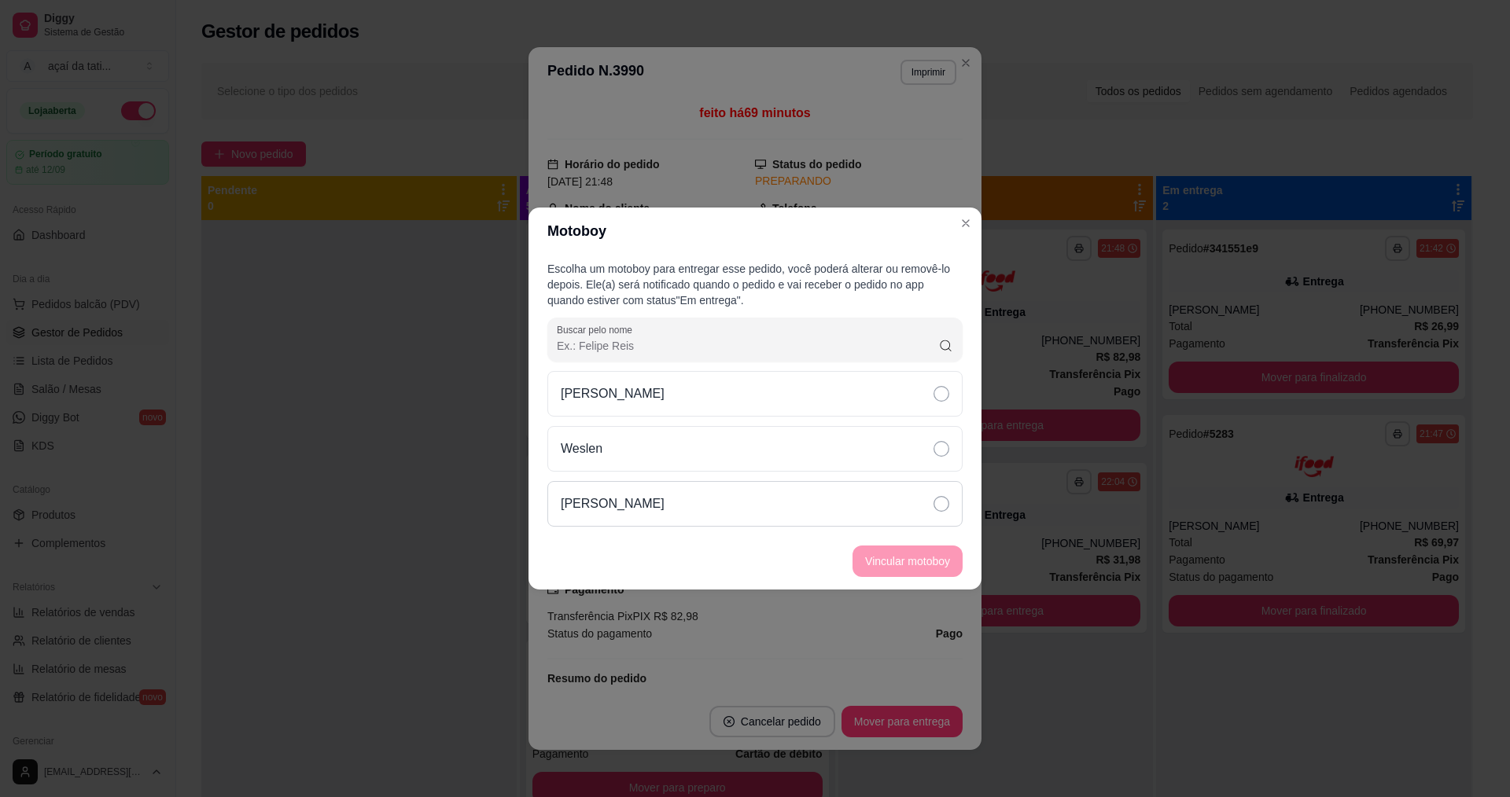
drag, startPoint x: 726, startPoint y: 498, endPoint x: 741, endPoint y: 499, distance: 14.2
click at [736, 498] on div "[PERSON_NAME]" at bounding box center [754, 504] width 415 height 46
click at [951, 561] on button "Vincular motoboy" at bounding box center [907, 561] width 110 height 31
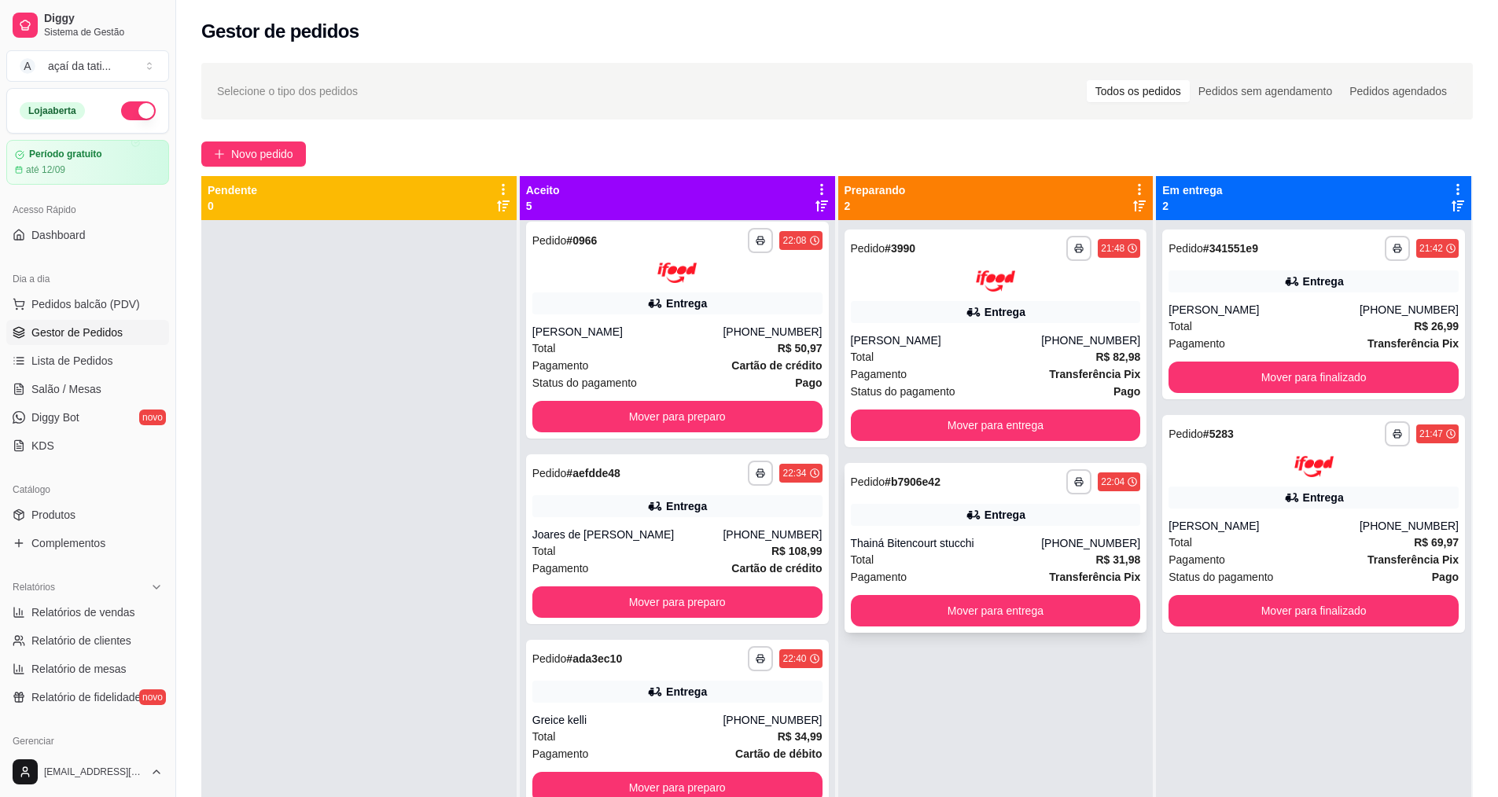
click at [975, 513] on icon at bounding box center [973, 515] width 16 height 16
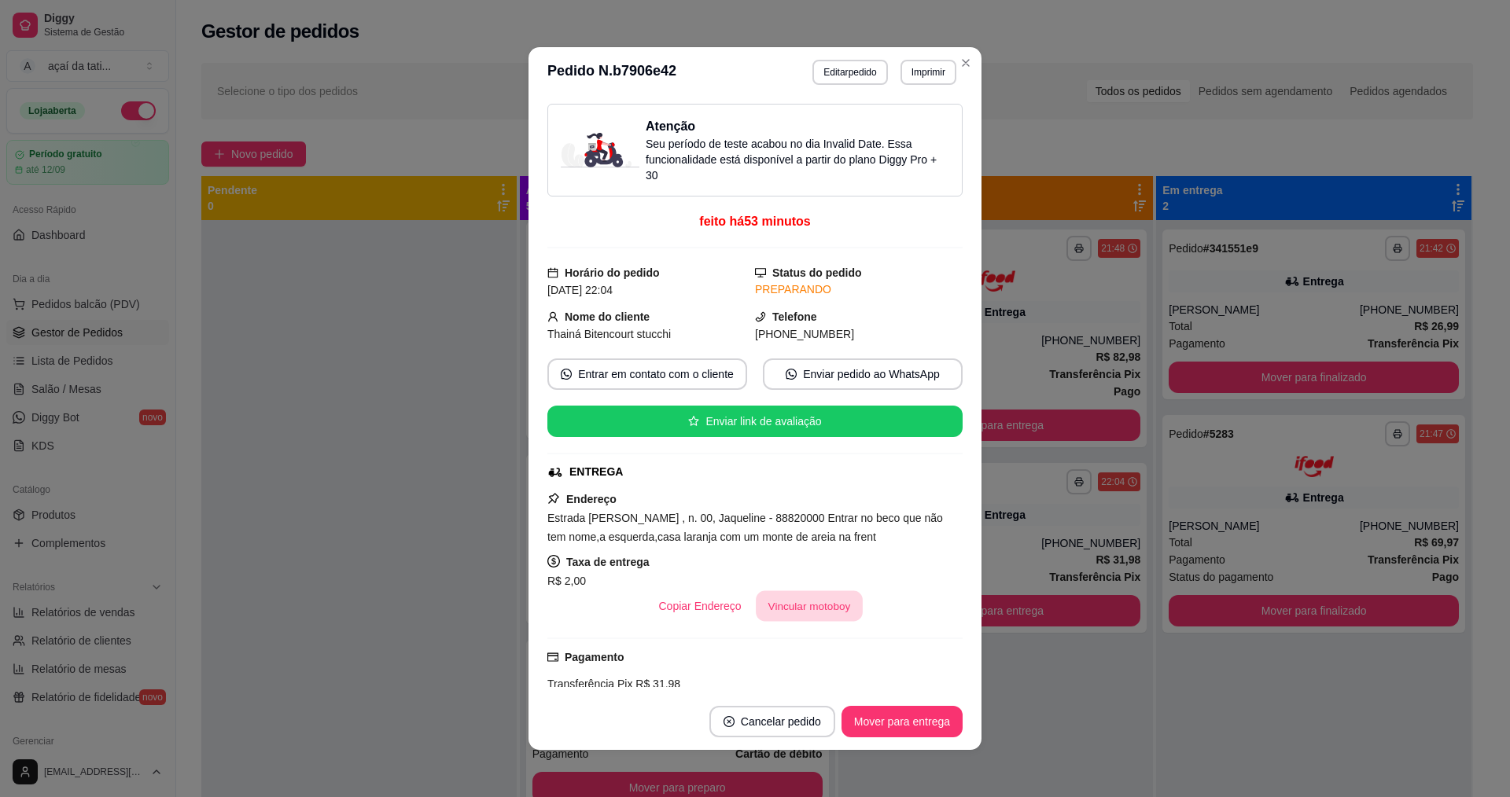
click at [830, 608] on button "Vincular motoboy" at bounding box center [809, 606] width 107 height 31
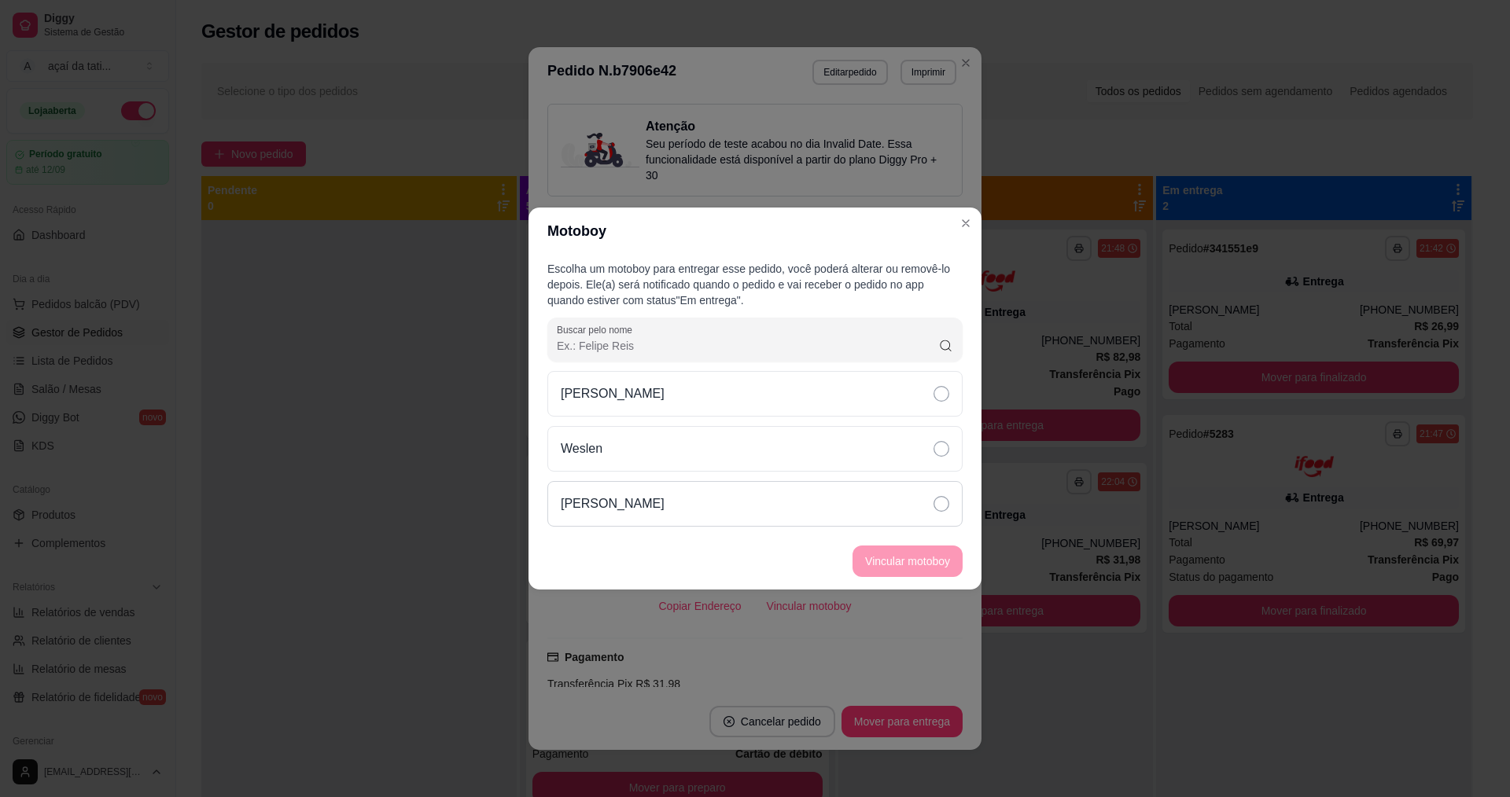
click at [859, 511] on div "[PERSON_NAME]" at bounding box center [754, 504] width 415 height 46
click at [897, 564] on button "Vincular motoboy" at bounding box center [907, 561] width 110 height 31
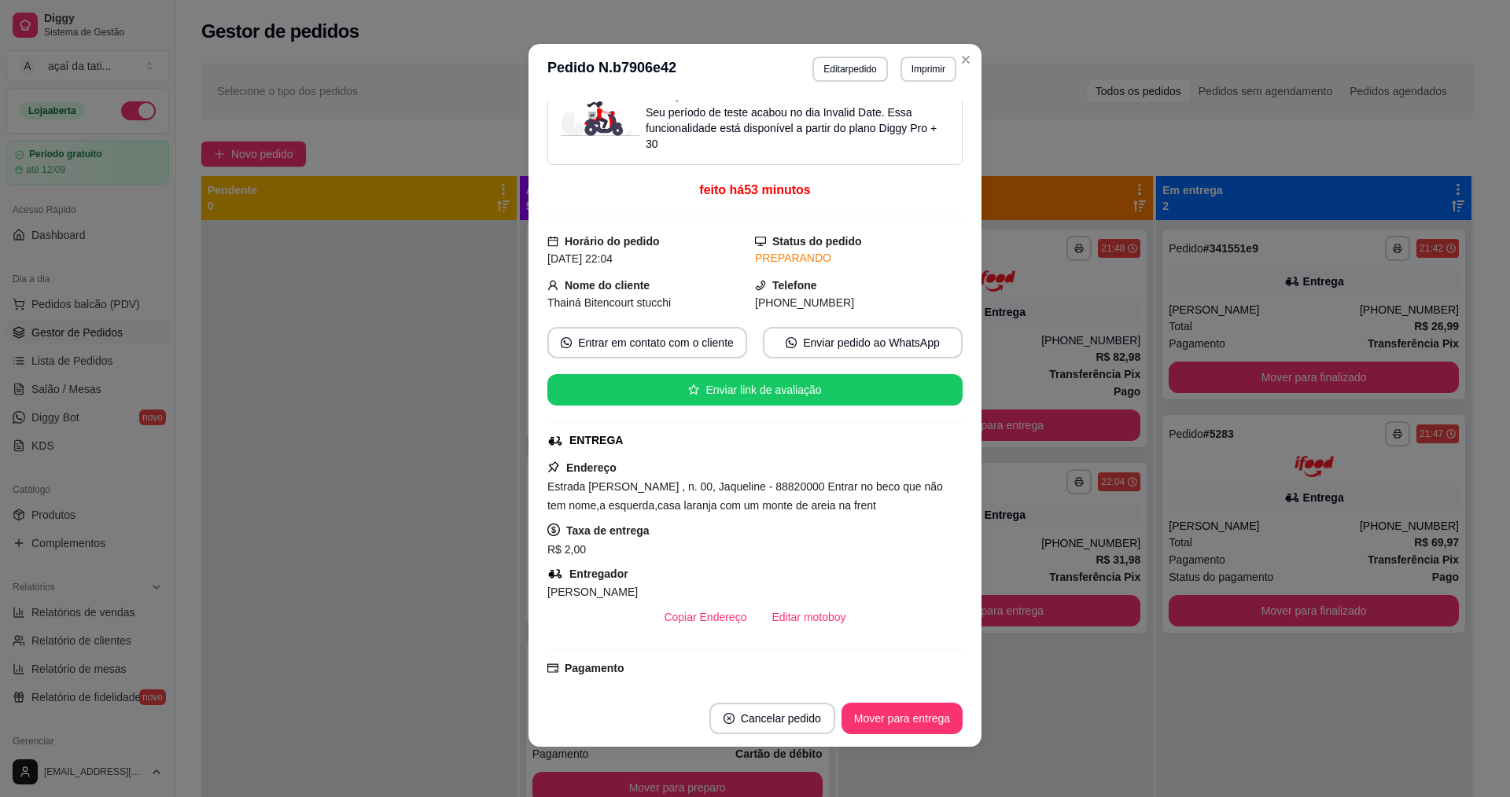
scroll to position [26, 0]
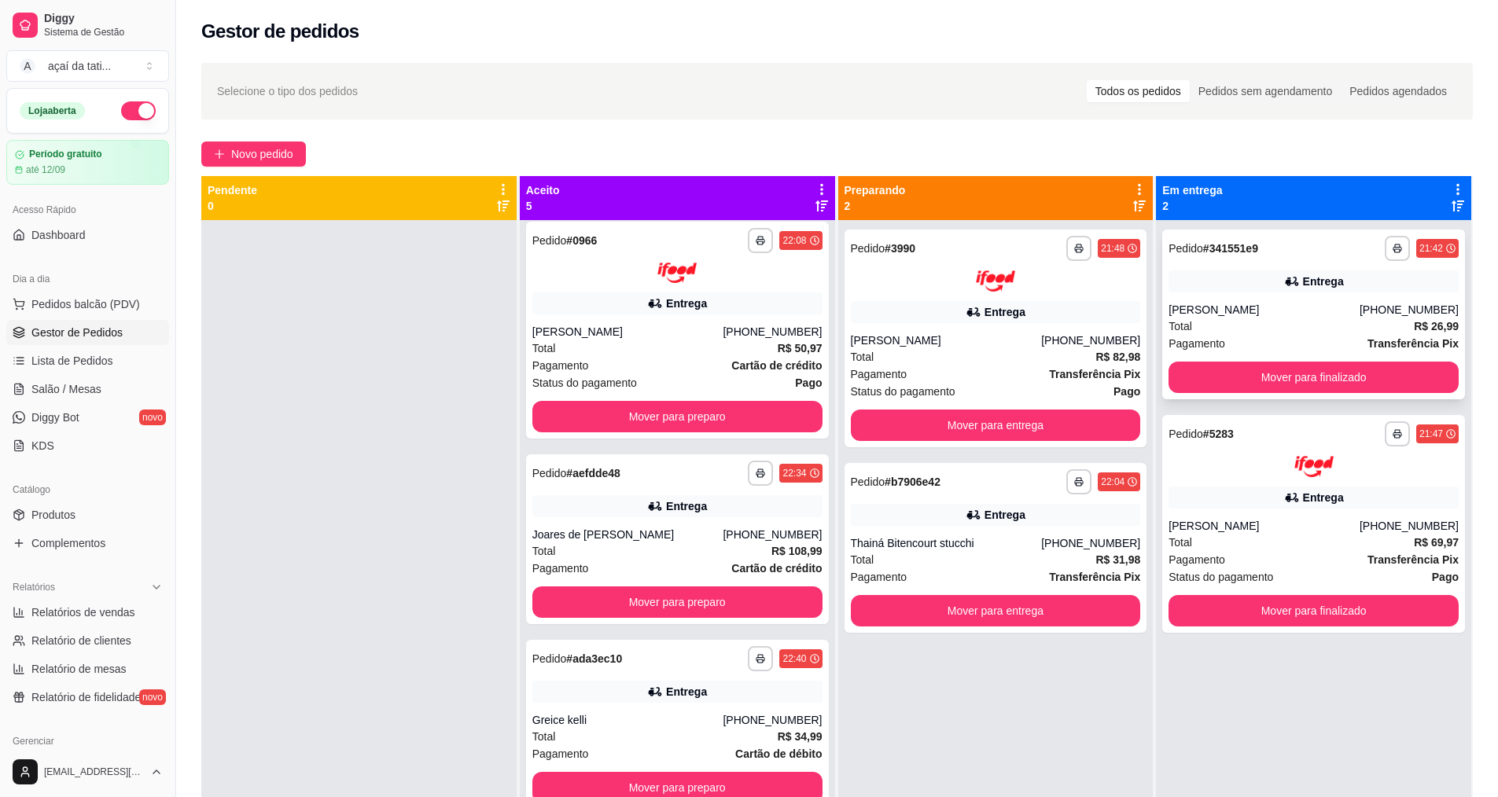
click at [1250, 395] on div "**********" at bounding box center [1313, 315] width 303 height 170
click at [1392, 392] on button "Mover para finalizado" at bounding box center [1313, 377] width 281 height 31
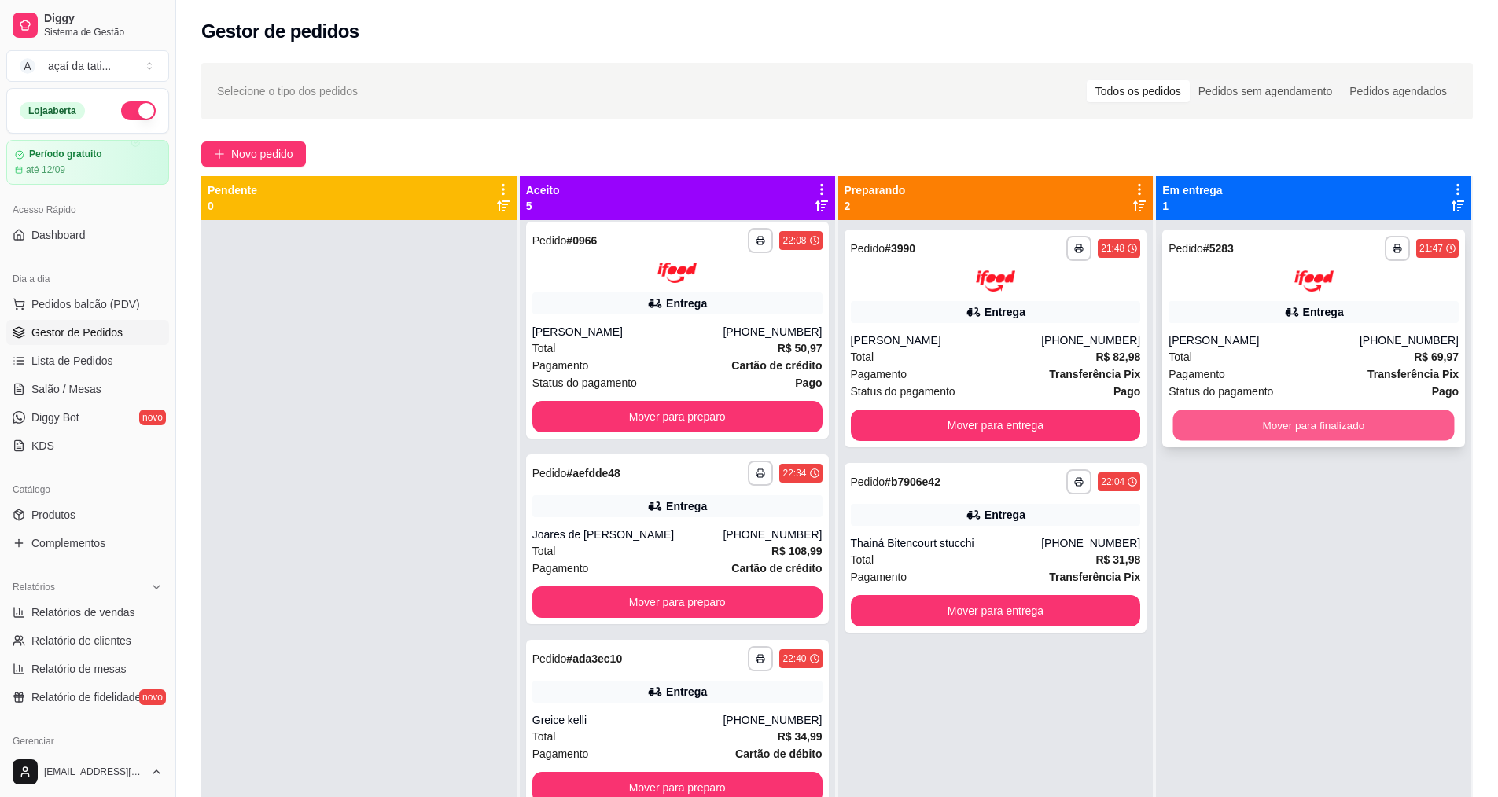
click at [1384, 420] on button "Mover para finalizado" at bounding box center [1313, 425] width 281 height 31
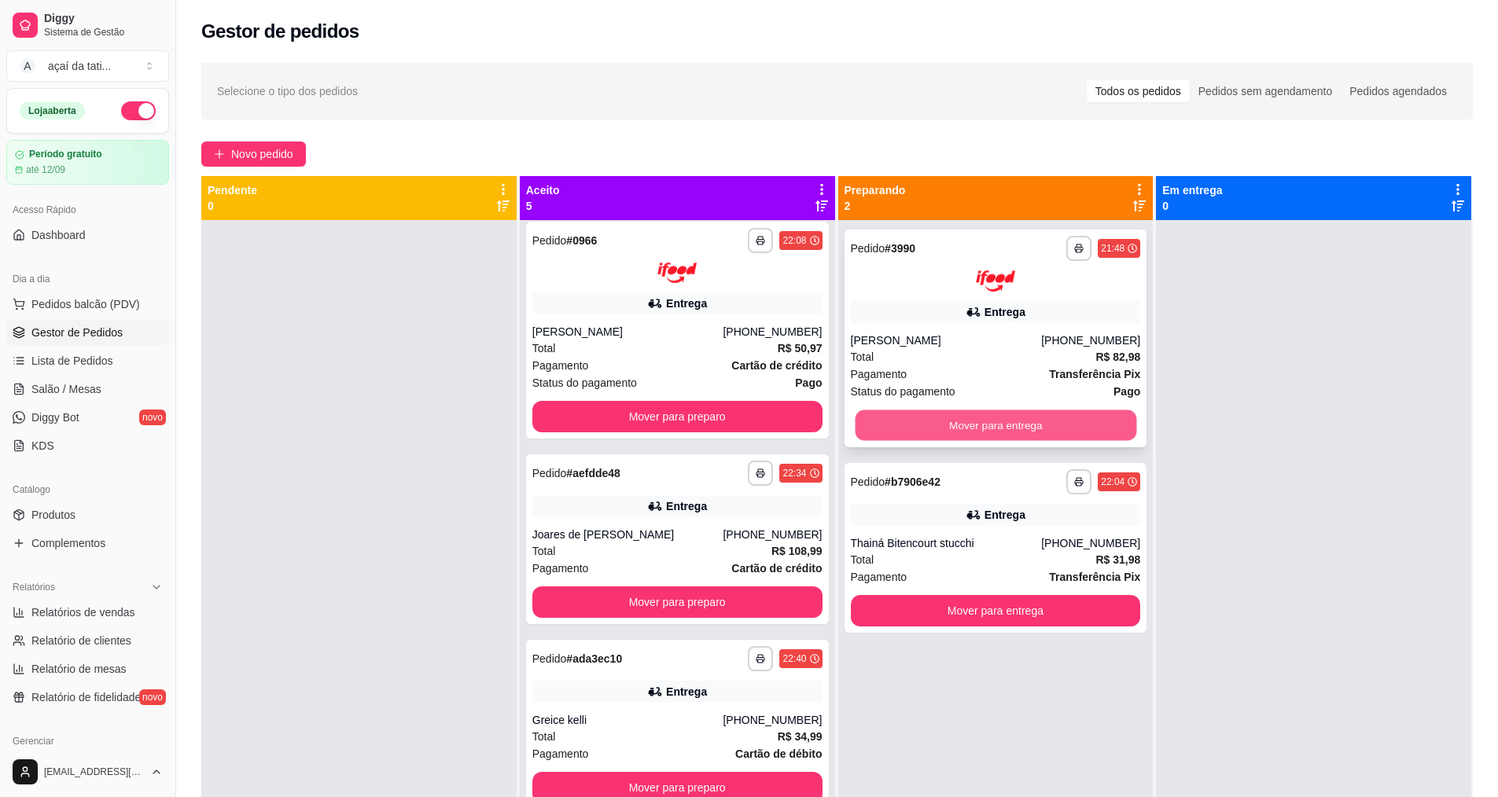
click at [965, 424] on button "Mover para entrega" at bounding box center [995, 425] width 281 height 31
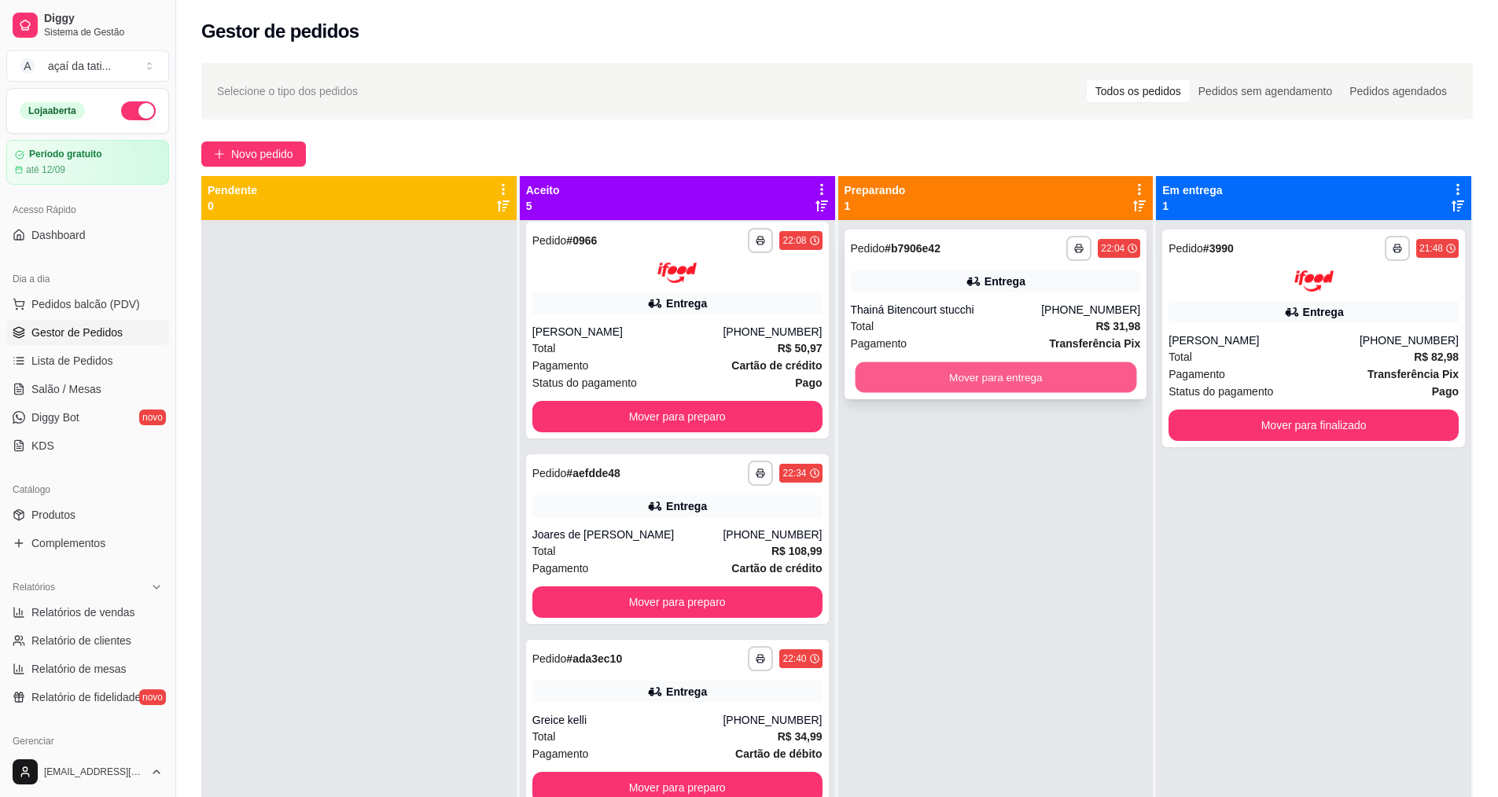
click at [975, 389] on button "Mover para entrega" at bounding box center [995, 377] width 281 height 31
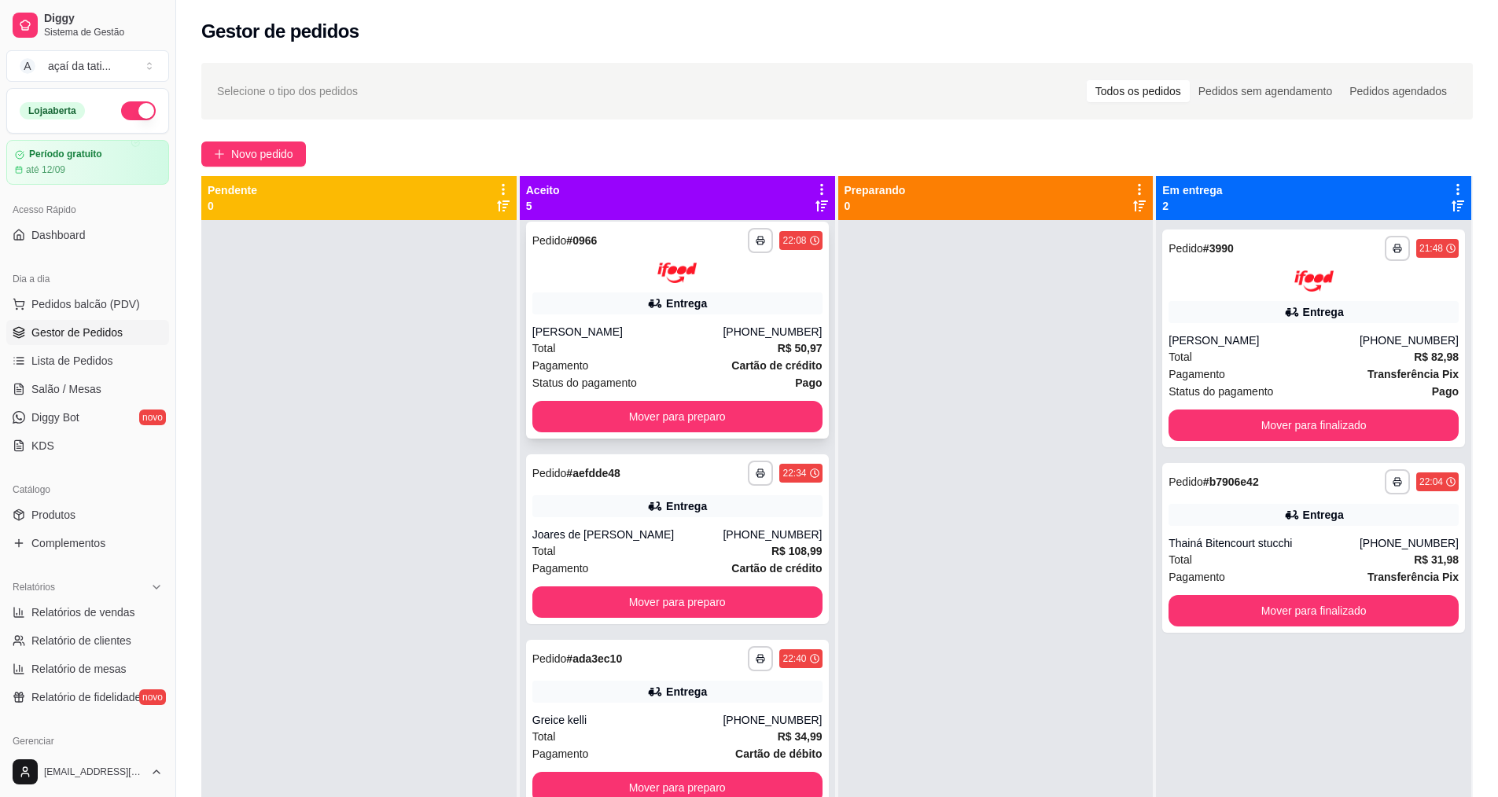
click at [652, 337] on div "[PERSON_NAME]" at bounding box center [627, 332] width 191 height 16
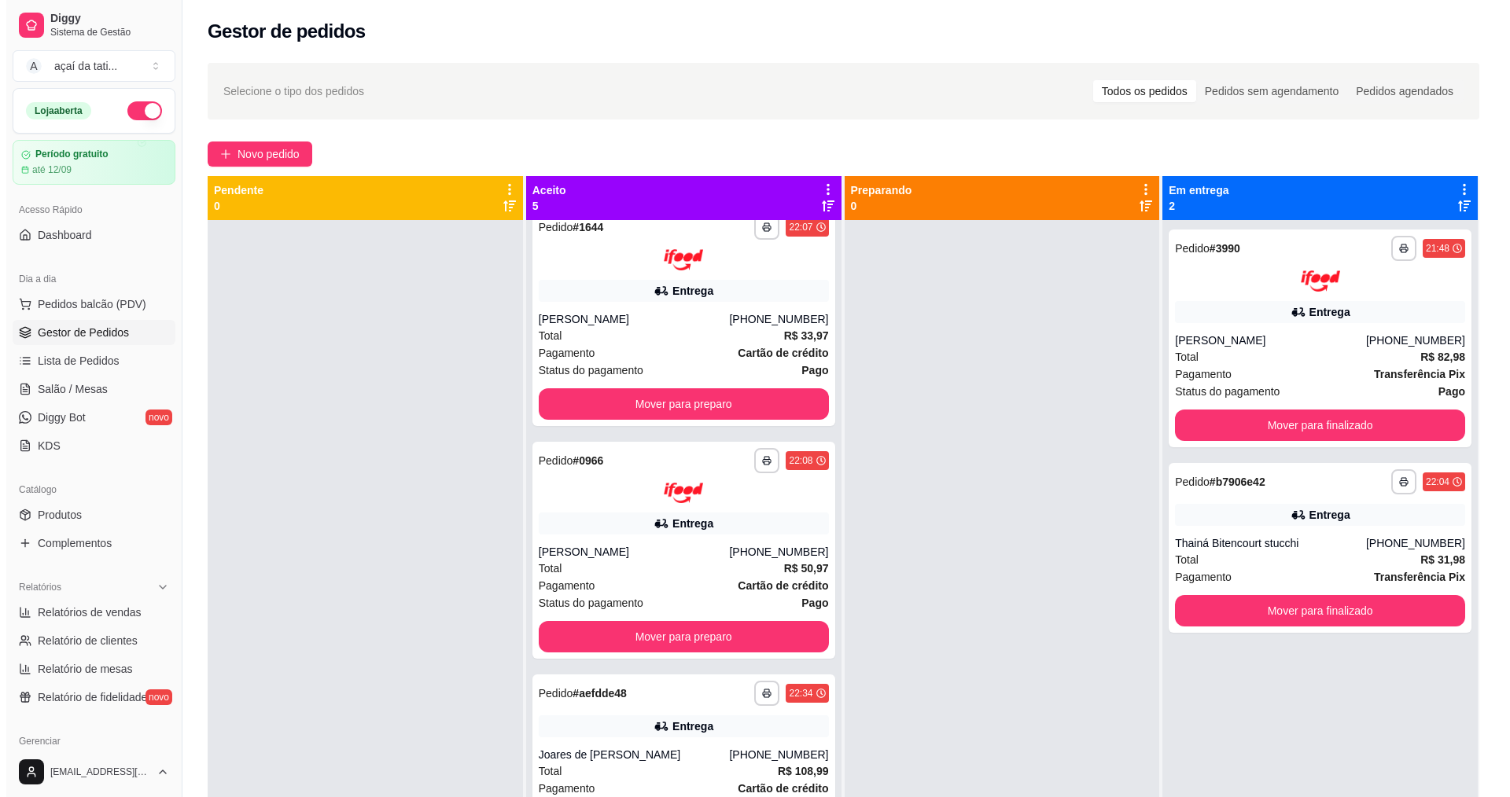
scroll to position [0, 0]
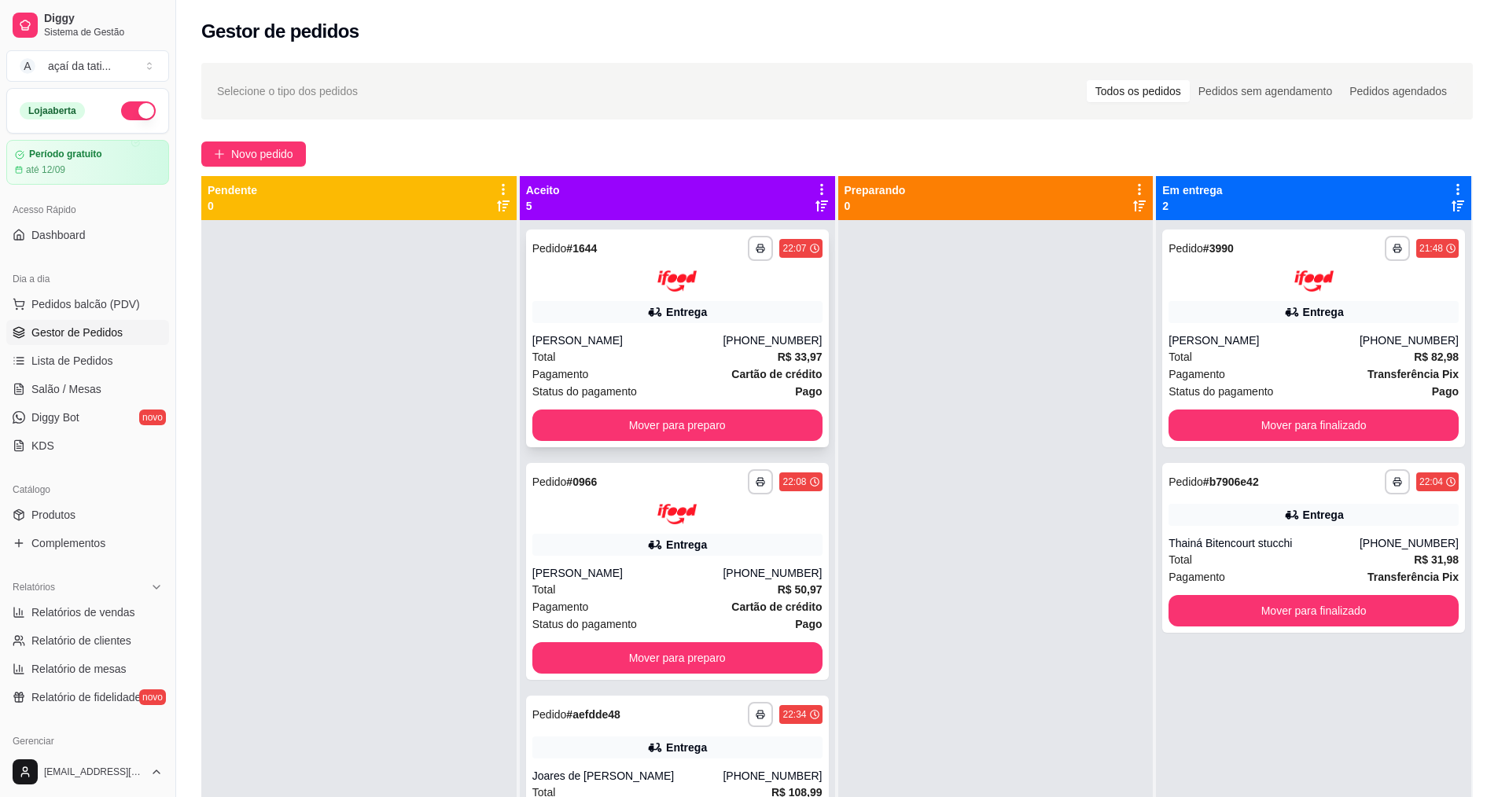
click at [678, 313] on div "Entrega" at bounding box center [686, 312] width 41 height 16
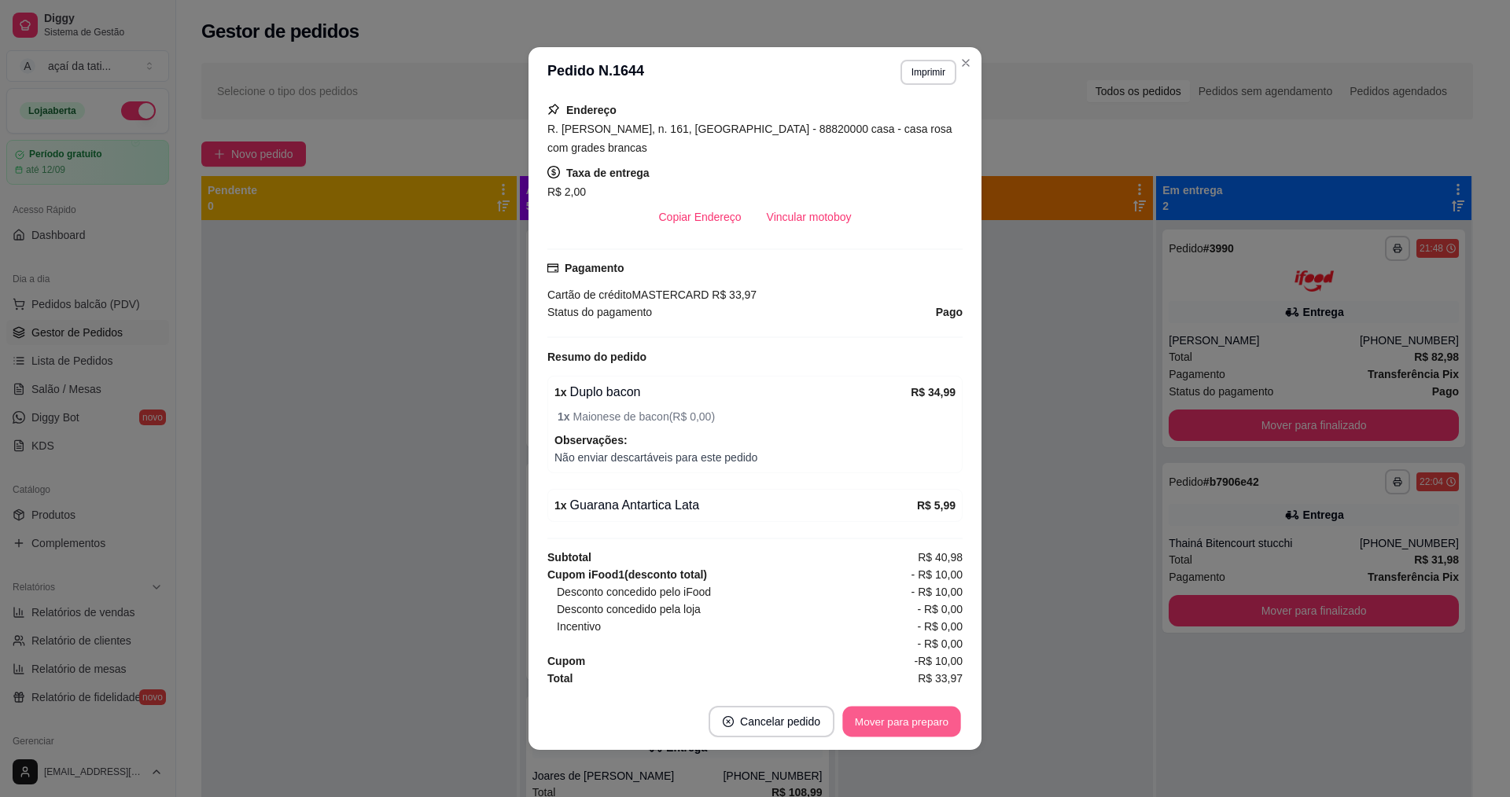
click at [881, 716] on button "Mover para preparo" at bounding box center [901, 722] width 118 height 31
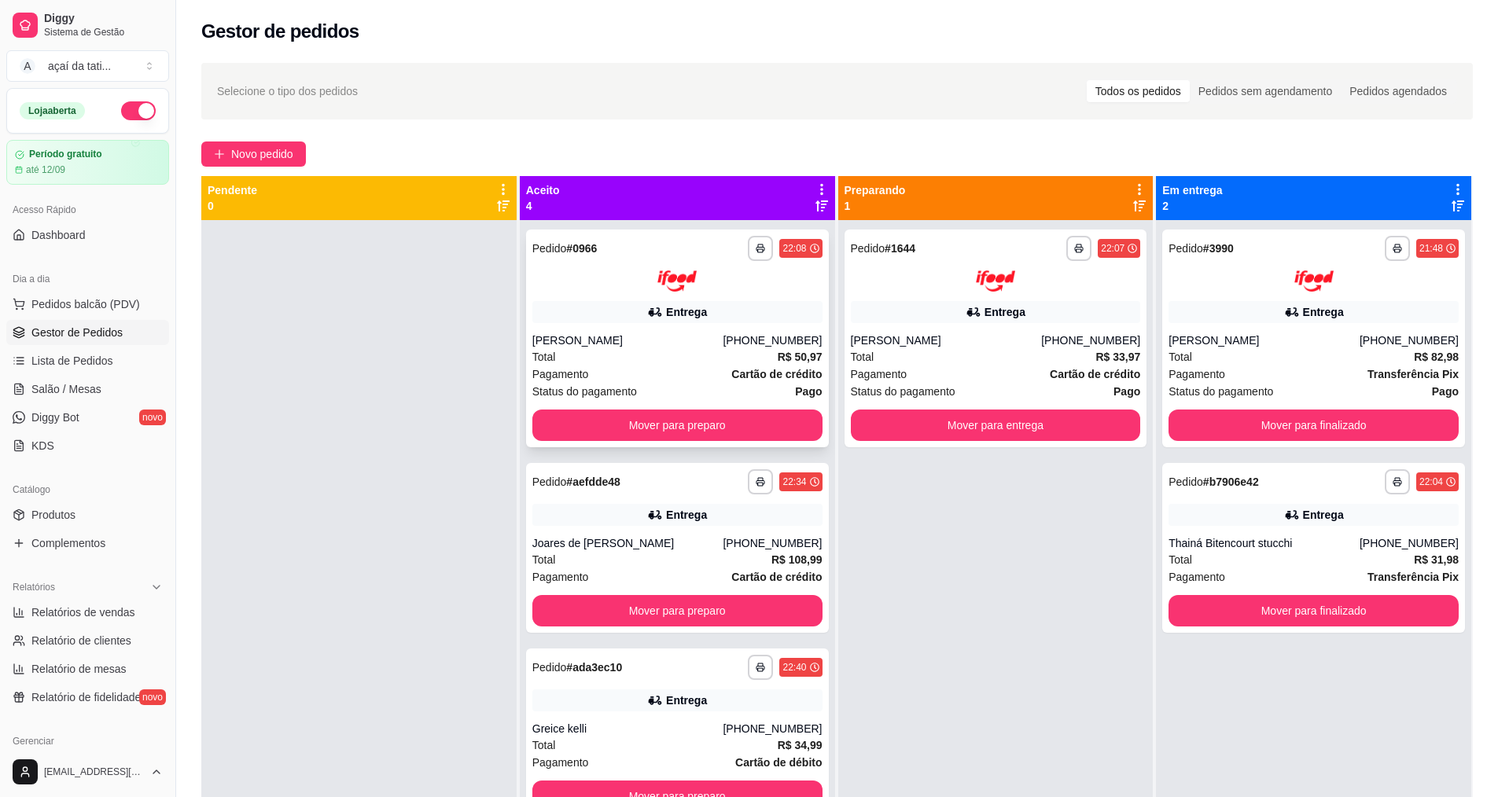
click at [722, 309] on div "Entrega" at bounding box center [677, 312] width 290 height 22
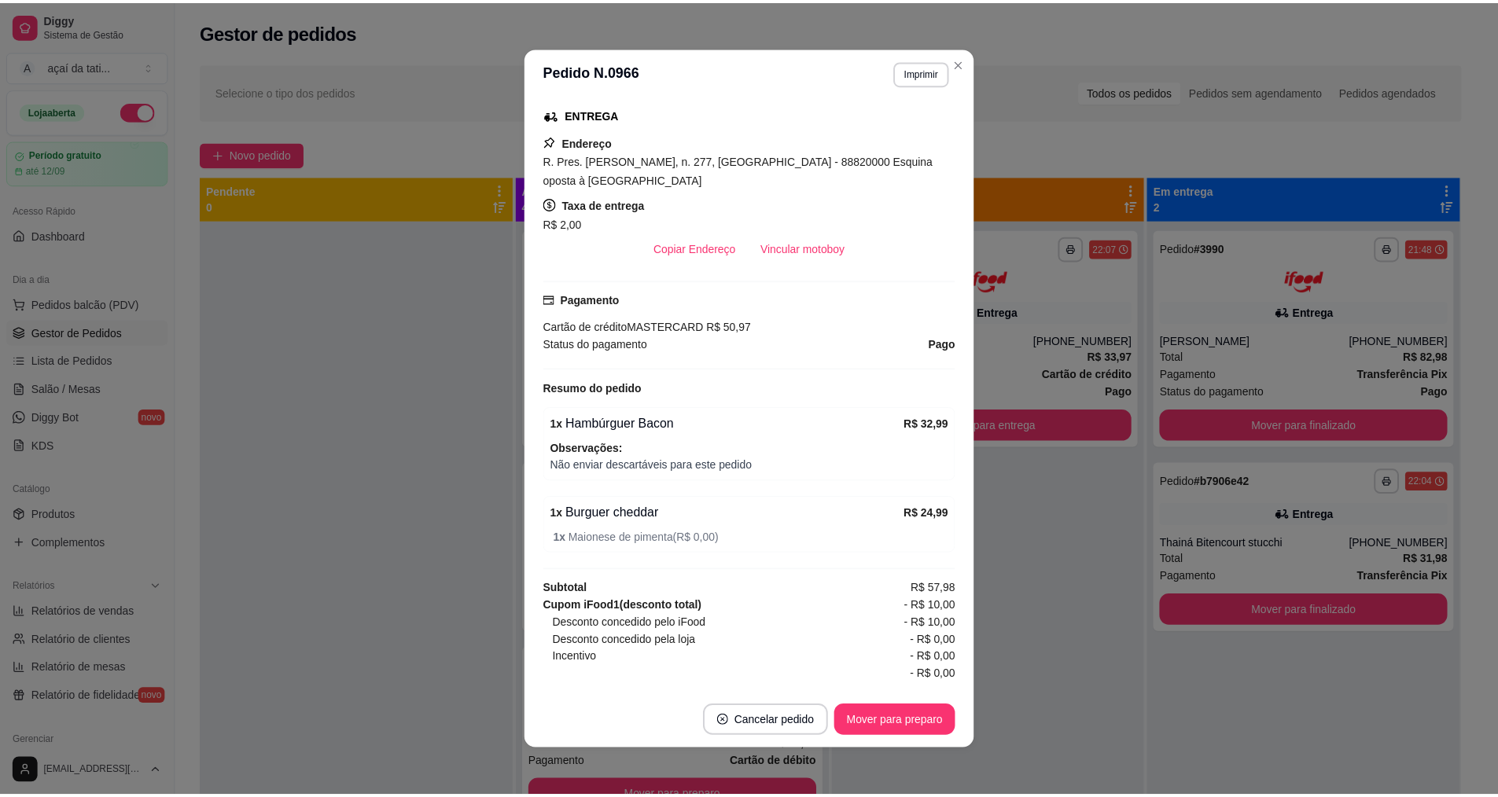
scroll to position [314, 0]
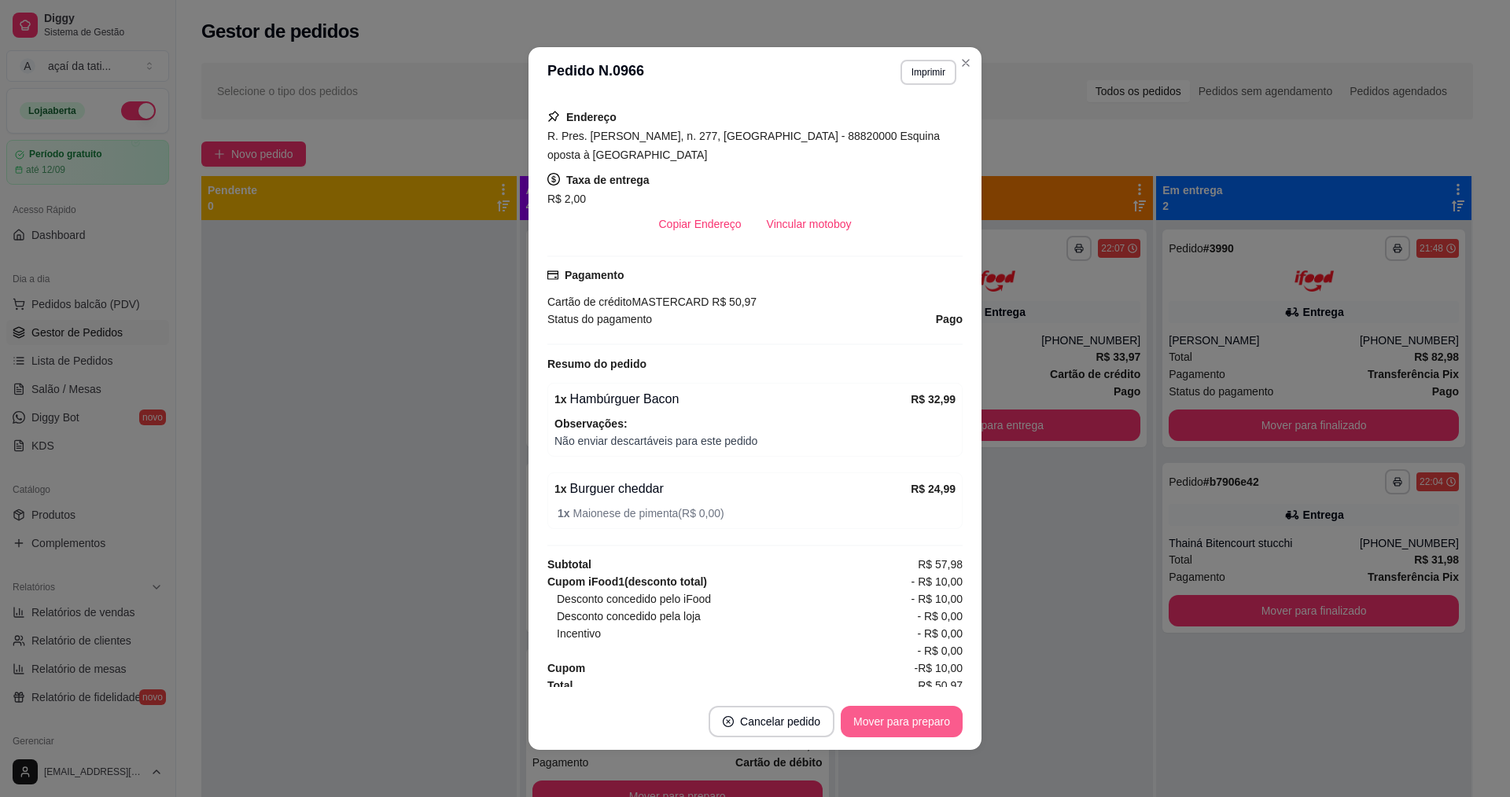
click at [897, 729] on button "Mover para preparo" at bounding box center [901, 721] width 122 height 31
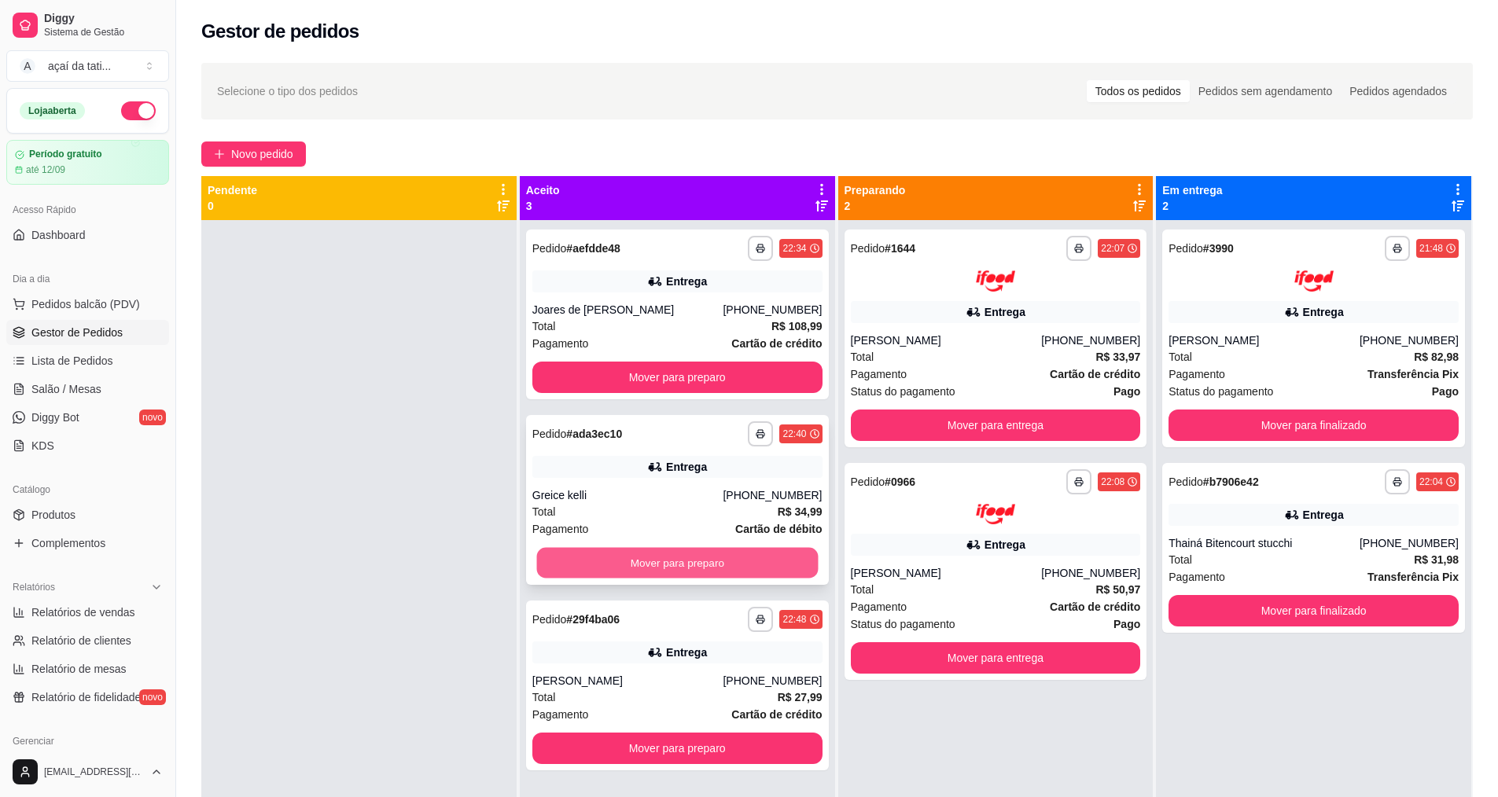
click at [674, 556] on button "Mover para preparo" at bounding box center [676, 563] width 281 height 31
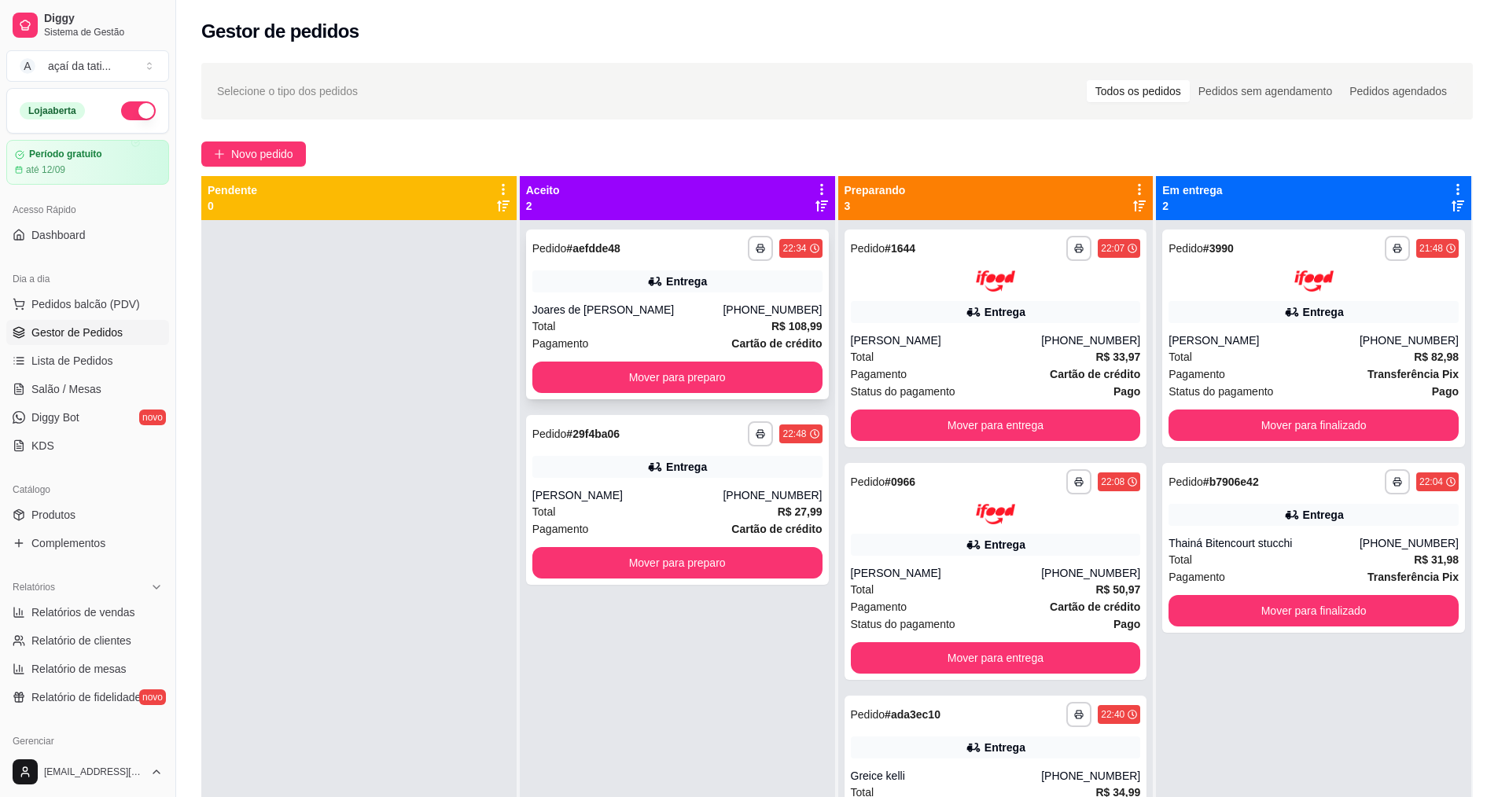
click at [565, 266] on div "**********" at bounding box center [677, 315] width 303 height 170
click at [443, 300] on div at bounding box center [358, 618] width 315 height 797
click at [859, 351] on span "Total" at bounding box center [863, 356] width 24 height 17
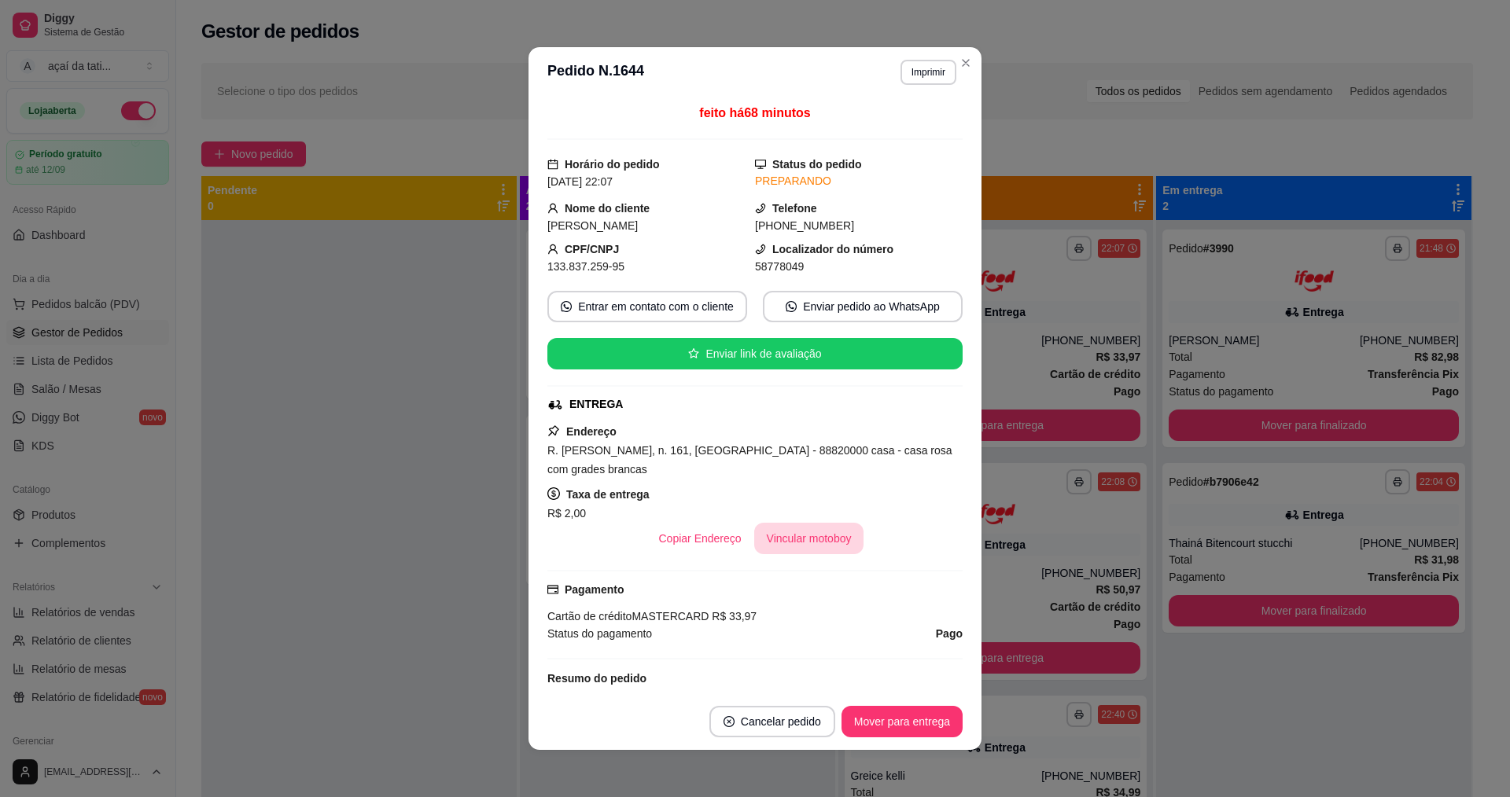
click at [800, 539] on button "Vincular motoboy" at bounding box center [809, 538] width 110 height 31
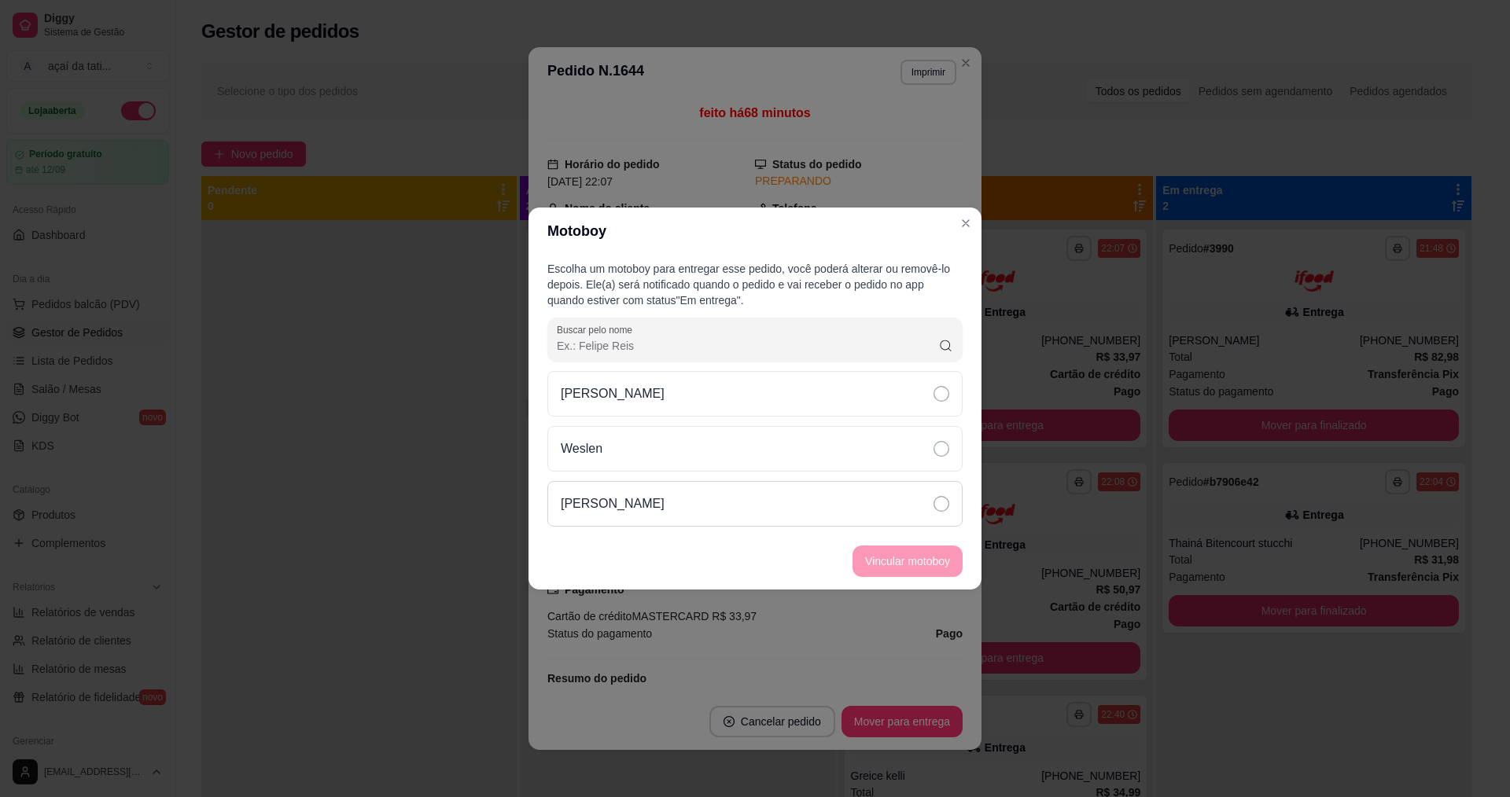
click at [824, 507] on div "[PERSON_NAME]" at bounding box center [754, 504] width 415 height 46
click at [883, 560] on button "Vincular motoboy" at bounding box center [907, 561] width 107 height 31
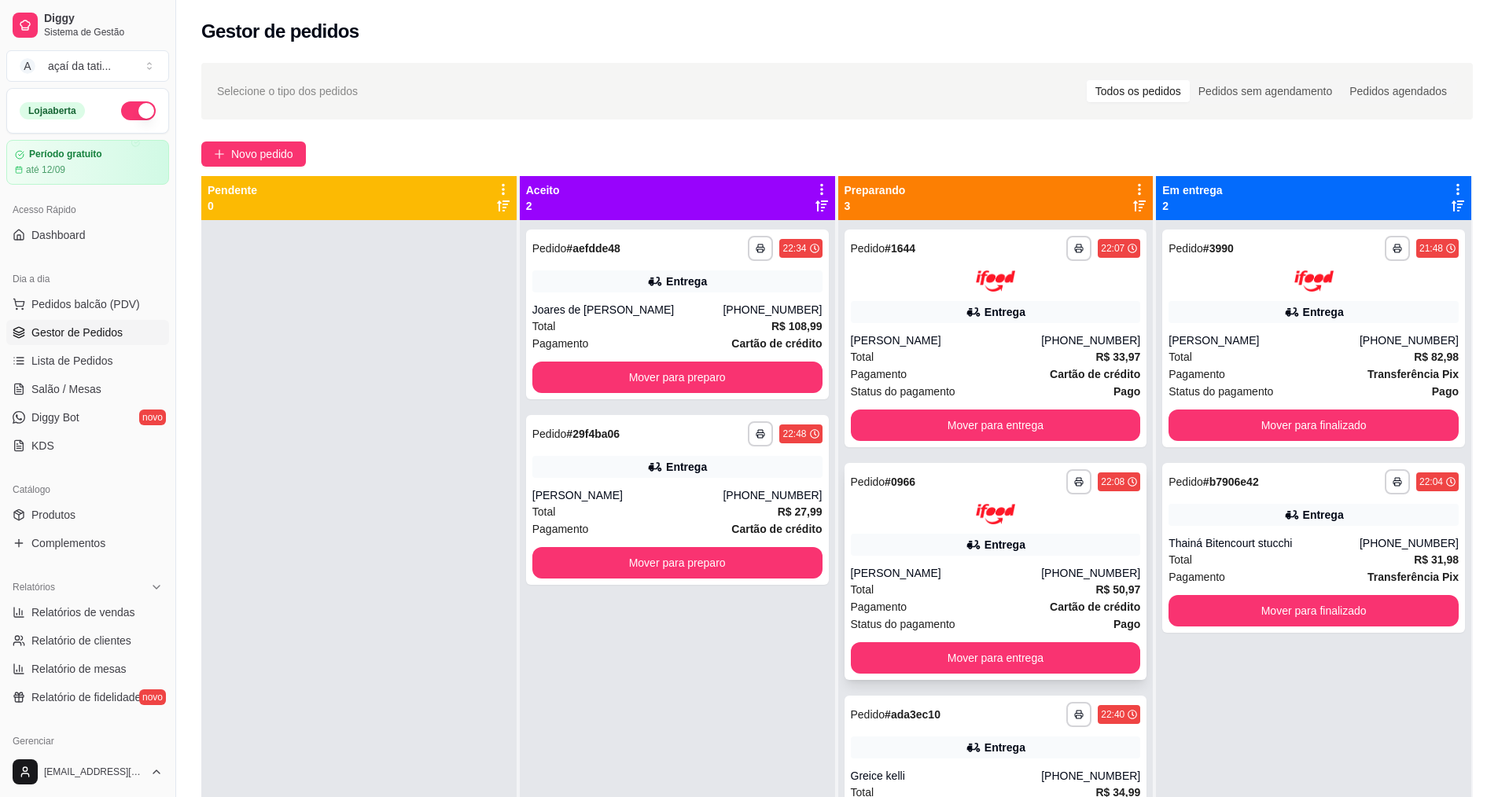
click at [961, 519] on div at bounding box center [996, 514] width 290 height 21
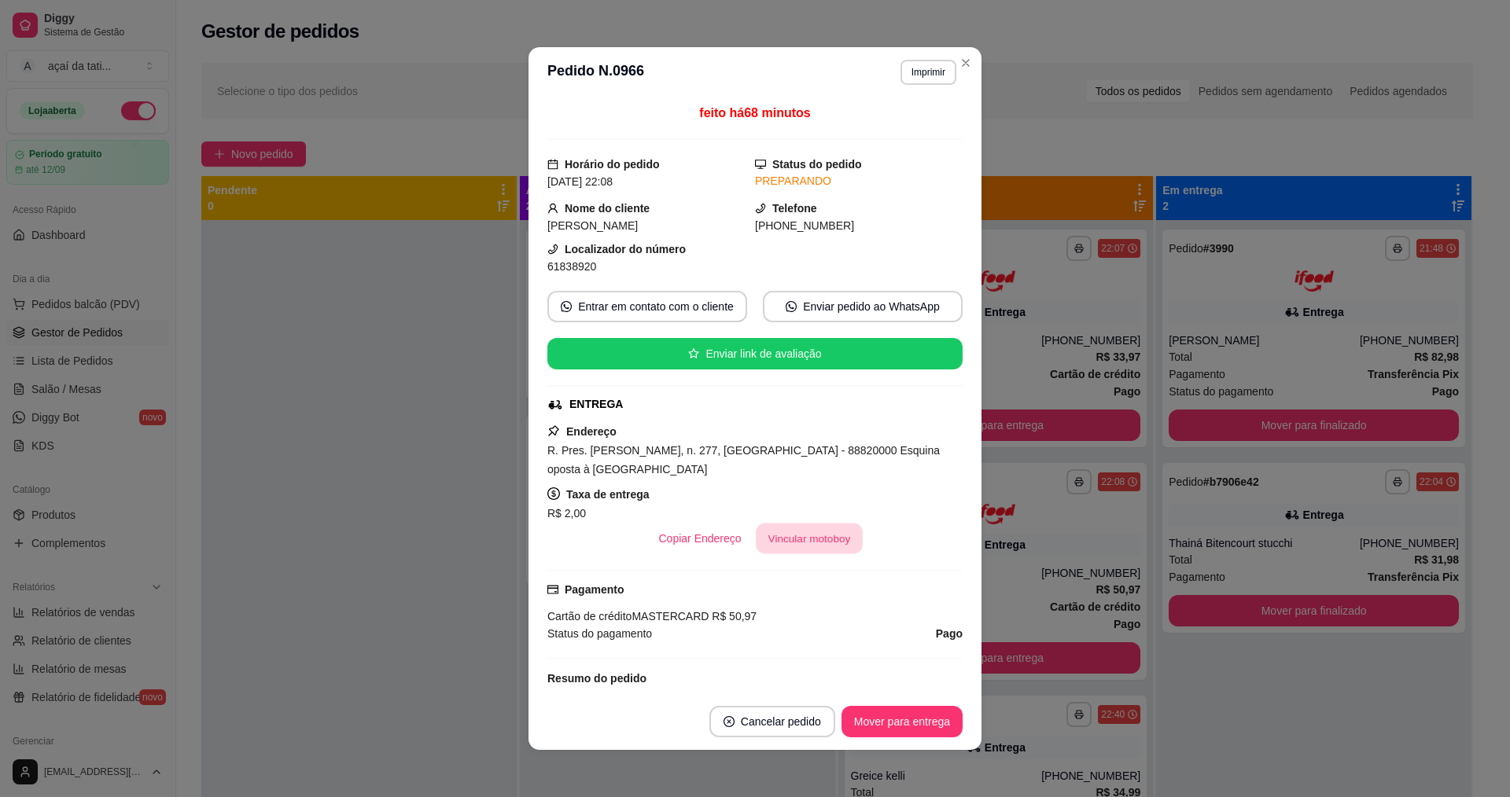
click at [813, 540] on button "Vincular motoboy" at bounding box center [809, 539] width 107 height 31
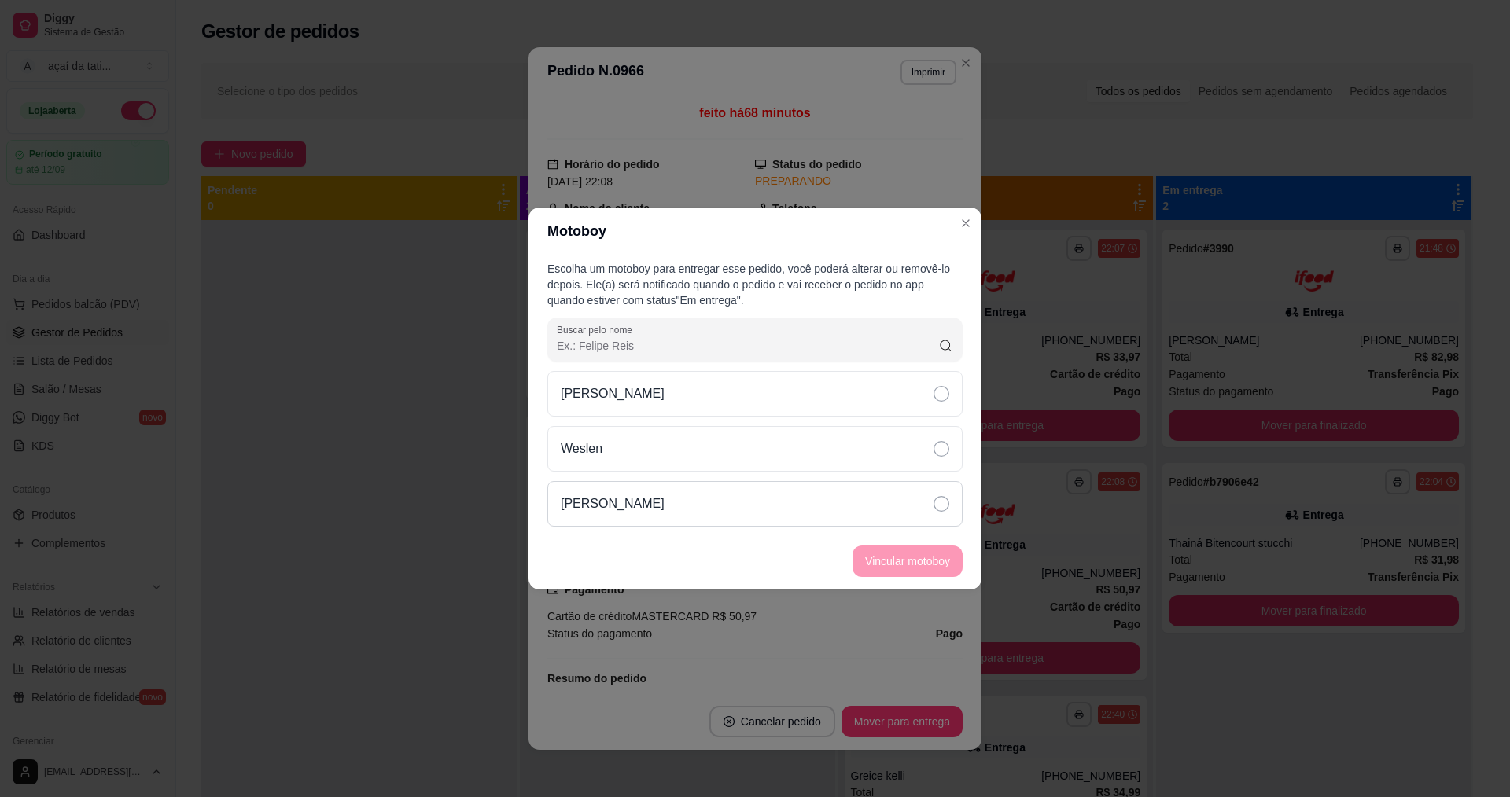
click at [807, 520] on div "[PERSON_NAME]" at bounding box center [754, 504] width 415 height 46
click at [874, 559] on button "Vincular motoboy" at bounding box center [907, 561] width 110 height 31
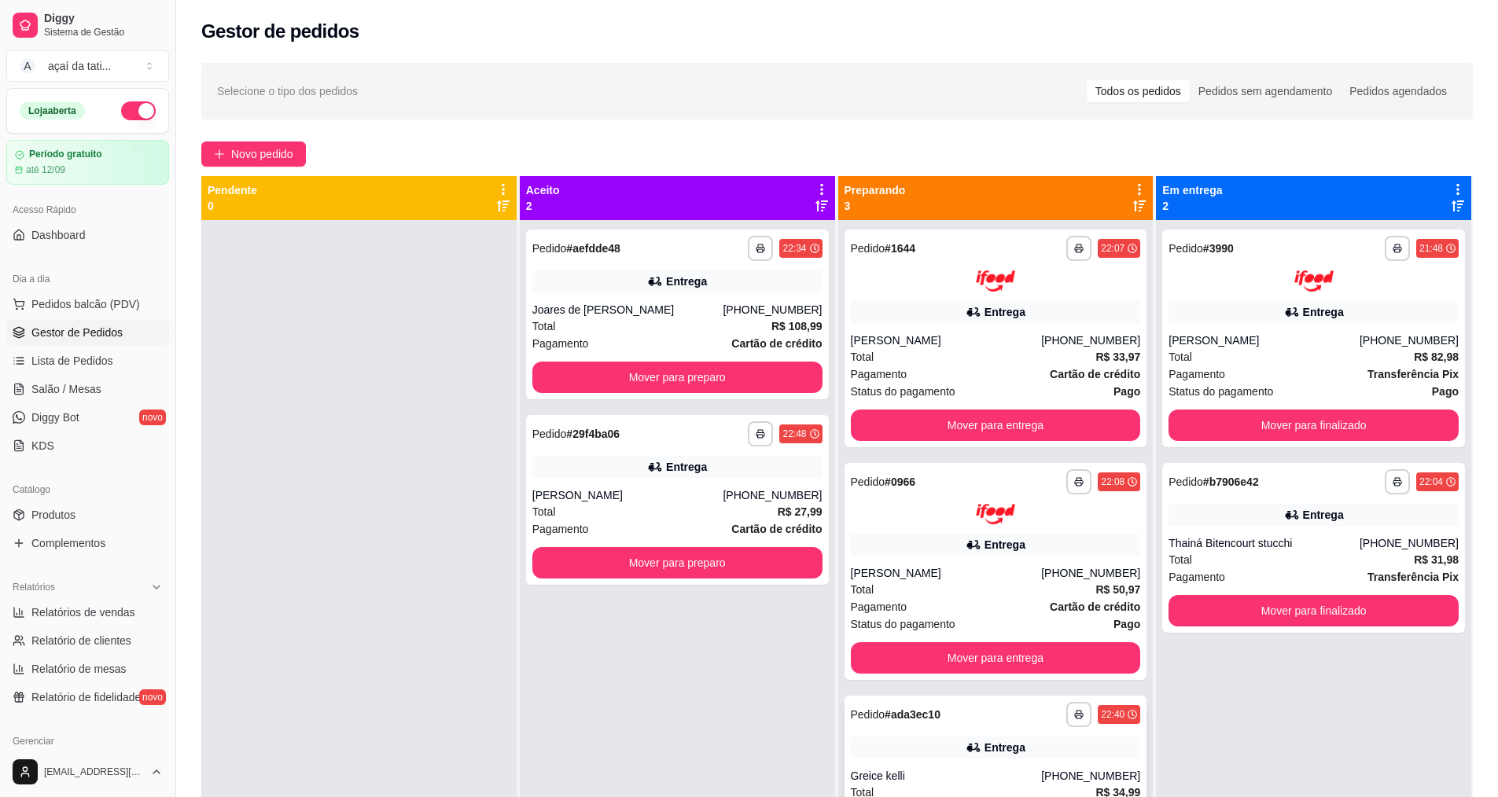
click at [940, 764] on div "**********" at bounding box center [995, 781] width 303 height 170
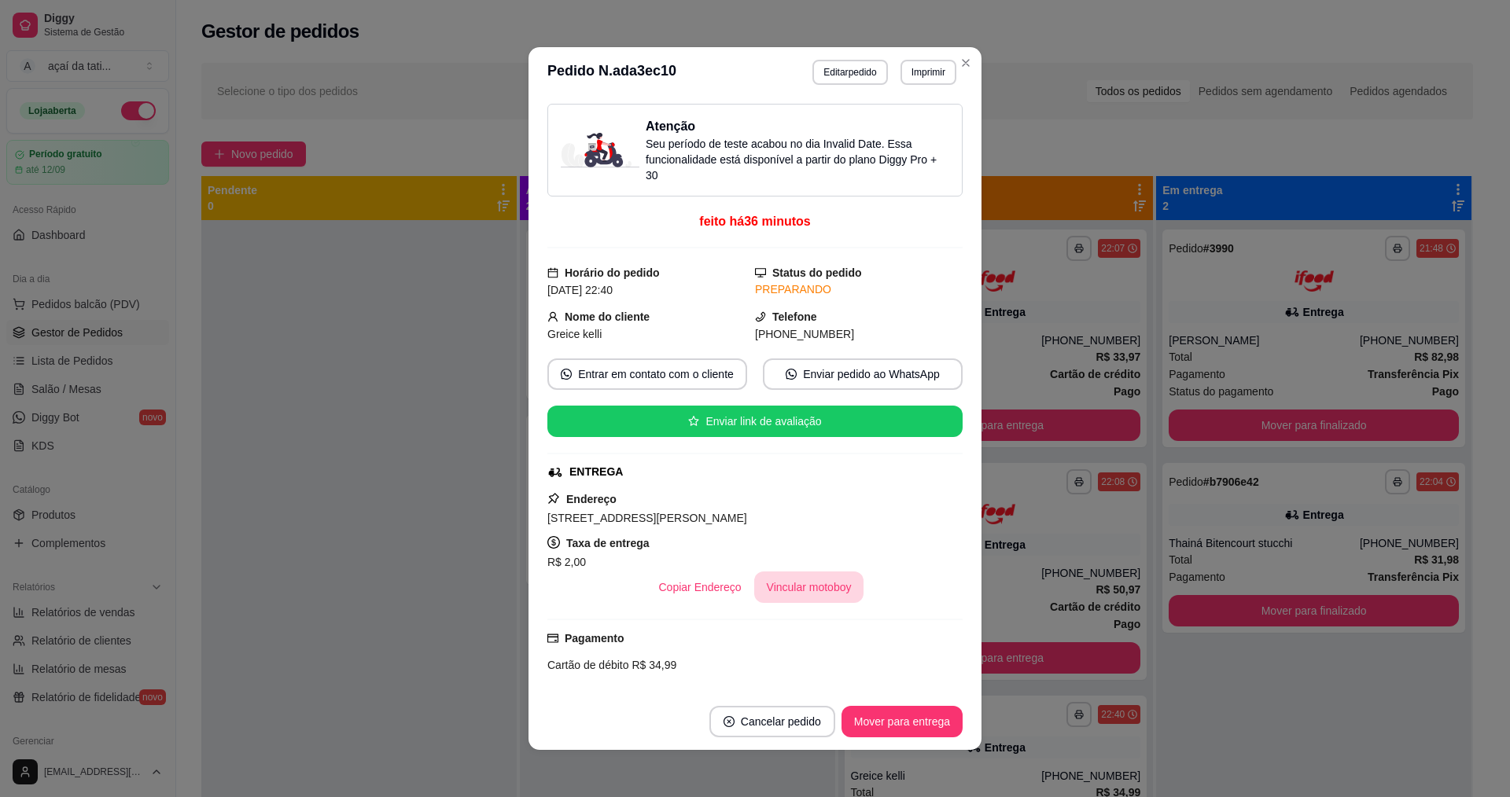
click at [803, 587] on button "Vincular motoboy" at bounding box center [809, 587] width 110 height 31
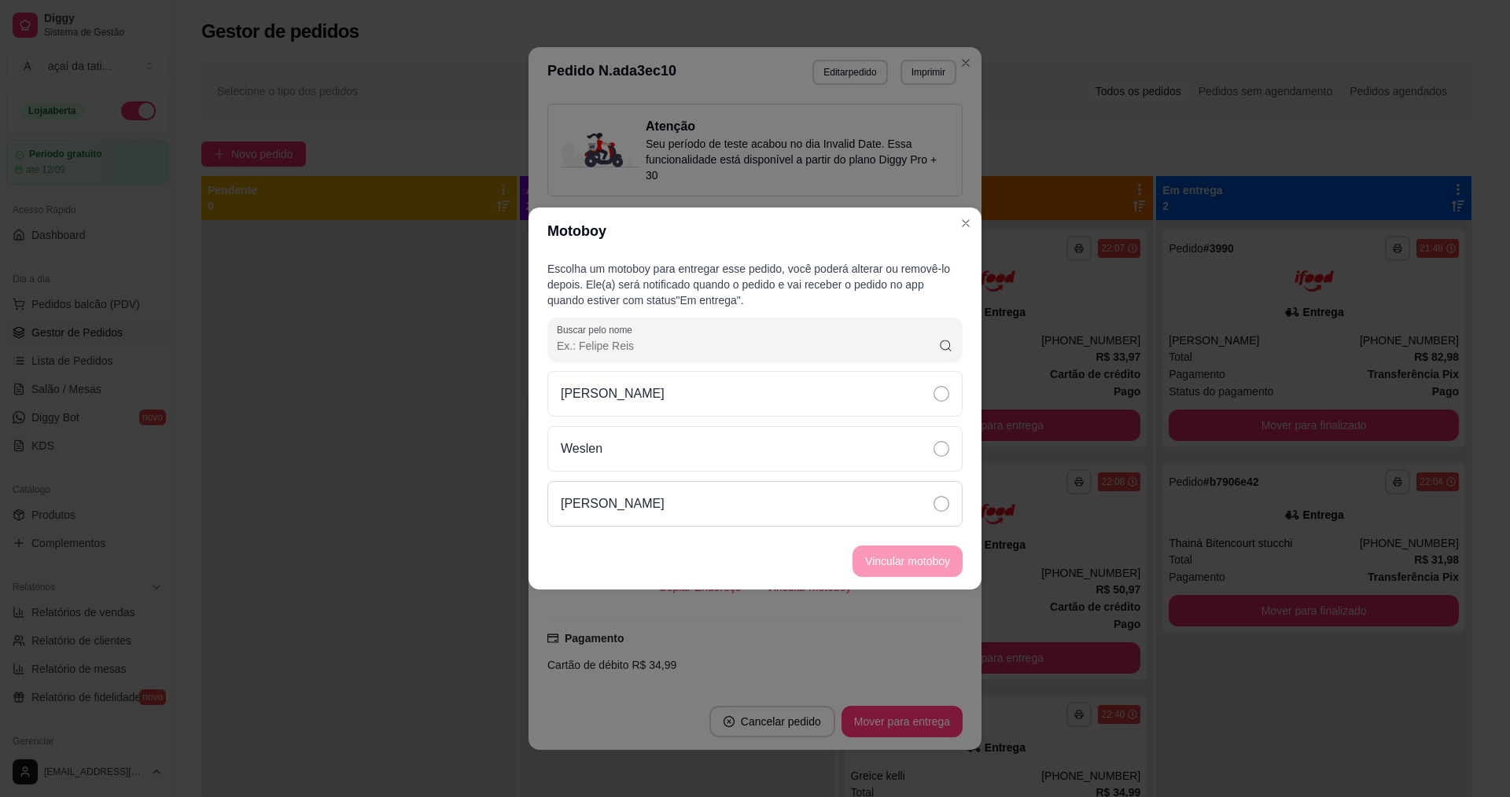
click at [794, 497] on div "[PERSON_NAME]" at bounding box center [754, 504] width 415 height 46
click at [866, 568] on button "Vincular motoboy" at bounding box center [907, 561] width 110 height 31
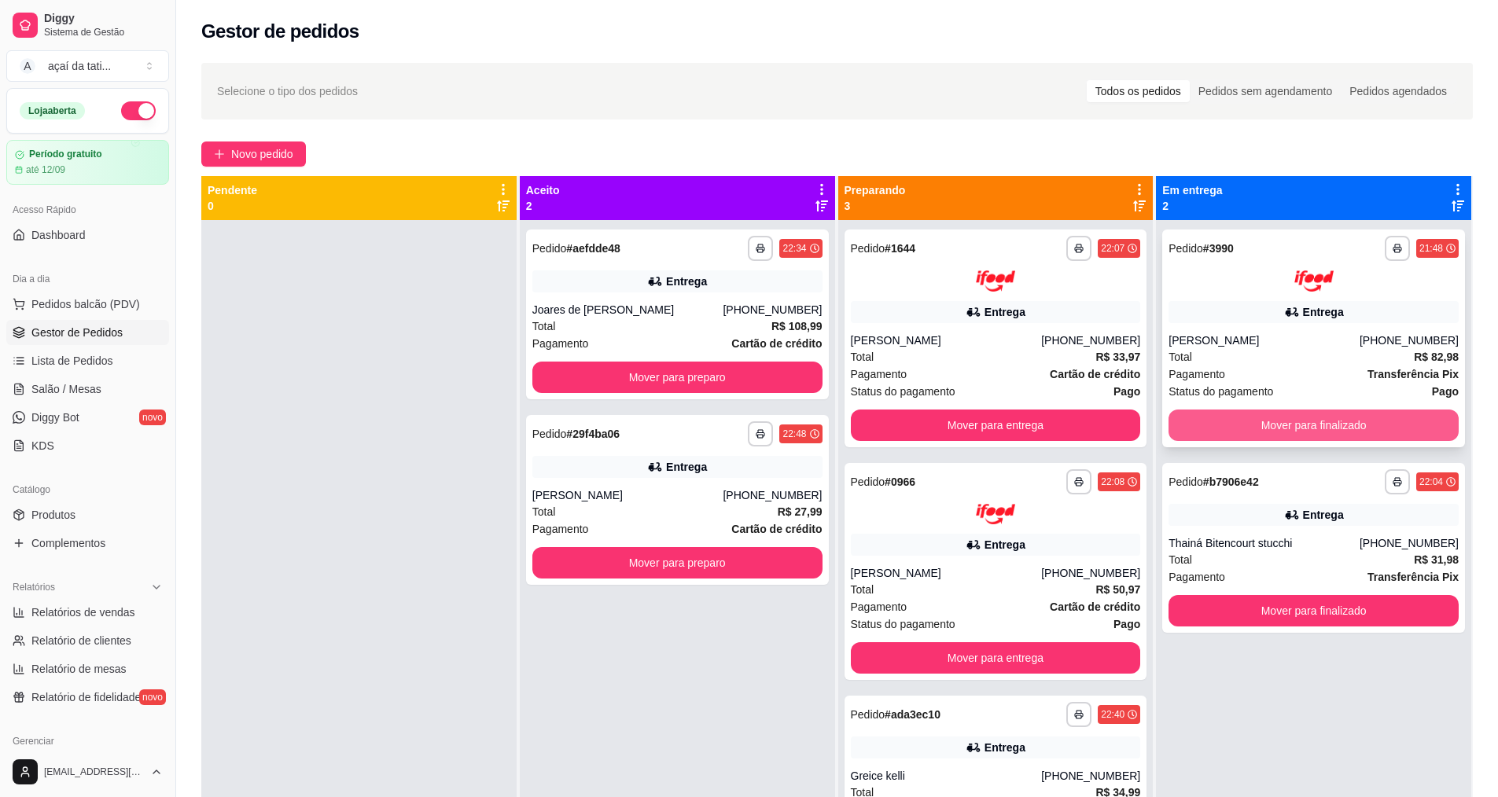
click at [1357, 429] on button "Mover para finalizado" at bounding box center [1313, 425] width 290 height 31
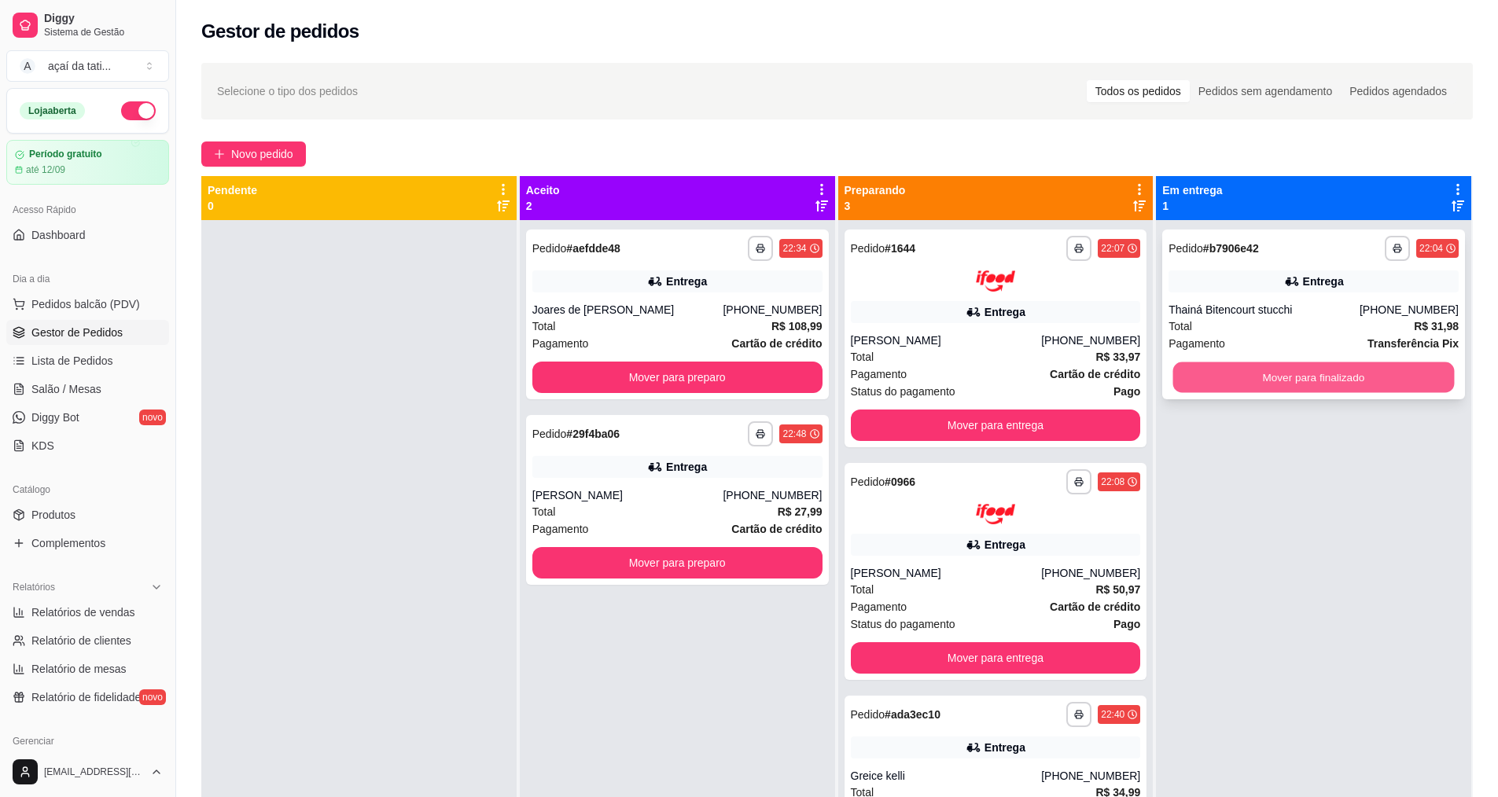
click at [1351, 384] on button "Mover para finalizado" at bounding box center [1313, 377] width 281 height 31
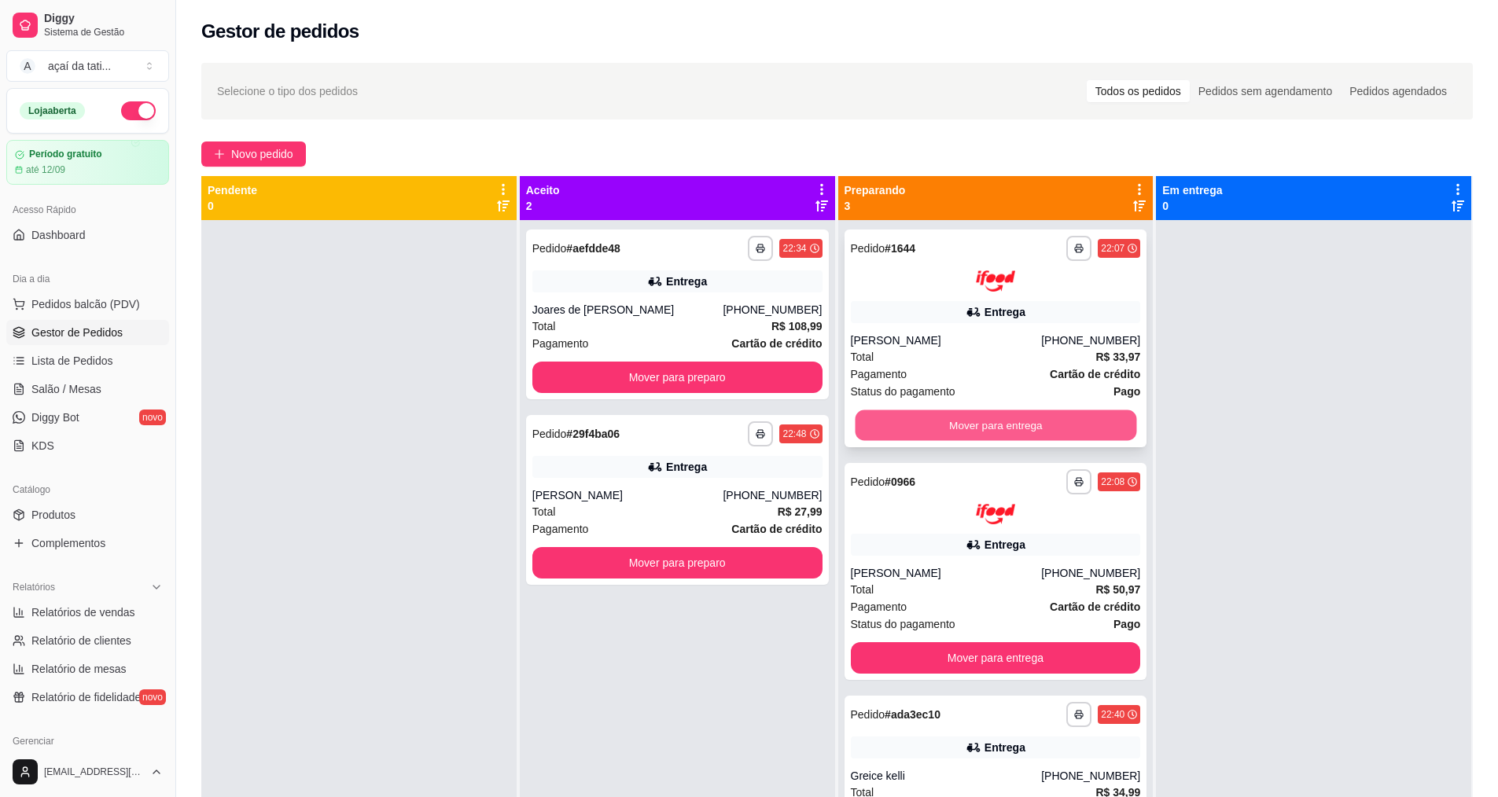
click at [887, 439] on button "Mover para entrega" at bounding box center [995, 425] width 281 height 31
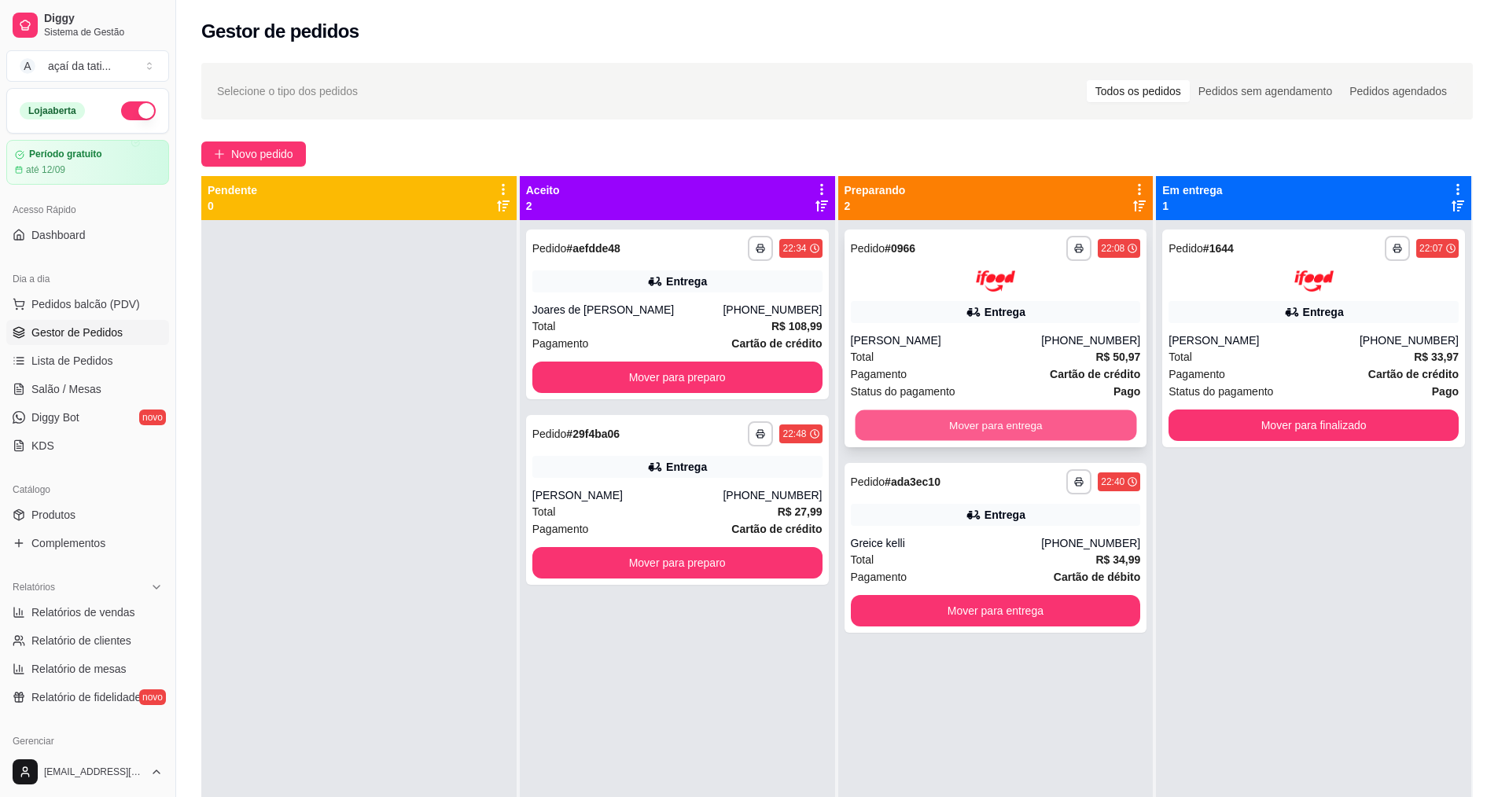
click at [888, 421] on button "Mover para entrega" at bounding box center [995, 425] width 281 height 31
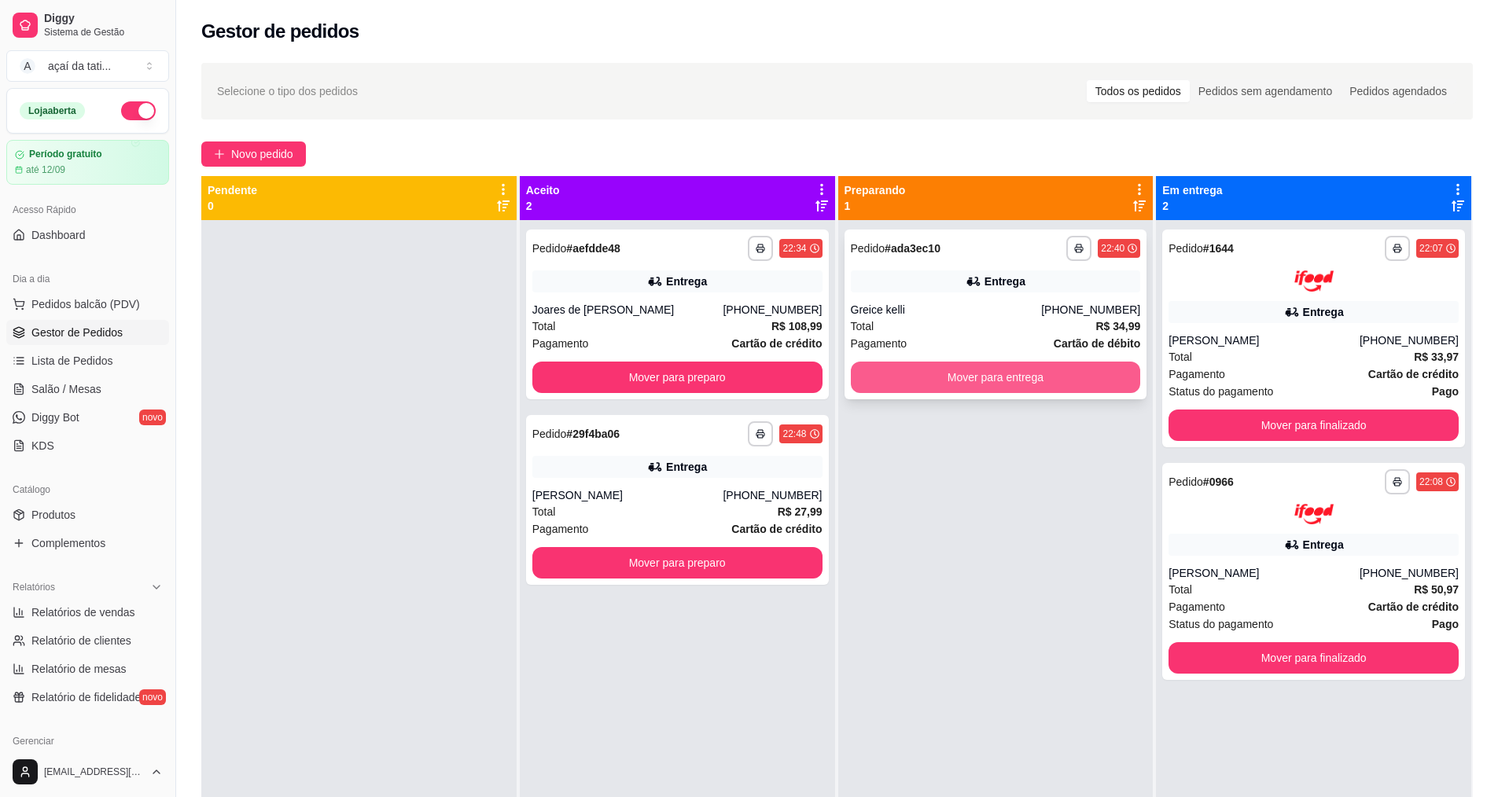
click at [893, 373] on button "Mover para entrega" at bounding box center [996, 377] width 290 height 31
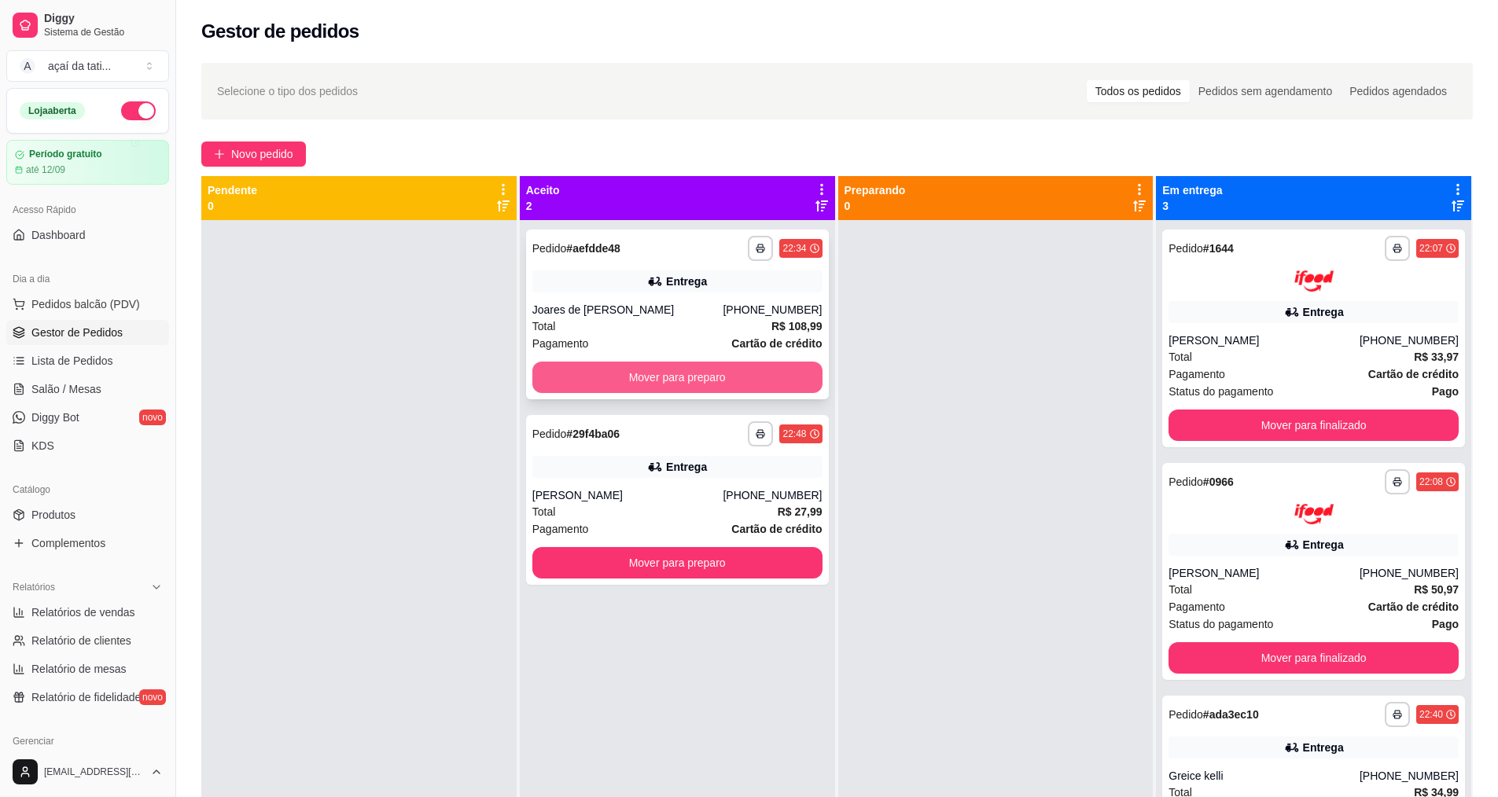
click at [770, 366] on button "Mover para preparo" at bounding box center [677, 377] width 290 height 31
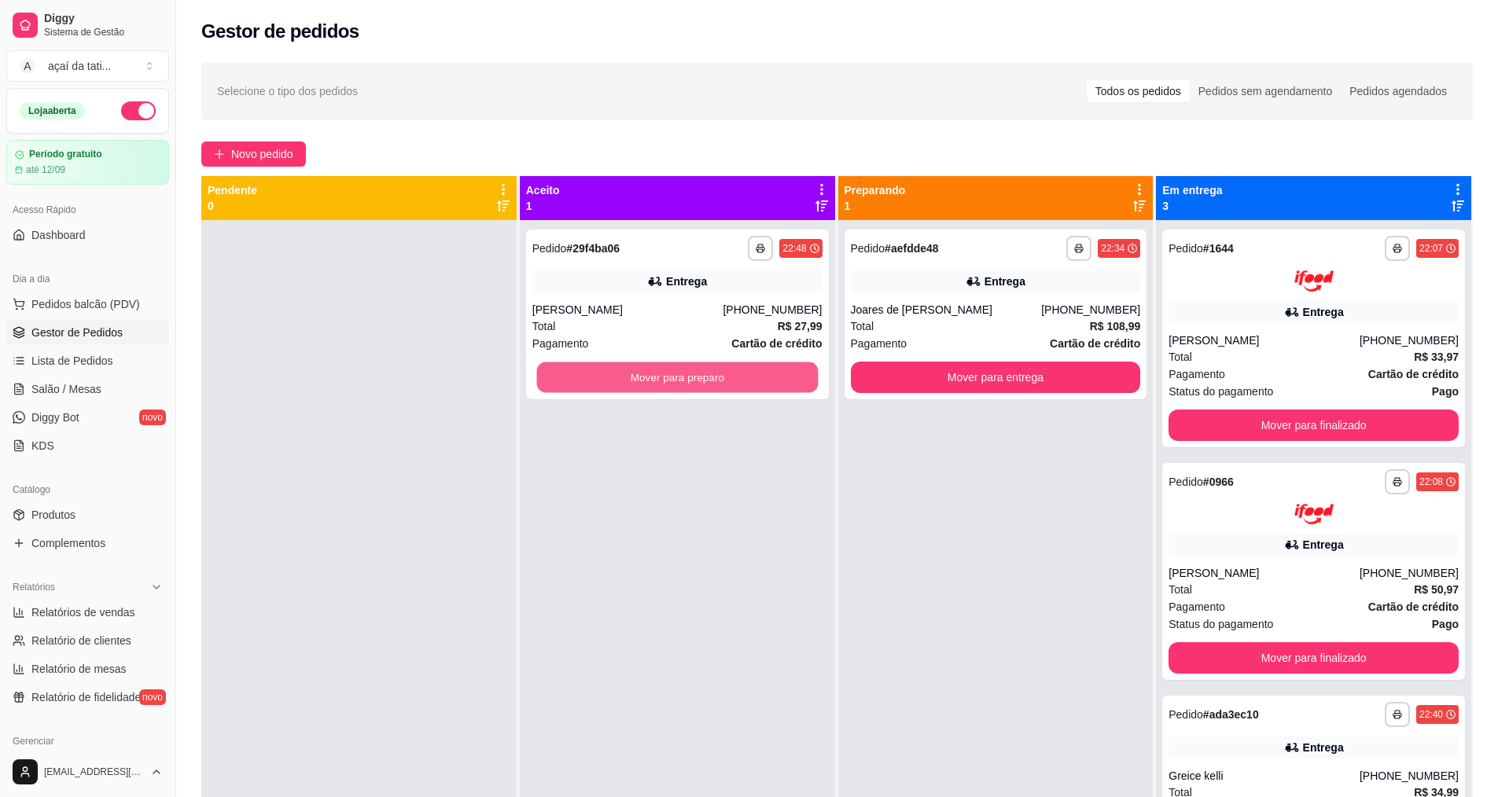
click at [770, 366] on button "Mover para preparo" at bounding box center [676, 377] width 281 height 31
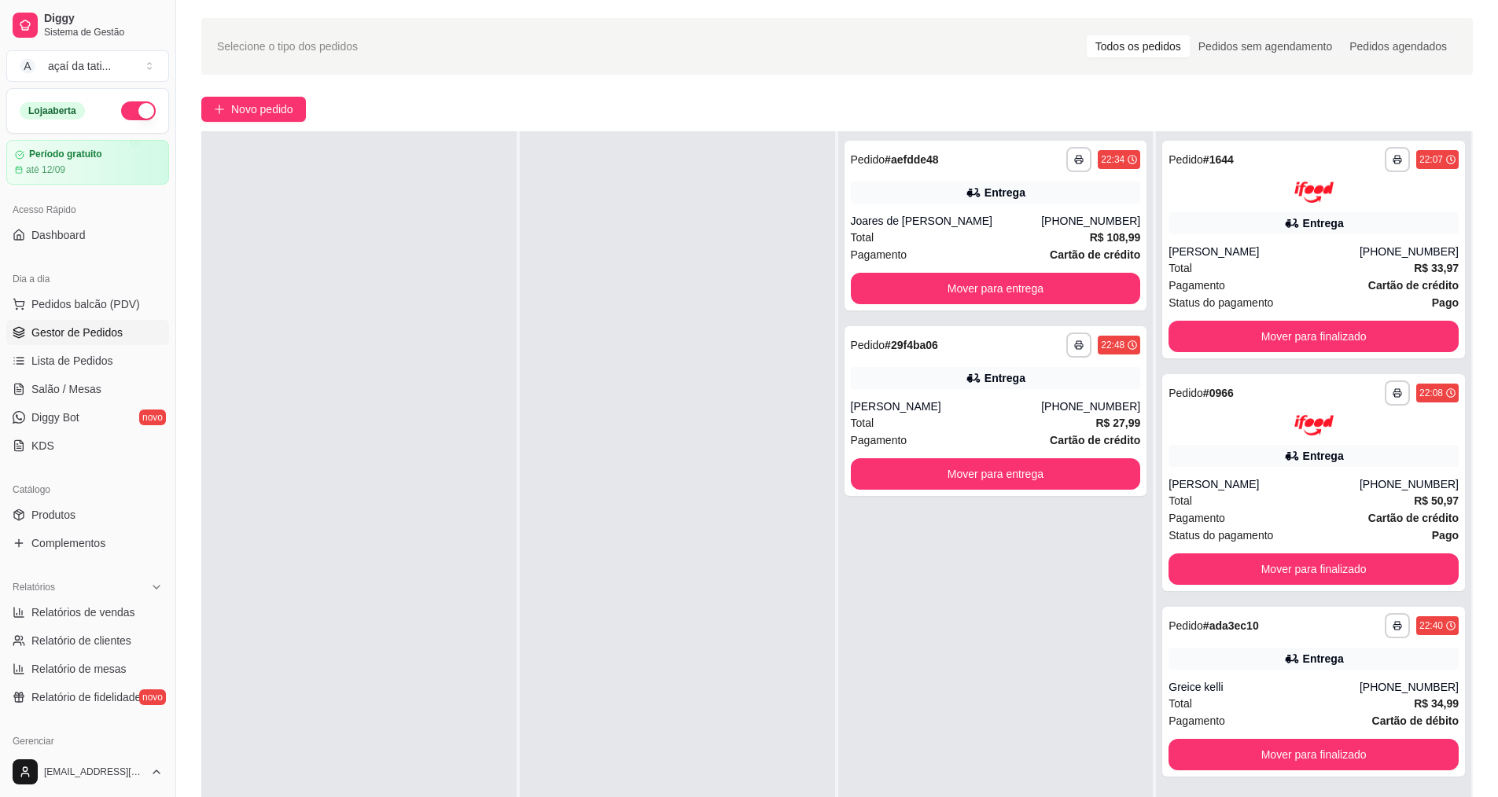
scroll to position [0, 0]
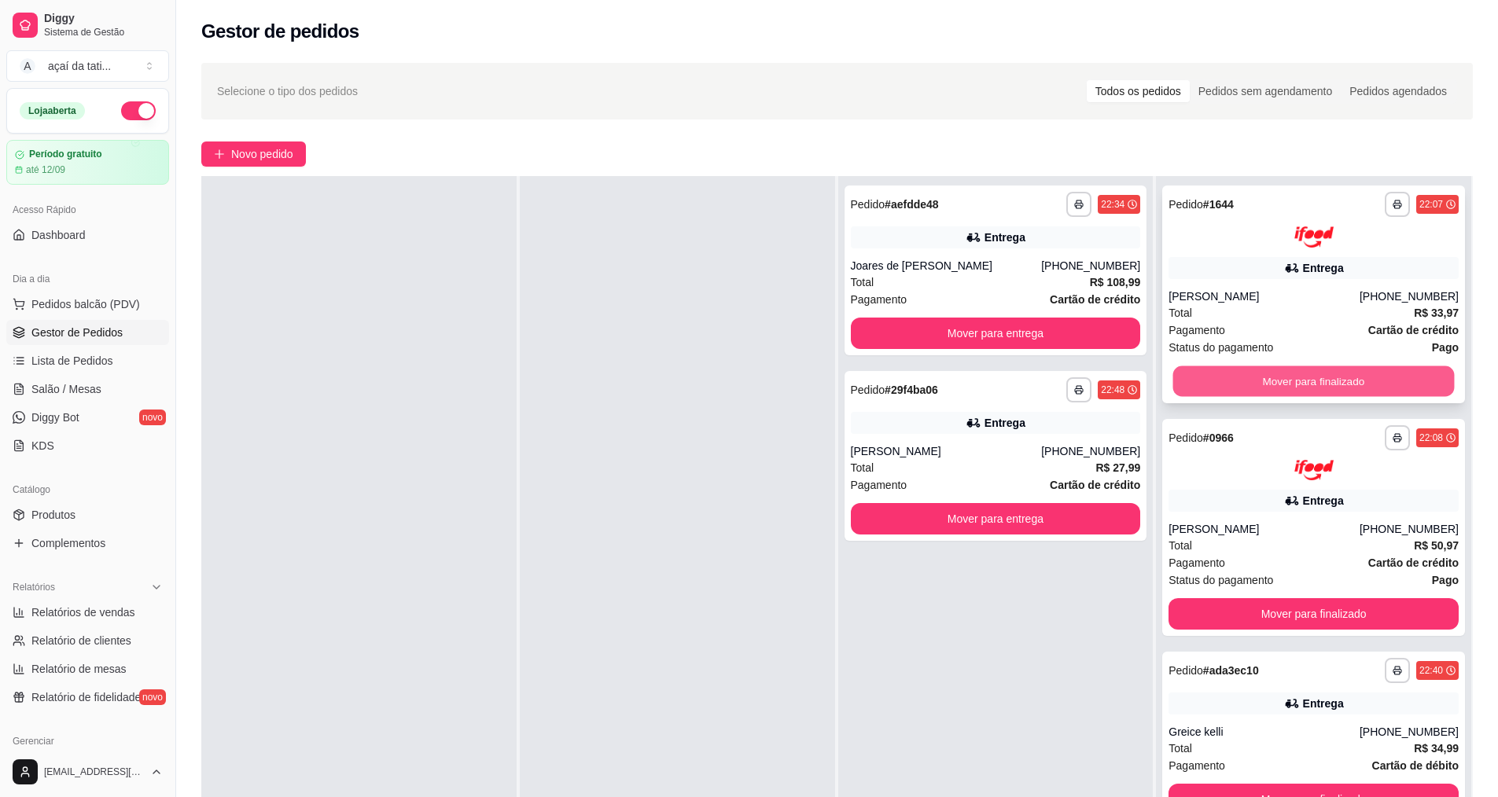
click at [1365, 378] on button "Mover para finalizado" at bounding box center [1313, 381] width 281 height 31
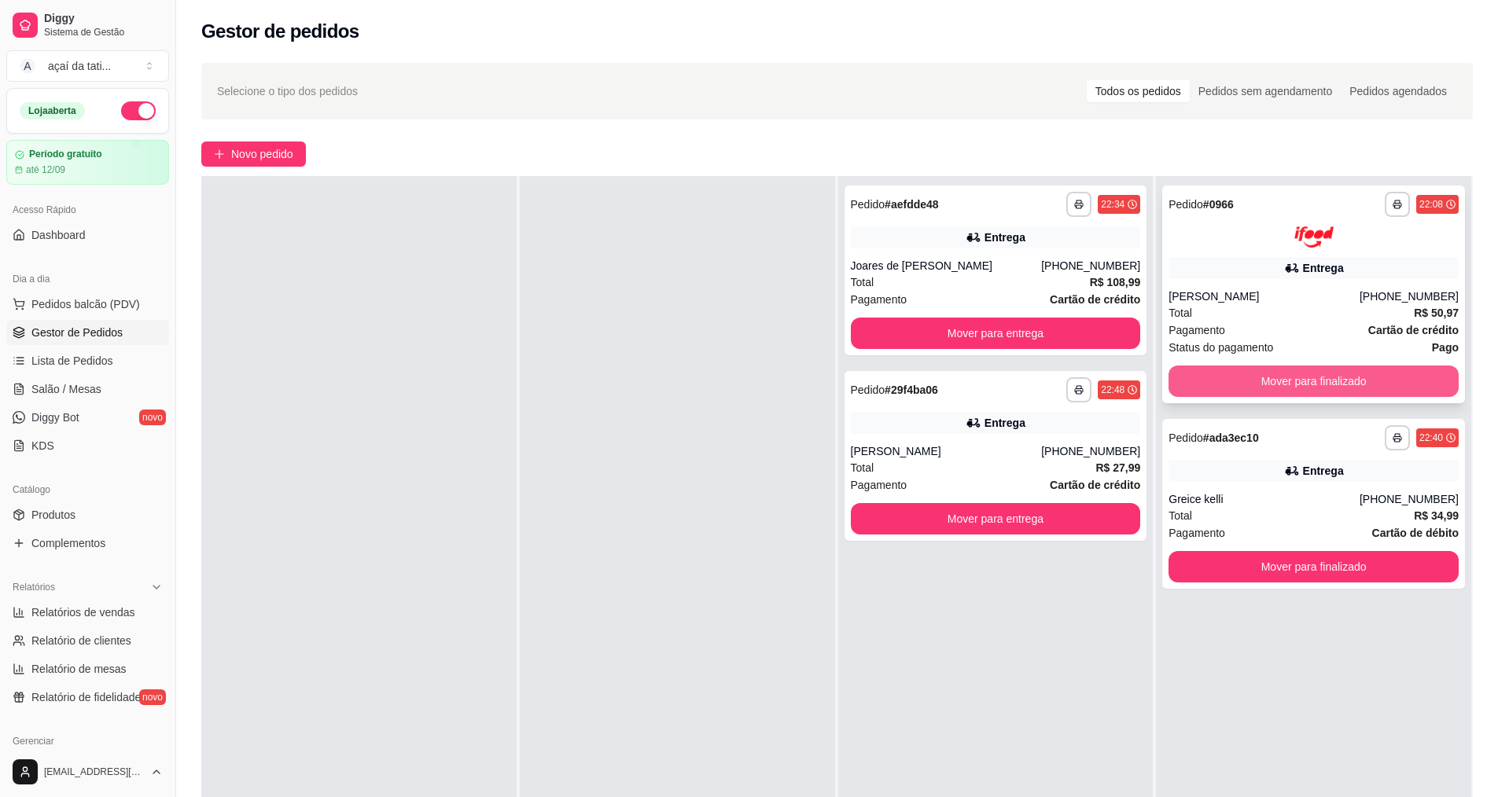
click at [1366, 376] on button "Mover para finalizado" at bounding box center [1313, 381] width 290 height 31
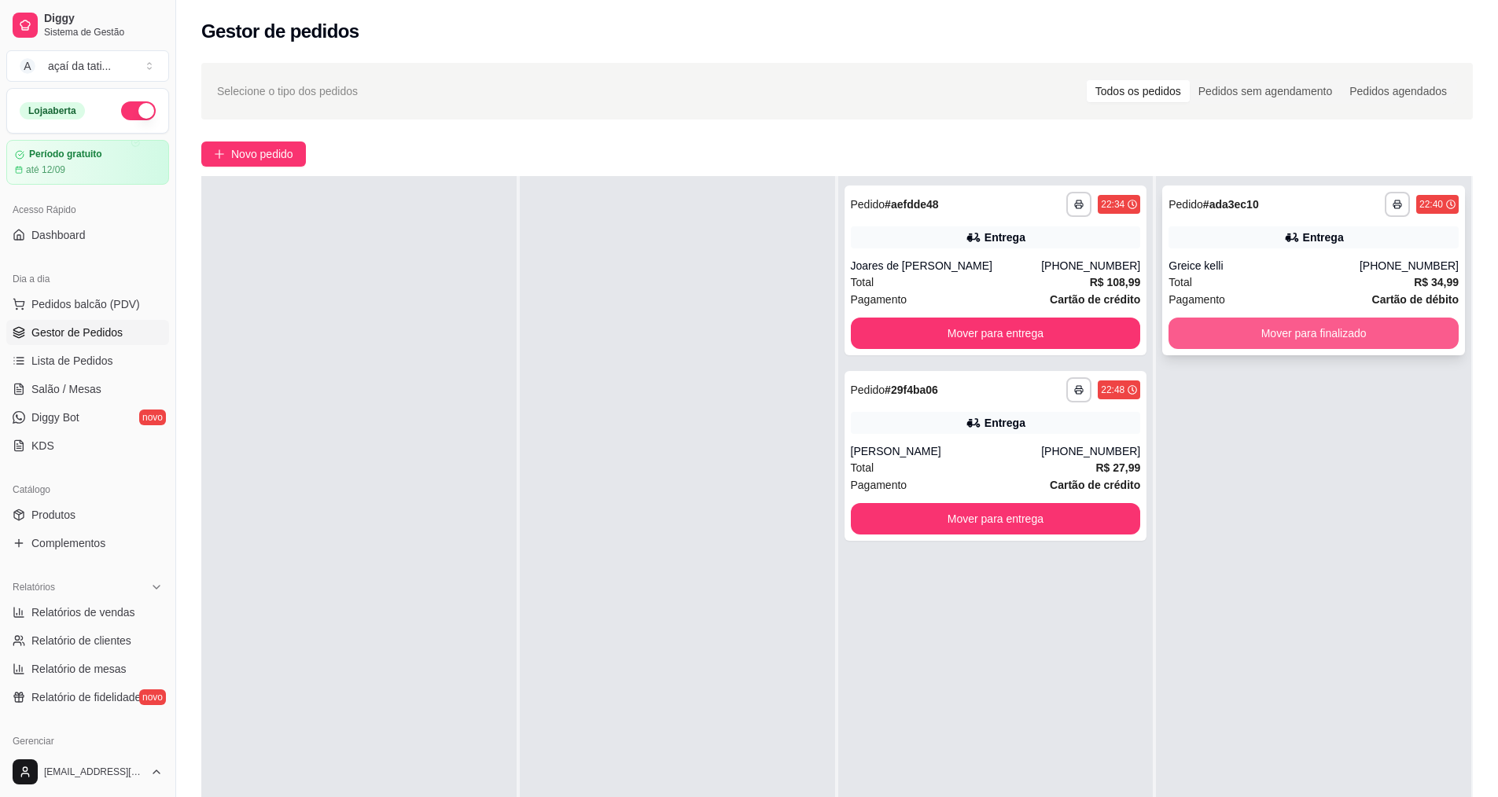
click at [1365, 327] on button "Mover para finalizado" at bounding box center [1313, 333] width 290 height 31
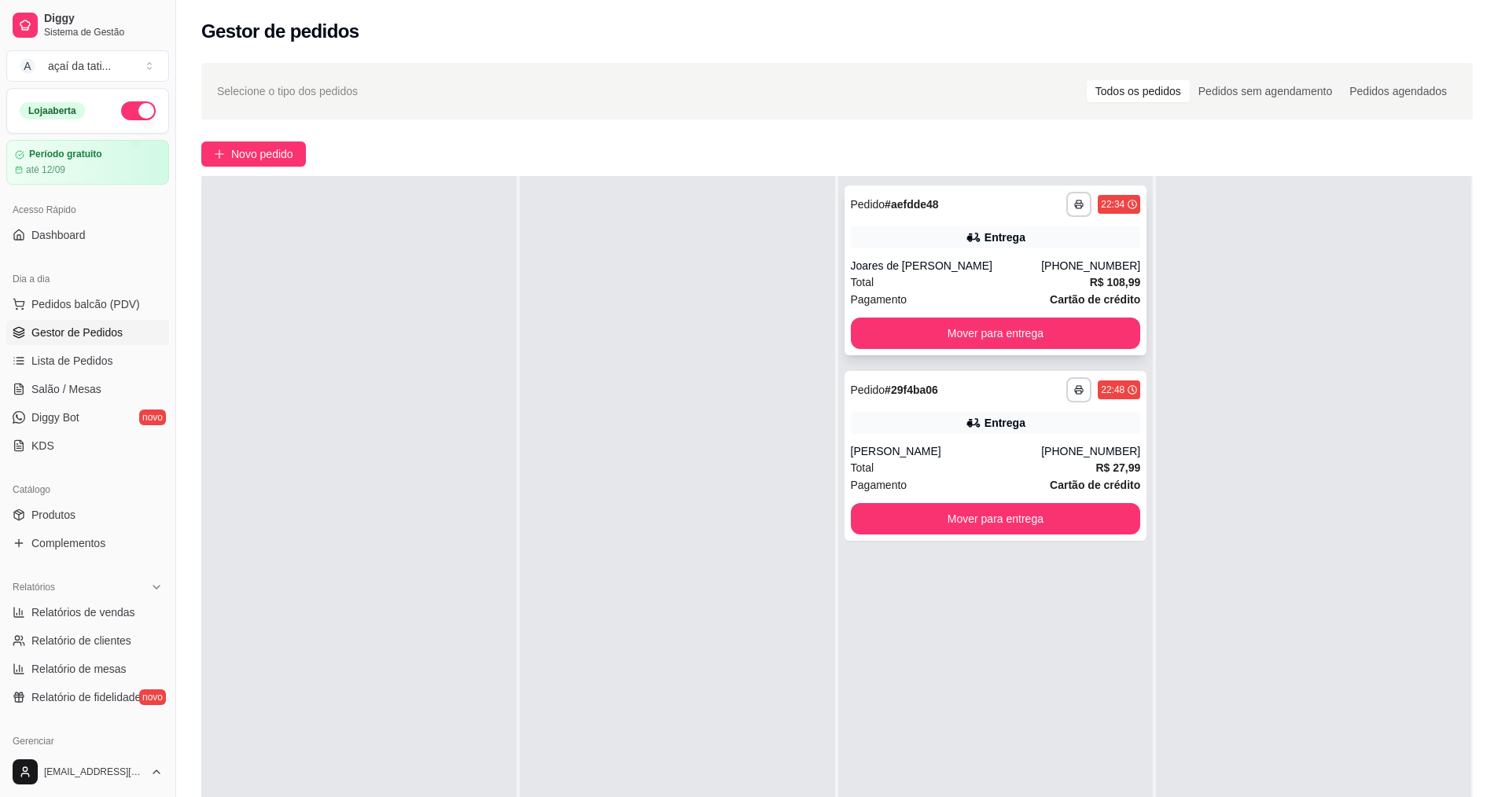
click at [999, 254] on div "**********" at bounding box center [995, 271] width 303 height 170
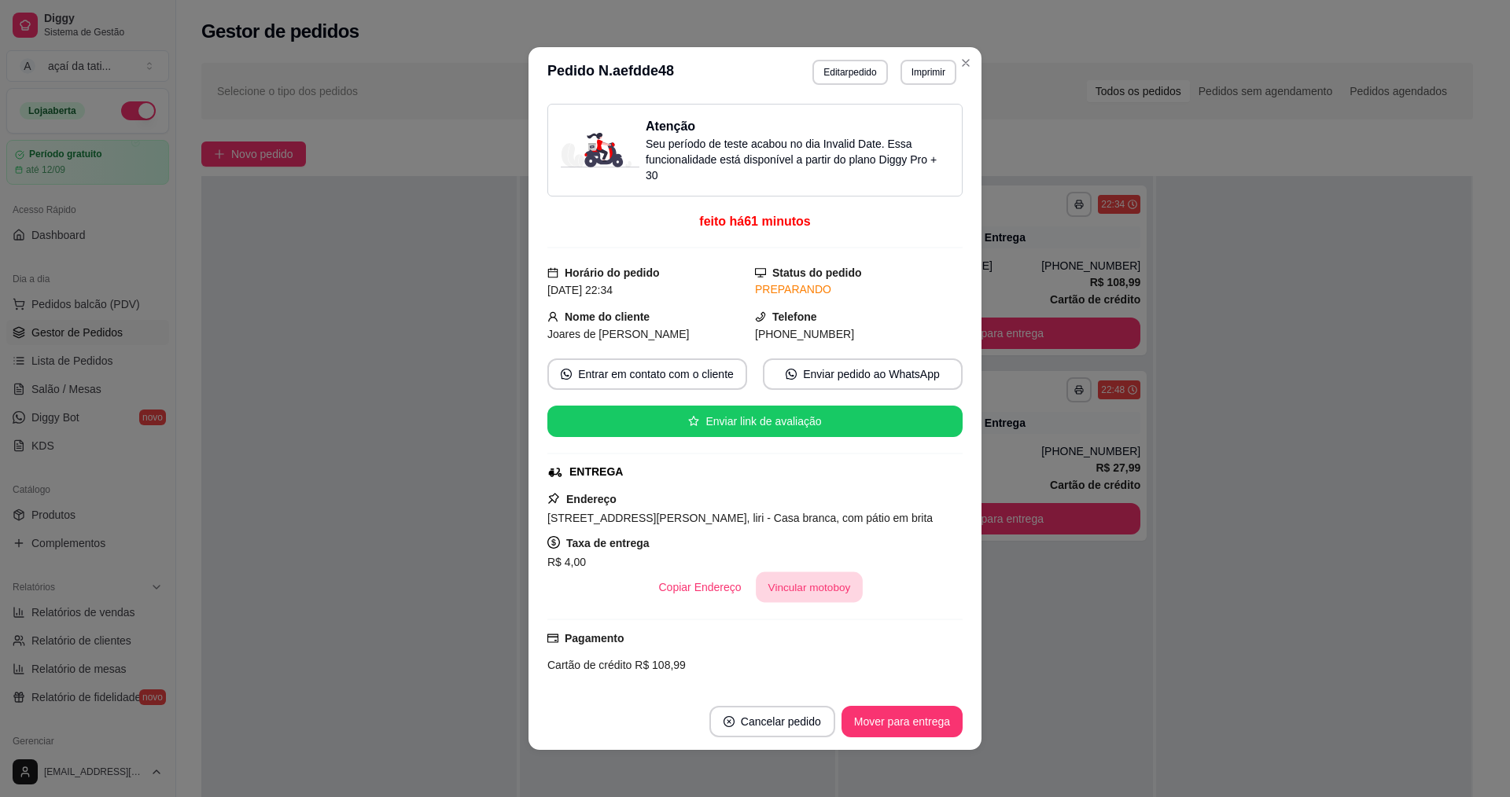
click at [820, 598] on button "Vincular motoboy" at bounding box center [809, 587] width 107 height 31
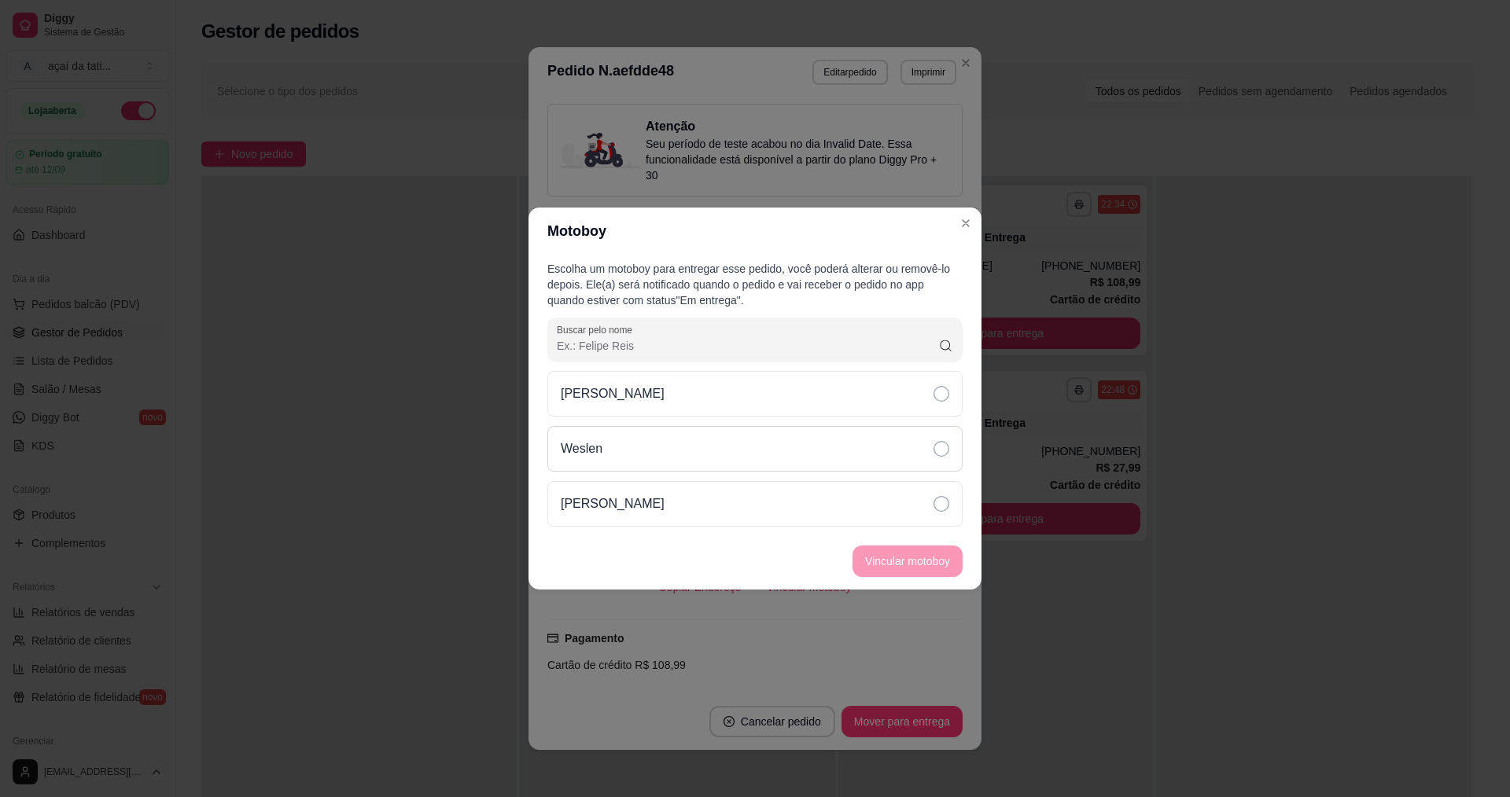
click at [822, 469] on div "Weslen" at bounding box center [754, 449] width 415 height 46
click at [822, 493] on div "[PERSON_NAME]" at bounding box center [754, 504] width 415 height 46
click at [877, 557] on button "Vincular motoboy" at bounding box center [907, 561] width 107 height 31
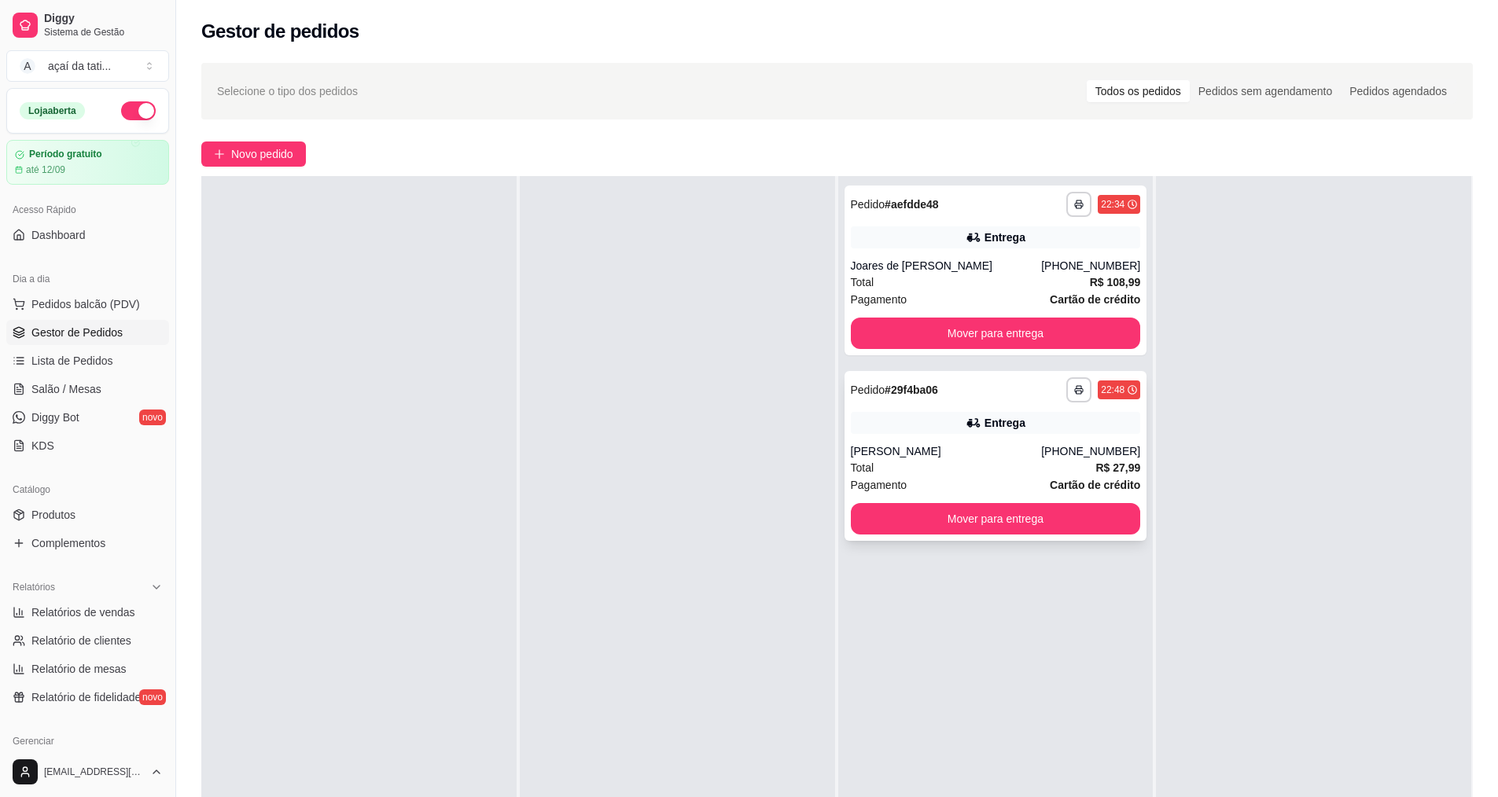
click at [985, 411] on div "**********" at bounding box center [995, 456] width 303 height 170
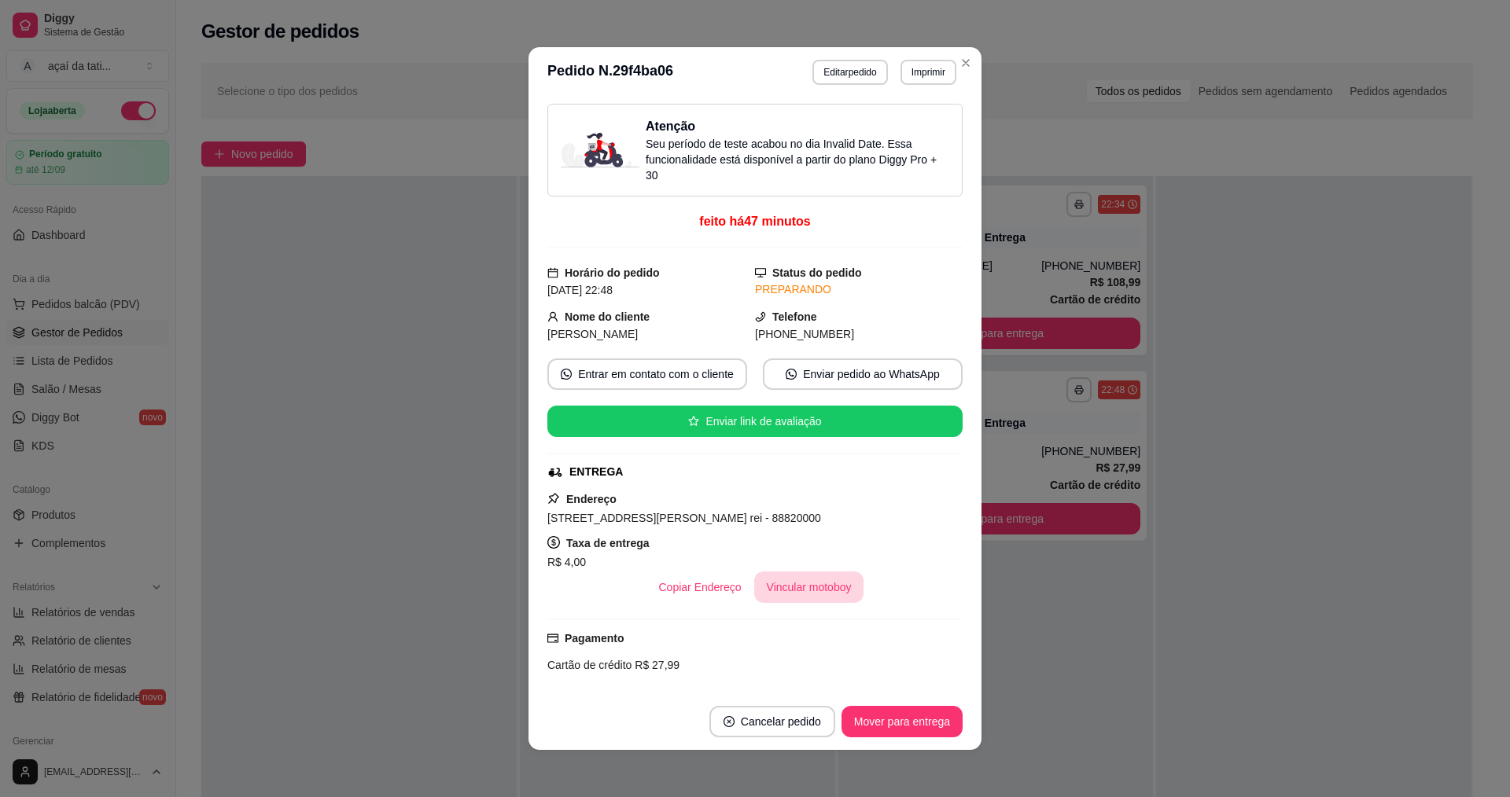
click at [819, 579] on button "Vincular motoboy" at bounding box center [809, 587] width 110 height 31
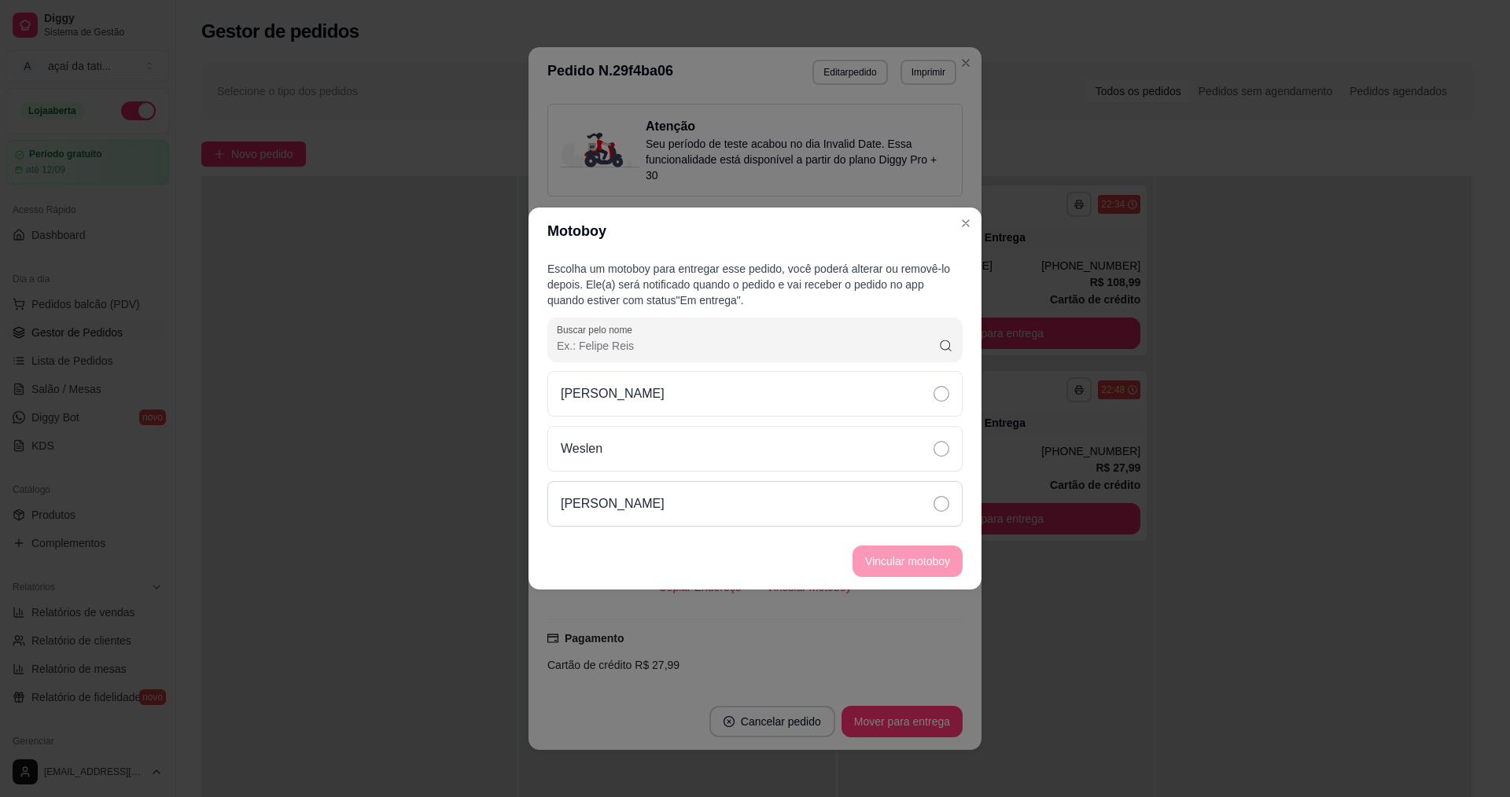
click at [832, 502] on div "[PERSON_NAME]" at bounding box center [754, 504] width 415 height 46
click at [859, 554] on button "Vincular motoboy" at bounding box center [907, 561] width 110 height 31
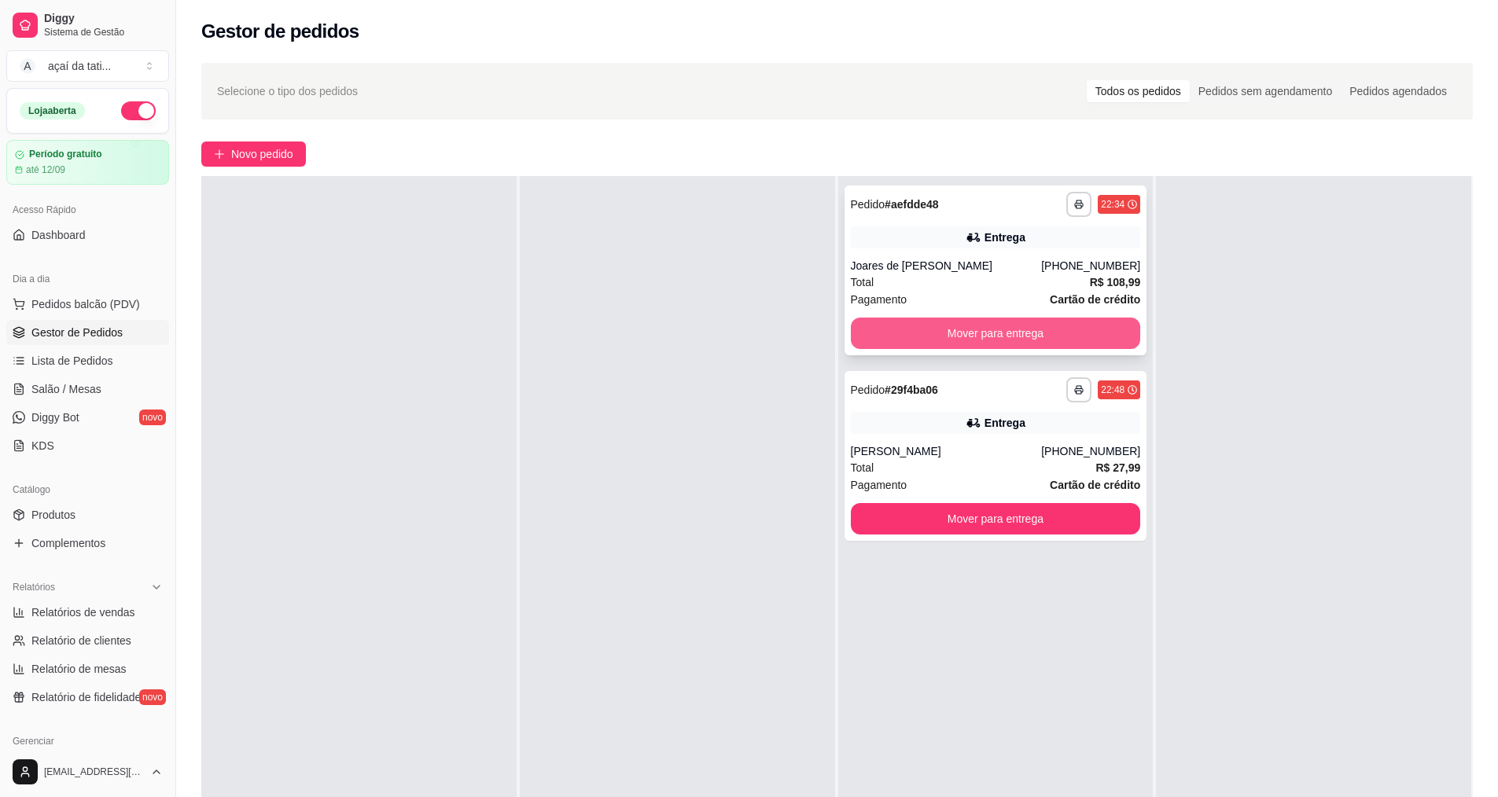
click at [993, 320] on button "Mover para entrega" at bounding box center [996, 333] width 290 height 31
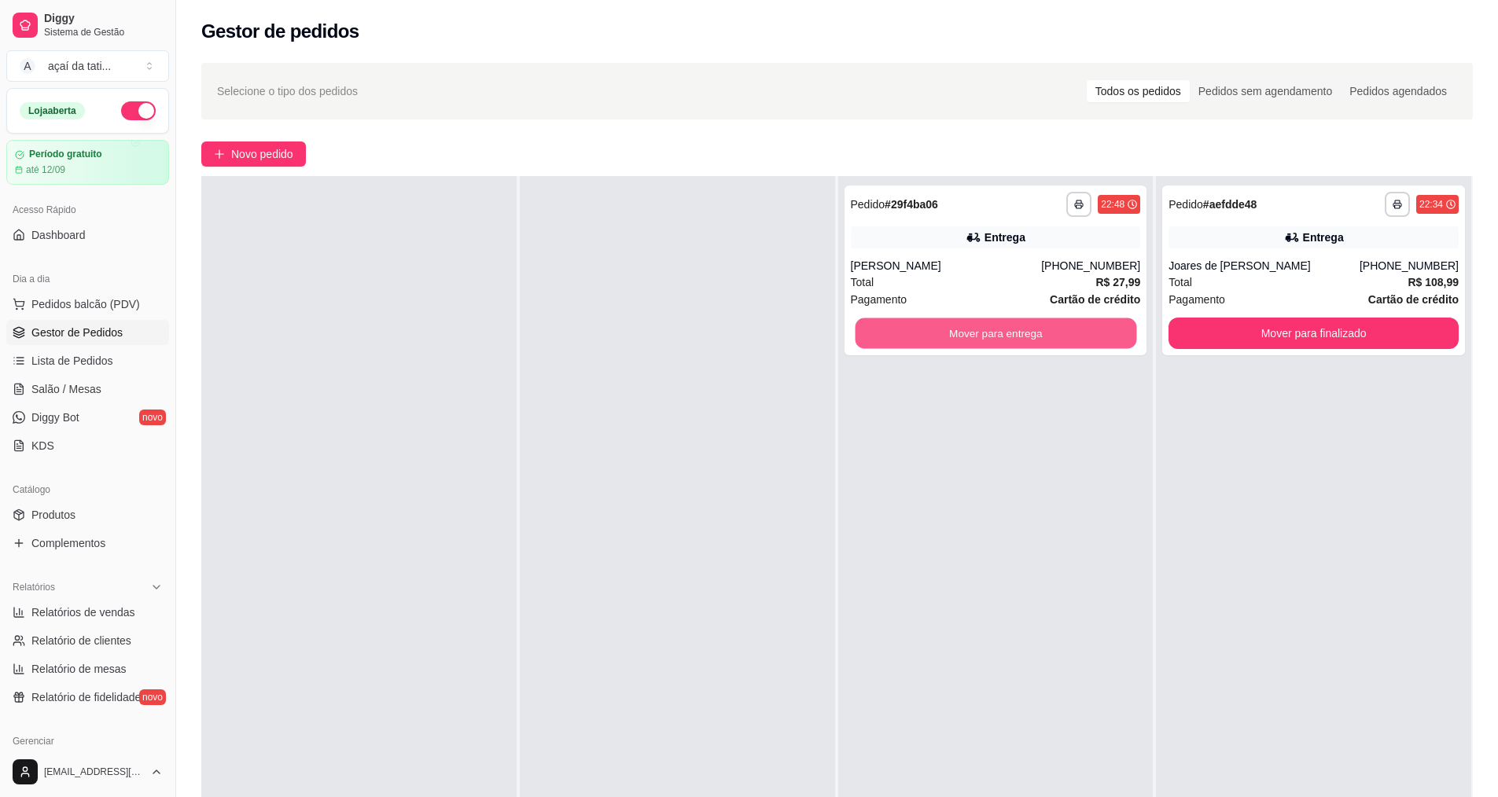
click at [993, 320] on button "Mover para entrega" at bounding box center [995, 333] width 281 height 31
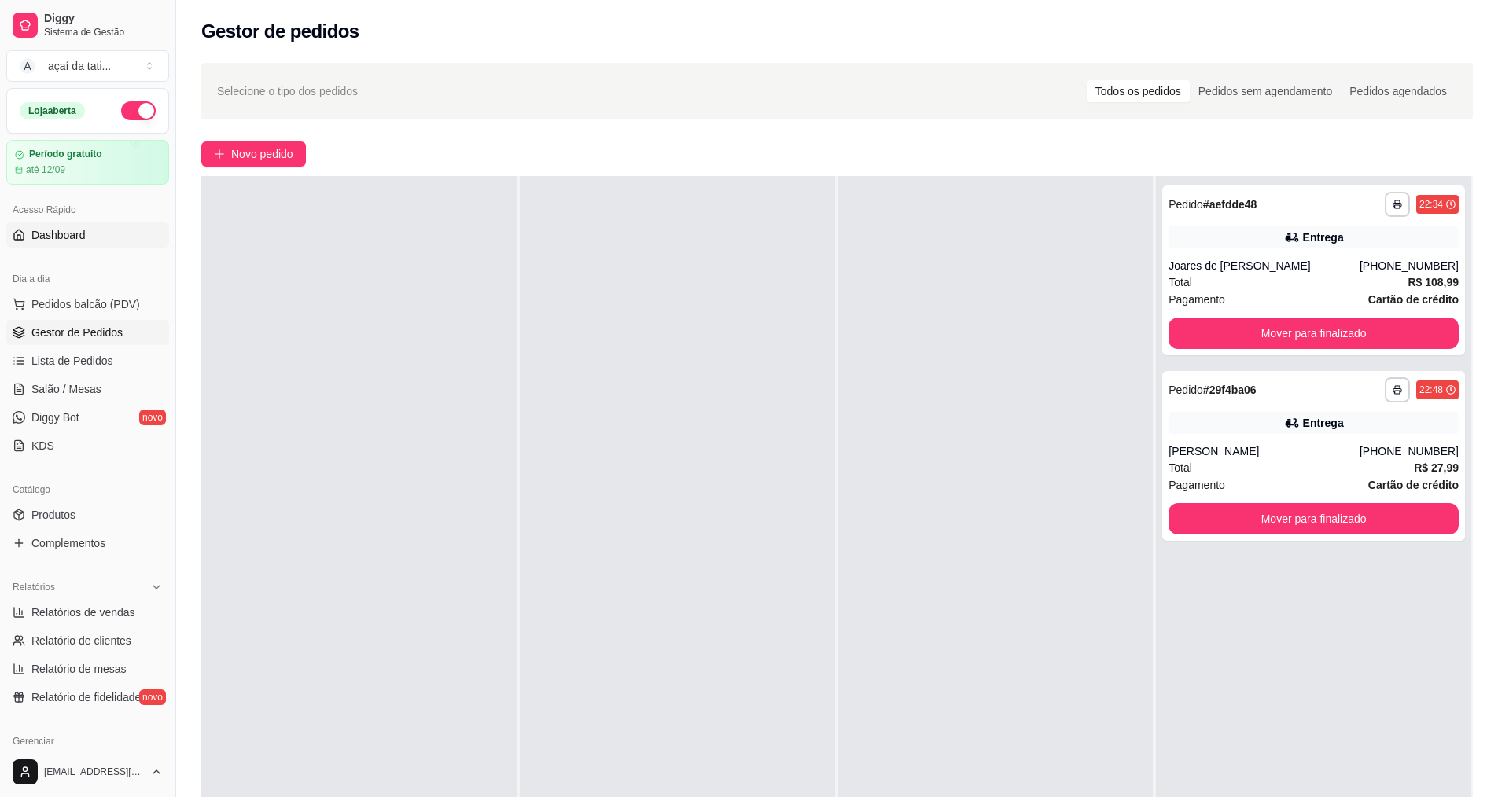
click at [102, 237] on link "Dashboard" at bounding box center [87, 234] width 163 height 25
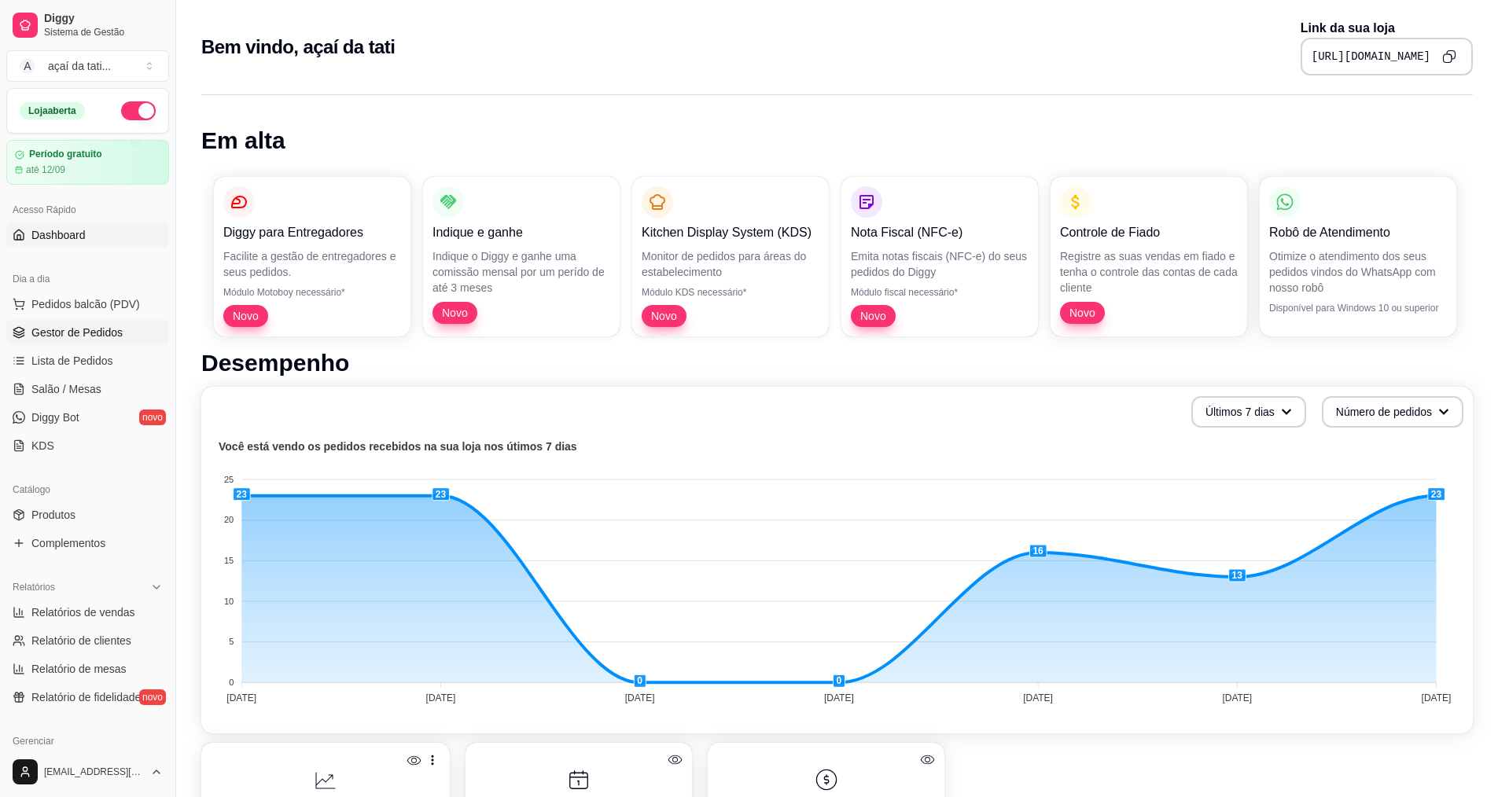
click at [79, 334] on span "Gestor de Pedidos" at bounding box center [76, 333] width 91 height 16
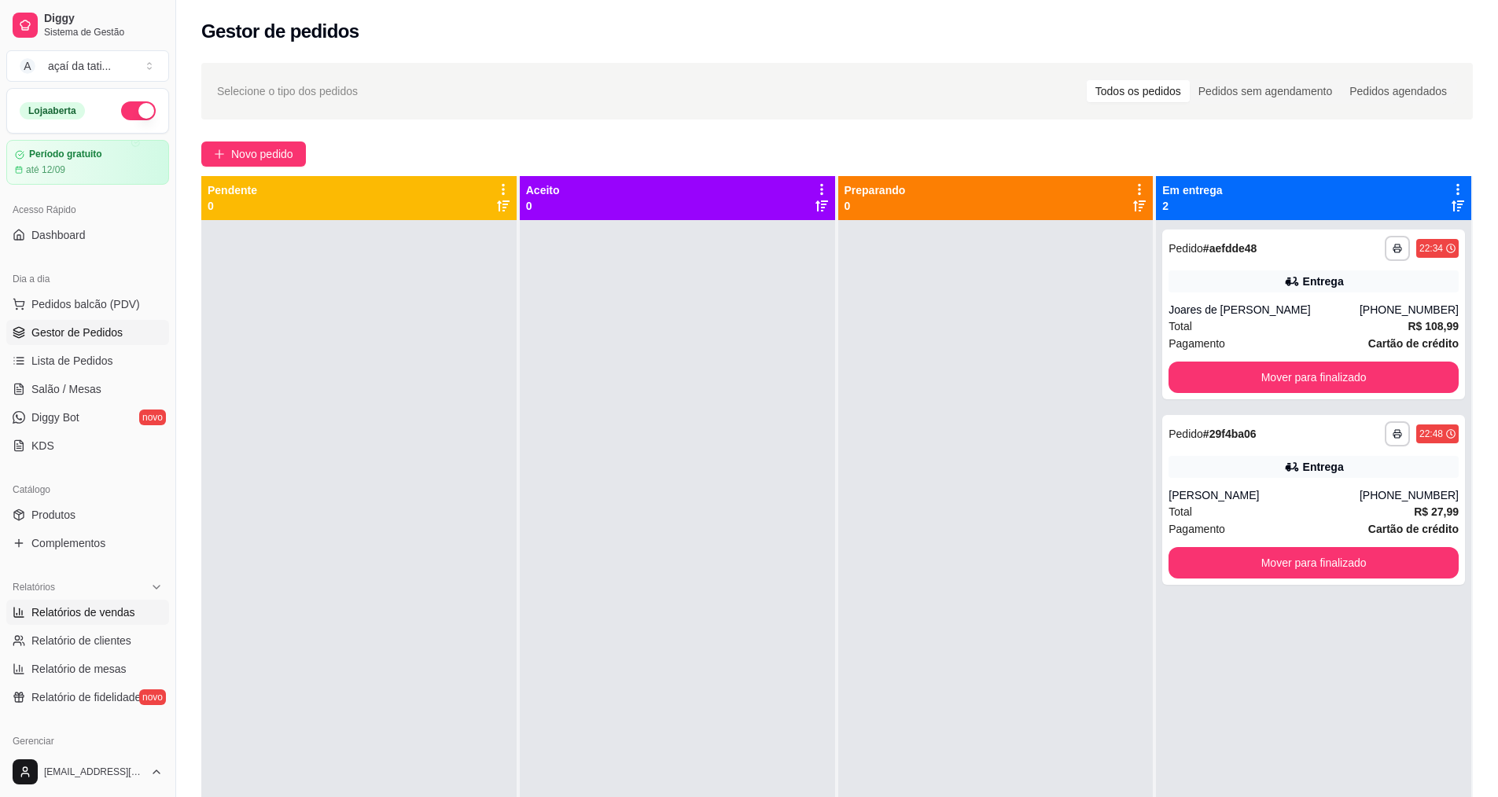
click at [81, 615] on span "Relatórios de vendas" at bounding box center [83, 613] width 104 height 16
select select "ALL"
select select "0"
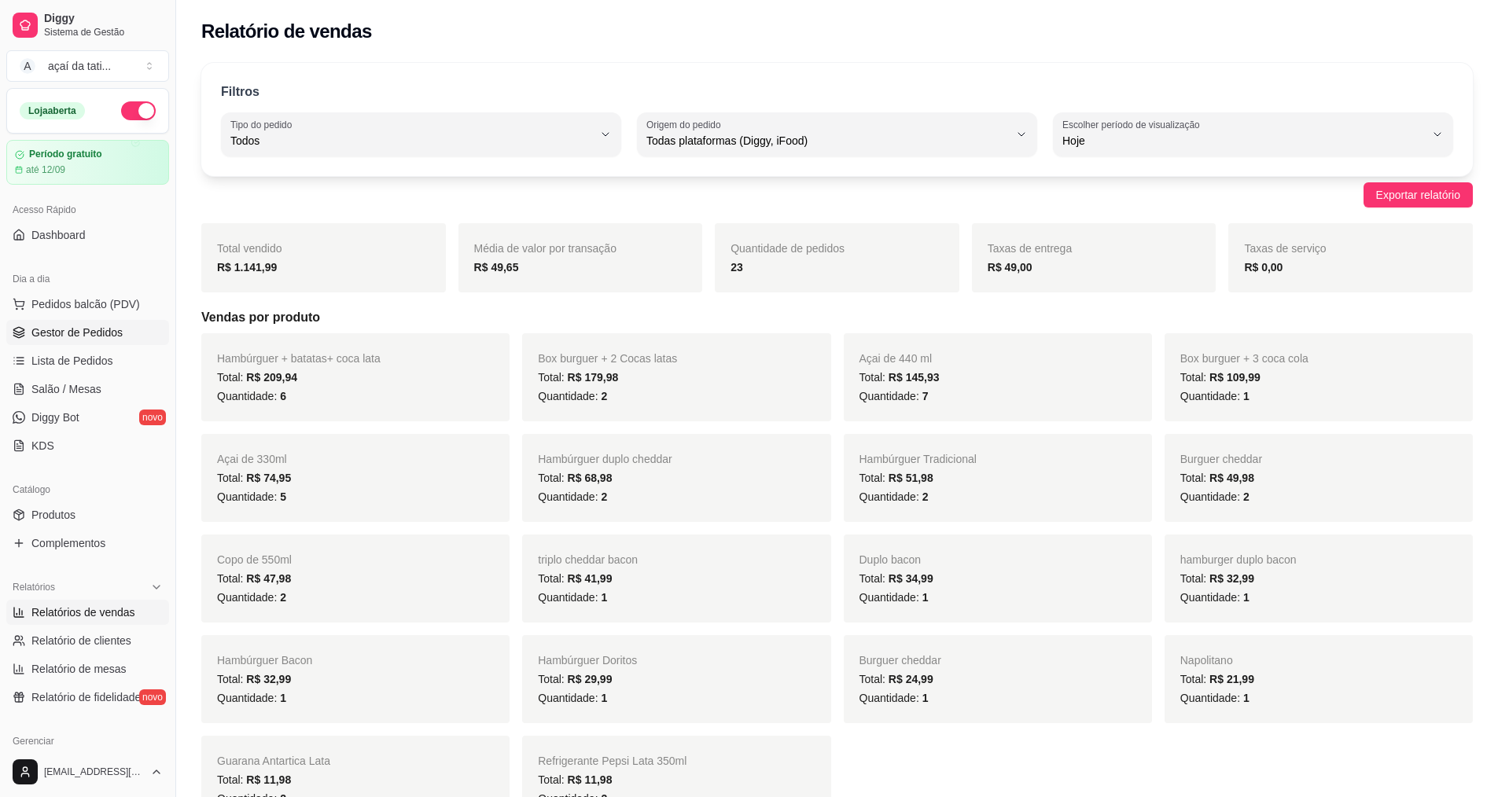
click at [116, 333] on span "Gestor de Pedidos" at bounding box center [76, 333] width 91 height 16
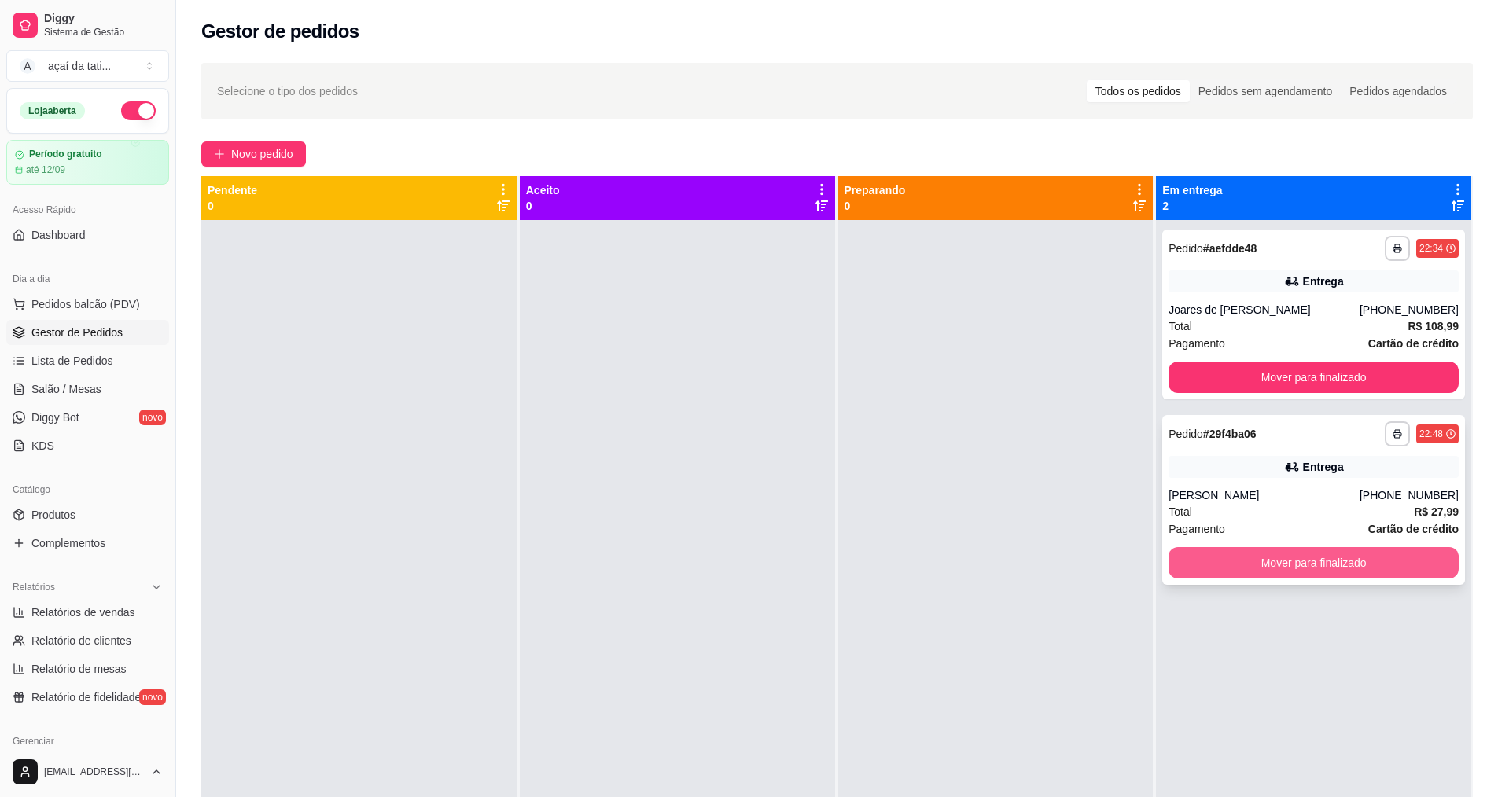
click at [1288, 568] on button "Mover para finalizado" at bounding box center [1313, 562] width 290 height 31
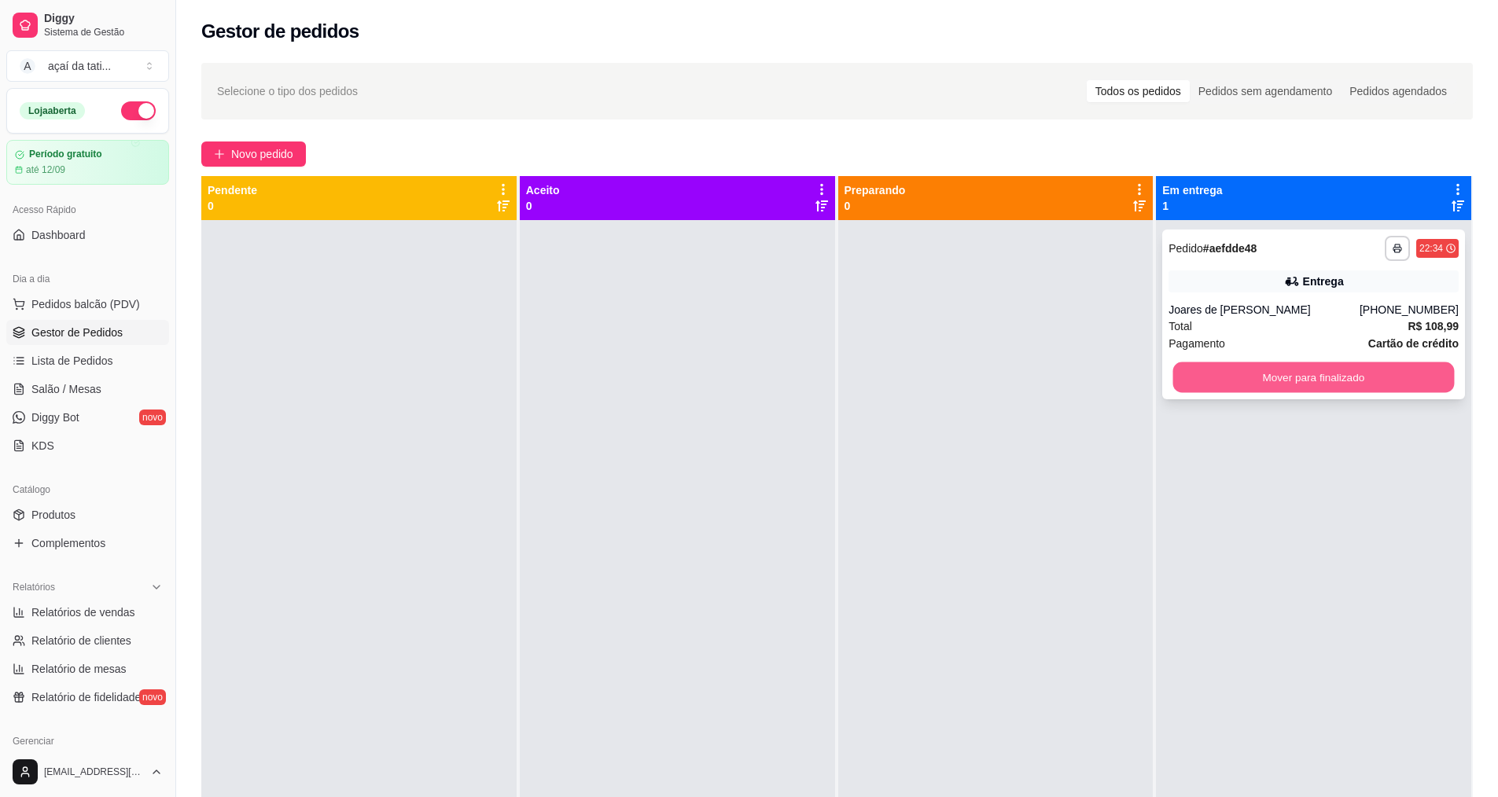
click at [1299, 388] on button "Mover para finalizado" at bounding box center [1313, 377] width 281 height 31
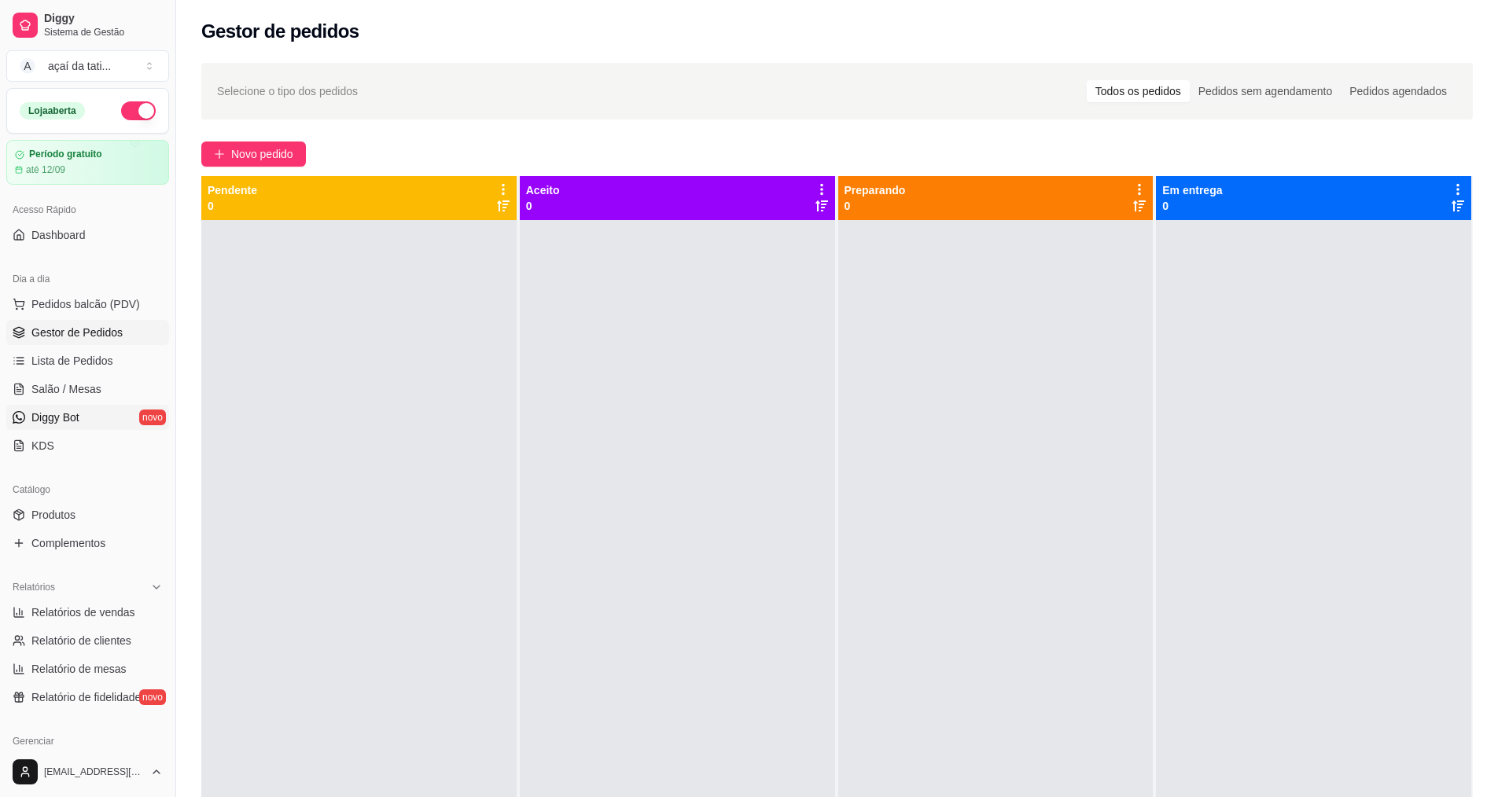
click at [83, 422] on link "Diggy Bot novo" at bounding box center [87, 417] width 163 height 25
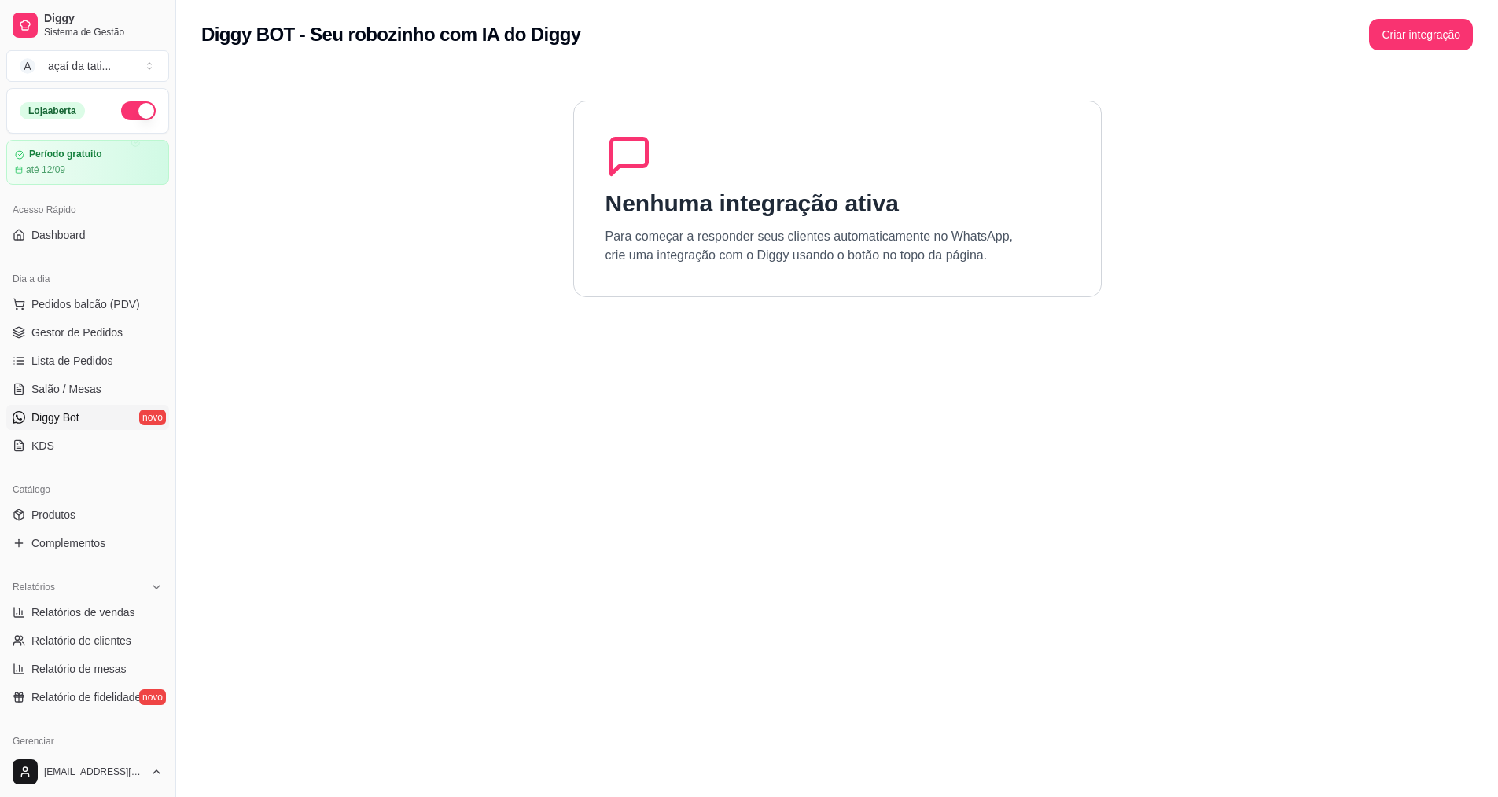
click at [775, 200] on h1 "Nenhuma integração ativa" at bounding box center [751, 203] width 293 height 28
click at [741, 245] on p "Para começar a responder seus clientes automaticamente no WhatsApp, crie uma in…" at bounding box center [809, 246] width 408 height 38
click at [1390, 46] on button "Criar integração" at bounding box center [1421, 34] width 104 height 31
click at [879, 230] on p "Para começar a responder seus clientes automaticamente no WhatsApp, crie uma in…" at bounding box center [809, 246] width 408 height 38
click at [544, 263] on section "Nenhuma integração ativa Para começar a responder seus clientes automaticamente…" at bounding box center [836, 467] width 1271 height 797
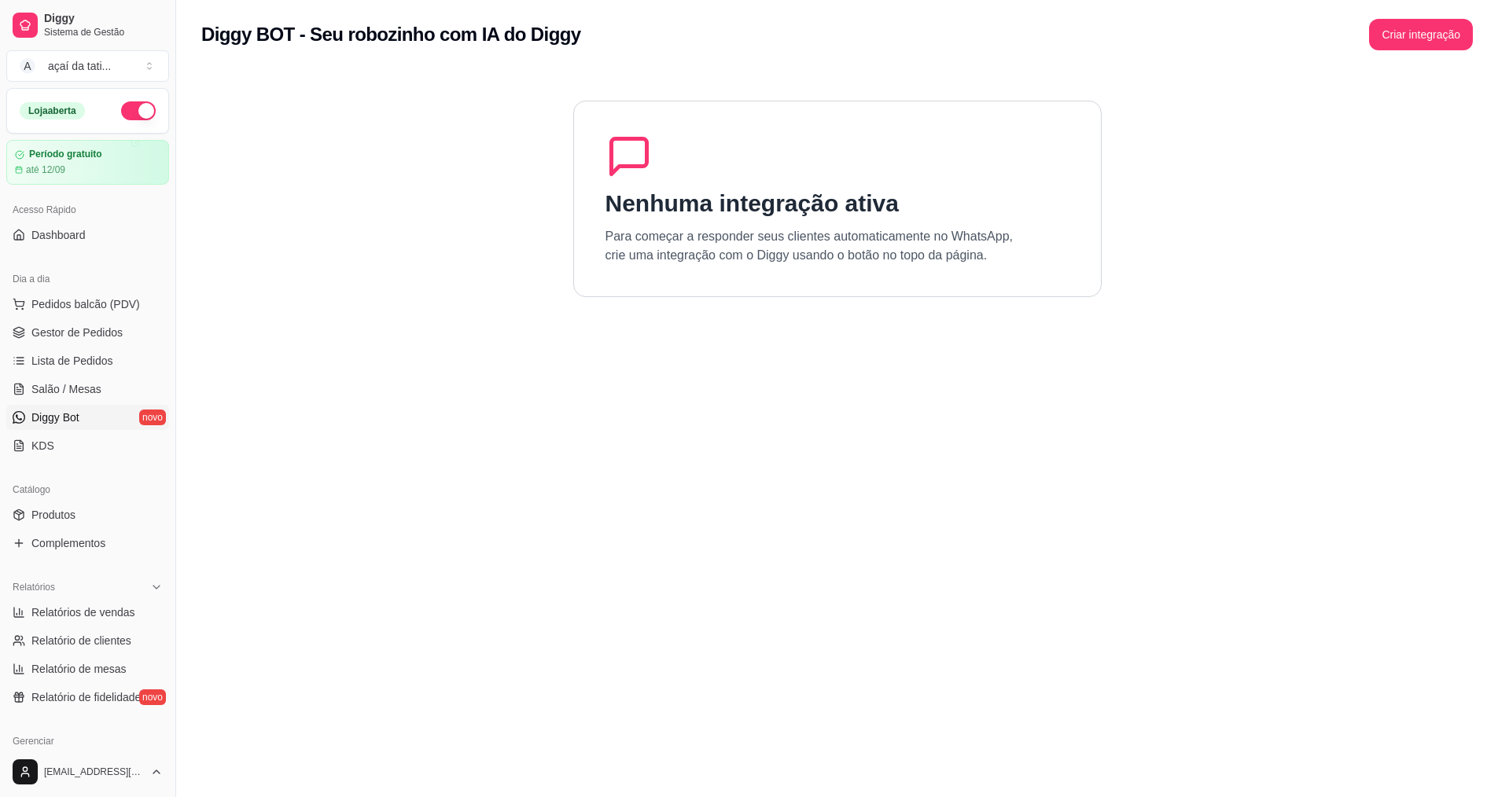
scroll to position [157, 0]
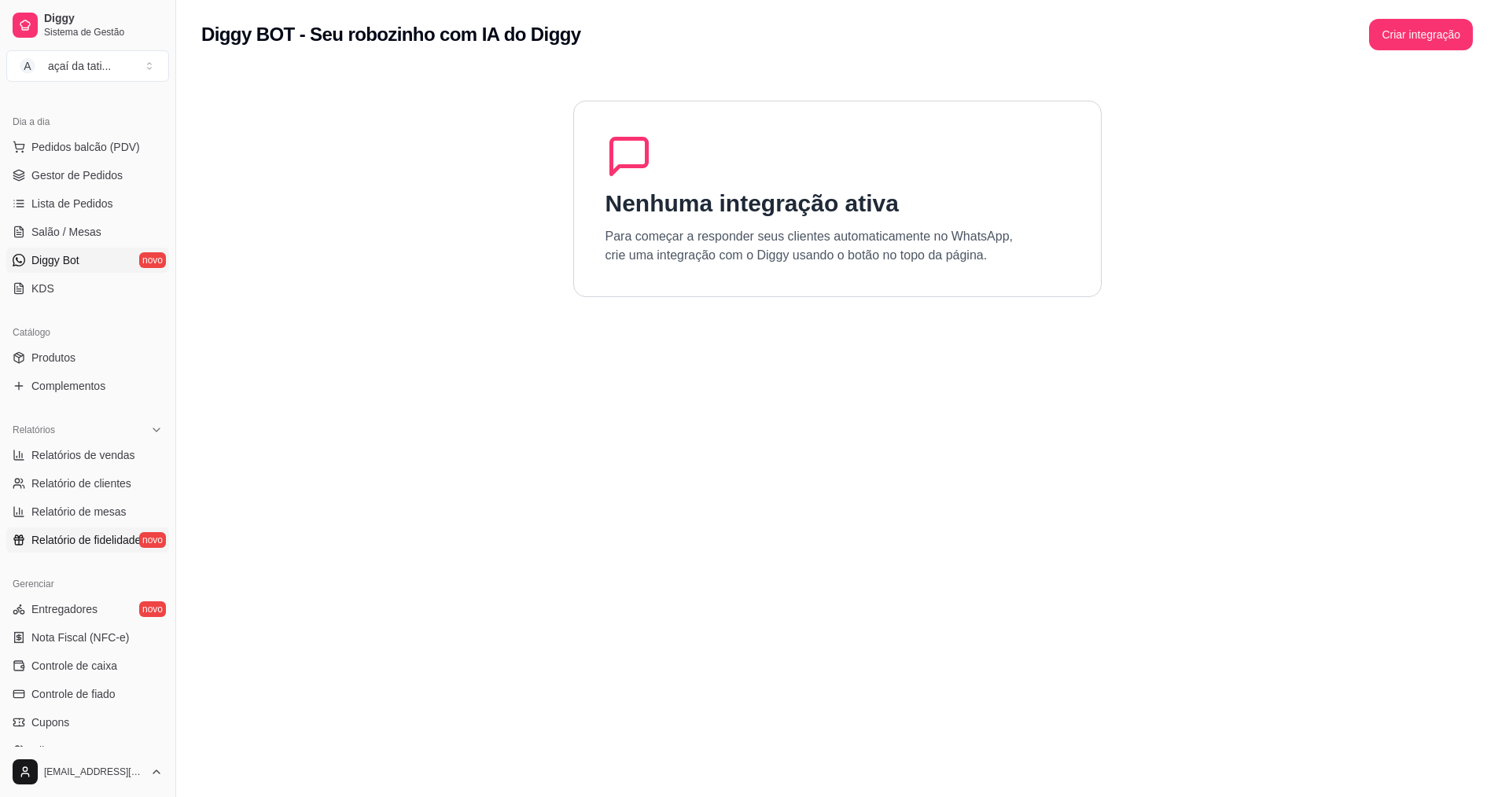
click at [94, 543] on span "Relatório de fidelidade" at bounding box center [85, 540] width 109 height 16
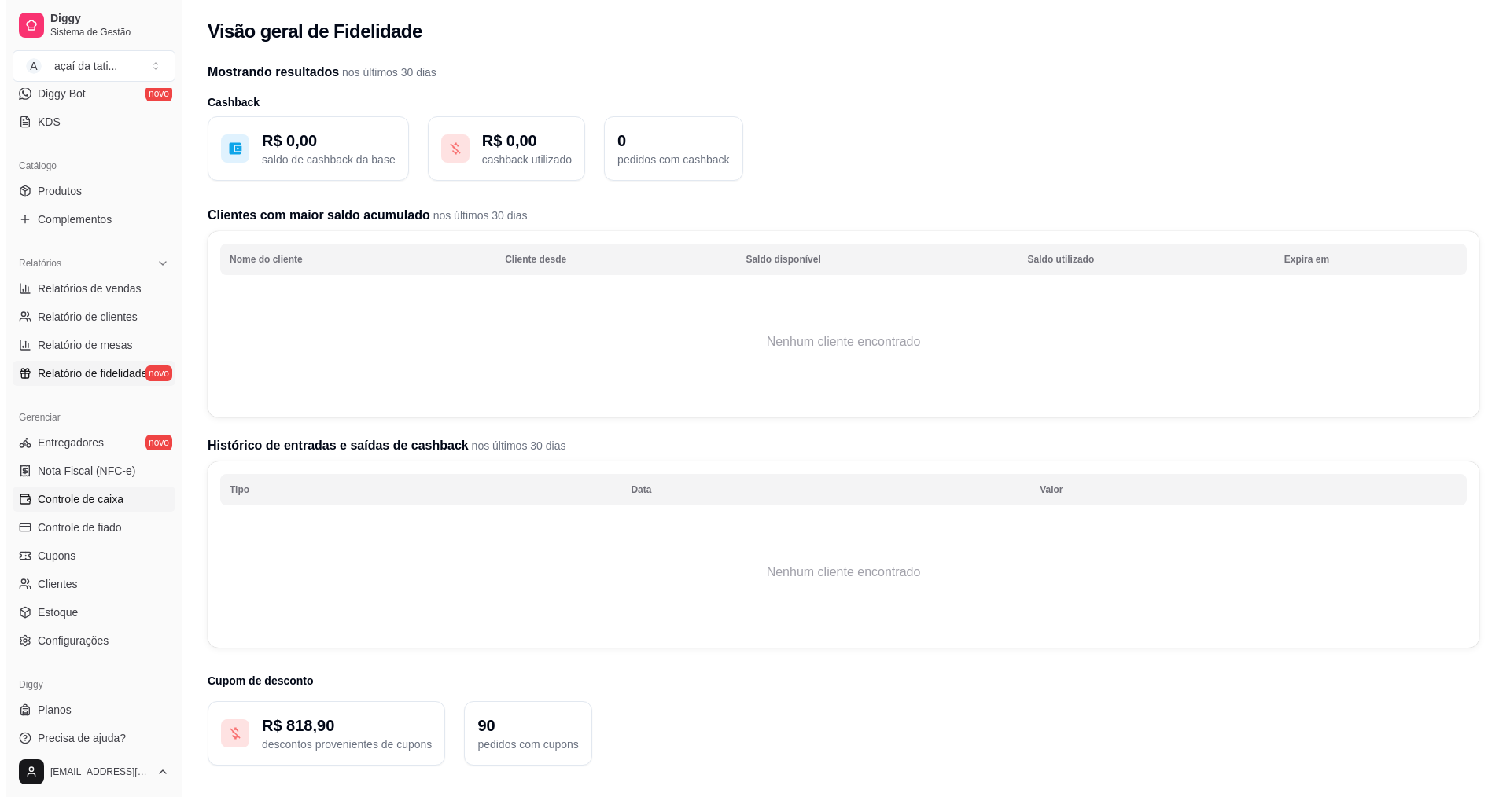
scroll to position [334, 0]
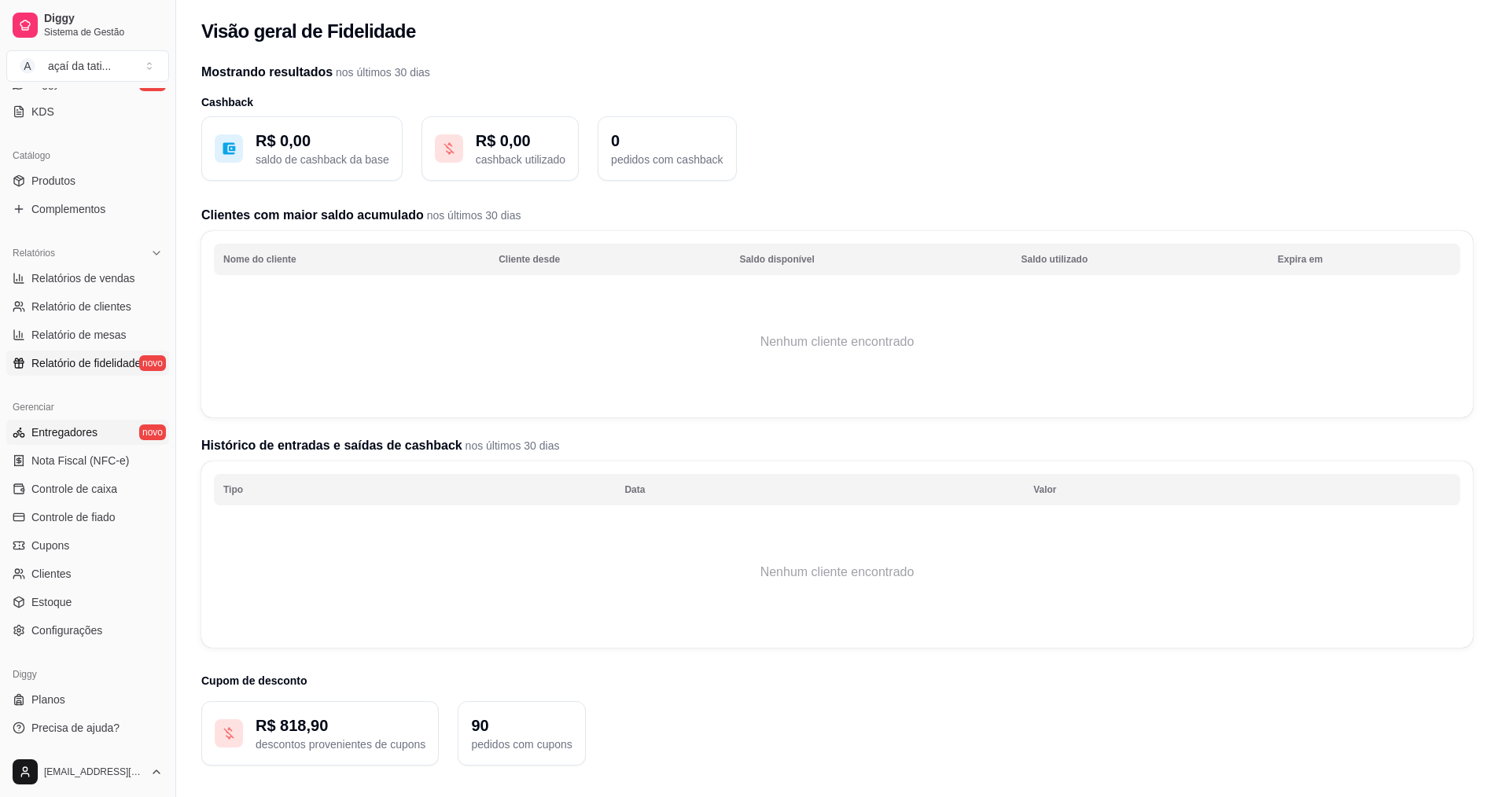
click at [138, 435] on link "Entregadores novo" at bounding box center [87, 432] width 163 height 25
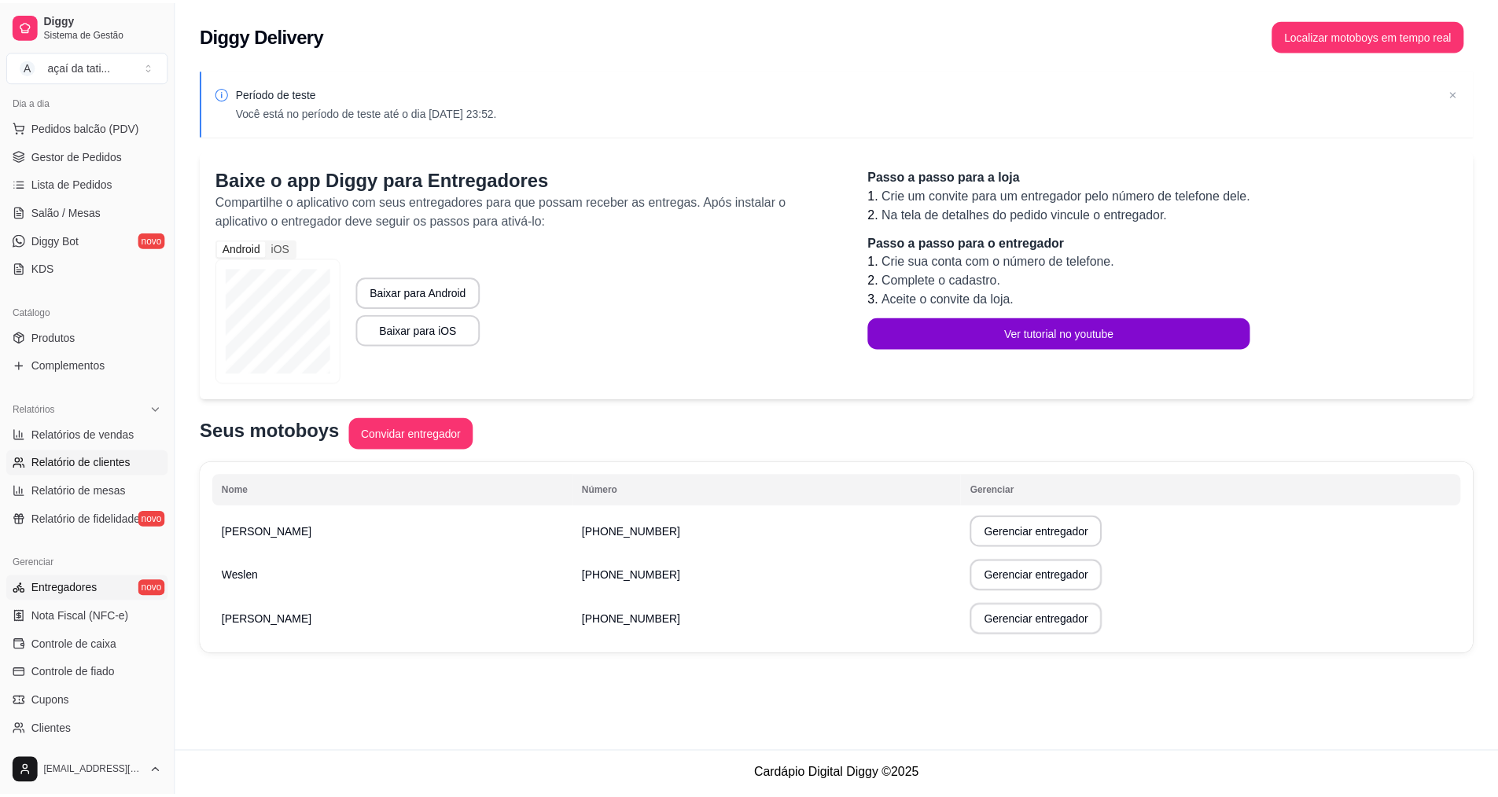
scroll to position [177, 0]
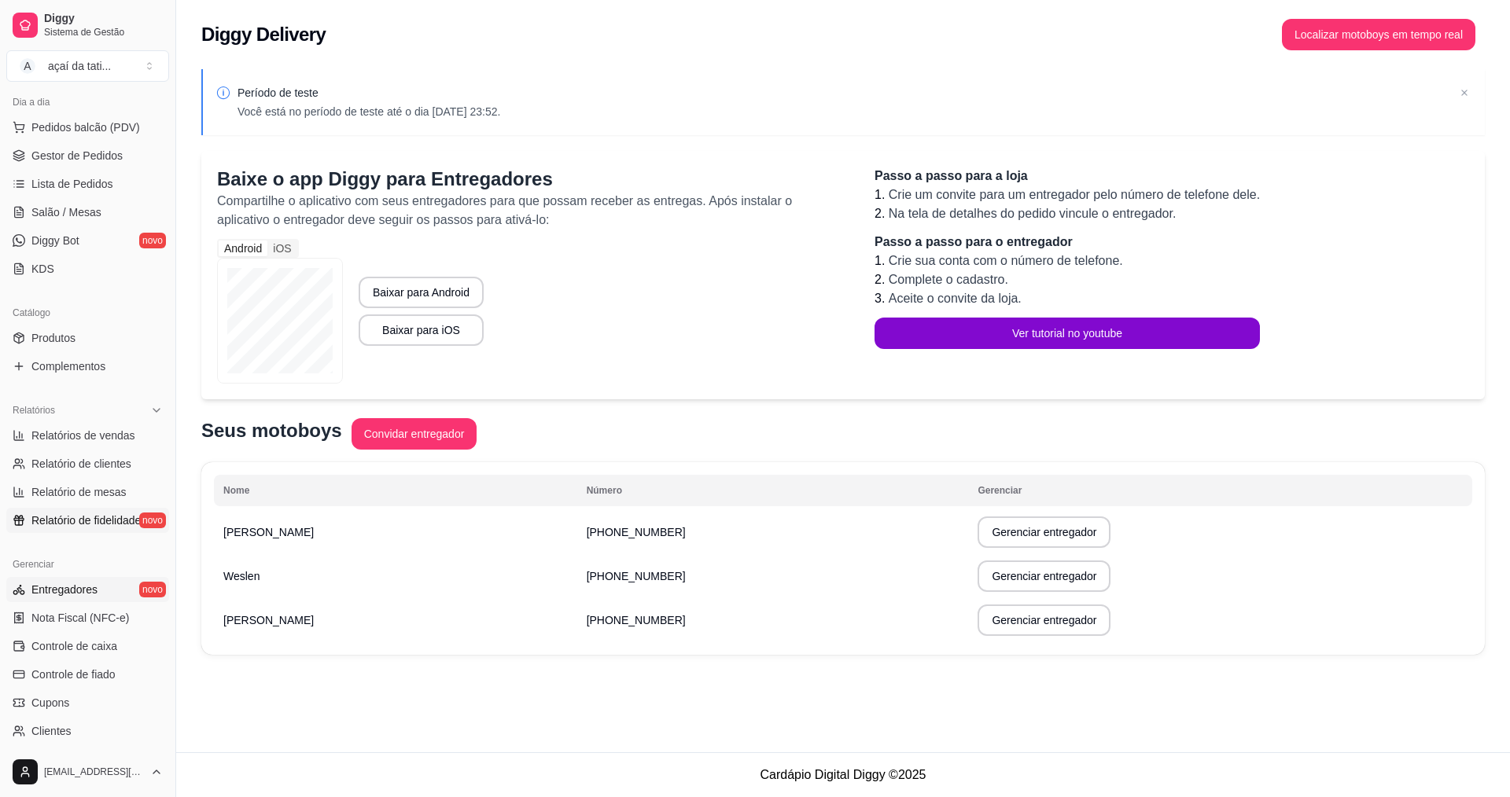
click at [101, 520] on span "Relatório de fidelidade" at bounding box center [85, 521] width 109 height 16
